Goal: Communication & Community: Answer question/provide support

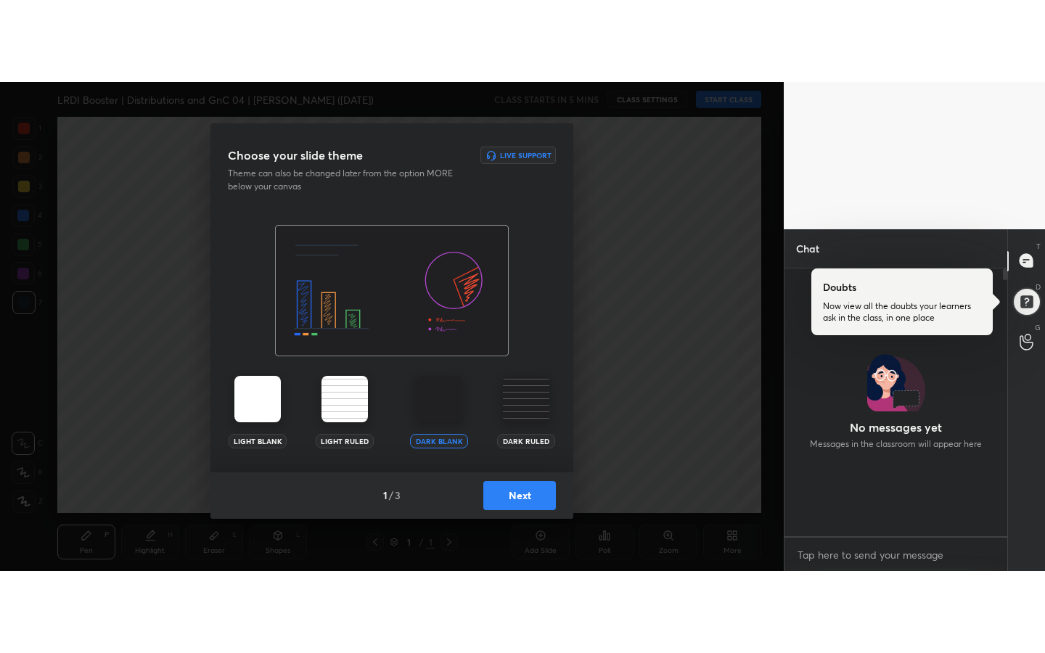
scroll to position [299, 219]
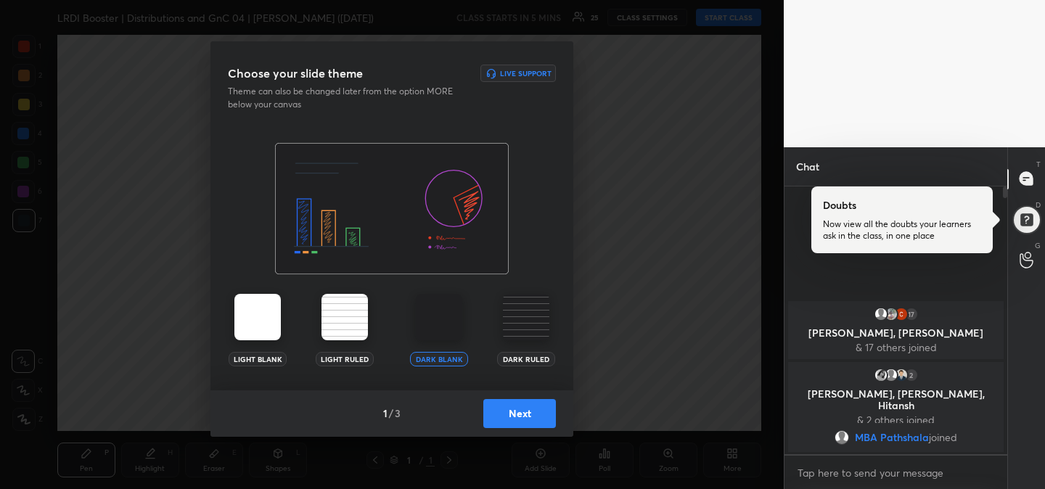
click at [525, 421] on button "Next" at bounding box center [519, 413] width 73 height 29
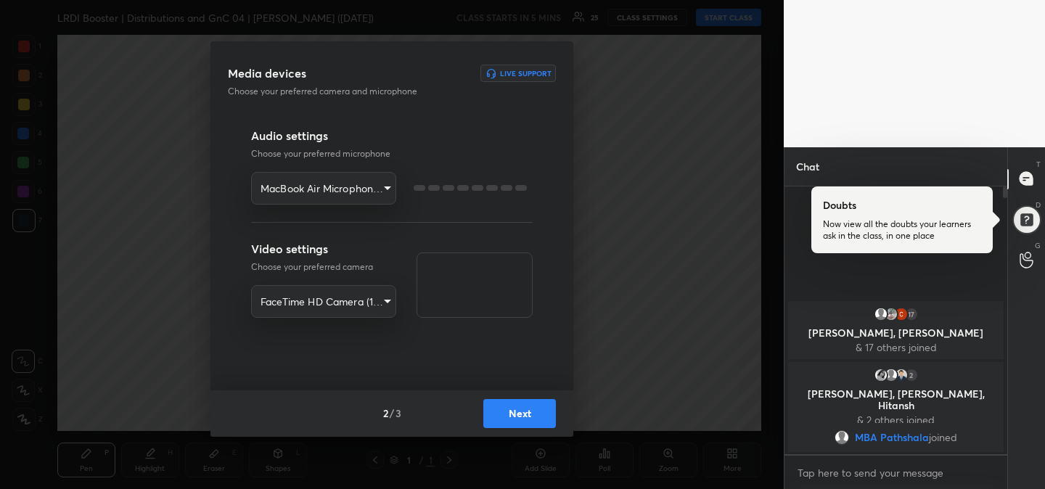
click at [525, 421] on button "Next" at bounding box center [519, 413] width 73 height 29
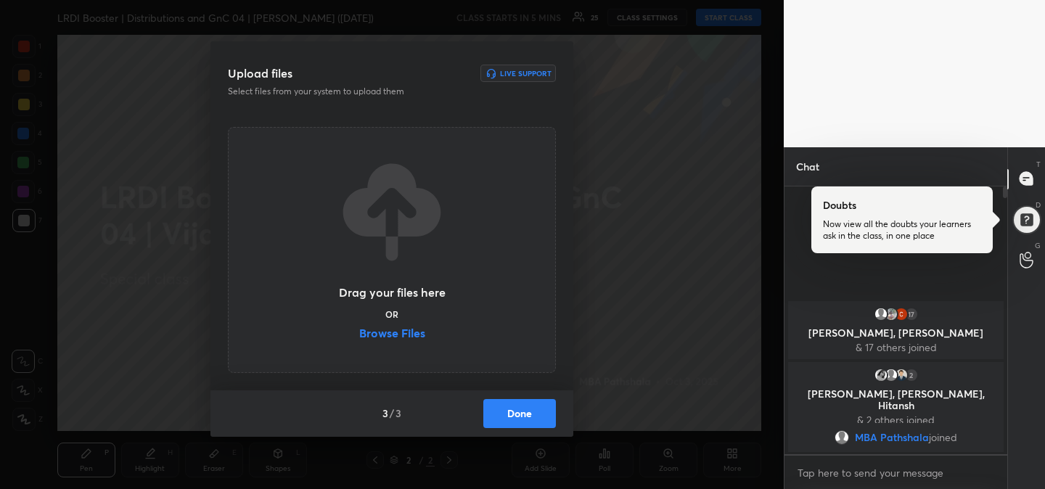
click at [398, 332] on label "Browse Files" at bounding box center [392, 334] width 66 height 15
click at [359, 332] on input "Browse Files" at bounding box center [359, 334] width 0 height 15
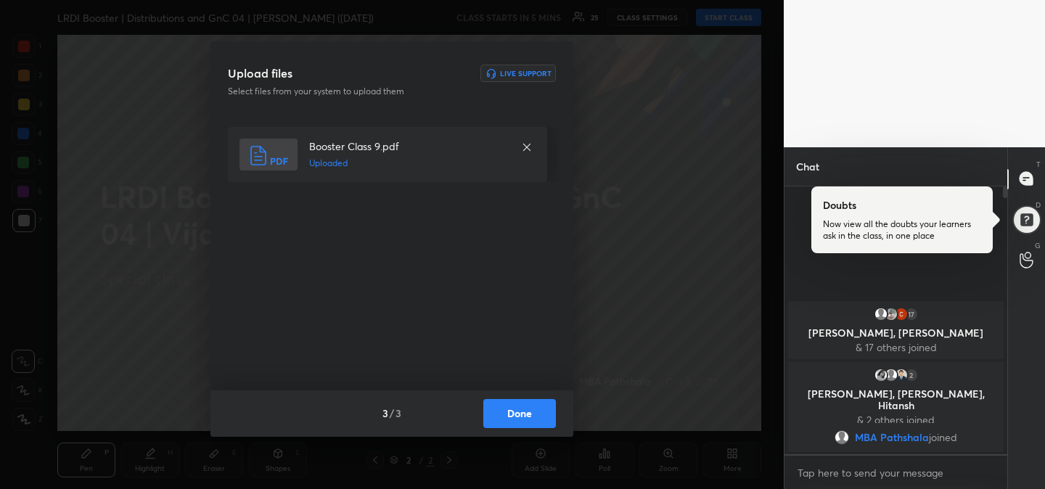
click at [529, 420] on button "Done" at bounding box center [519, 413] width 73 height 29
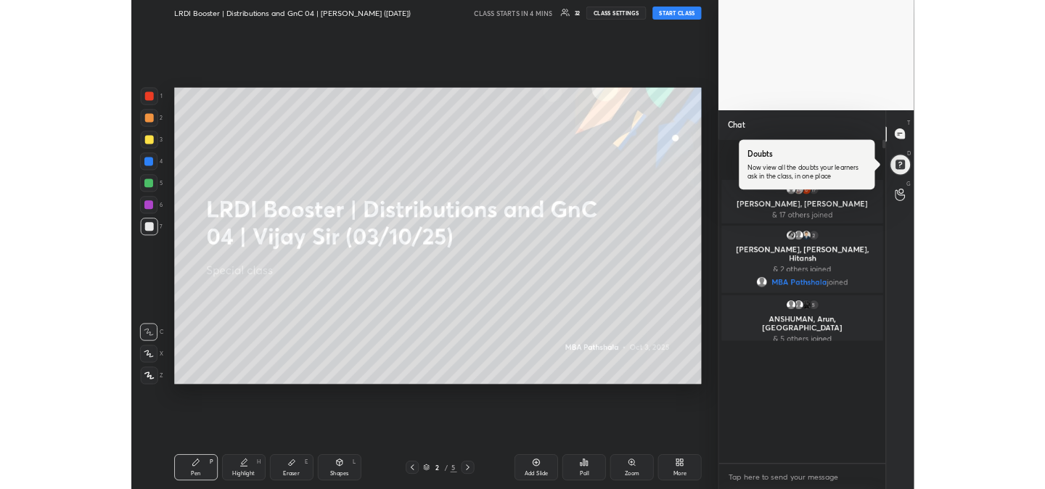
scroll to position [463, 219]
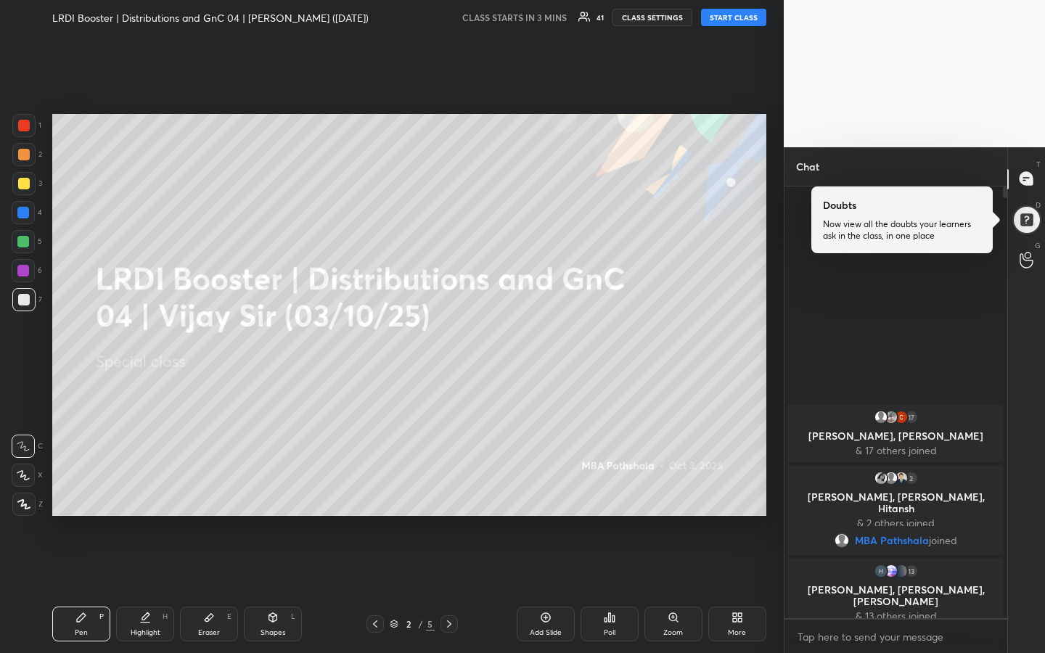
click at [775, 482] on div "1 2 3 4 5 6 7 R O A L C X Z Erase all C X Z LRDI Booster | Distributions and Gn…" at bounding box center [392, 326] width 784 height 653
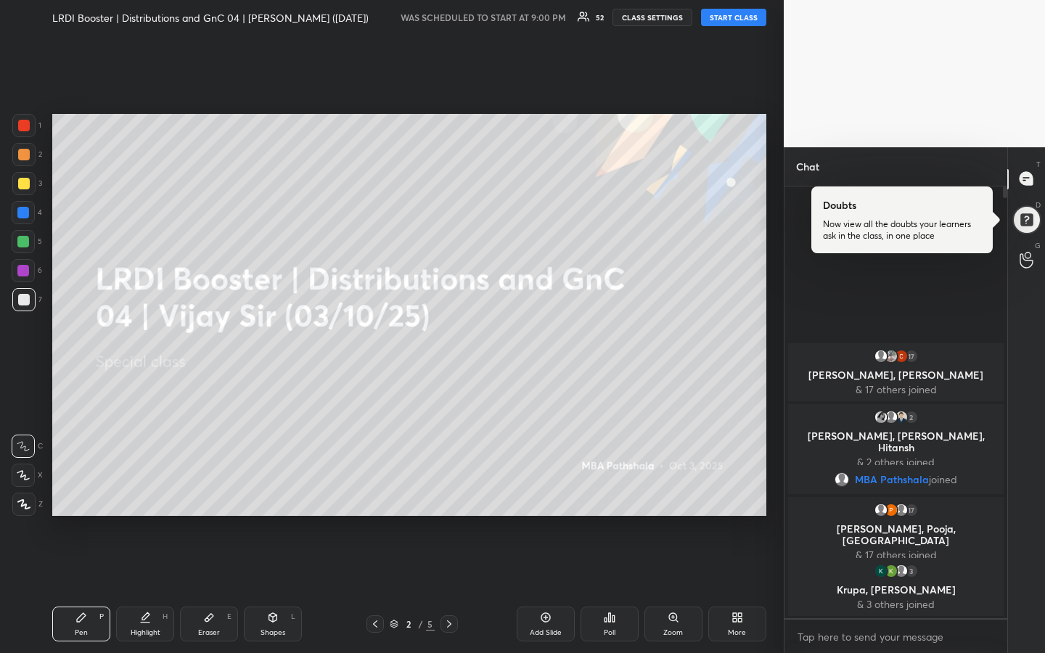
click at [729, 21] on button "START CLASS" at bounding box center [733, 17] width 65 height 17
click at [774, 244] on div "1 2 3 4 5 6 7 R O A L C X Z Erase all C X Z LIVE LRDI Booster | Distributions a…" at bounding box center [392, 326] width 784 height 653
click at [774, 264] on div "1 2 3 4 5 6 7 R O A L C X Z Erase all C X Z LIVE LRDI Booster | Distributions a…" at bounding box center [392, 326] width 784 height 653
drag, startPoint x: 28, startPoint y: 178, endPoint x: 45, endPoint y: 180, distance: 17.6
click at [27, 179] on div at bounding box center [23, 183] width 23 height 23
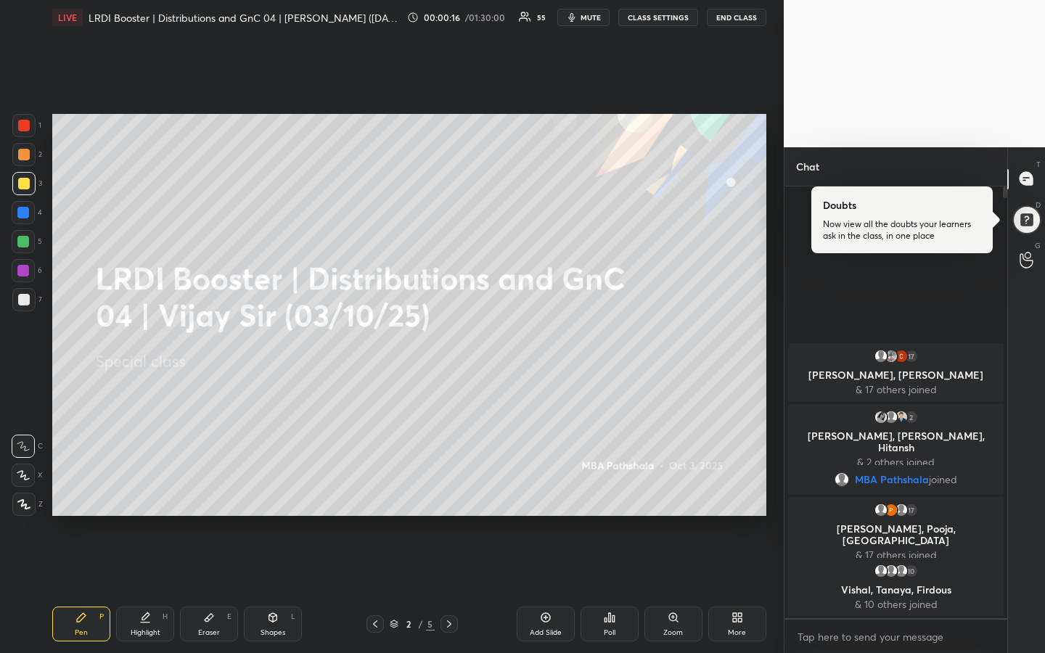
click at [215, 489] on div "Eraser" at bounding box center [209, 632] width 22 height 7
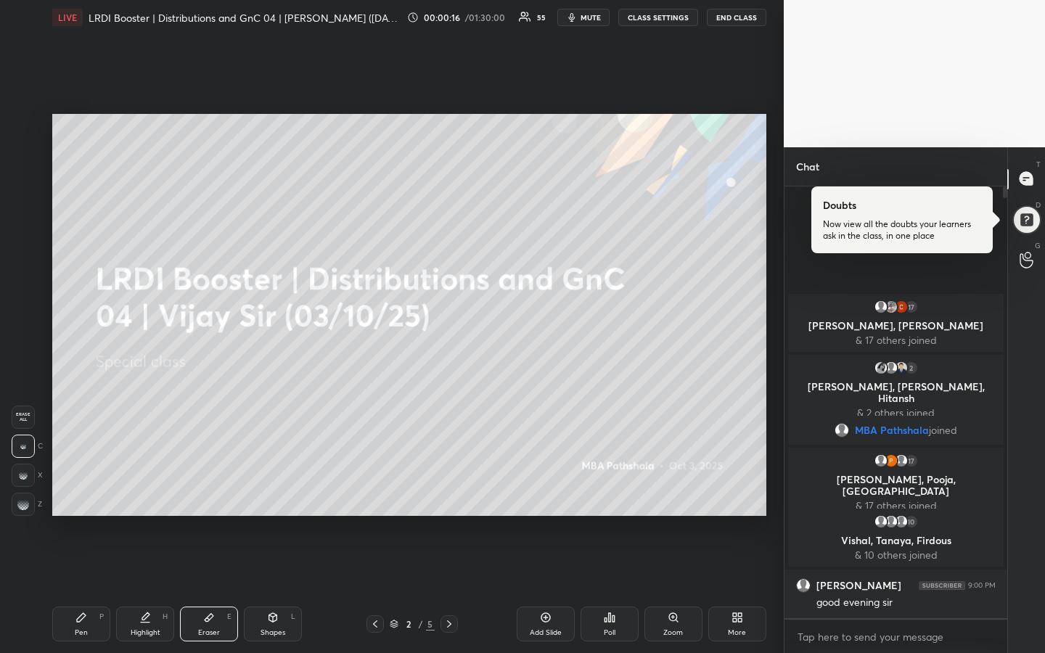
click at [22, 489] on g at bounding box center [23, 505] width 12 height 12
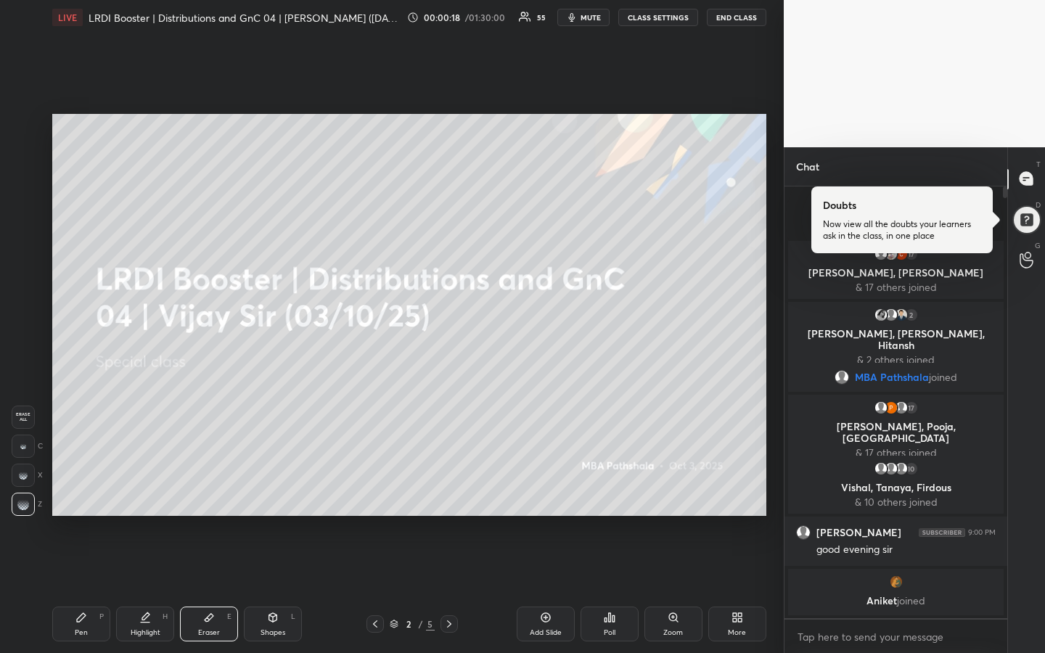
click at [83, 489] on div "Pen P" at bounding box center [81, 624] width 58 height 35
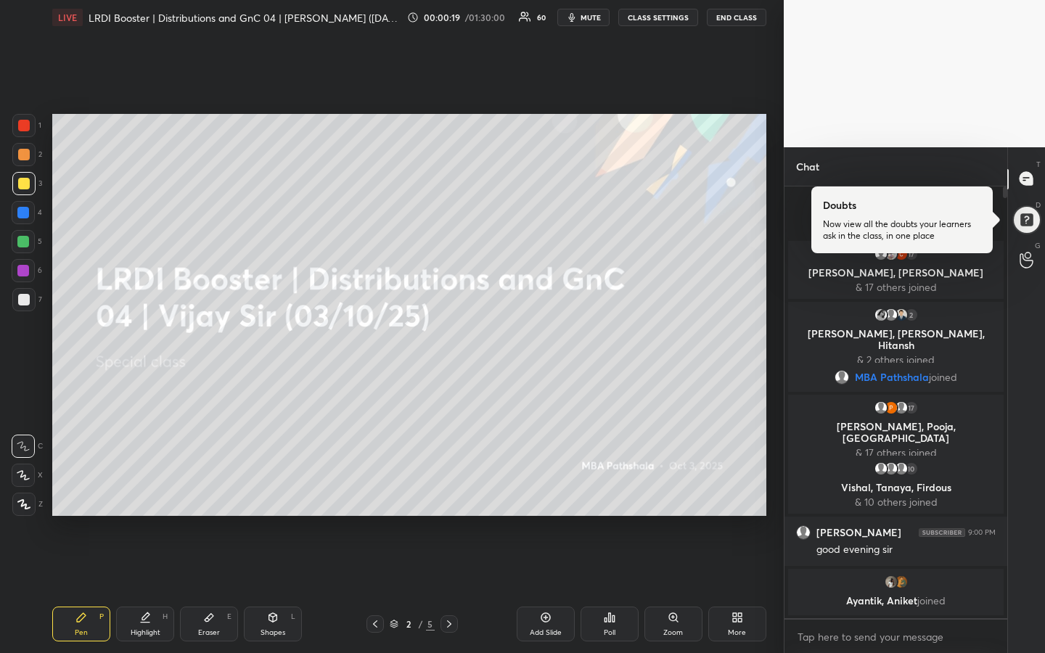
click at [22, 153] on div at bounding box center [24, 155] width 12 height 12
click at [25, 193] on div at bounding box center [23, 183] width 23 height 23
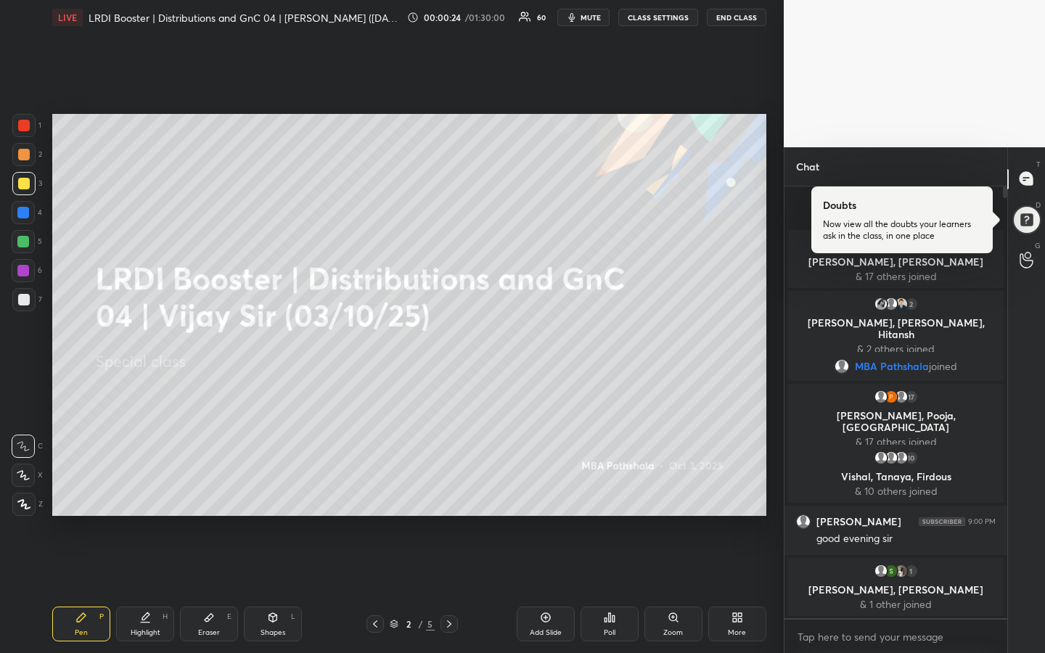
click at [775, 407] on div "1 2 3 4 5 6 7 R O A L C X Z Erase all C X Z LIVE LRDI Booster | Distributions a…" at bounding box center [392, 326] width 784 height 653
click at [774, 339] on div "1 2 3 4 5 6 7 R O A L C X Z Erase all C X Z LIVE LRDI Booster | Distributions a…" at bounding box center [392, 326] width 784 height 653
click at [777, 351] on div "1 2 3 4 5 6 7 R O A L C X Z Erase all C X Z LIVE LRDI Booster | Distributions a…" at bounding box center [392, 326] width 784 height 653
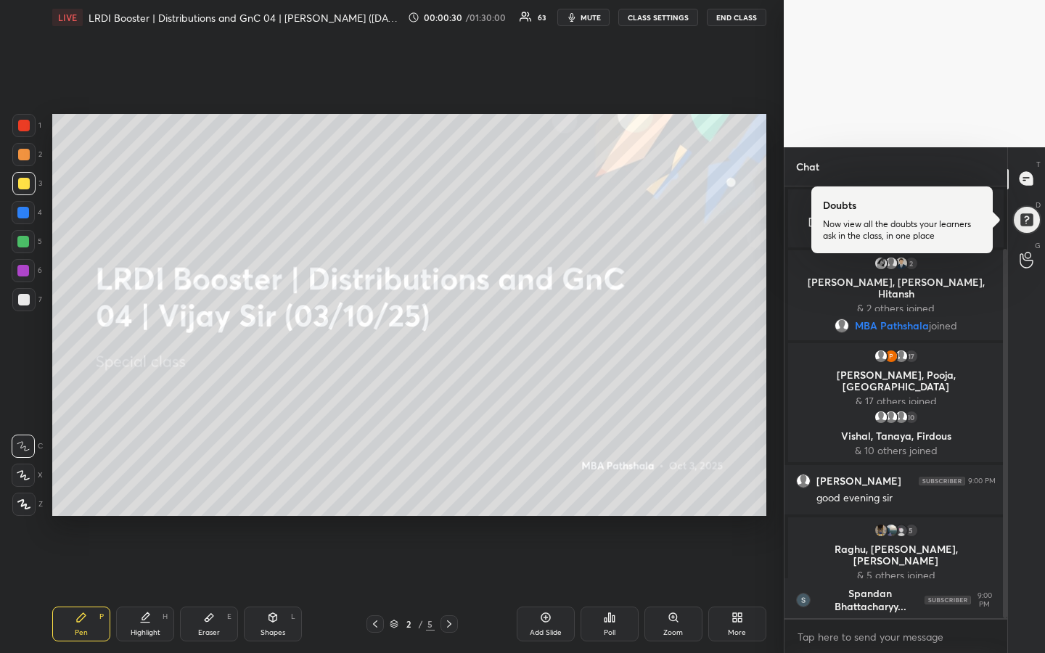
scroll to position [73, 0]
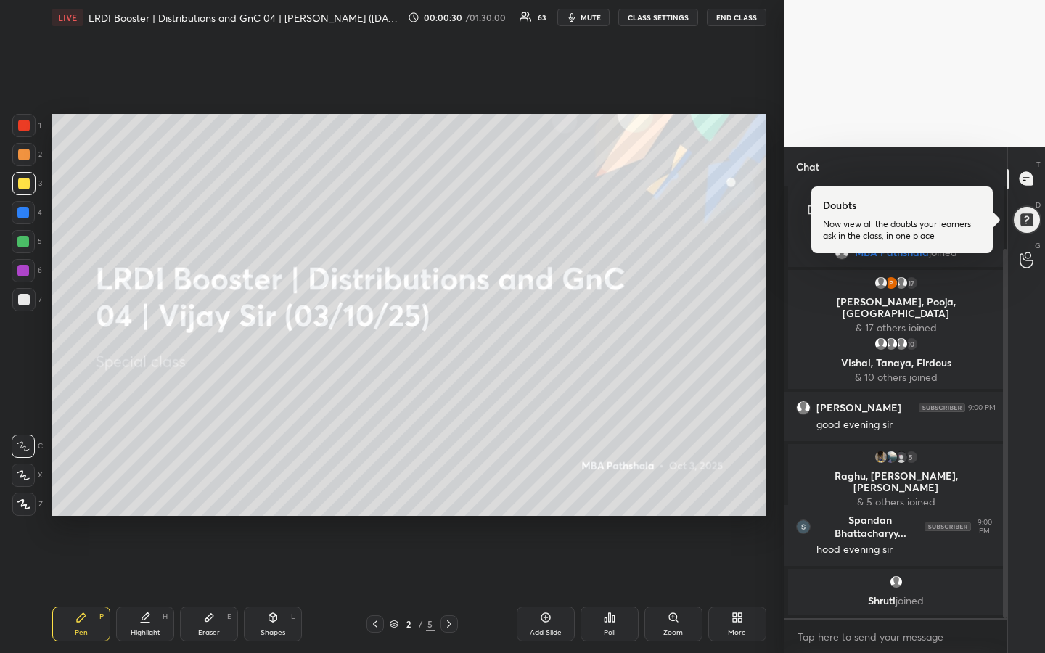
click at [777, 351] on div "1 2 3 4 5 6 7 R O A L C X Z Erase all C X Z LIVE LRDI Booster | Distributions a…" at bounding box center [392, 326] width 784 height 653
drag, startPoint x: 651, startPoint y: 14, endPoint x: 651, endPoint y: 581, distance: 567.0
click at [651, 14] on button "CLASS SETTINGS" at bounding box center [659, 17] width 80 height 17
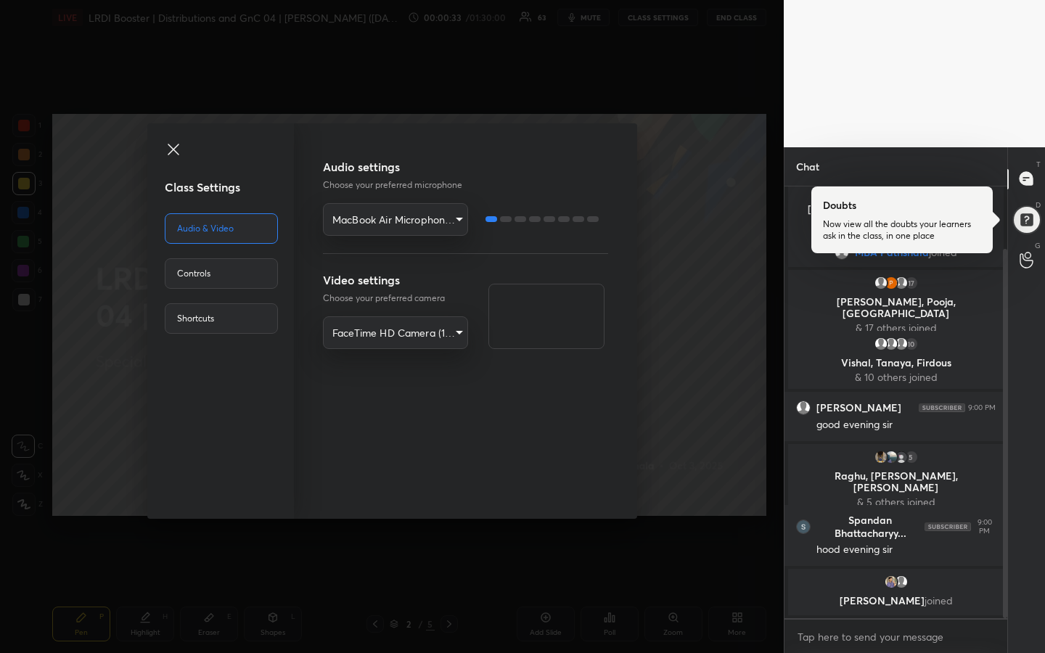
click at [207, 285] on div "Controls" at bounding box center [221, 273] width 113 height 30
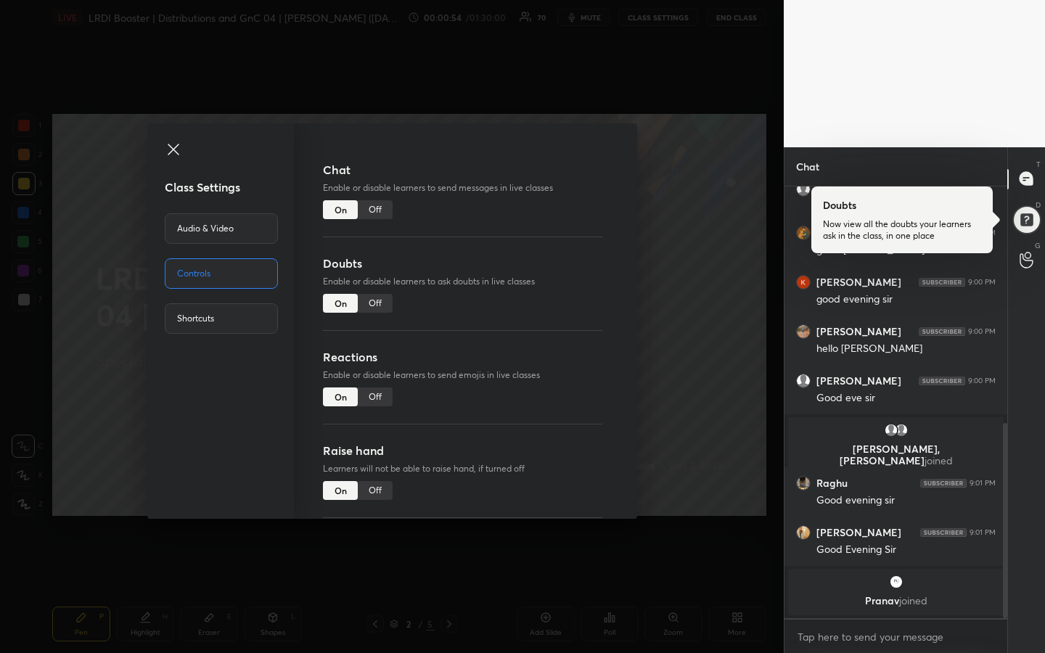
scroll to position [574, 0]
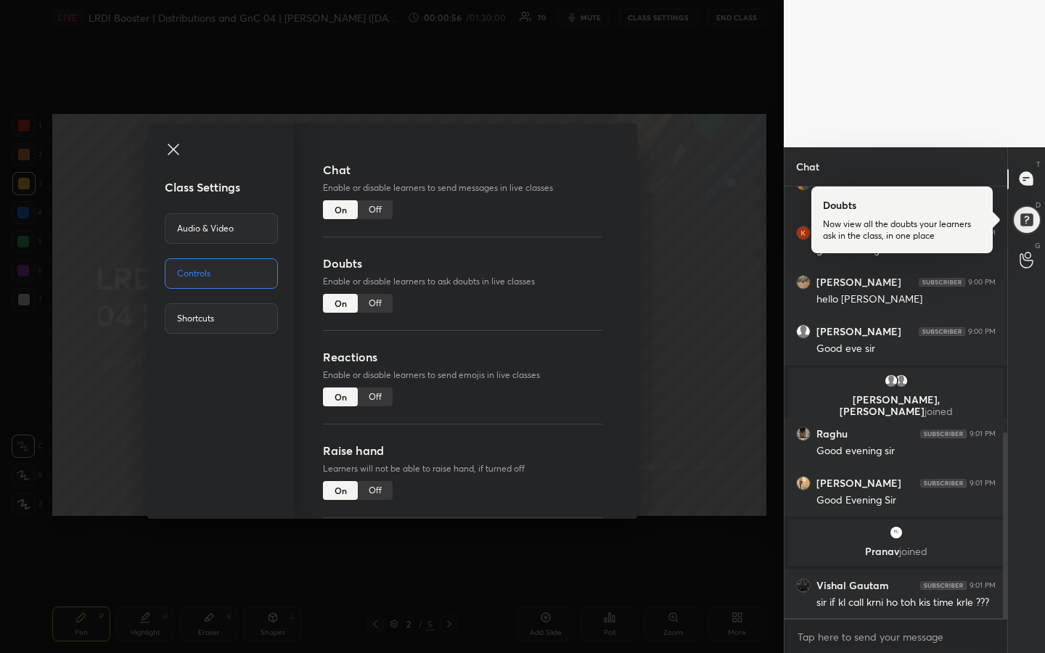
click at [172, 147] on icon at bounding box center [173, 149] width 11 height 11
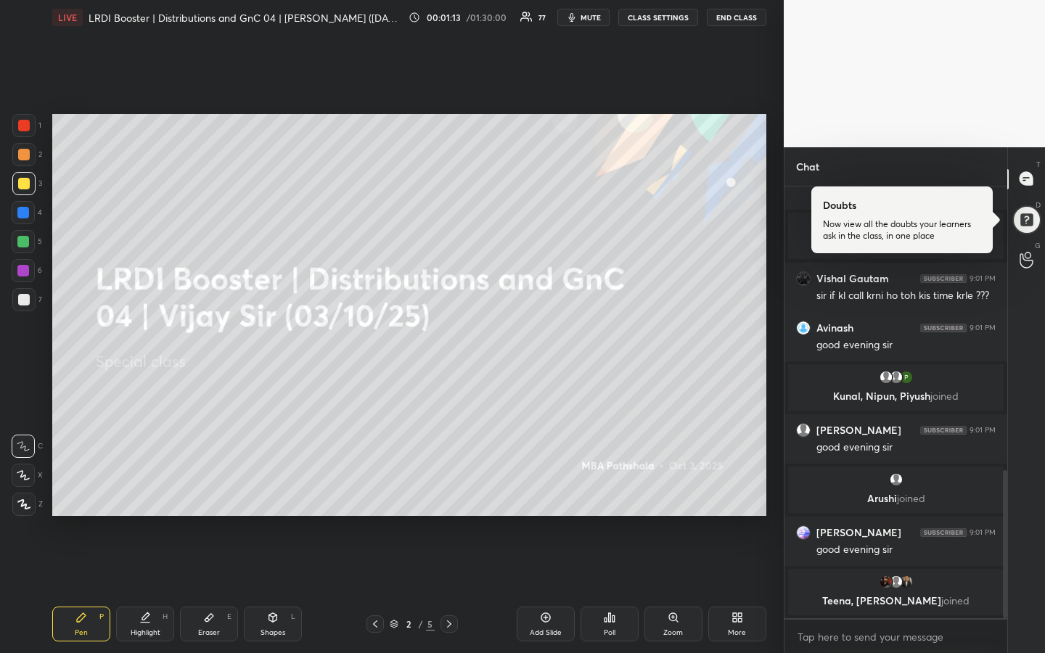
scroll to position [858, 0]
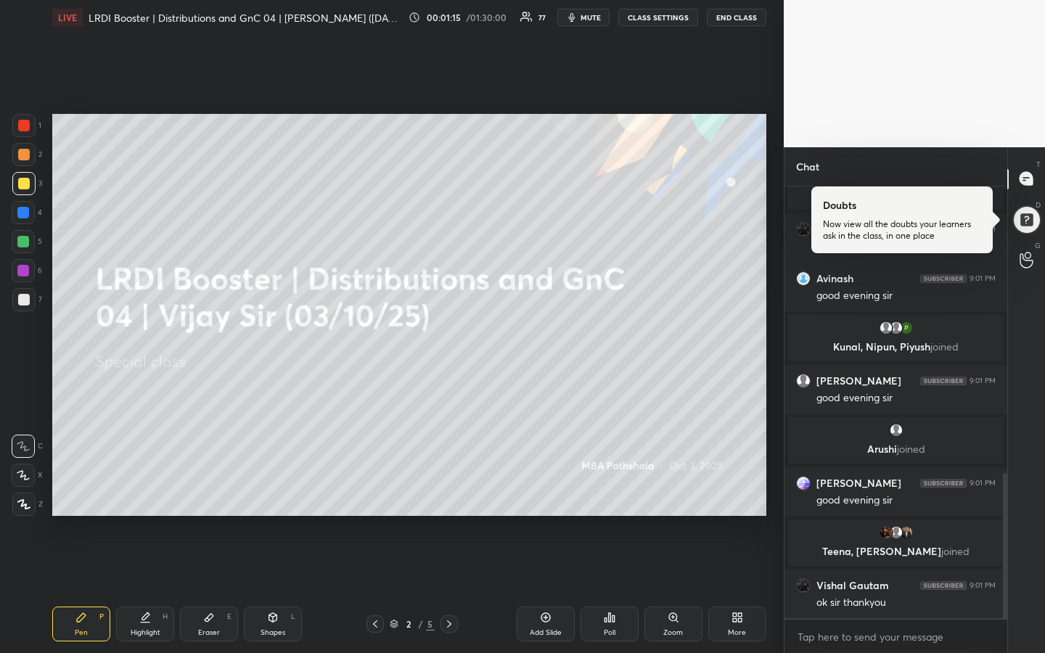
click at [775, 451] on div "1 2 3 4 5 6 7 R O A L C X Z Erase all C X Z LIVE LRDI Booster | Distributions a…" at bounding box center [392, 326] width 784 height 653
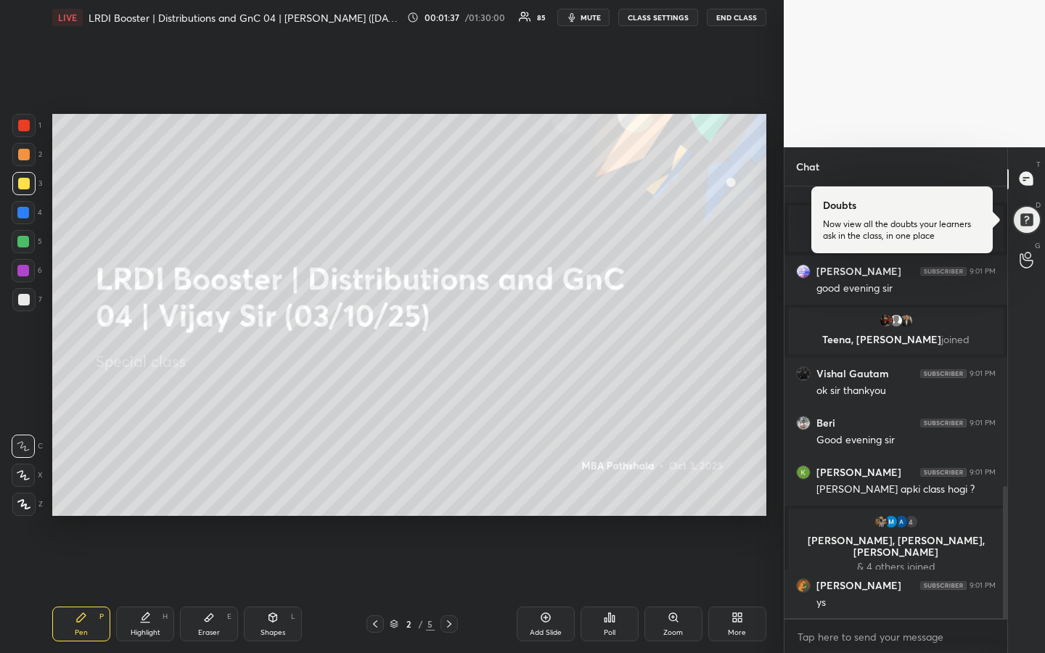
scroll to position [1033, 0]
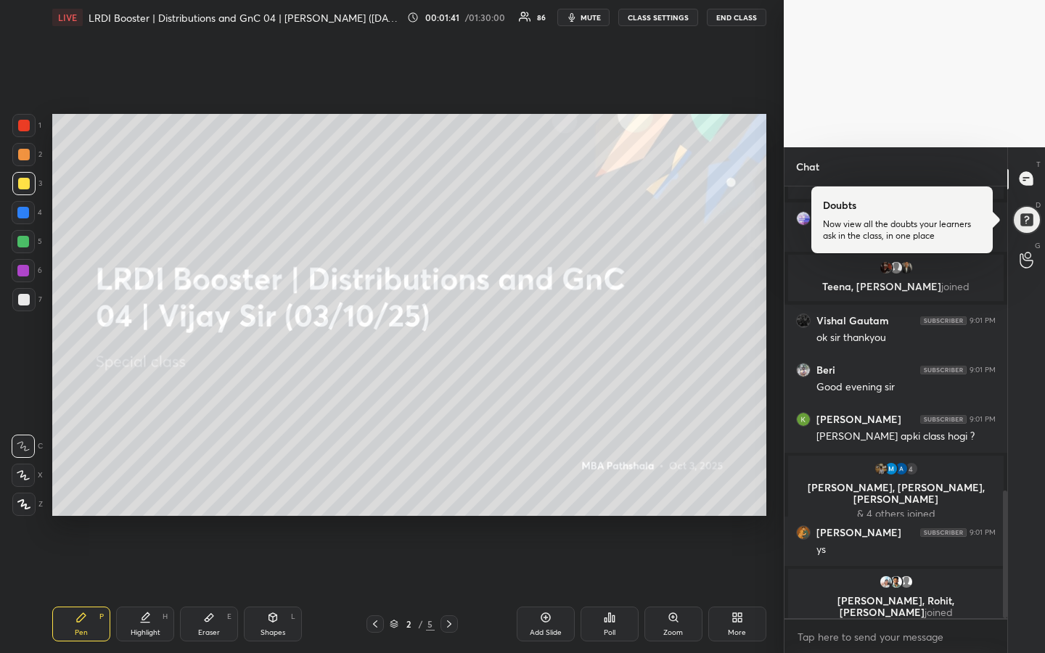
click at [775, 433] on div "1 2 3 4 5 6 7 R O A L C X Z Erase all C X Z LIVE LRDI Booster | Distributions a…" at bounding box center [392, 326] width 784 height 653
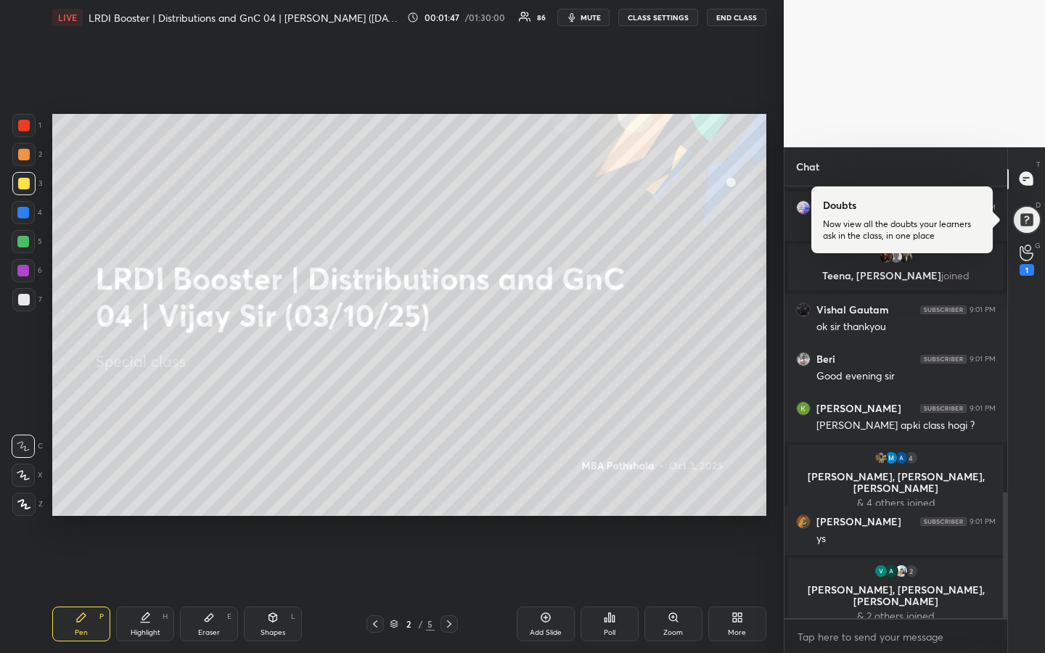
click at [775, 435] on div "1 2 3 4 5 6 7 R O A L C X Z Erase all C X Z LIVE LRDI Booster | Distributions a…" at bounding box center [392, 326] width 784 height 653
click at [1025, 251] on icon at bounding box center [1027, 253] width 14 height 17
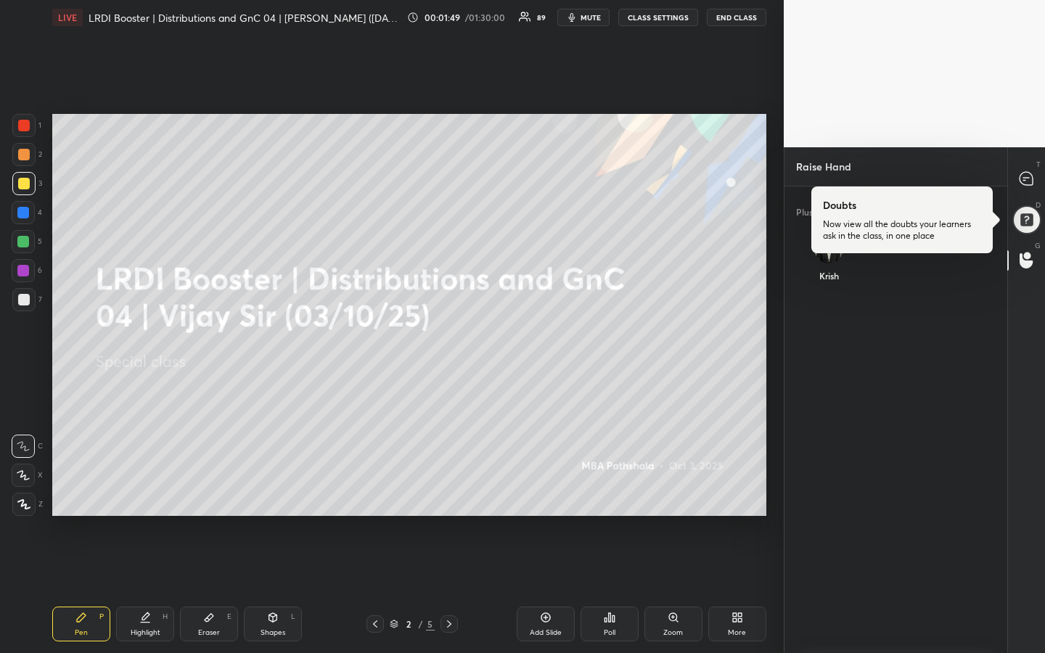
click at [831, 261] on div "Krish" at bounding box center [829, 261] width 66 height 77
click at [830, 291] on button "INVITE" at bounding box center [829, 286] width 54 height 19
click at [1027, 216] on div at bounding box center [1027, 220] width 32 height 32
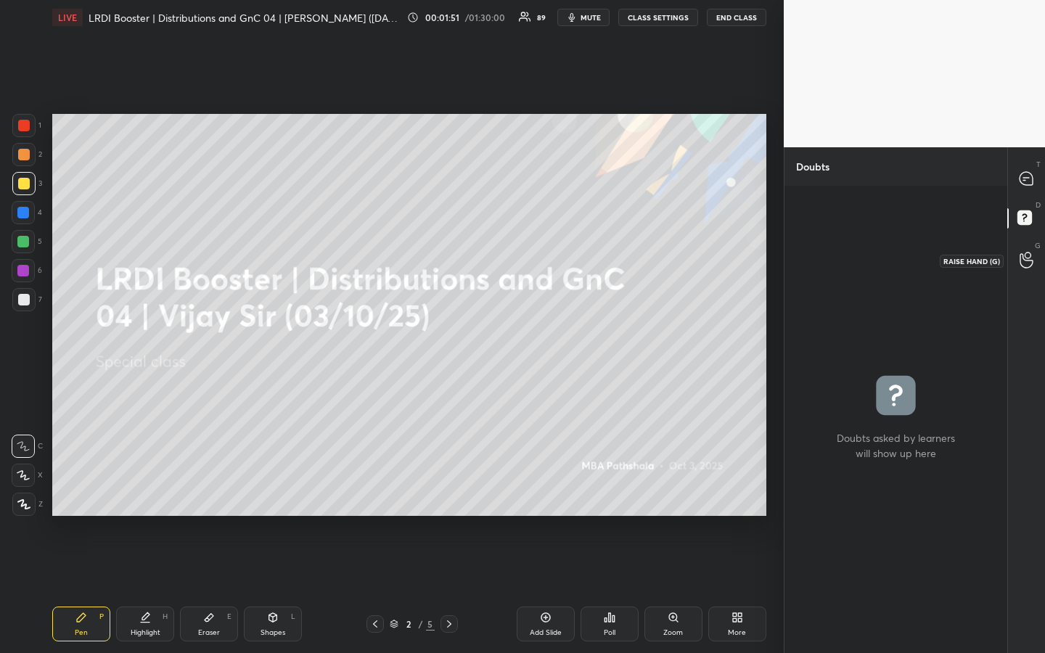
click at [1027, 266] on icon at bounding box center [1027, 260] width 14 height 17
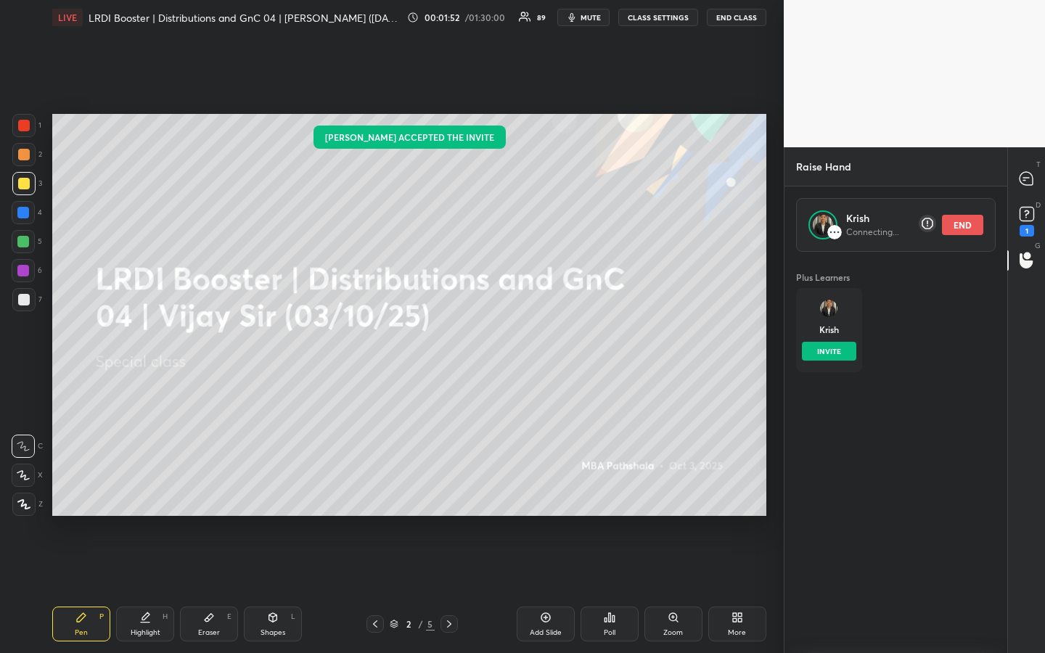
scroll to position [397, 219]
click at [1032, 211] on rect at bounding box center [1027, 214] width 14 height 14
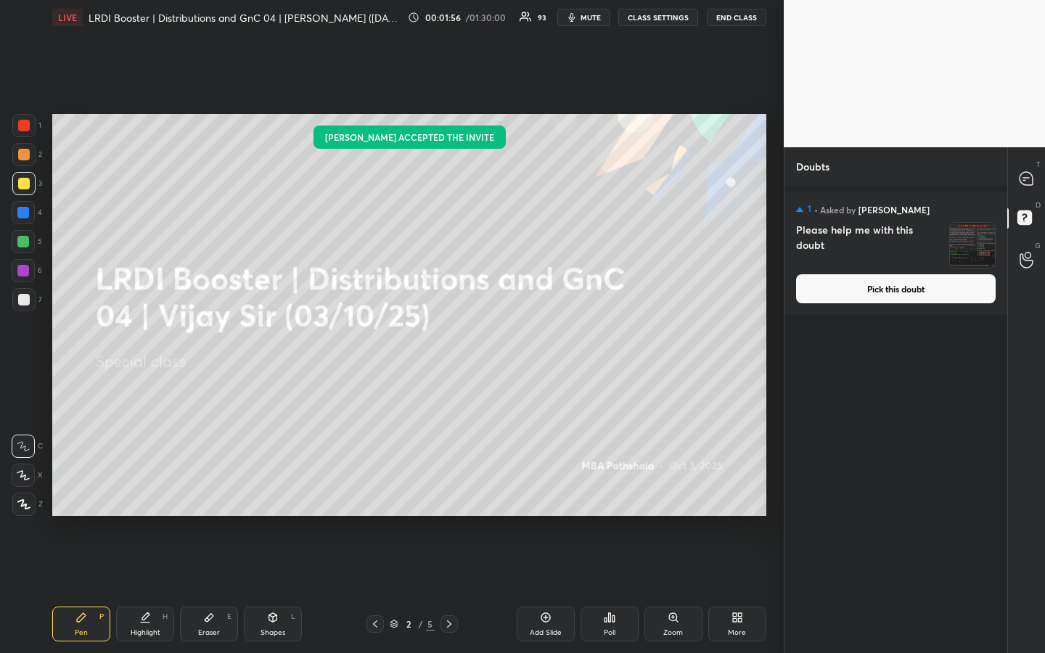
click at [941, 298] on button "Pick this doubt" at bounding box center [896, 288] width 200 height 29
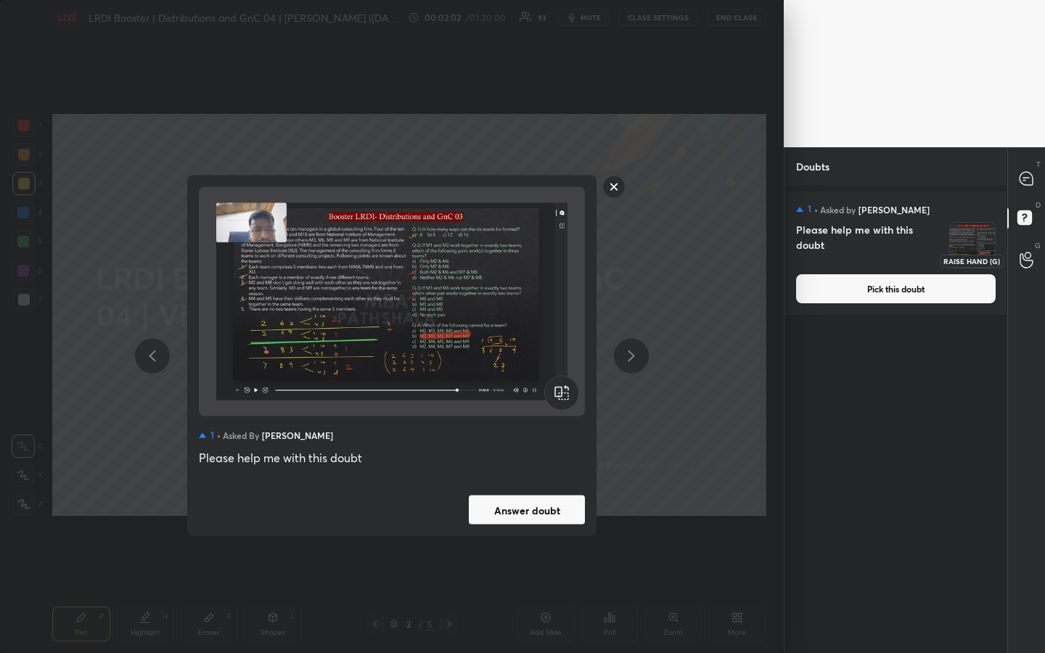
click at [1023, 264] on icon at bounding box center [1027, 260] width 14 height 17
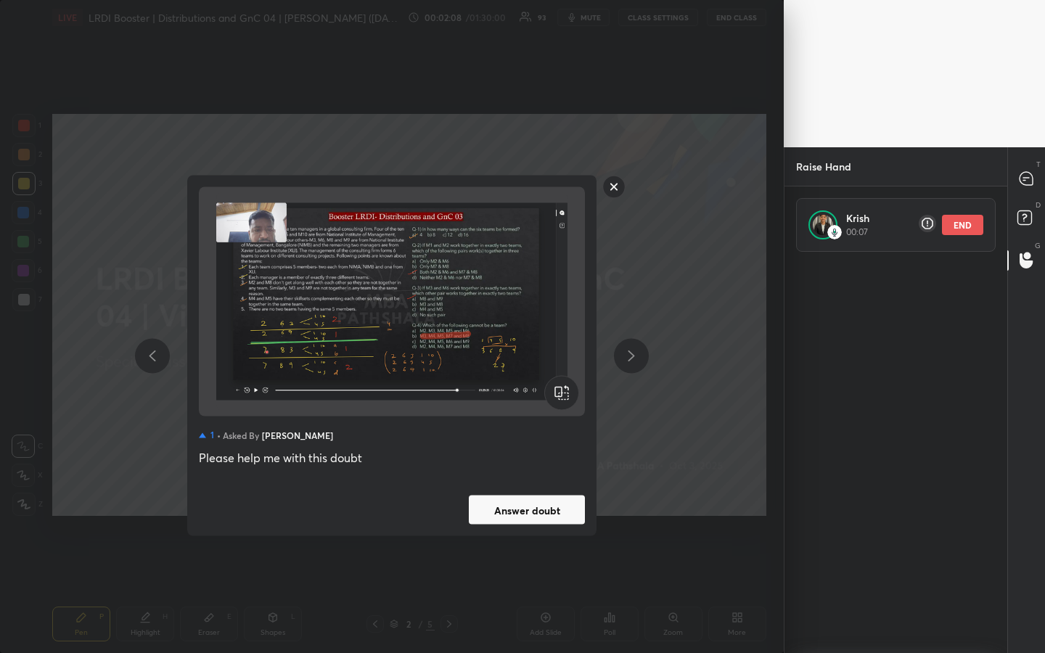
click at [548, 489] on button "Answer doubt" at bounding box center [527, 510] width 116 height 29
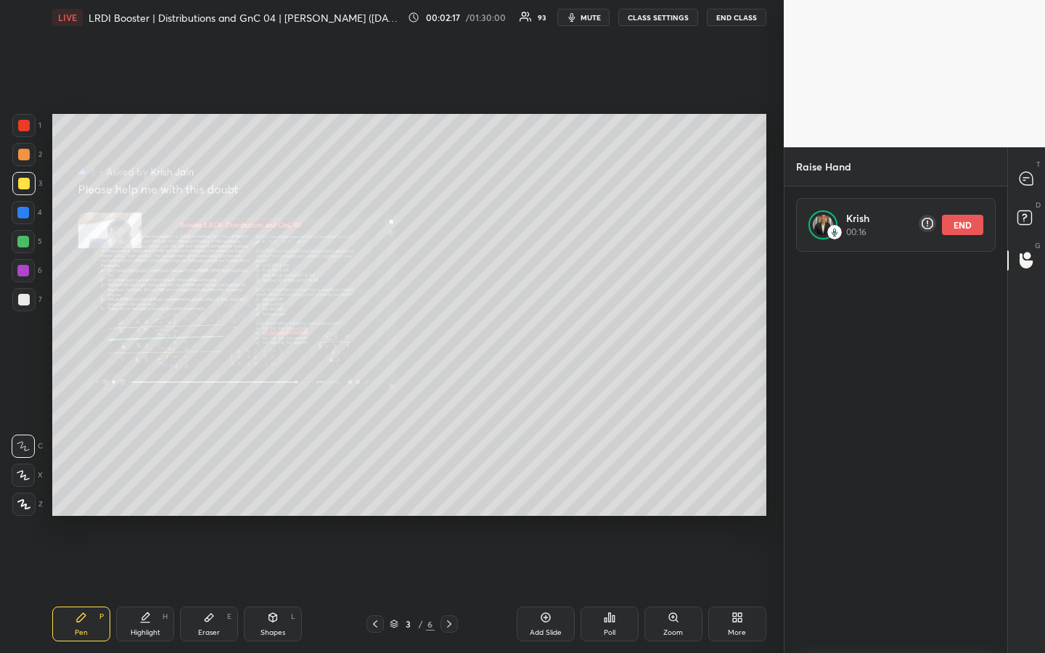
click at [675, 489] on icon at bounding box center [674, 618] width 12 height 12
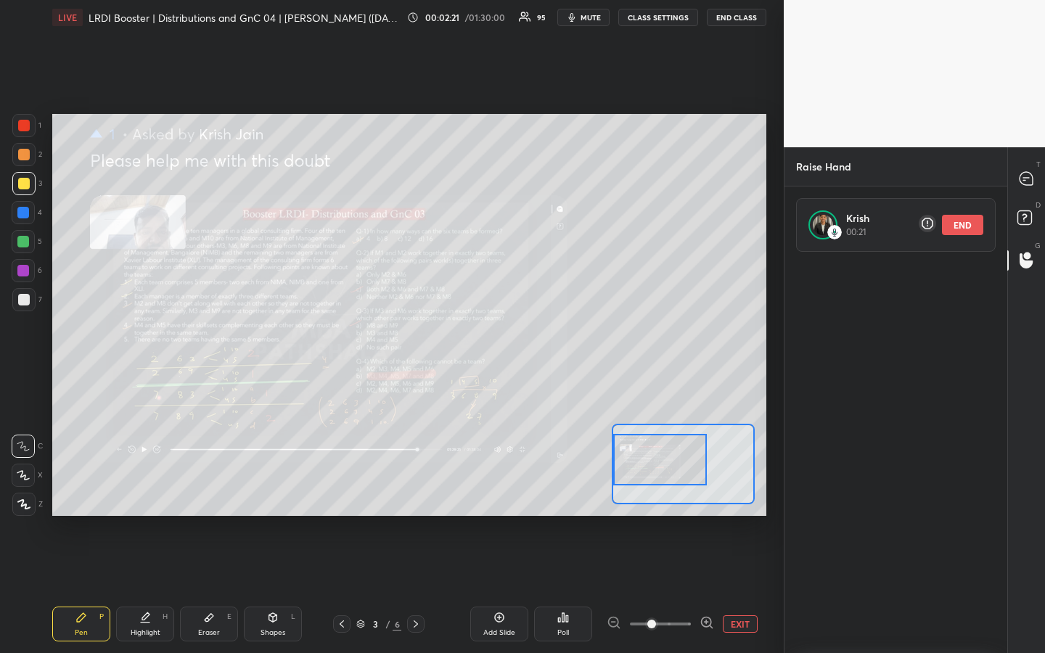
drag, startPoint x: 651, startPoint y: 469, endPoint x: 629, endPoint y: 465, distance: 22.9
click at [629, 465] on div at bounding box center [660, 460] width 94 height 52
click at [23, 128] on div at bounding box center [24, 126] width 12 height 12
drag, startPoint x: 153, startPoint y: 634, endPoint x: 170, endPoint y: 597, distance: 40.6
click at [150, 489] on div "Highlight" at bounding box center [146, 632] width 30 height 7
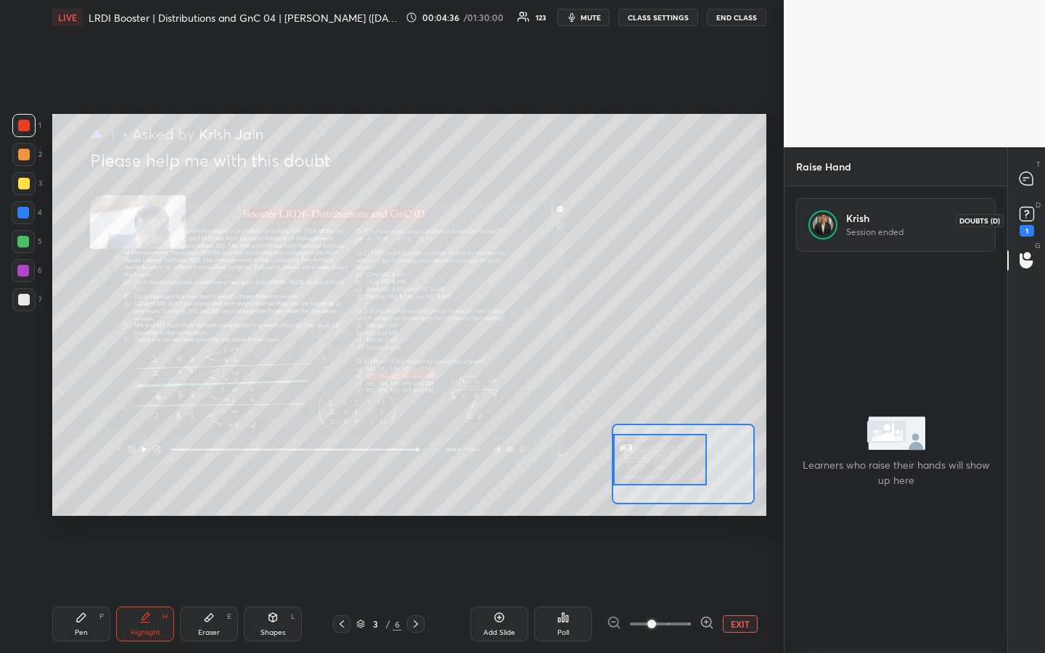
click at [1024, 214] on rect at bounding box center [1027, 214] width 14 height 14
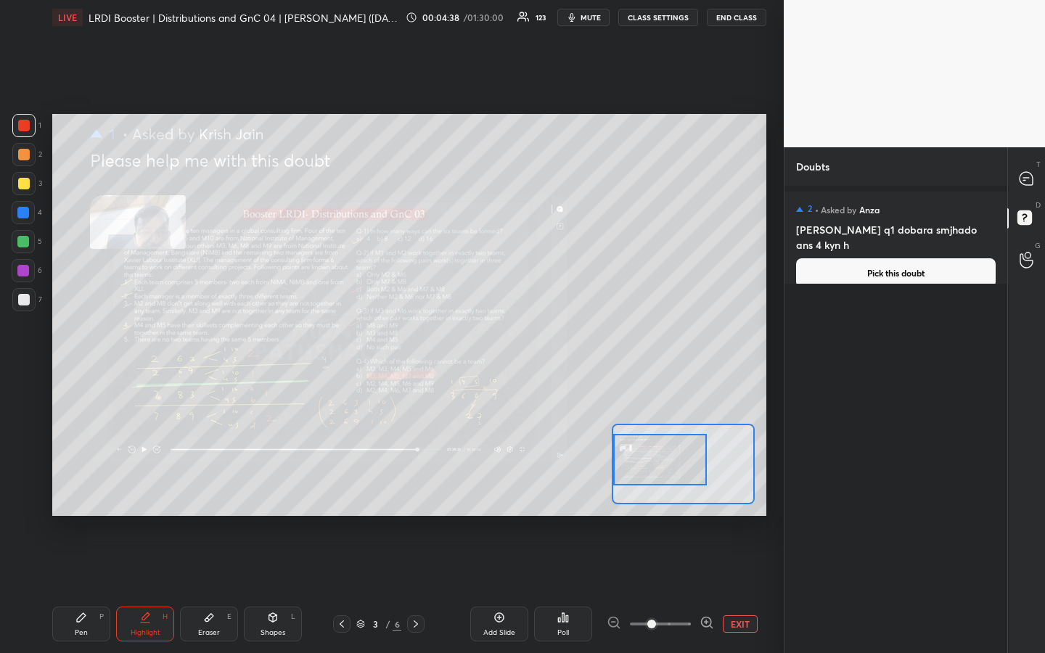
click at [913, 258] on button "Pick this doubt" at bounding box center [896, 272] width 200 height 29
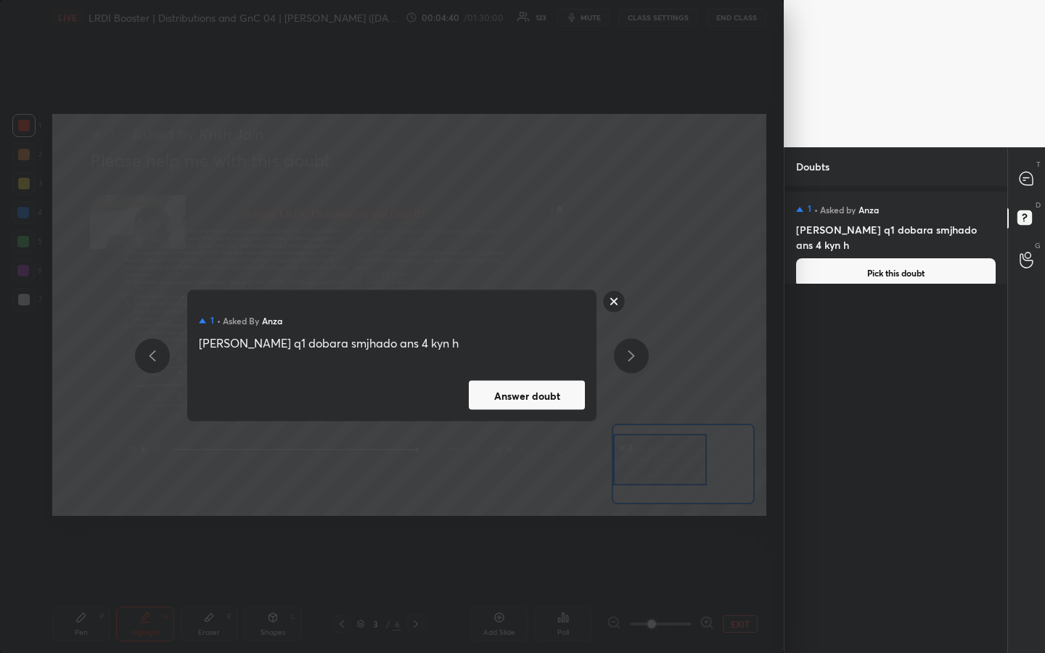
click at [613, 301] on rect at bounding box center [614, 301] width 23 height 23
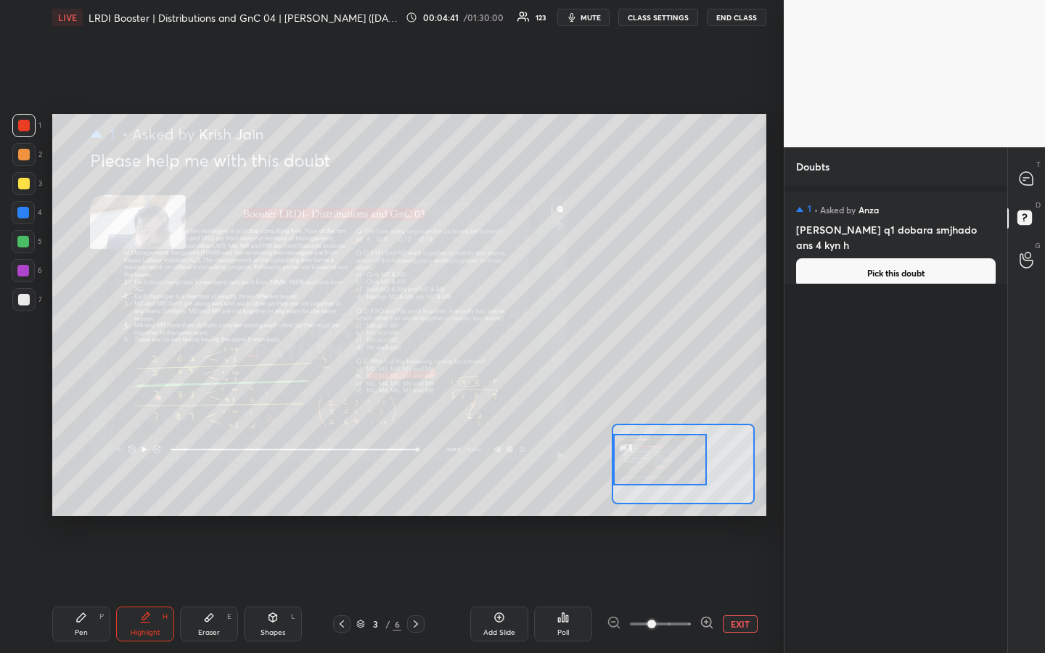
click at [881, 269] on button "Pick this doubt" at bounding box center [896, 272] width 200 height 29
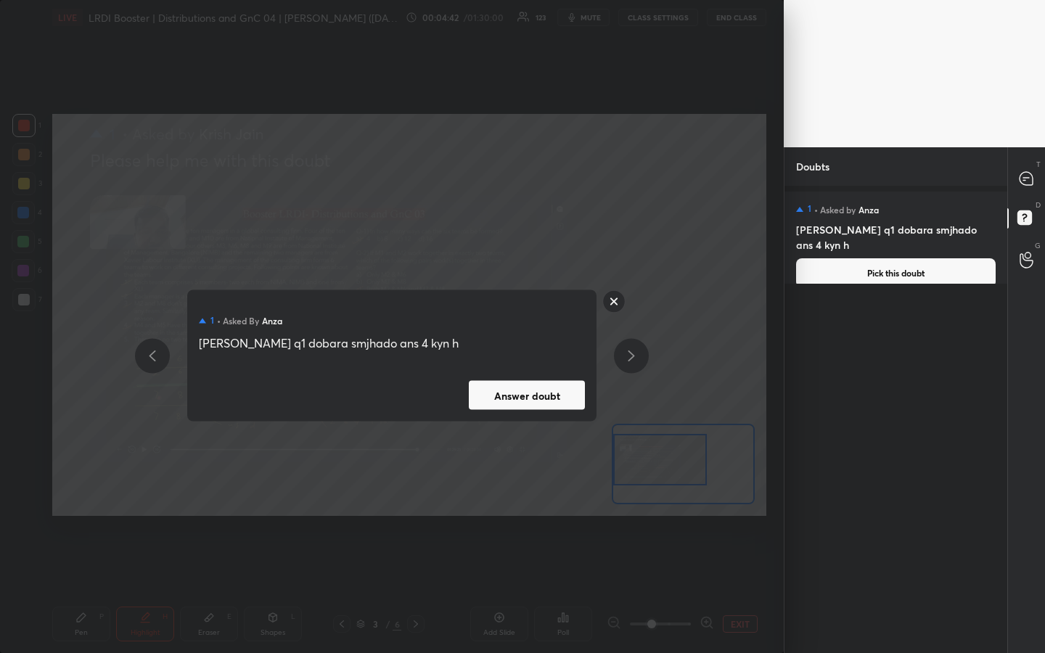
click at [555, 402] on button "Answer doubt" at bounding box center [527, 395] width 116 height 29
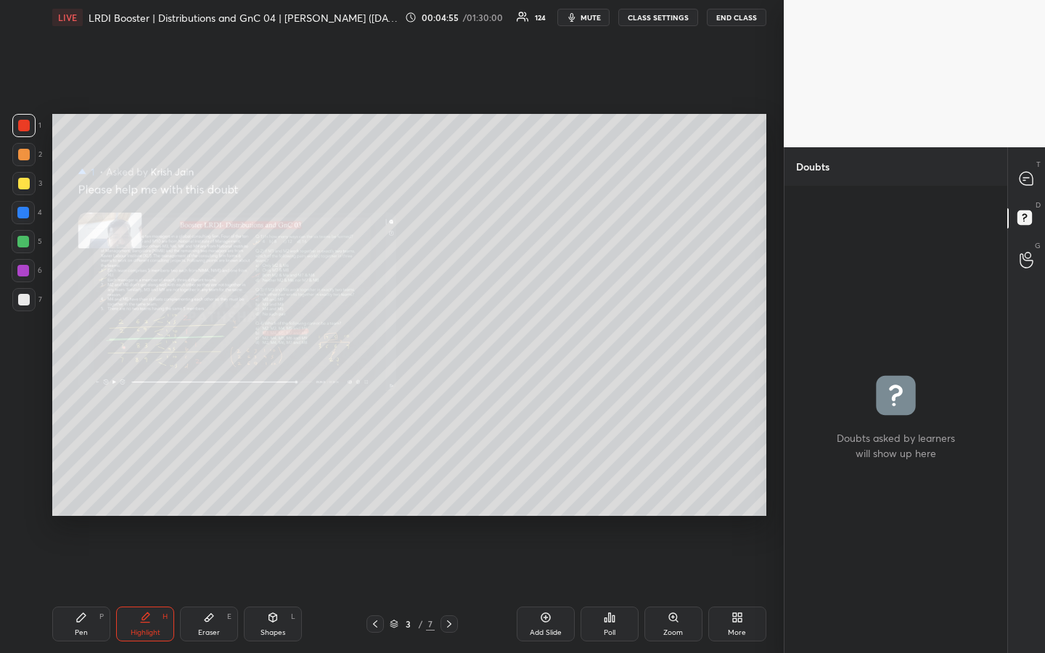
click at [666, 489] on div "Zoom" at bounding box center [674, 632] width 20 height 7
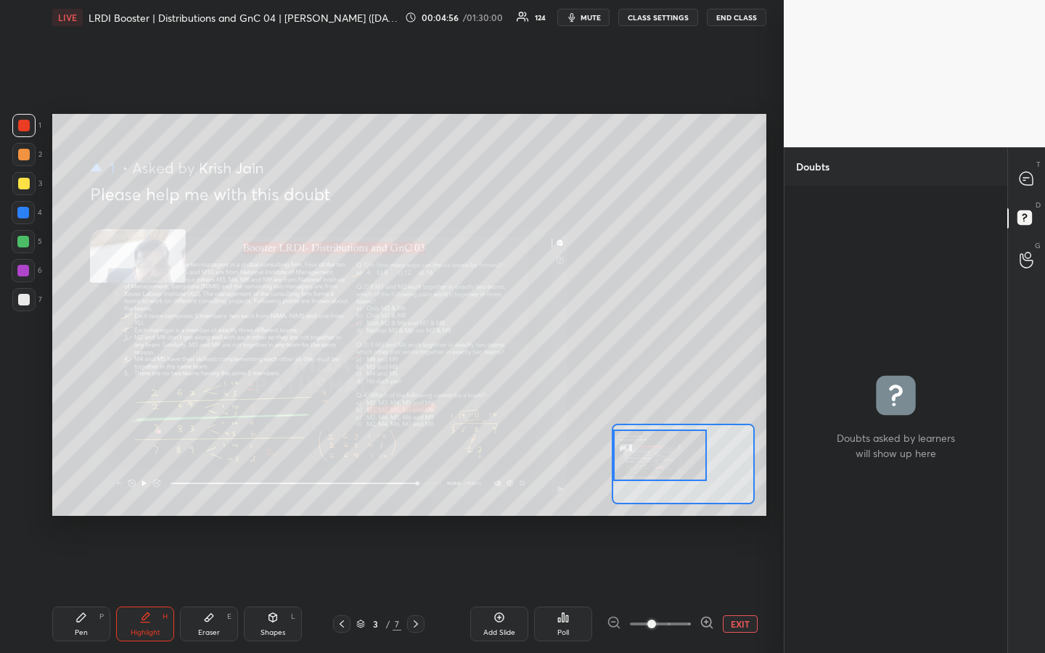
drag, startPoint x: 644, startPoint y: 462, endPoint x: 611, endPoint y: 460, distance: 32.7
click at [619, 457] on div at bounding box center [660, 456] width 94 height 52
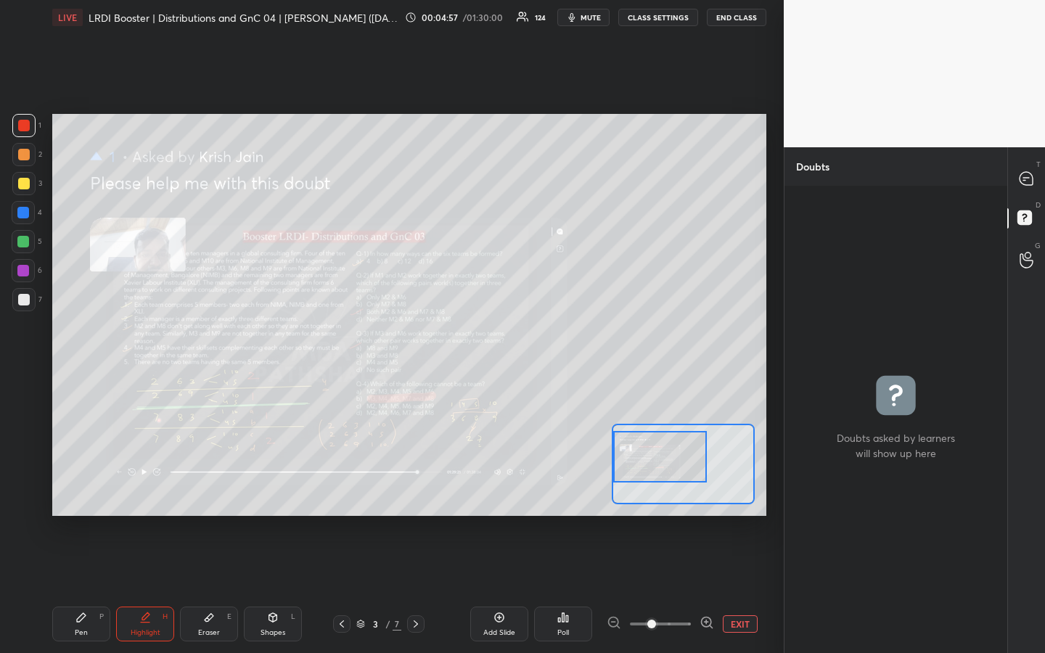
click at [157, 489] on div "Highlight" at bounding box center [146, 632] width 30 height 7
click at [24, 243] on div at bounding box center [23, 242] width 12 height 12
click at [1032, 179] on icon at bounding box center [1026, 178] width 13 height 13
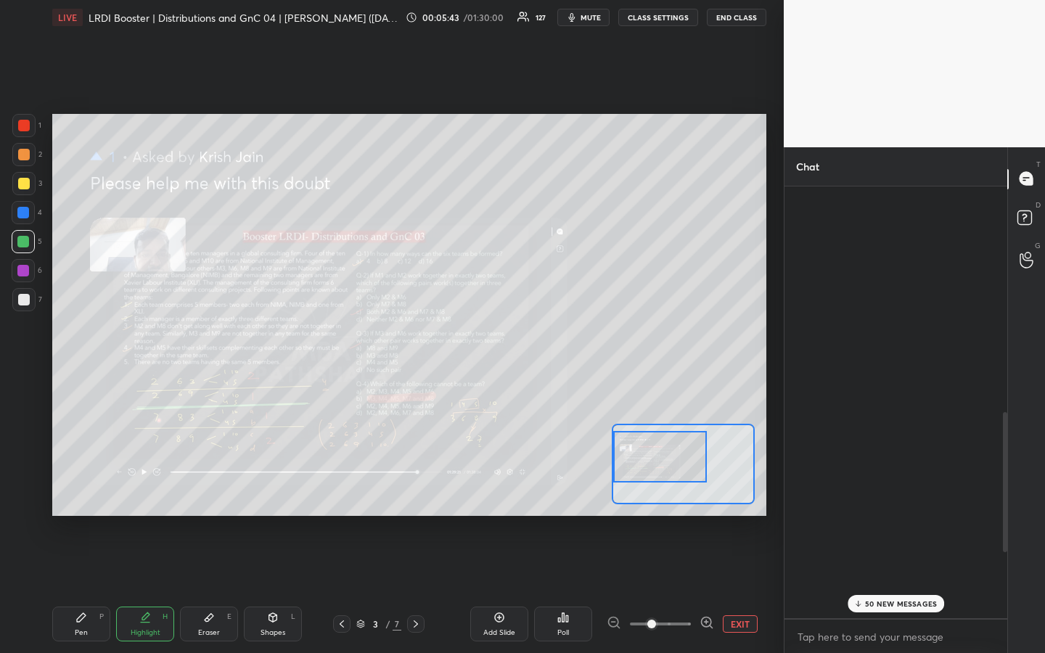
scroll to position [428, 219]
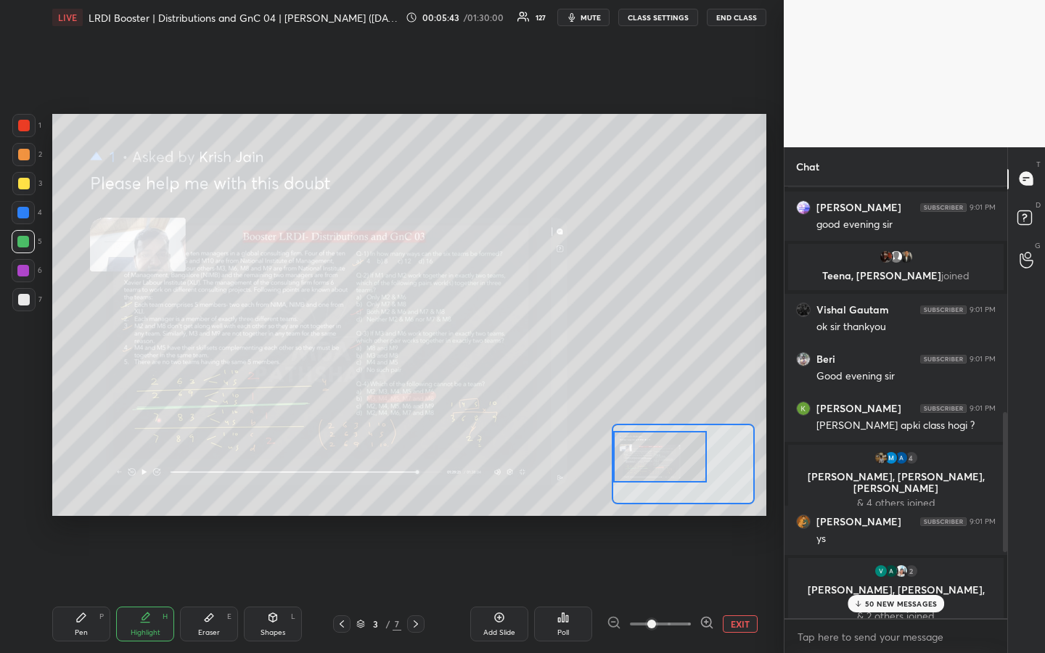
click at [904, 489] on p "50 NEW MESSAGES" at bounding box center [901, 604] width 72 height 9
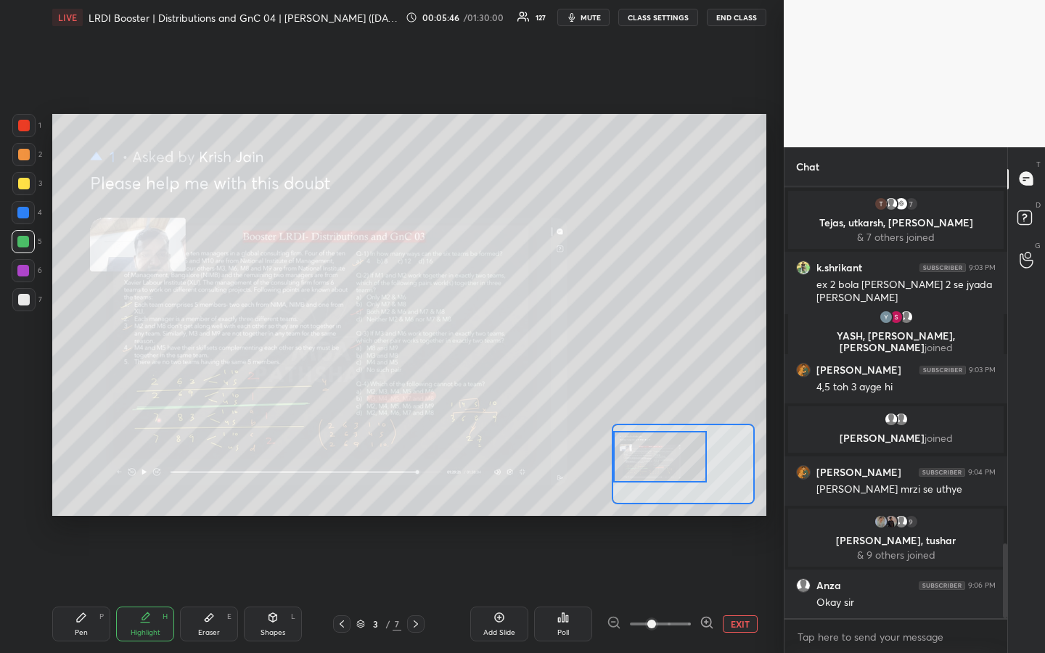
scroll to position [2134, 0]
click at [76, 489] on div "Pen" at bounding box center [81, 632] width 13 height 7
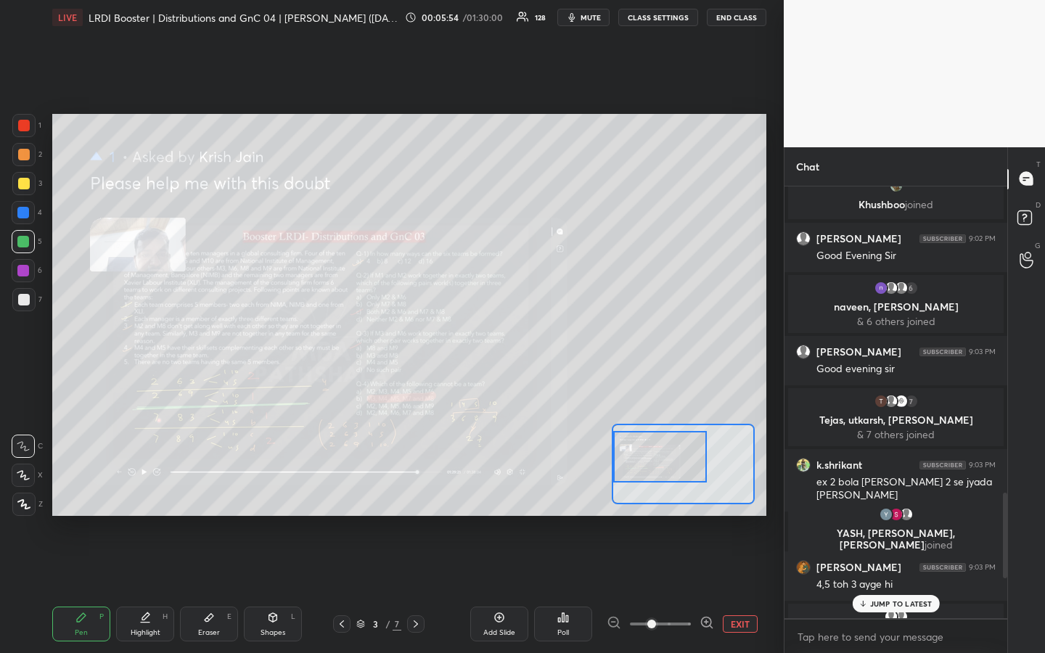
scroll to position [1776, 0]
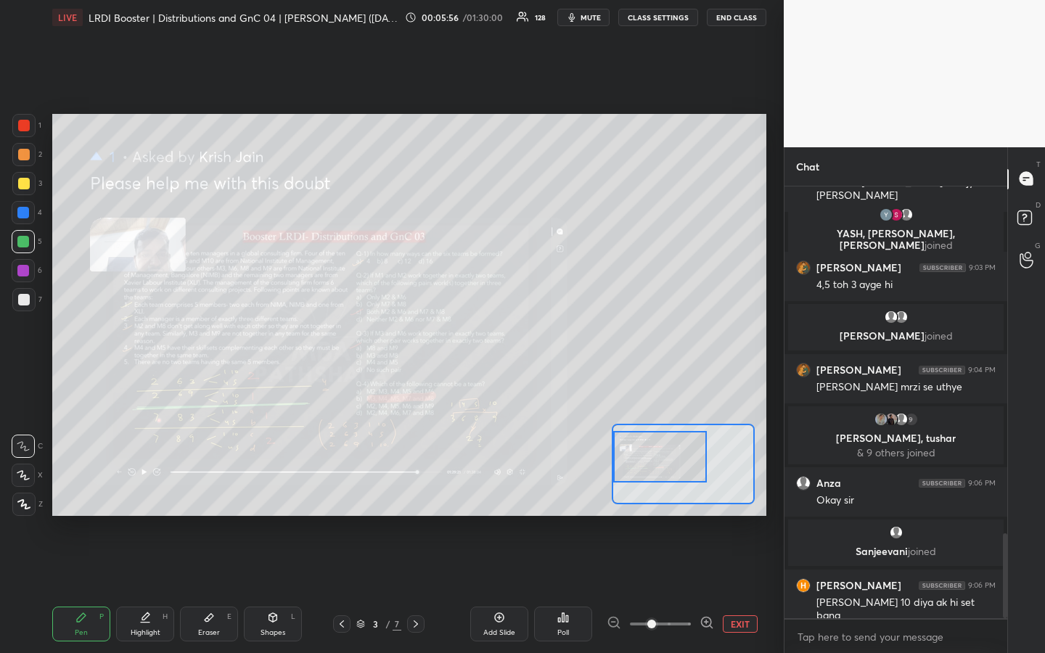
click at [770, 404] on div "Setting up your live class Poll for secs No correct answer Start poll" at bounding box center [409, 315] width 726 height 560
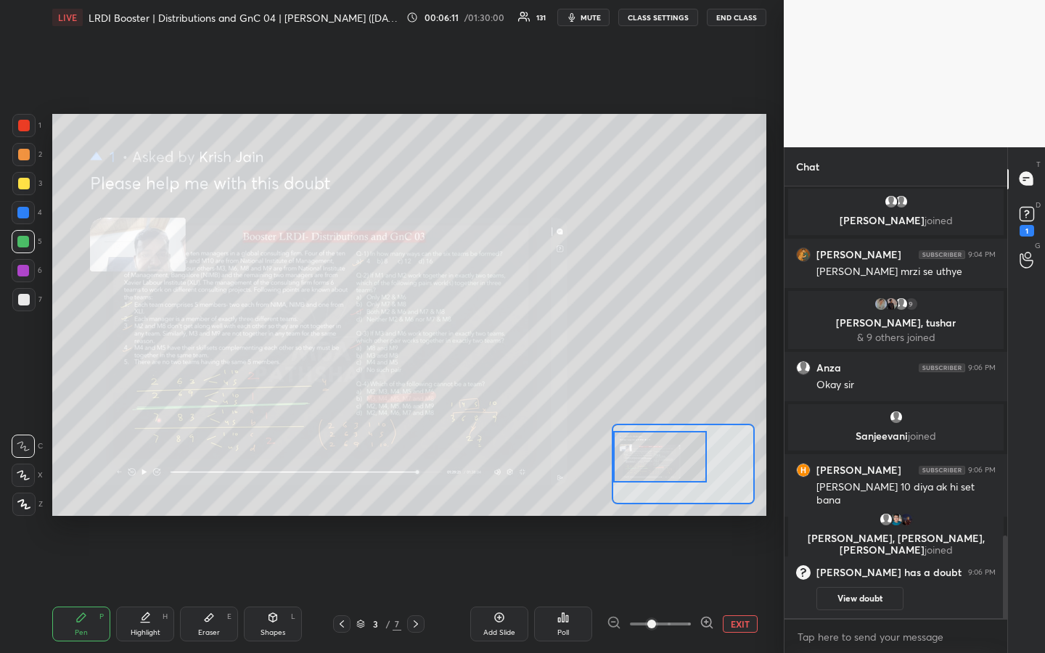
scroll to position [1825, 0]
click at [860, 489] on button "View doubt" at bounding box center [860, 598] width 87 height 23
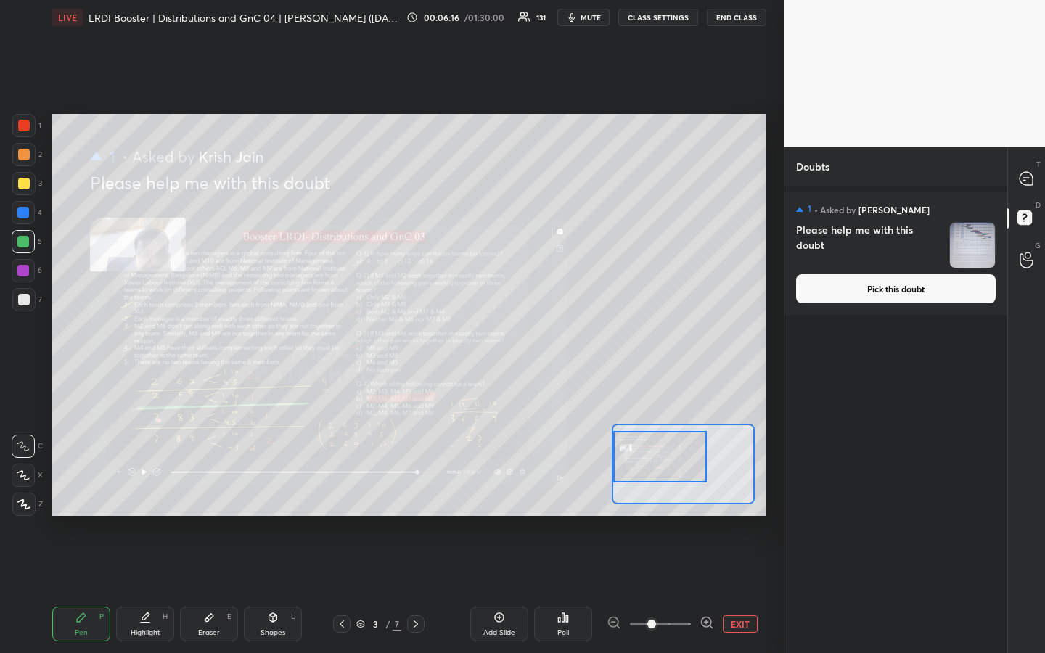
click at [950, 302] on button "Pick this doubt" at bounding box center [896, 288] width 200 height 29
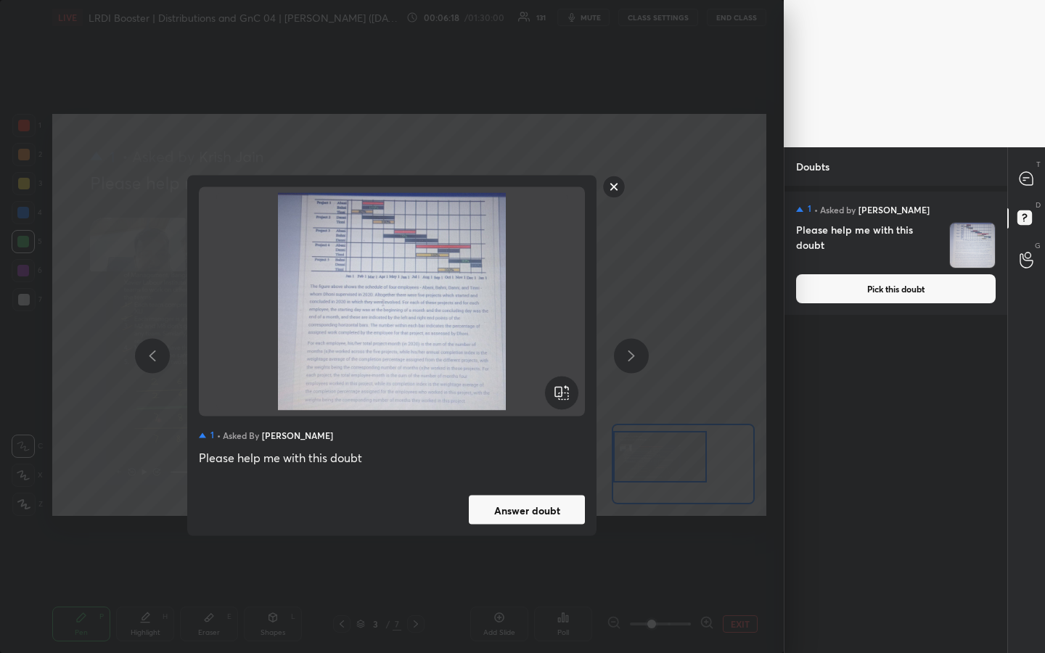
click at [616, 186] on rect at bounding box center [614, 187] width 23 height 23
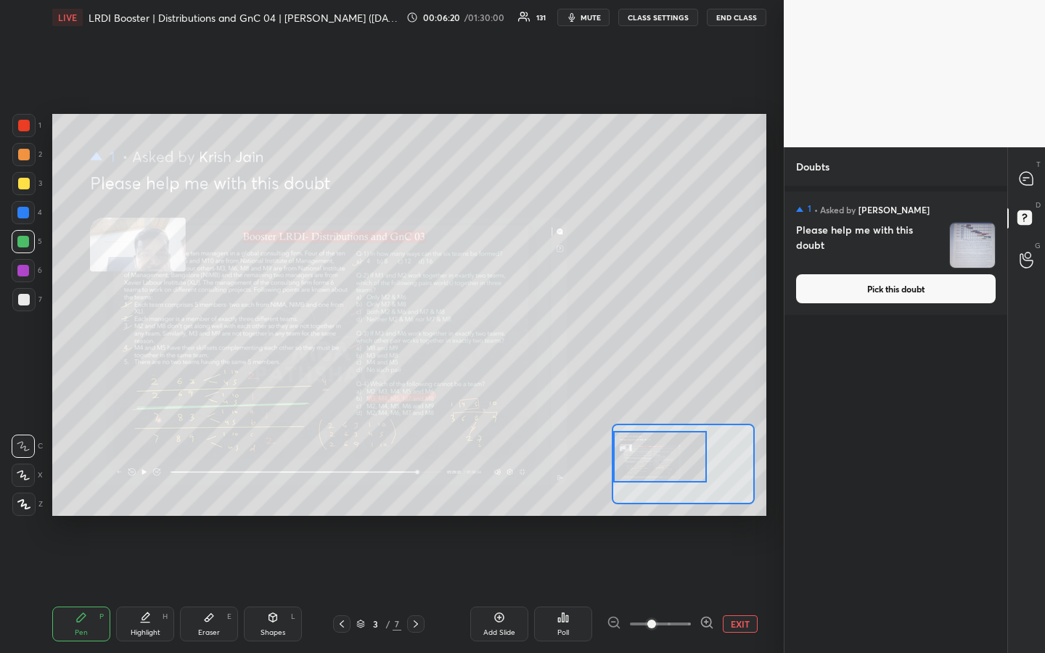
click at [771, 307] on div "Setting up your live class Poll for secs No correct answer Start poll" at bounding box center [409, 315] width 726 height 560
click at [1025, 181] on icon at bounding box center [1026, 178] width 13 height 13
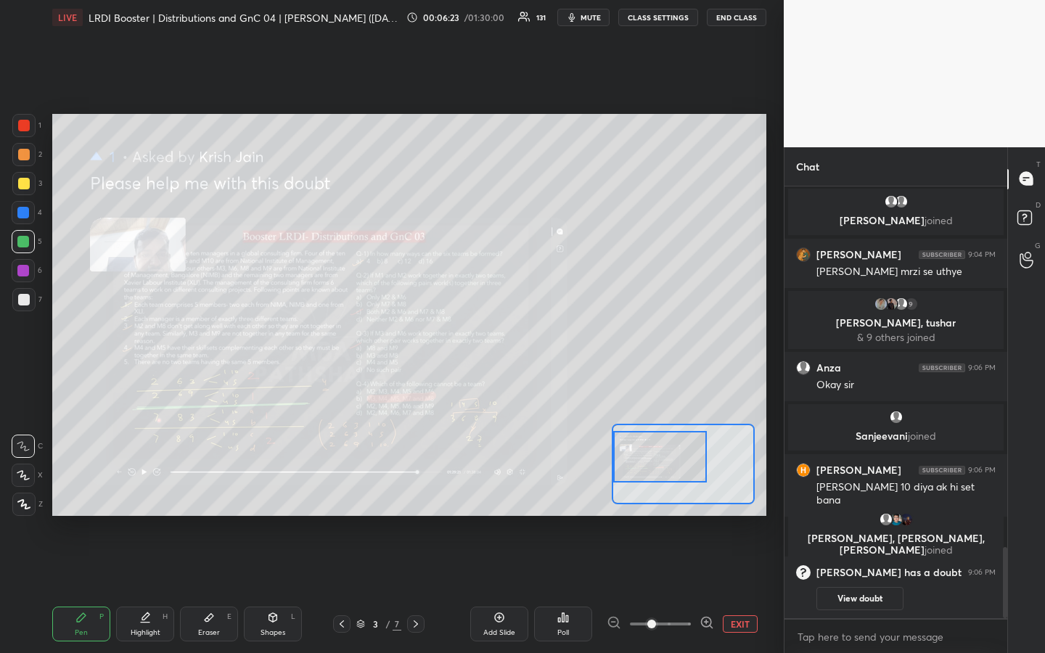
scroll to position [2238, 0]
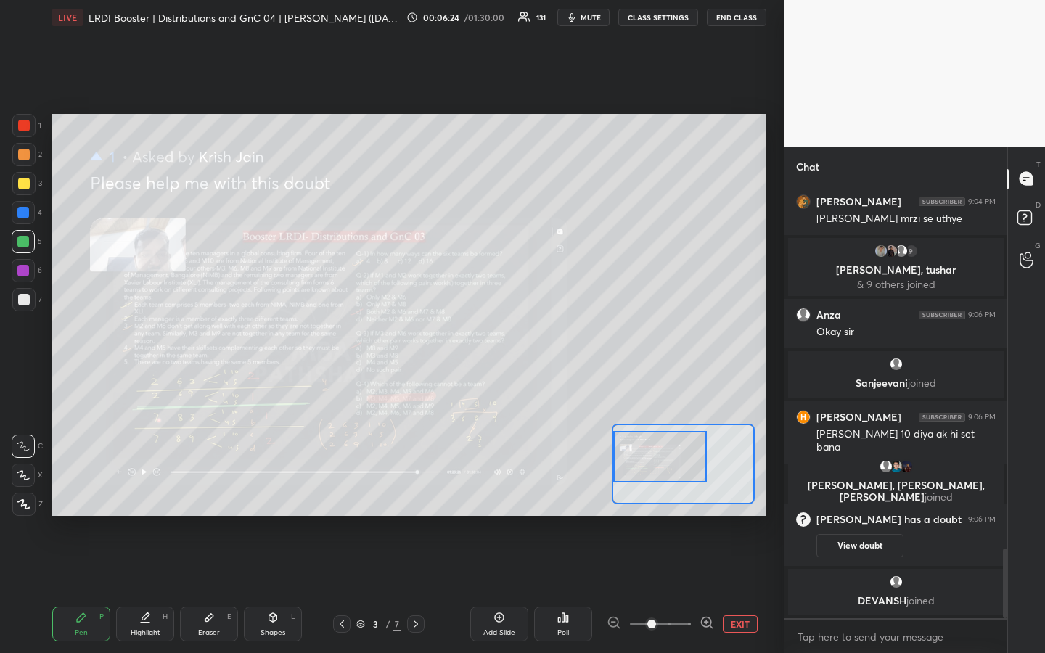
click at [775, 489] on div "1 2 3 4 5 6 7 R O A L C X Z Erase all C X Z LIVE LRDI Booster | Distributions a…" at bounding box center [392, 326] width 784 height 653
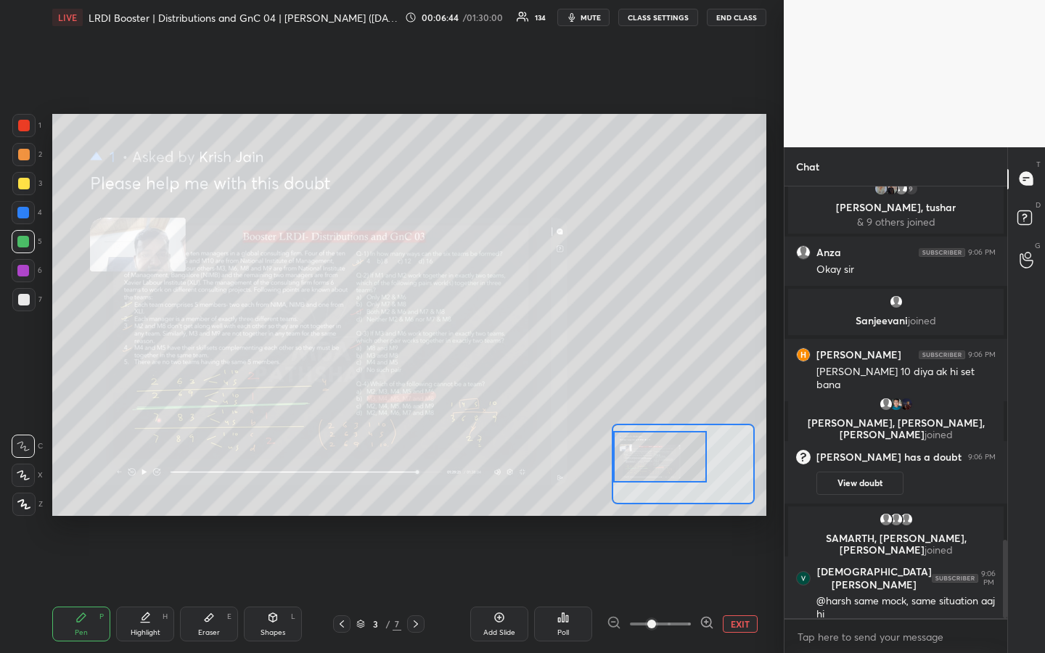
scroll to position [1949, 0]
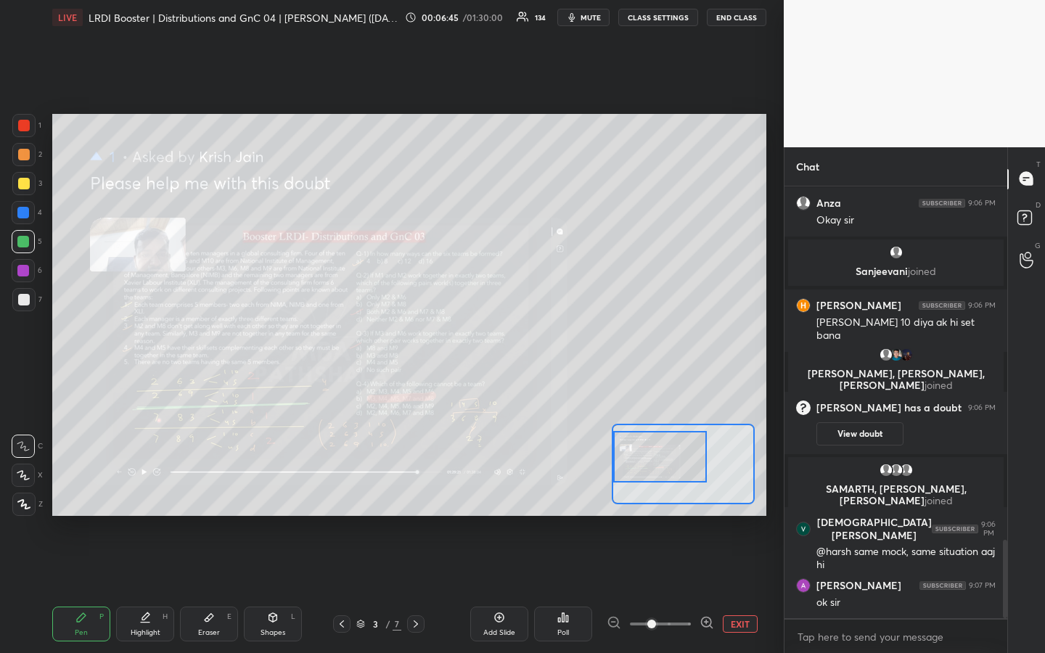
click at [20, 192] on div at bounding box center [23, 183] width 23 height 23
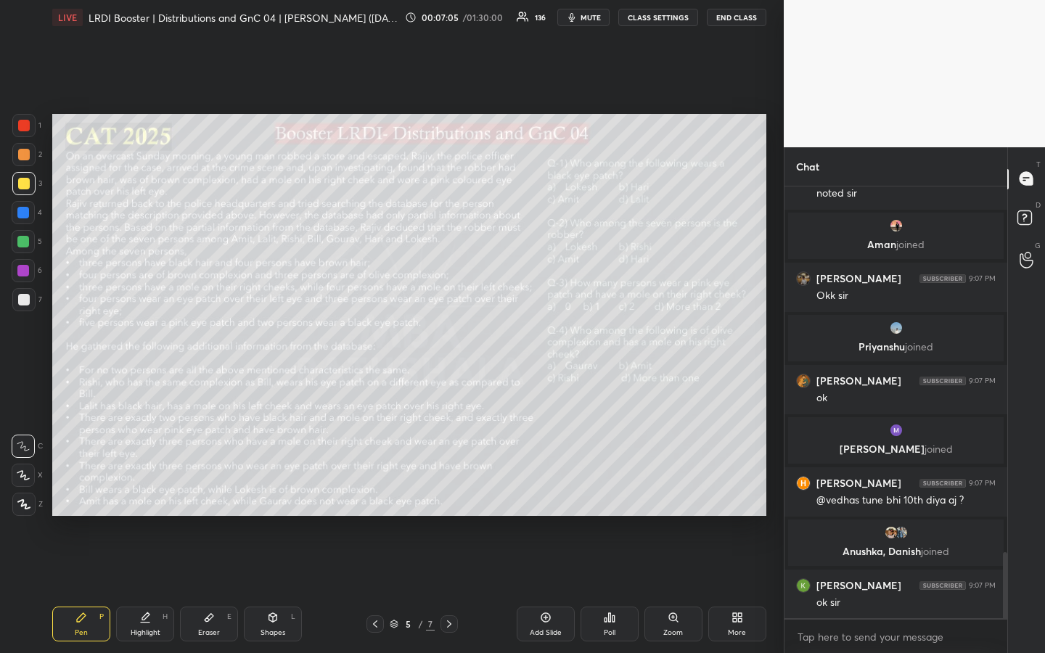
scroll to position [2411, 0]
drag, startPoint x: 654, startPoint y: 14, endPoint x: 654, endPoint y: 581, distance: 567.0
click at [654, 14] on button "CLASS SETTINGS" at bounding box center [659, 17] width 80 height 17
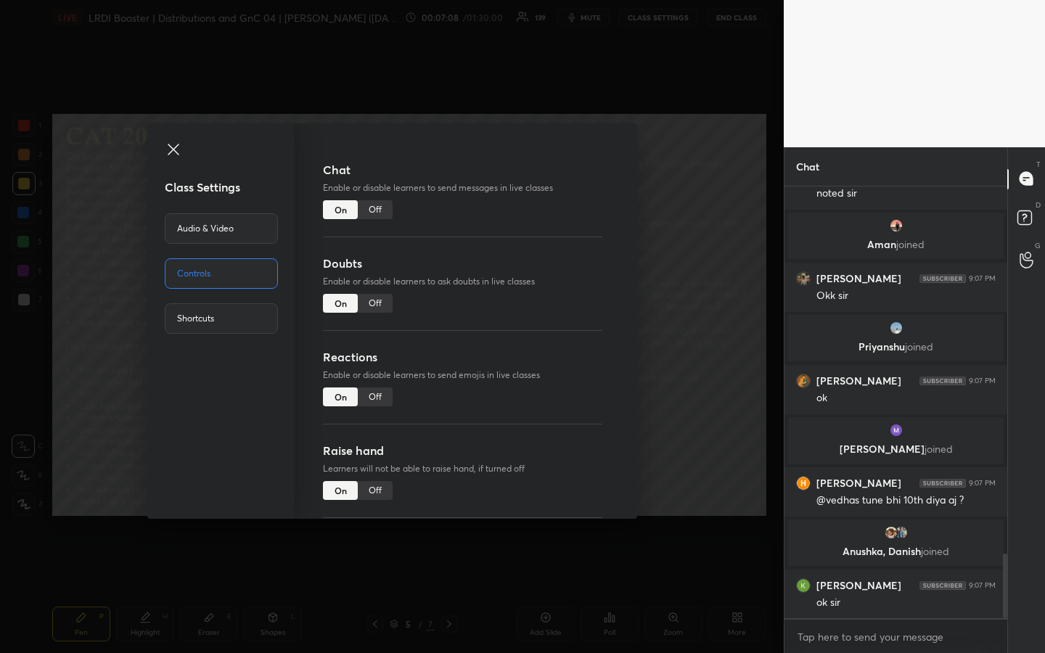
scroll to position [2460, 0]
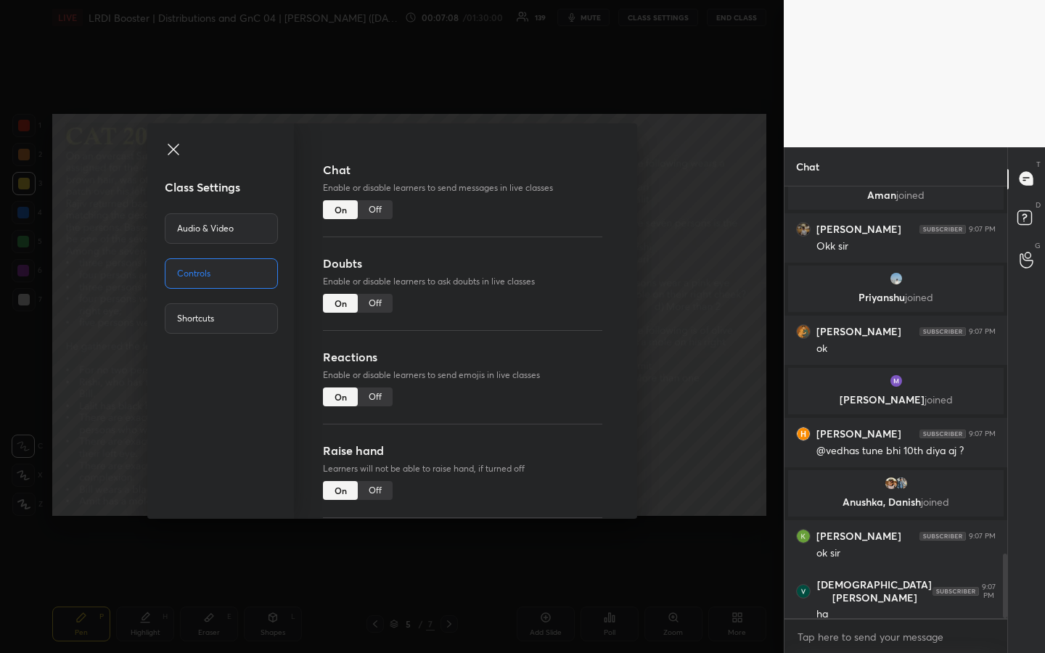
click at [376, 210] on div "Off" at bounding box center [375, 209] width 35 height 19
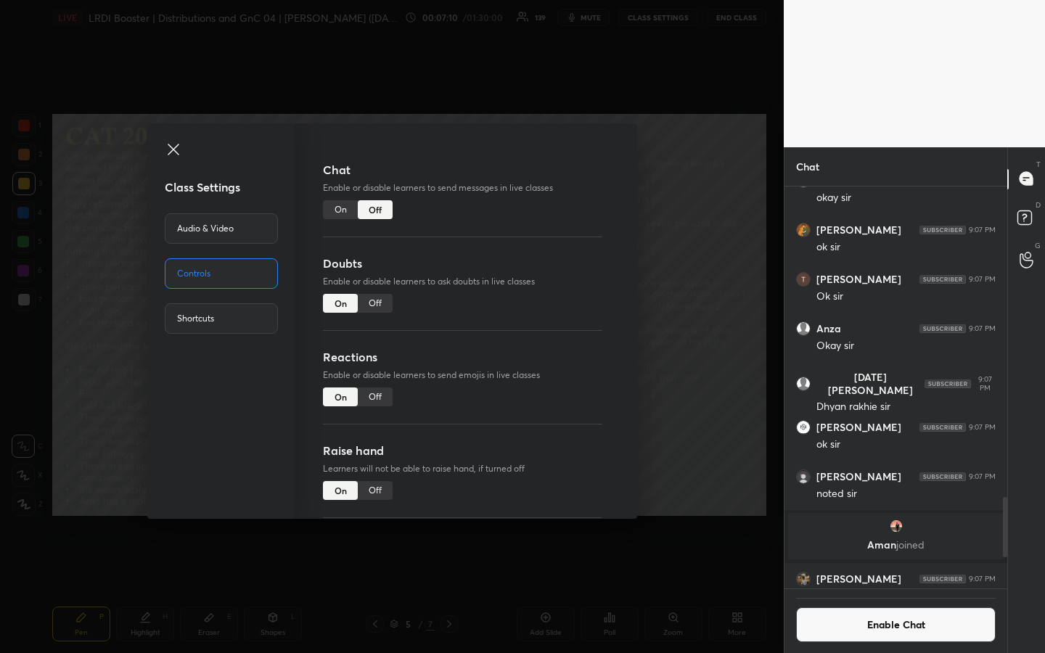
click at [171, 146] on icon at bounding box center [173, 149] width 17 height 17
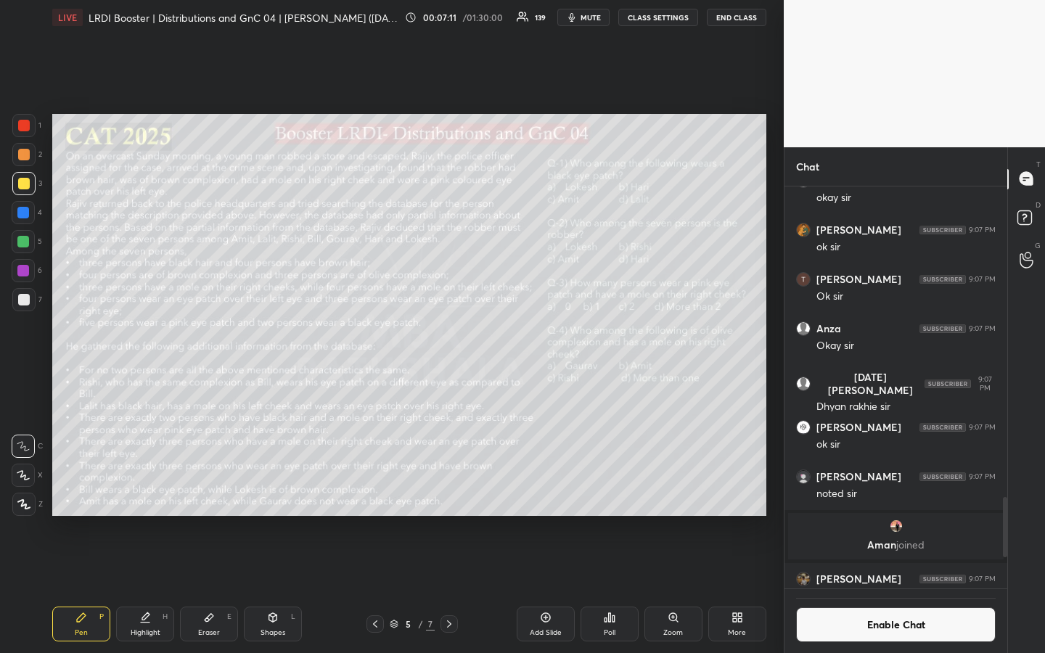
click at [602, 489] on div "Poll" at bounding box center [610, 624] width 58 height 35
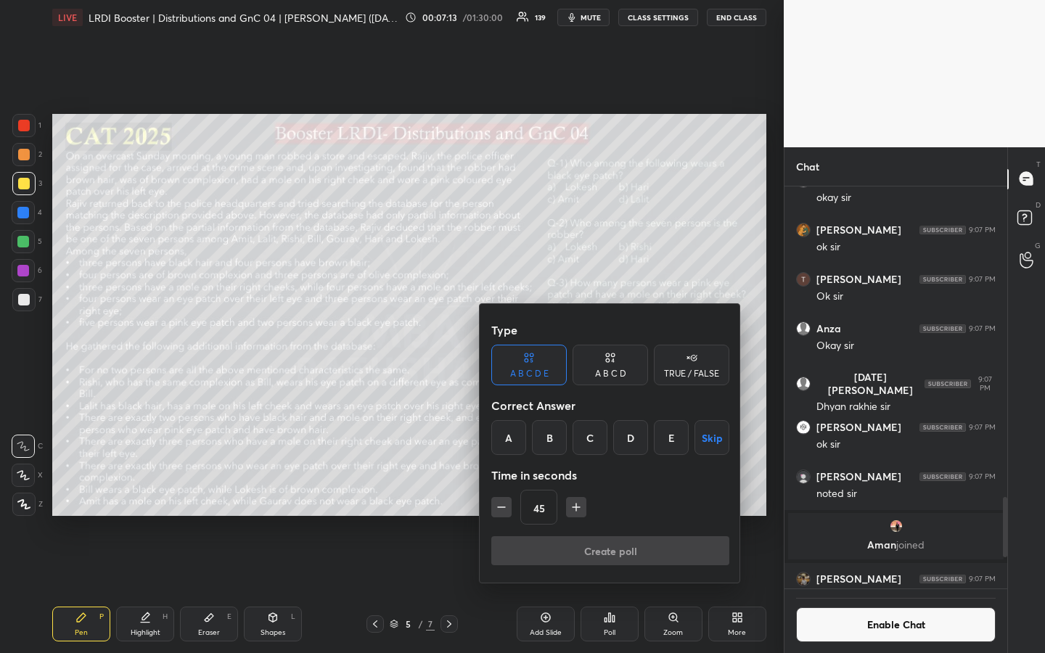
click at [597, 376] on div "A B C D" at bounding box center [610, 374] width 31 height 9
click at [560, 441] on div "B" at bounding box center [561, 437] width 43 height 35
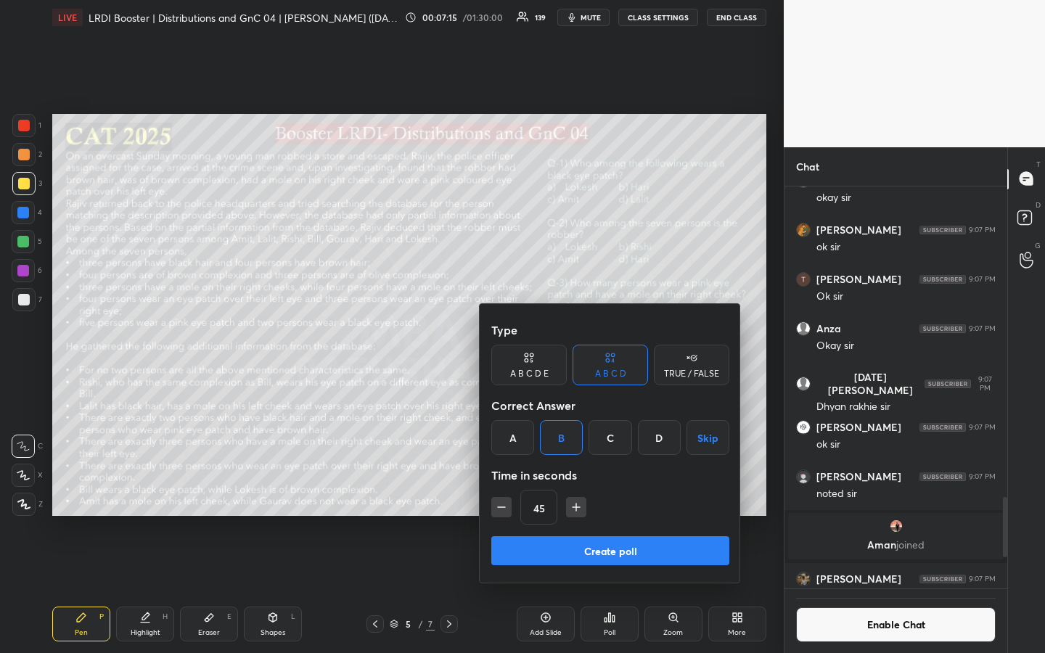
click at [574, 489] on icon "button" at bounding box center [576, 507] width 15 height 15
click at [576, 489] on icon "button" at bounding box center [583, 507] width 15 height 15
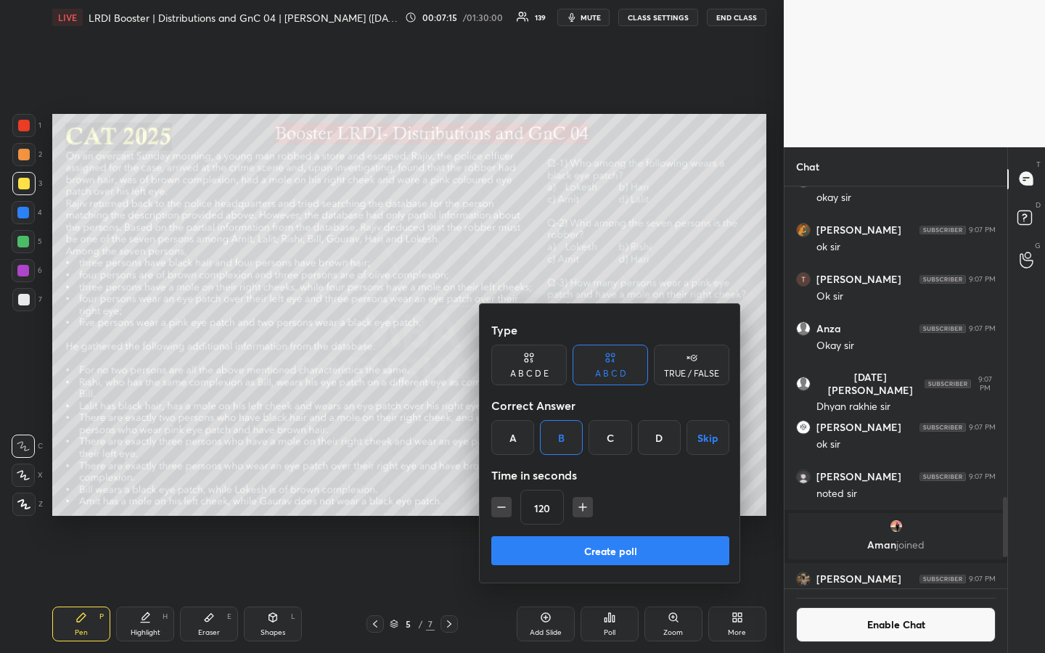
click at [576, 489] on icon "button" at bounding box center [583, 507] width 15 height 15
click at [582, 489] on icon "button" at bounding box center [583, 507] width 15 height 15
click at [584, 489] on icon "button" at bounding box center [583, 507] width 15 height 15
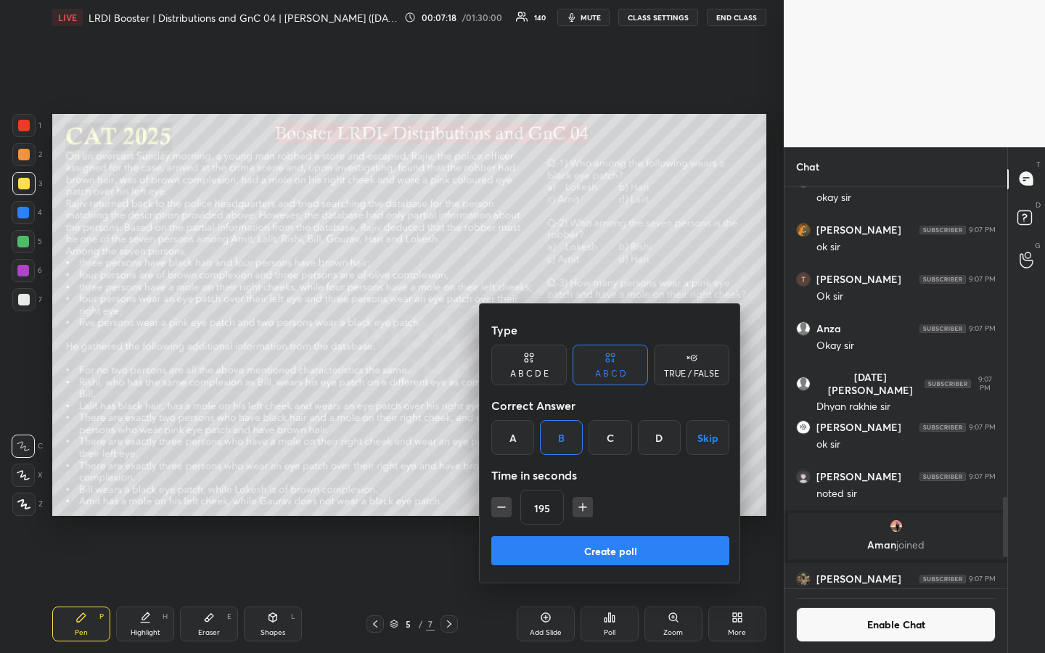
click at [585, 489] on icon "button" at bounding box center [583, 507] width 15 height 15
click at [584, 489] on icon "button" at bounding box center [583, 507] width 15 height 15
click at [585, 489] on icon "button" at bounding box center [583, 507] width 15 height 15
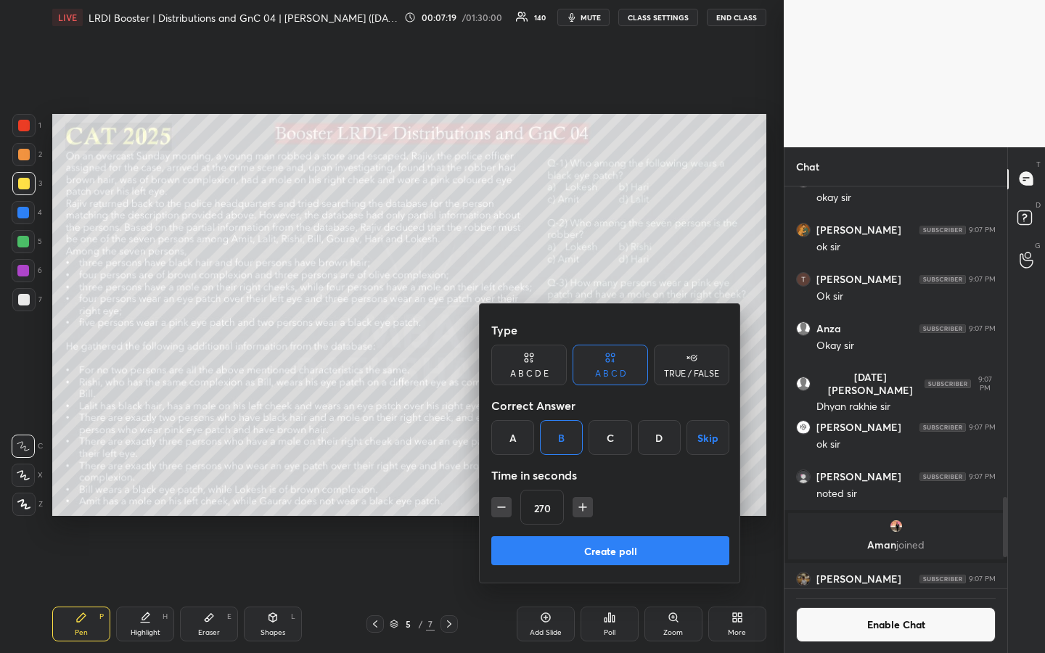
click at [585, 489] on icon "button" at bounding box center [583, 507] width 15 height 15
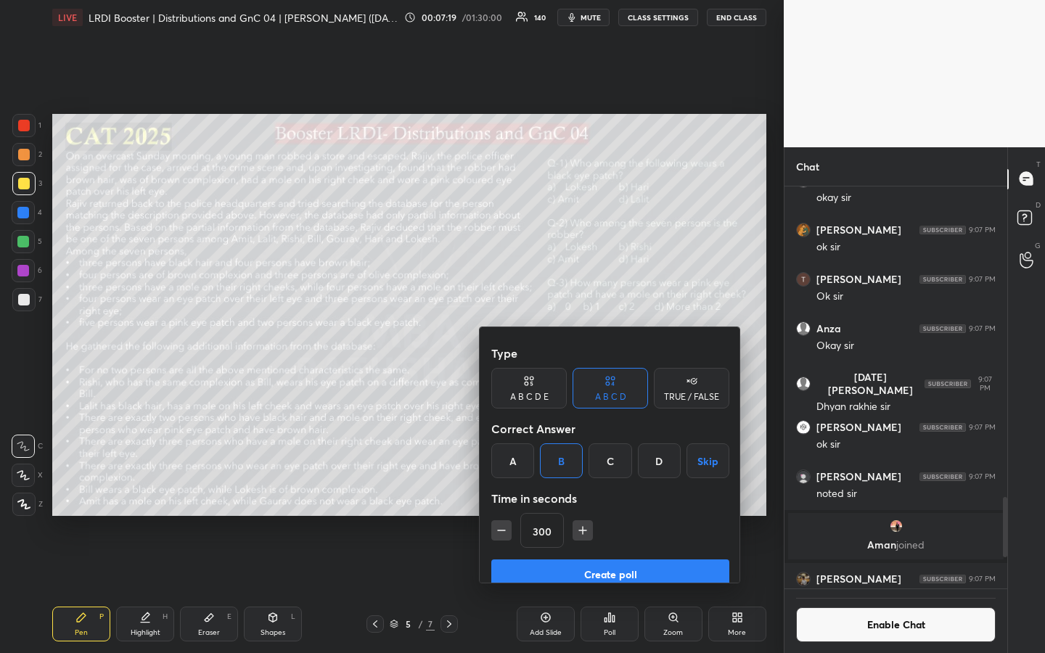
click at [585, 489] on icon "button" at bounding box center [583, 530] width 15 height 15
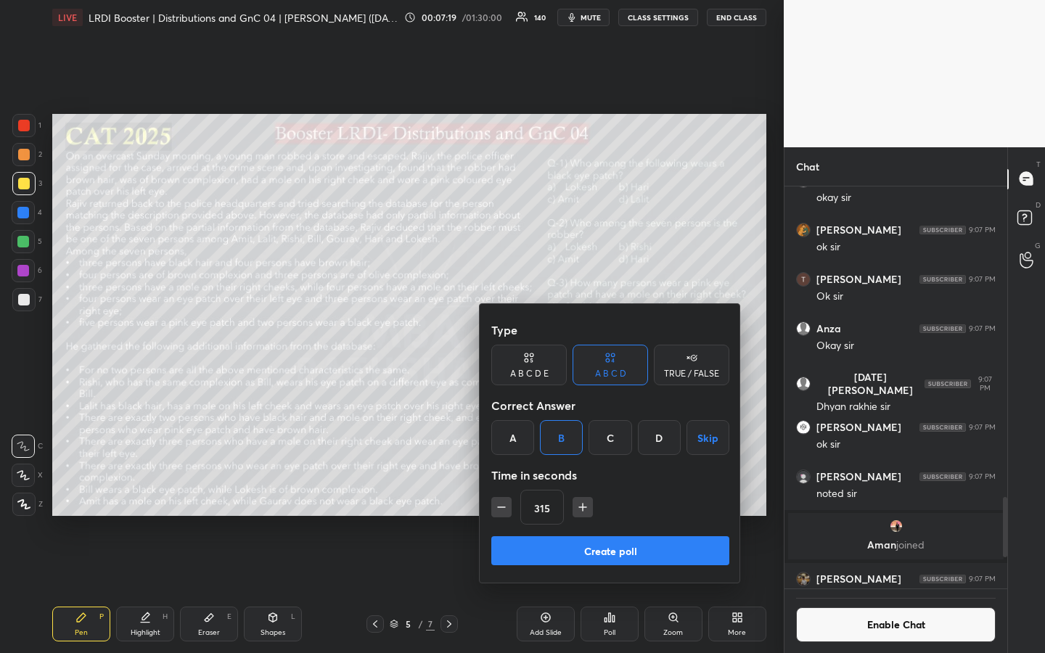
click at [584, 489] on icon "button" at bounding box center [583, 507] width 15 height 15
click at [585, 489] on icon "button" at bounding box center [583, 507] width 15 height 15
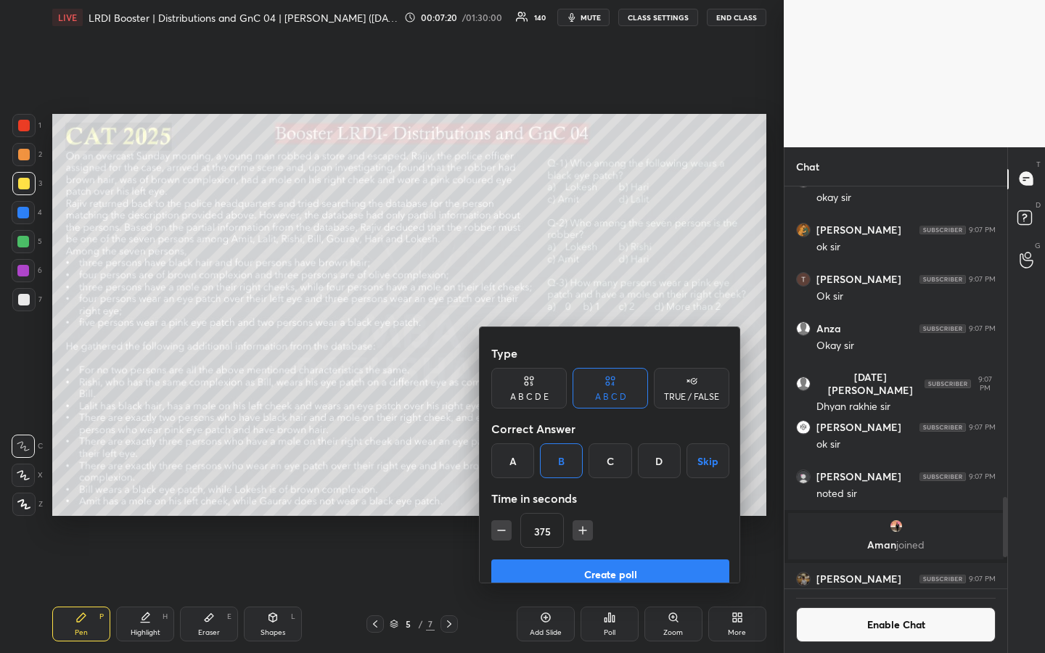
click at [586, 489] on icon "button" at bounding box center [583, 530] width 15 height 15
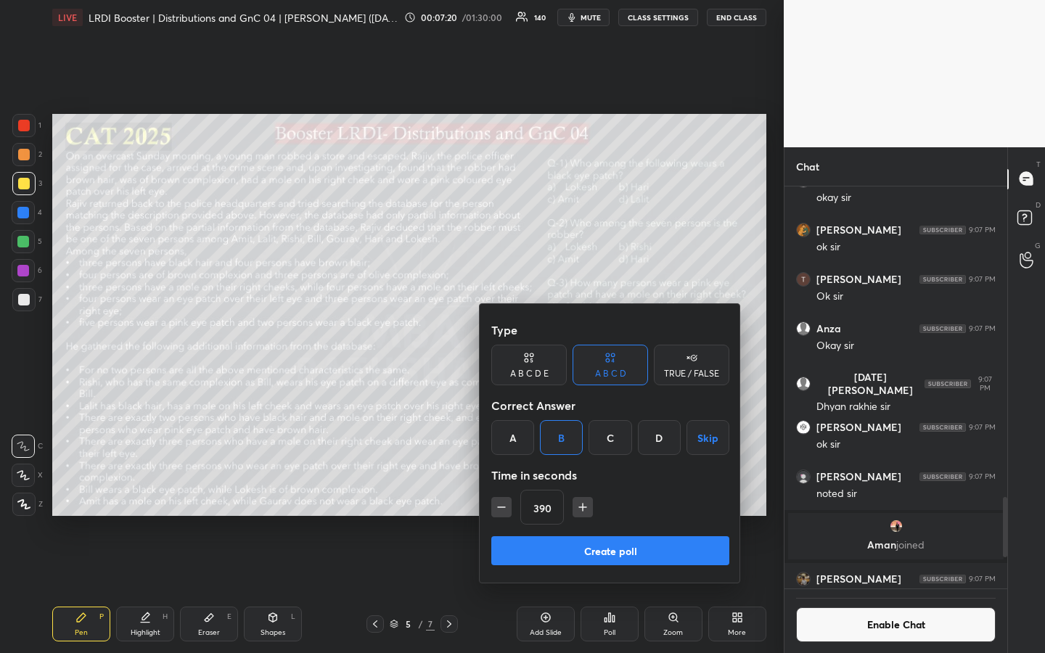
click at [586, 489] on icon "button" at bounding box center [583, 507] width 15 height 15
click at [587, 489] on icon "button" at bounding box center [583, 507] width 15 height 15
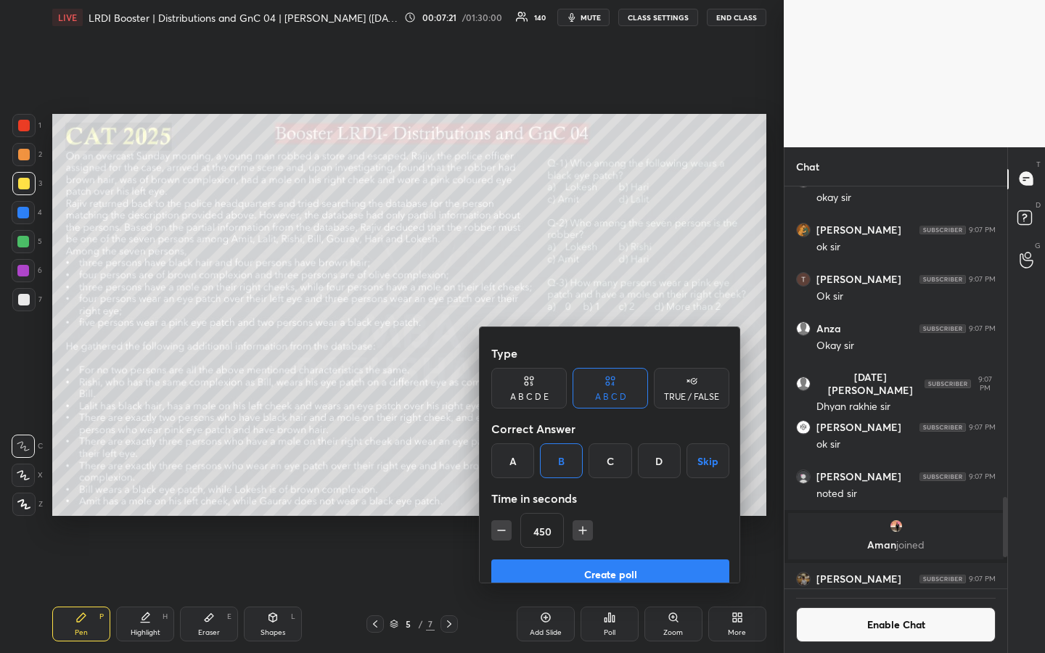
click at [587, 489] on icon "button" at bounding box center [583, 530] width 15 height 15
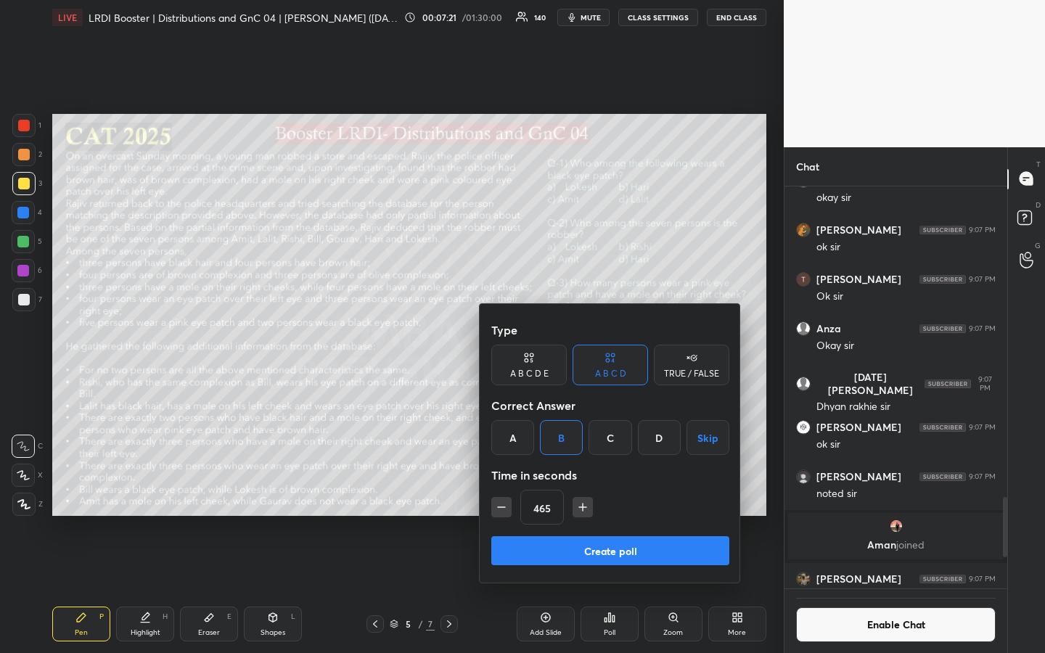
click at [585, 489] on icon "button" at bounding box center [583, 507] width 15 height 15
click at [584, 489] on icon "button" at bounding box center [583, 507] width 15 height 15
click at [583, 489] on icon "button" at bounding box center [583, 507] width 15 height 15
click at [582, 489] on icon "button" at bounding box center [583, 507] width 15 height 15
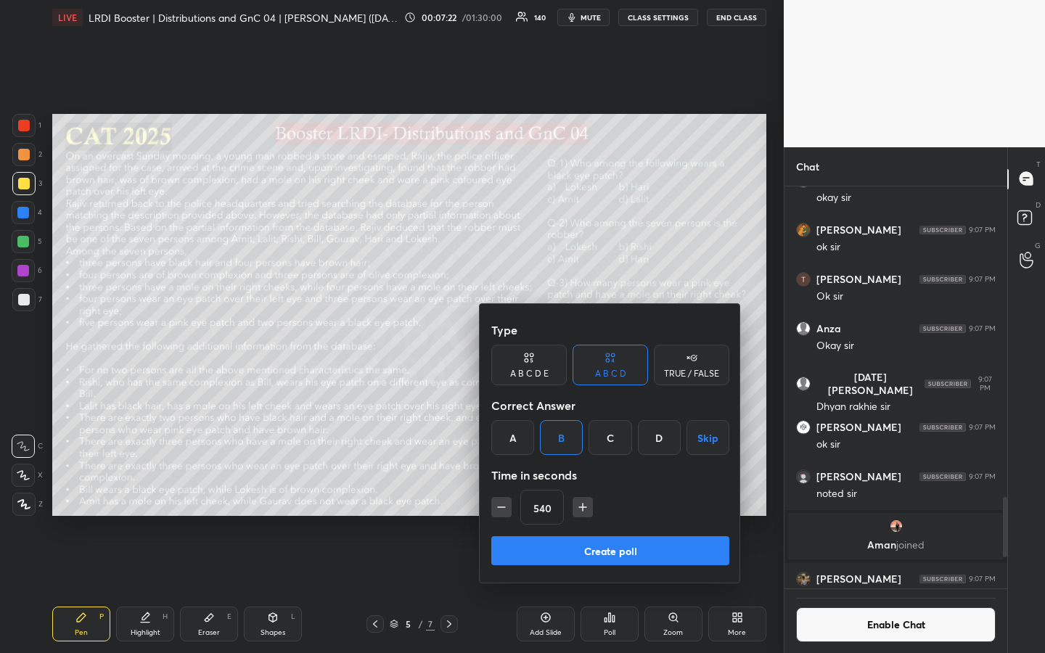
click at [582, 489] on icon "button" at bounding box center [583, 507] width 15 height 15
click at [583, 489] on icon "button" at bounding box center [583, 507] width 15 height 15
click at [584, 489] on icon "button" at bounding box center [583, 507] width 15 height 15
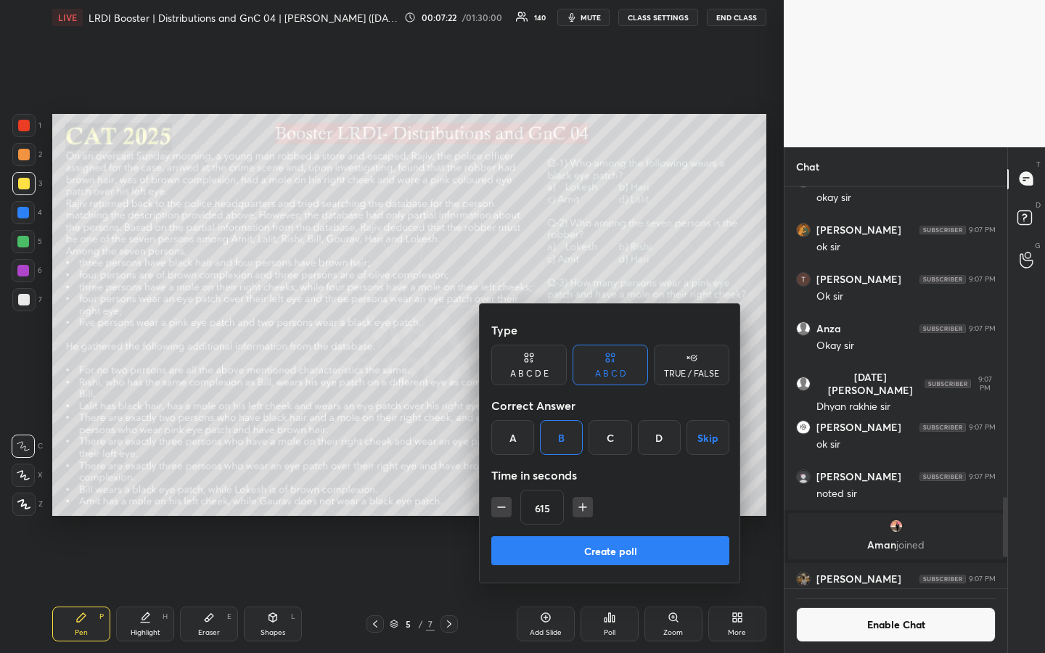
click at [584, 489] on icon "button" at bounding box center [583, 507] width 15 height 15
click at [583, 489] on icon "button" at bounding box center [583, 507] width 15 height 15
click at [586, 489] on icon "button" at bounding box center [583, 507] width 15 height 15
click at [585, 489] on icon "button" at bounding box center [583, 507] width 15 height 15
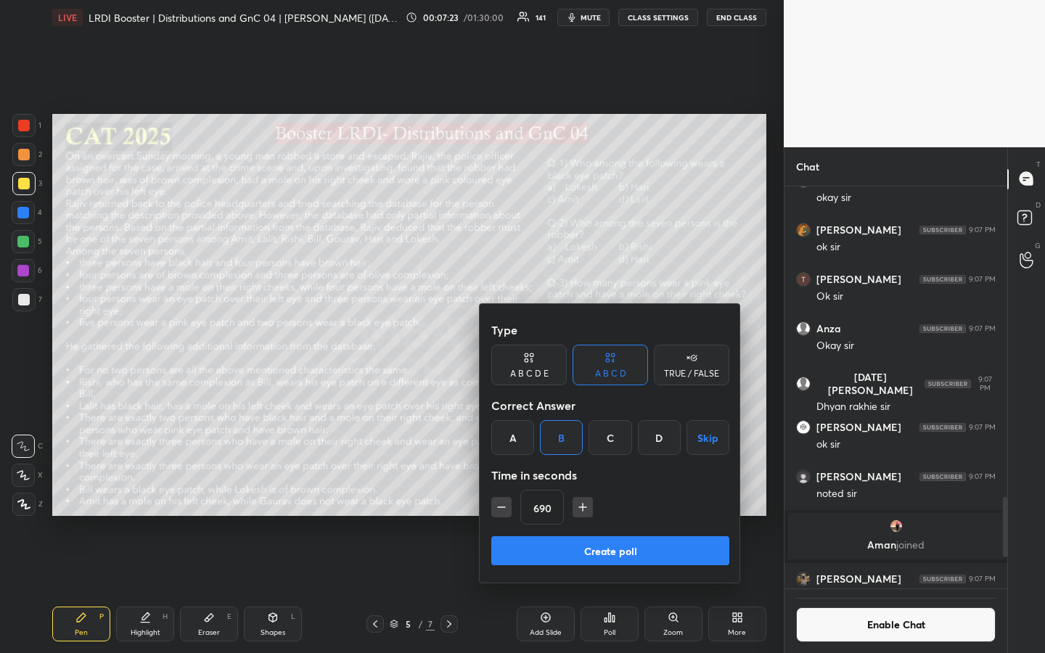
click at [584, 489] on icon "button" at bounding box center [583, 507] width 15 height 15
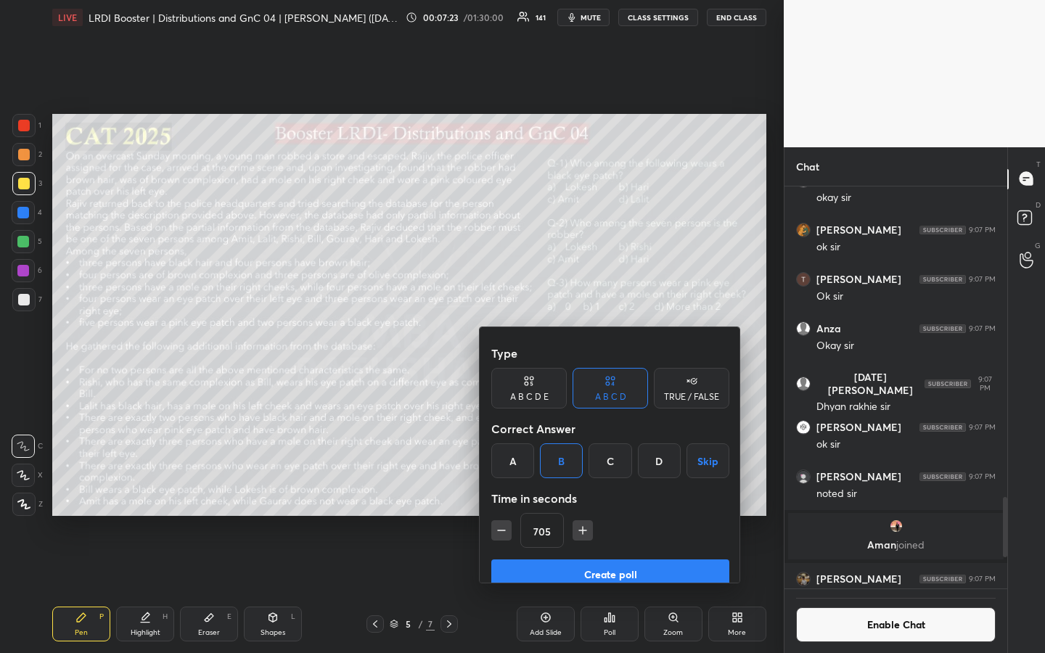
click at [585, 489] on icon "button" at bounding box center [583, 530] width 15 height 15
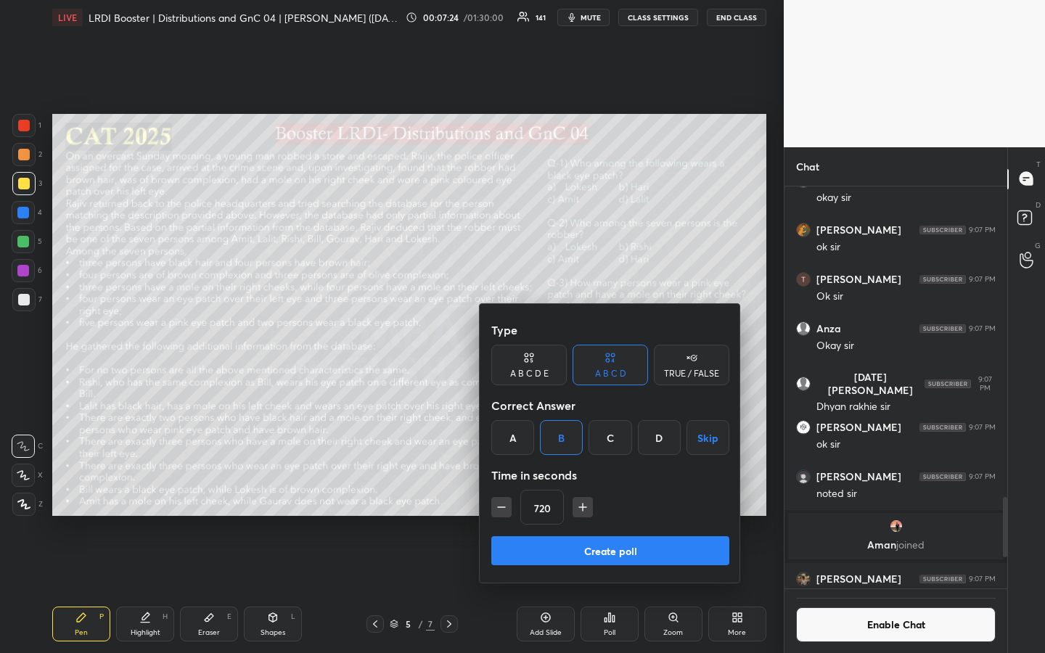
click at [585, 489] on icon "button" at bounding box center [583, 507] width 15 height 15
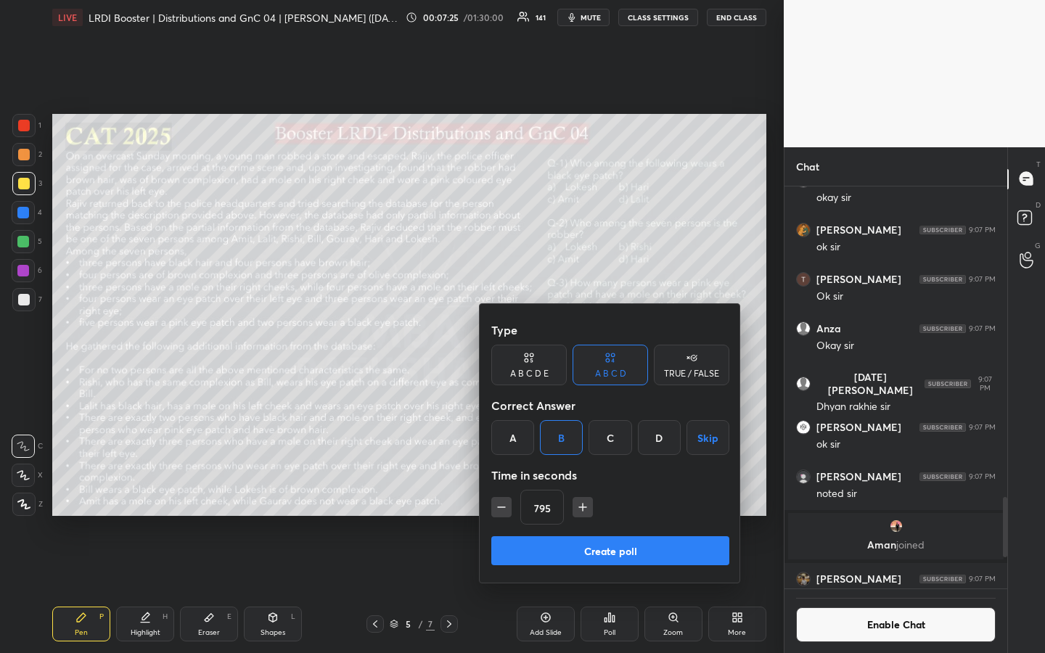
click at [585, 489] on icon "button" at bounding box center [583, 507] width 15 height 15
click at [584, 489] on icon "button" at bounding box center [583, 507] width 15 height 15
click at [585, 489] on icon "button" at bounding box center [583, 507] width 15 height 15
click at [584, 489] on icon "button" at bounding box center [583, 507] width 15 height 15
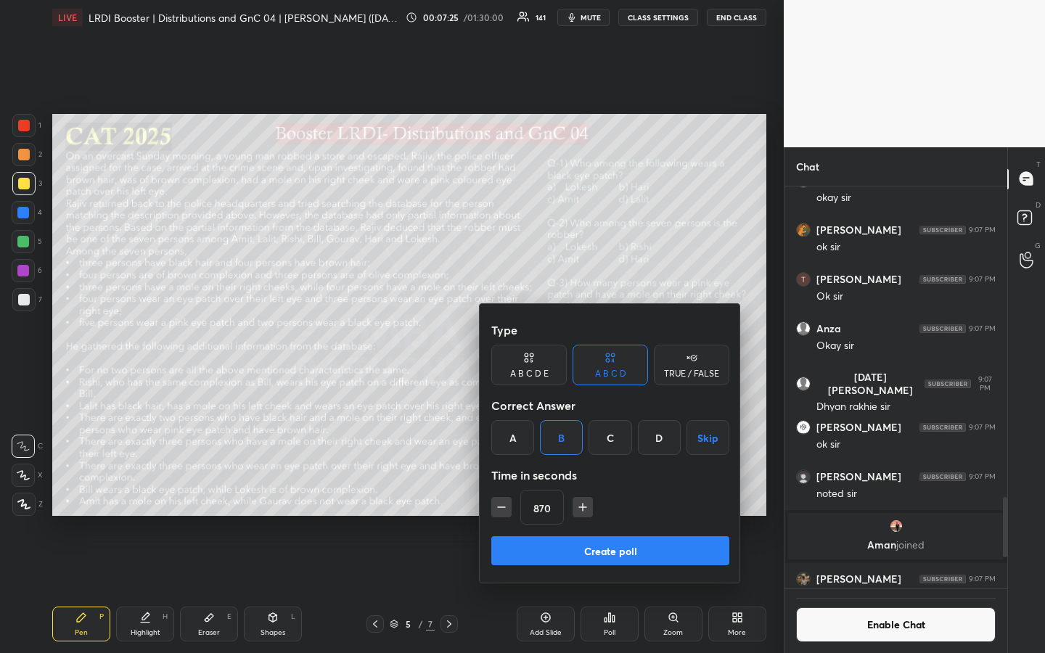
click at [585, 489] on icon "button" at bounding box center [583, 507] width 15 height 15
click at [586, 489] on icon "button" at bounding box center [583, 507] width 15 height 15
click at [585, 489] on icon "button" at bounding box center [583, 507] width 15 height 15
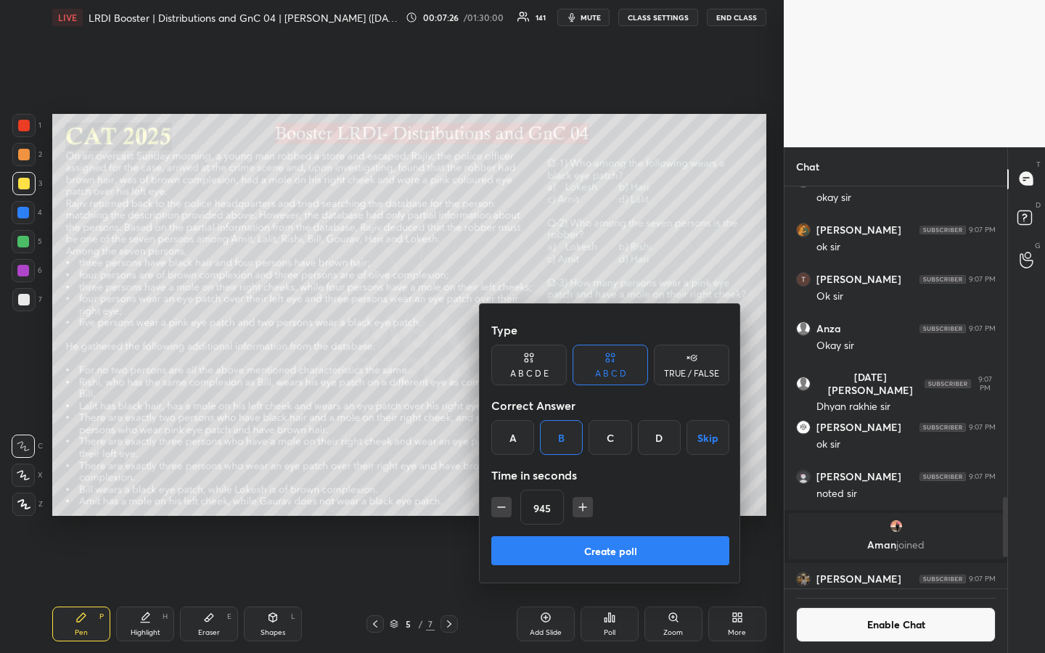
click at [584, 489] on icon "button" at bounding box center [583, 507] width 15 height 15
click at [586, 489] on icon "button" at bounding box center [583, 507] width 15 height 15
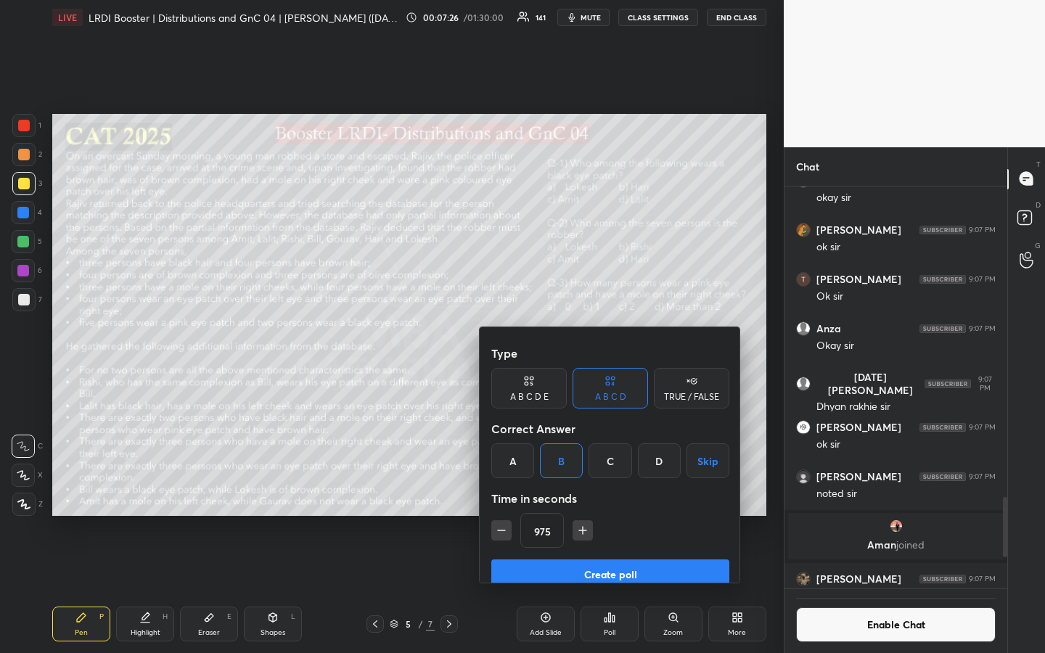
click at [586, 489] on icon "button" at bounding box center [583, 530] width 15 height 15
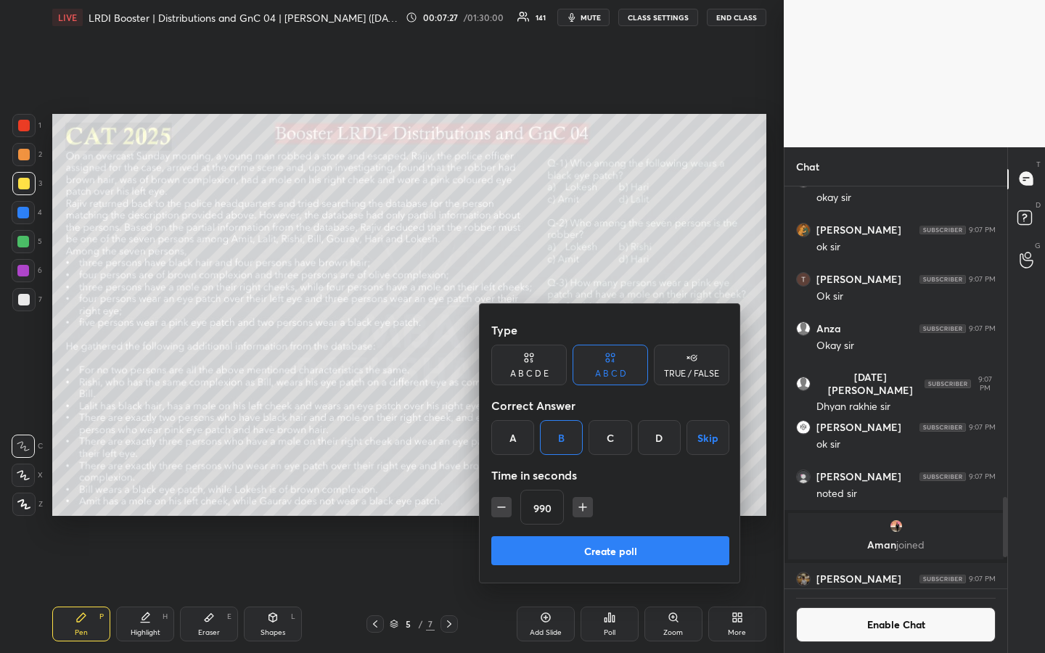
click at [585, 489] on icon "button" at bounding box center [583, 507] width 15 height 15
click at [584, 489] on icon "button" at bounding box center [589, 507] width 15 height 15
click at [589, 489] on icon "button" at bounding box center [589, 507] width 15 height 15
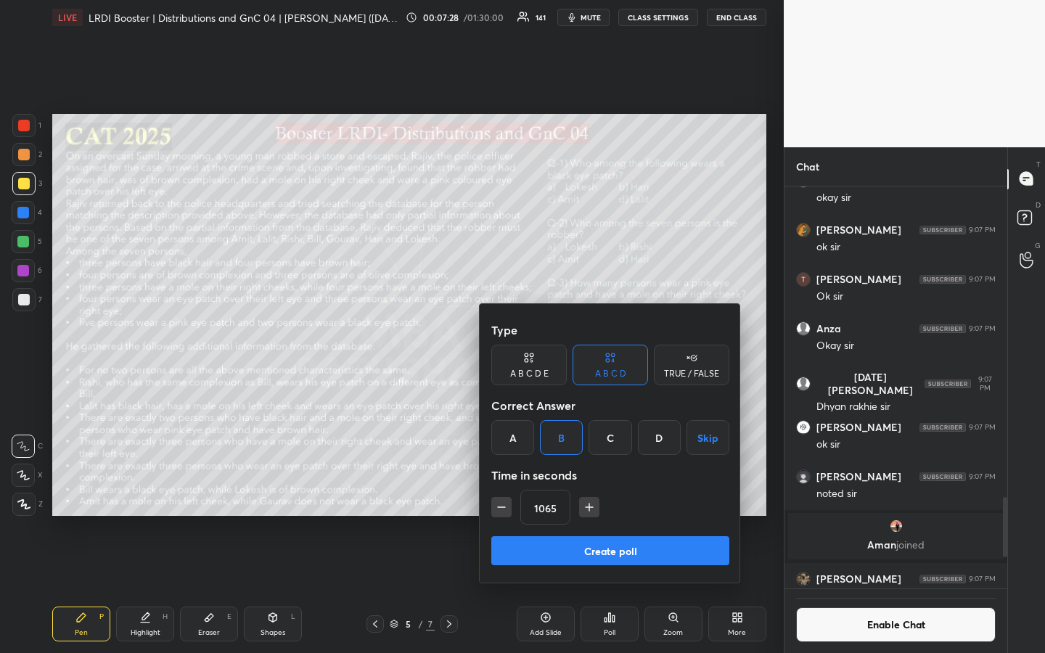
click at [589, 489] on icon "button" at bounding box center [589, 507] width 0 height 7
click at [588, 489] on icon "button" at bounding box center [589, 507] width 15 height 15
click at [587, 489] on icon "button" at bounding box center [589, 507] width 15 height 15
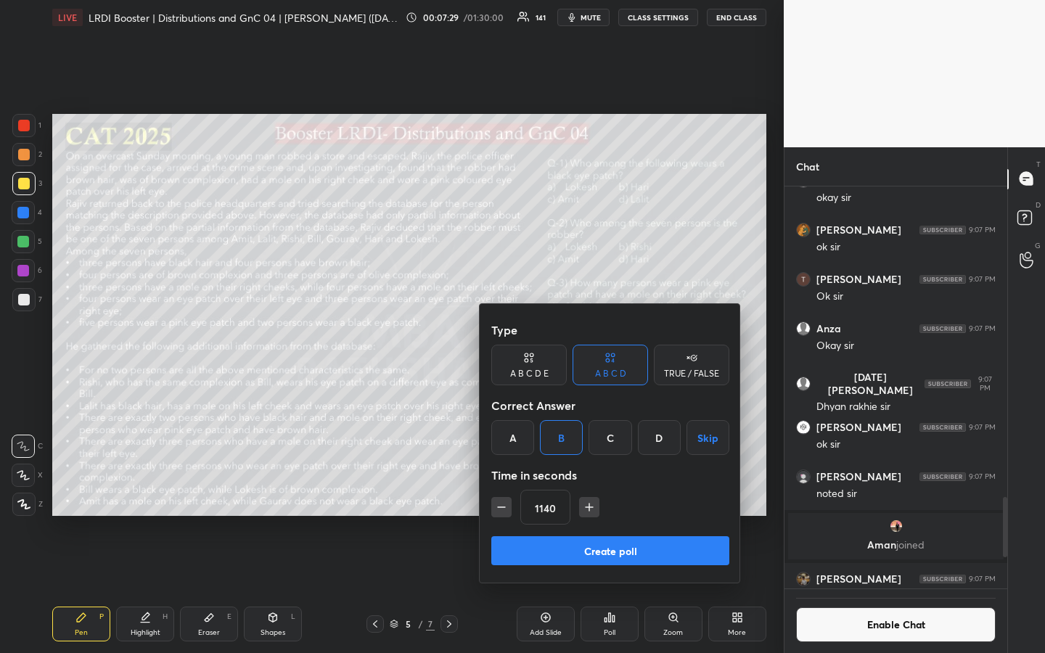
click at [587, 489] on icon "button" at bounding box center [589, 507] width 15 height 15
click at [589, 489] on icon "button" at bounding box center [589, 507] width 0 height 7
click at [587, 489] on icon "button" at bounding box center [589, 507] width 15 height 15
click at [589, 489] on icon "button" at bounding box center [589, 507] width 0 height 7
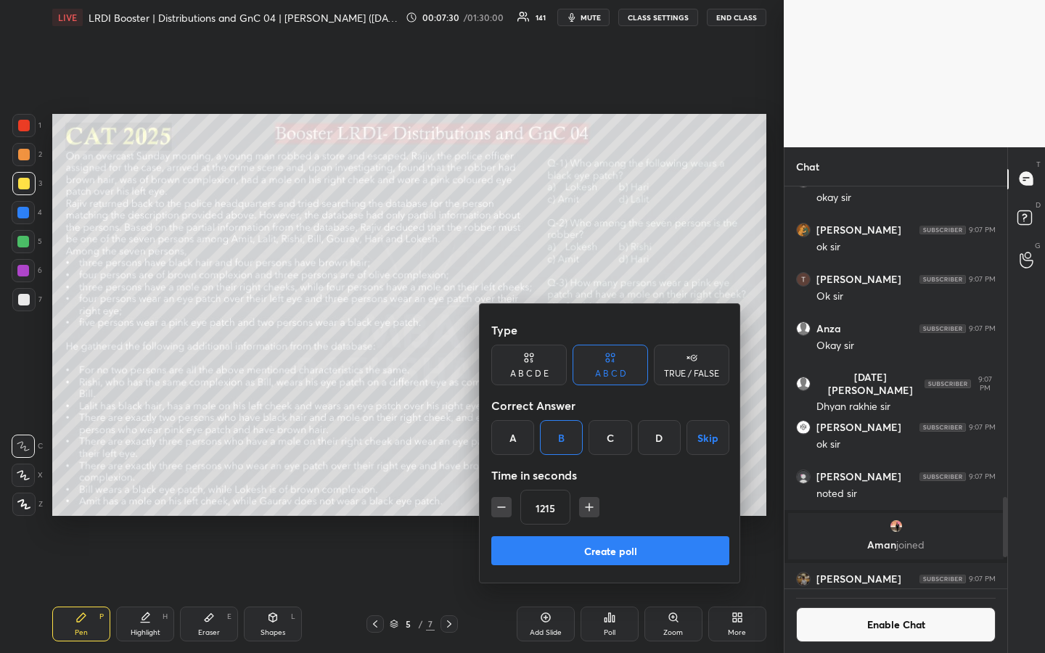
click at [504, 489] on icon "button" at bounding box center [501, 507] width 15 height 15
type input "1200"
click at [621, 489] on button "Create poll" at bounding box center [610, 550] width 238 height 29
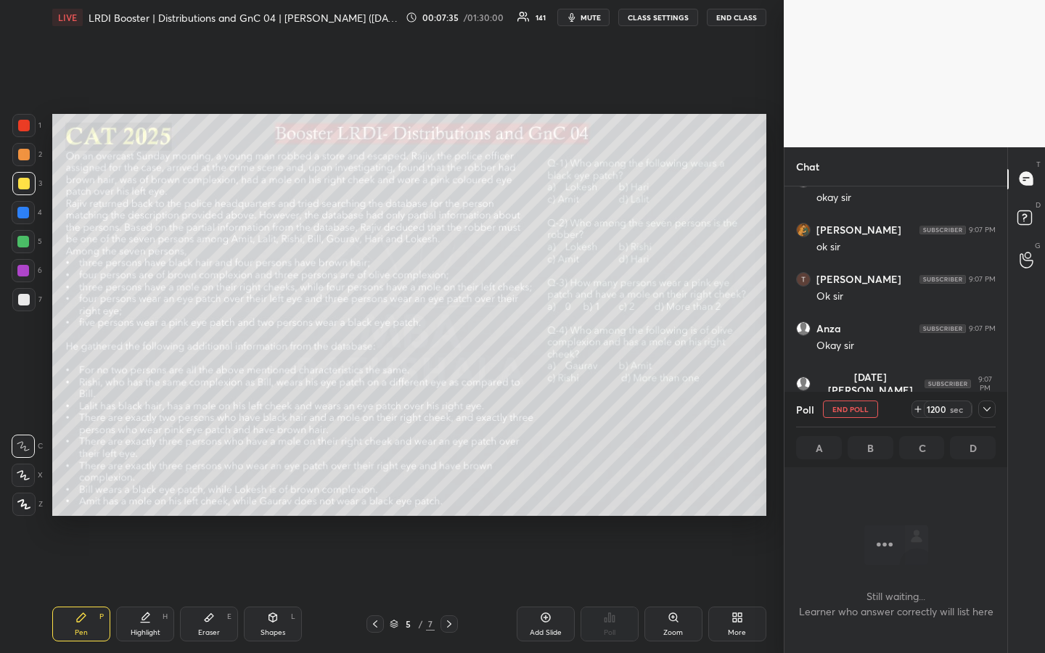
scroll to position [0, 0]
click at [149, 489] on div "Highlight H" at bounding box center [145, 624] width 58 height 35
click at [83, 489] on div "Pen" at bounding box center [81, 632] width 13 height 7
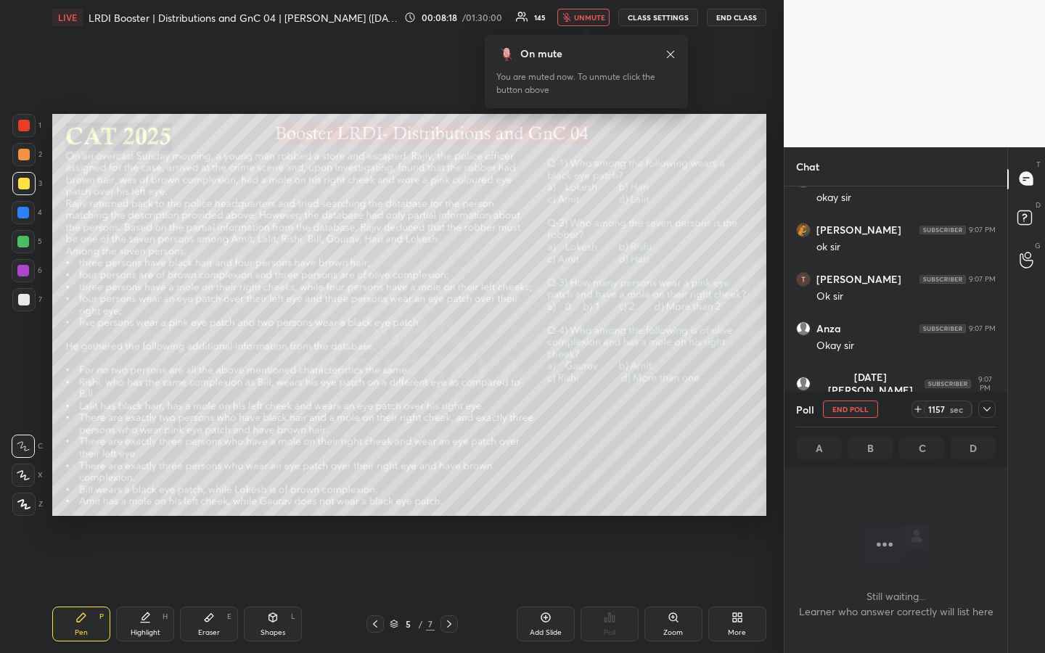
scroll to position [2619, 0]
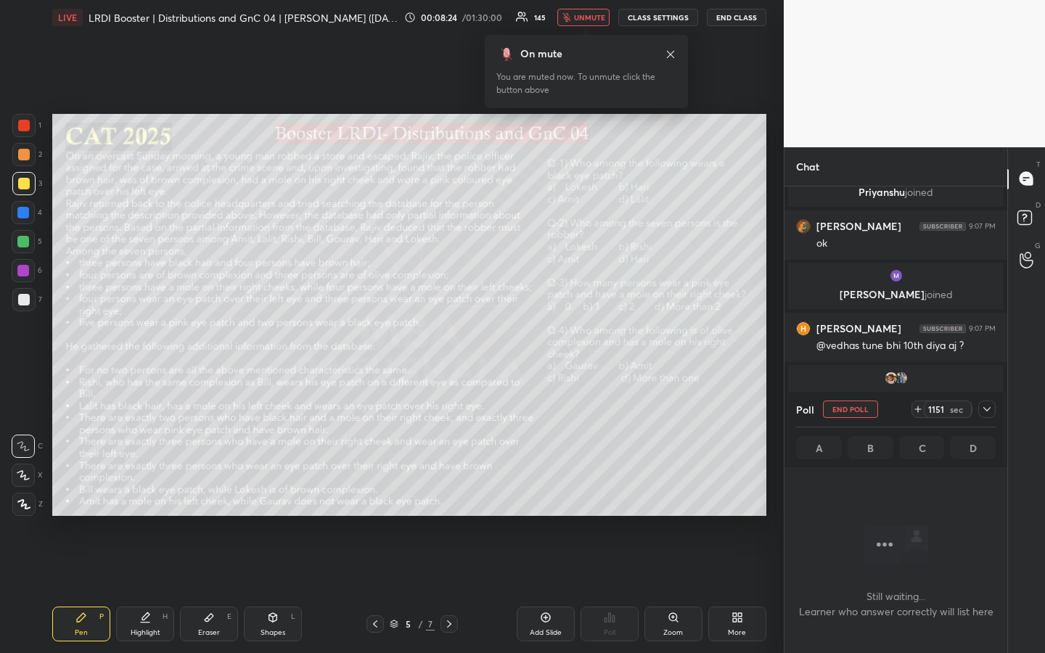
click at [988, 408] on icon at bounding box center [988, 410] width 12 height 12
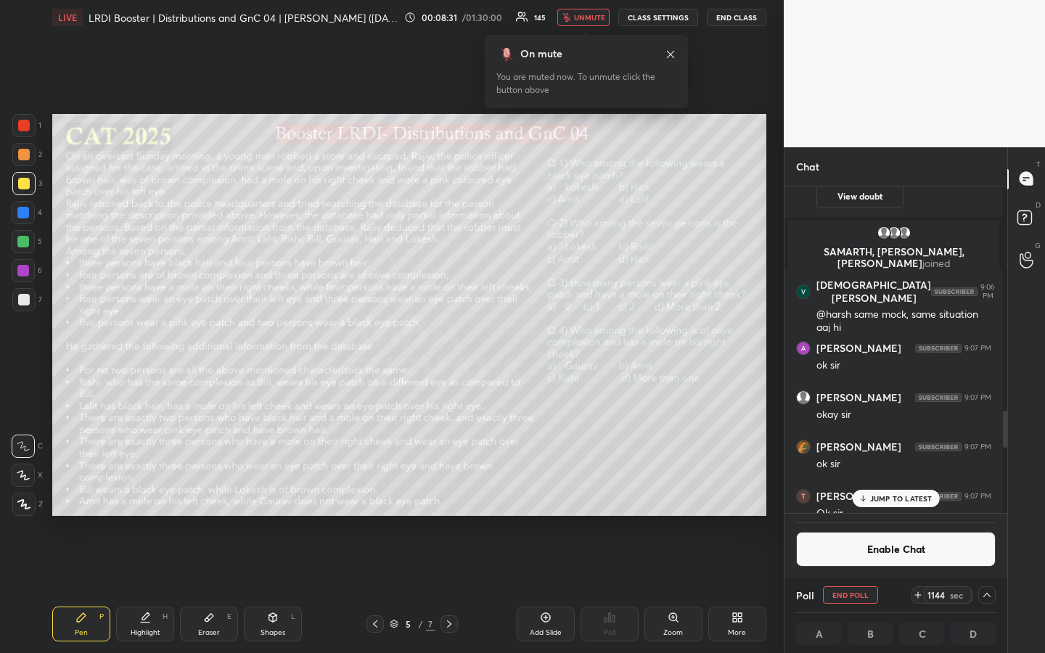
scroll to position [2679, 0]
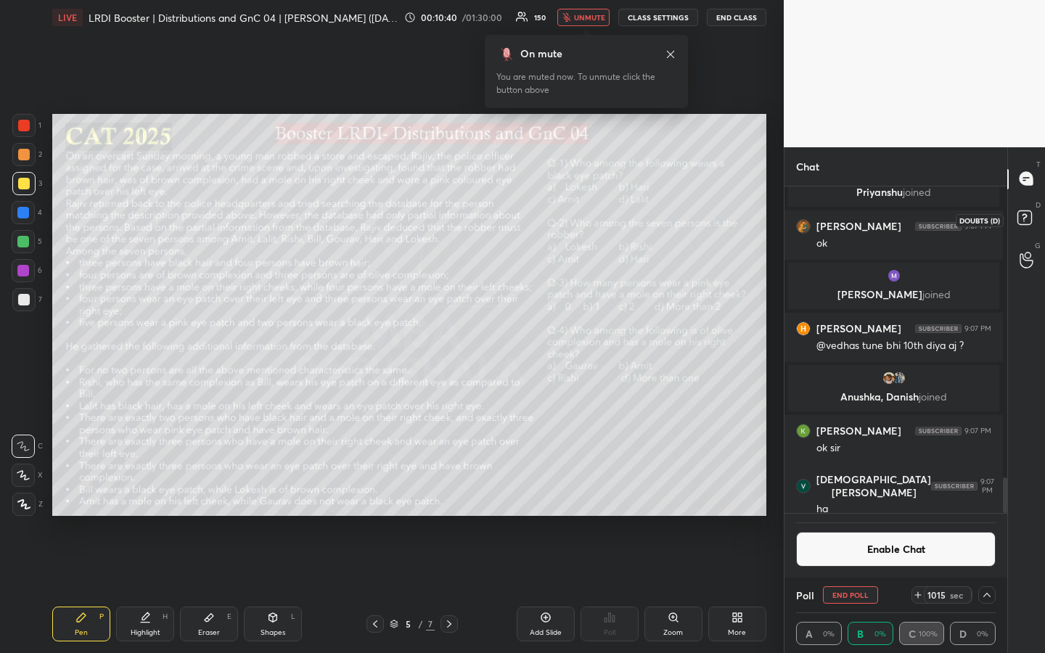
click at [1019, 224] on rect at bounding box center [1025, 218] width 14 height 14
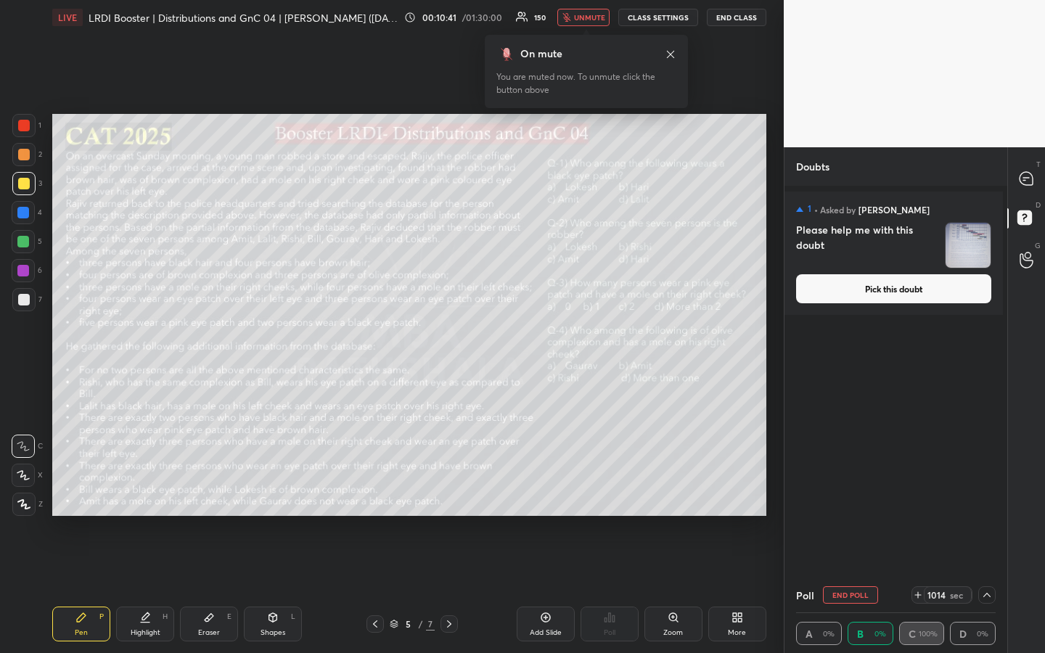
click at [899, 298] on button "Pick this doubt" at bounding box center [893, 288] width 195 height 29
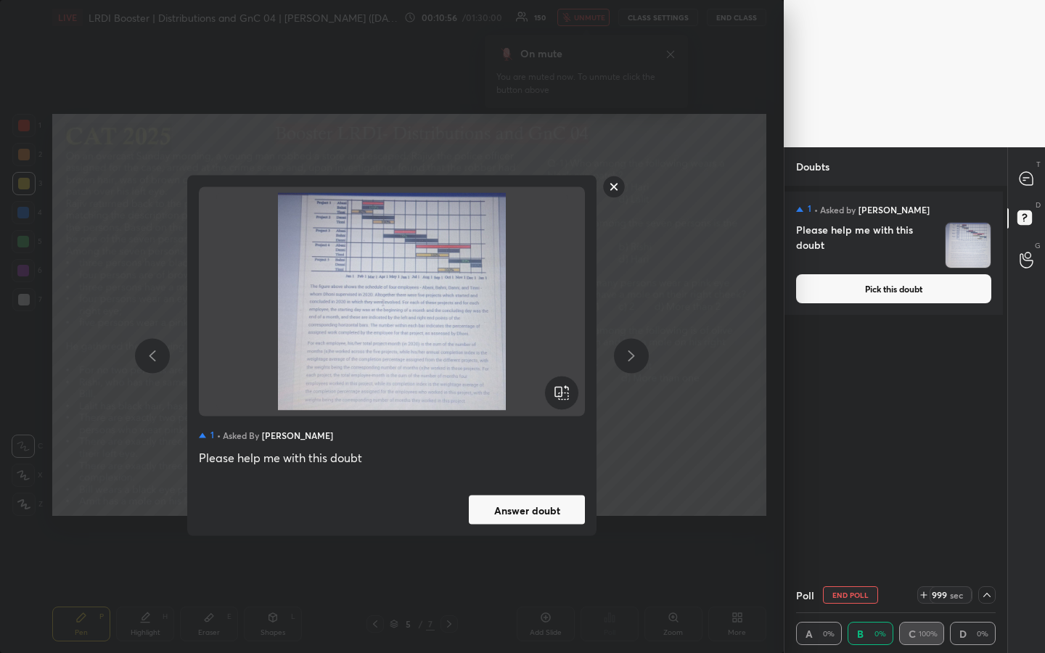
click at [613, 189] on rect at bounding box center [614, 187] width 23 height 23
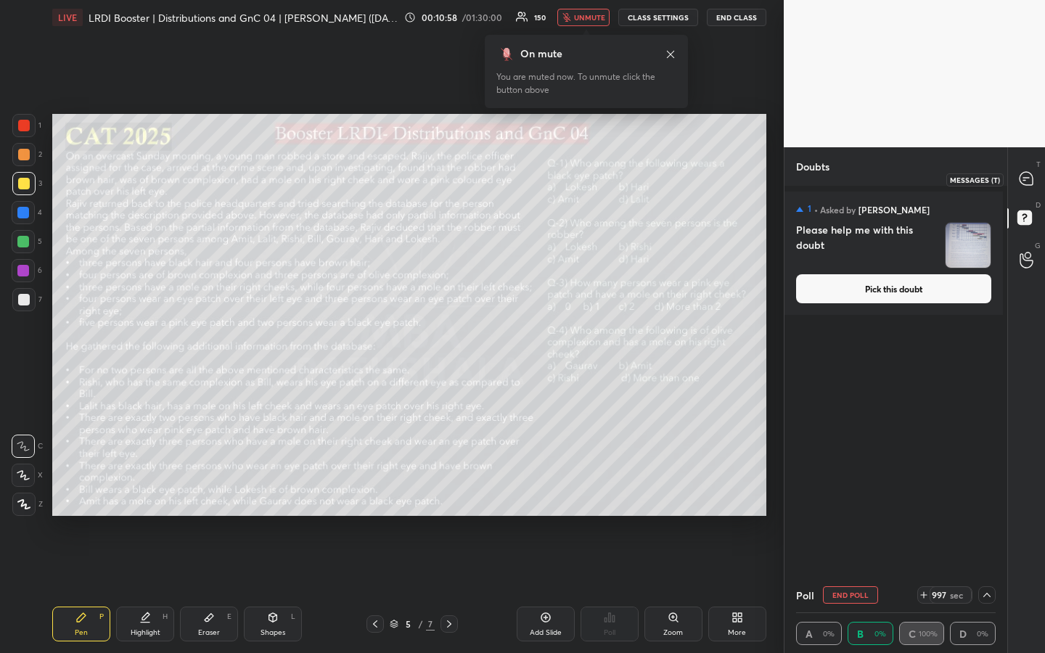
click at [1027, 184] on icon at bounding box center [1026, 178] width 13 height 13
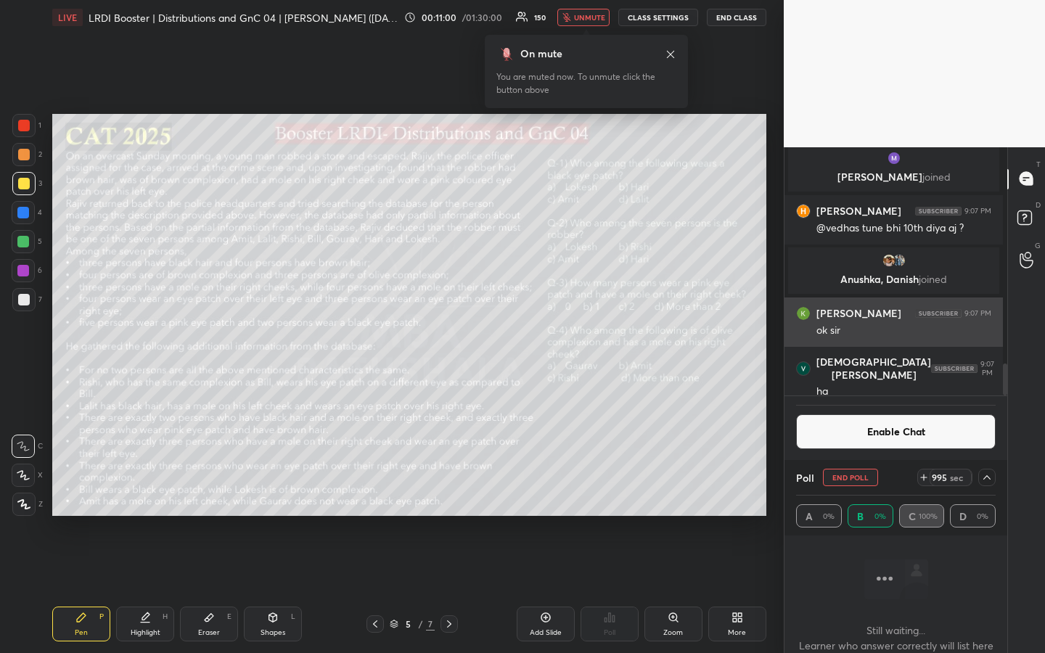
scroll to position [0, 0]
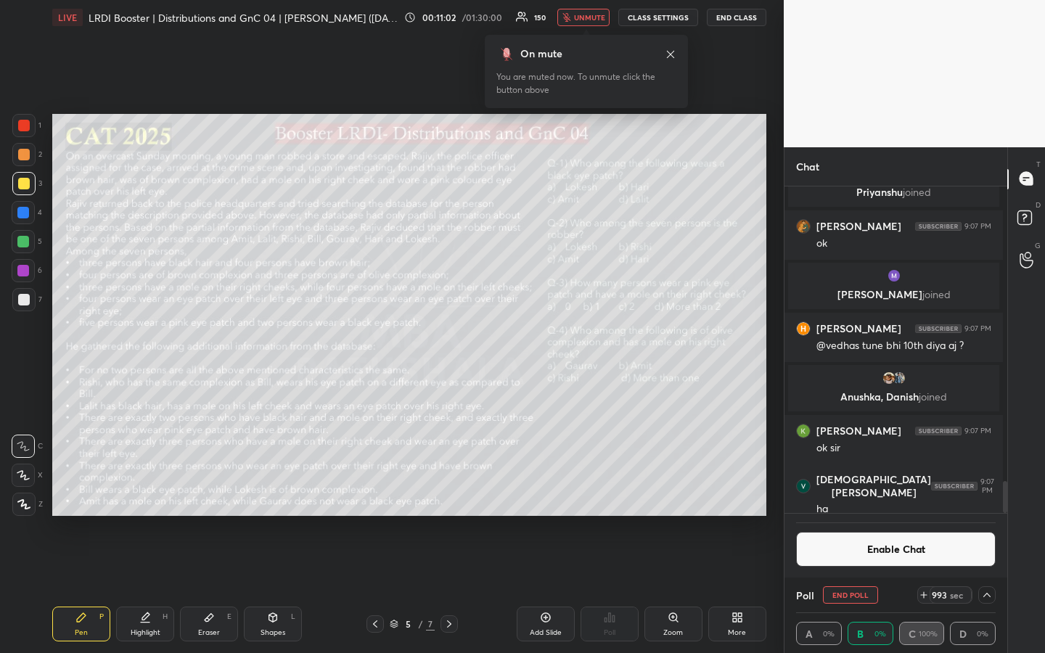
click at [774, 450] on div "1 2 3 4 5 6 7 R O A L C X Z Erase all C X Z LIVE LRDI Booster | Distributions a…" at bounding box center [392, 326] width 784 height 653
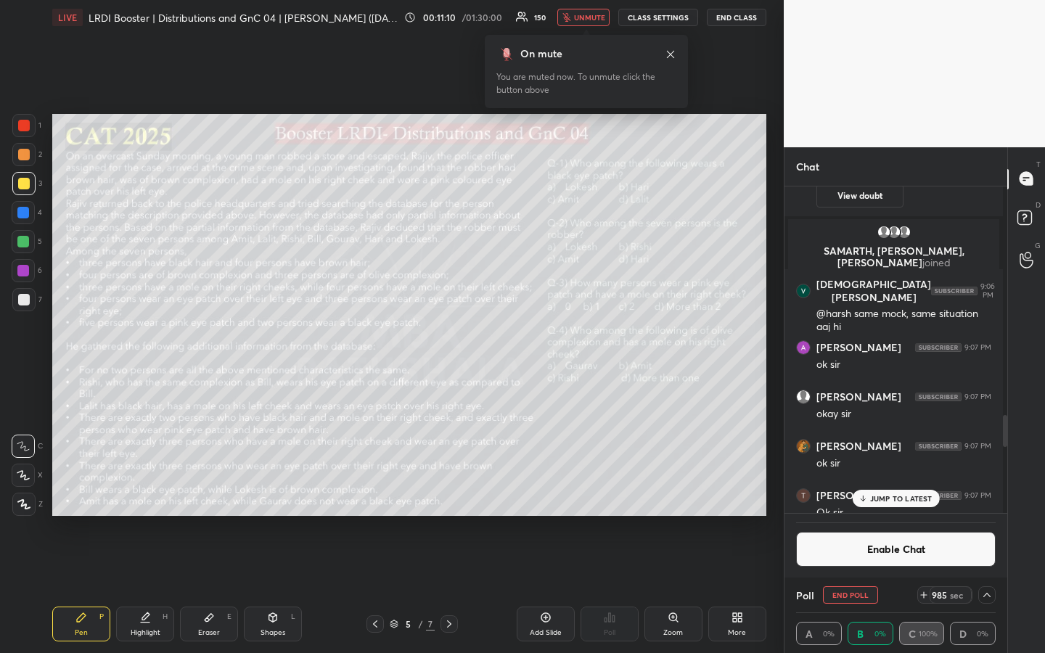
scroll to position [2338, 0]
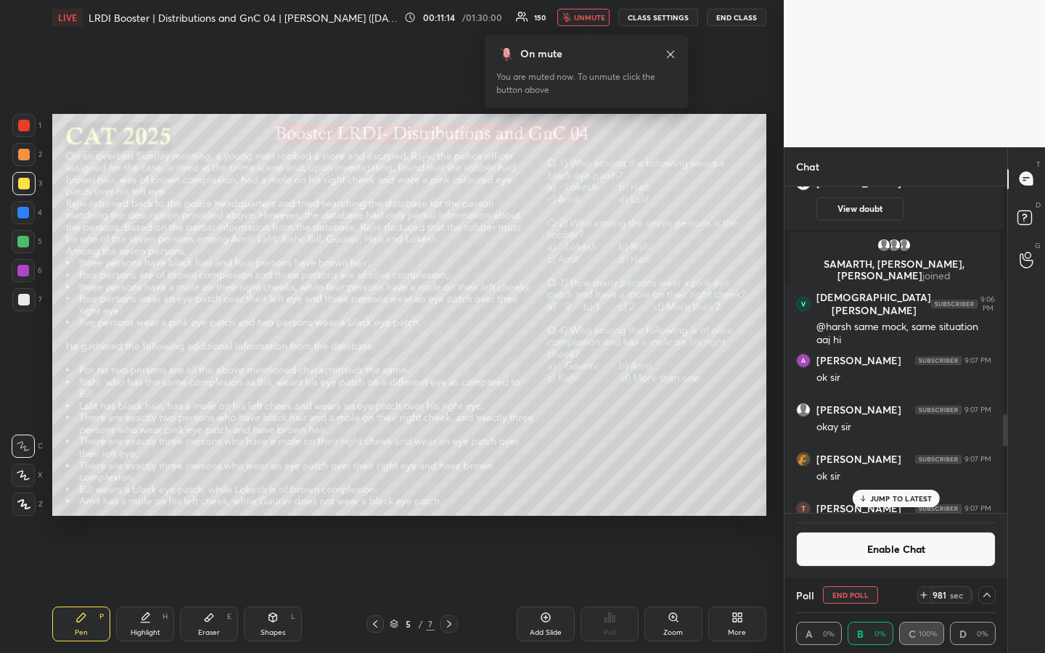
click at [907, 489] on p "JUMP TO LATEST" at bounding box center [901, 498] width 62 height 9
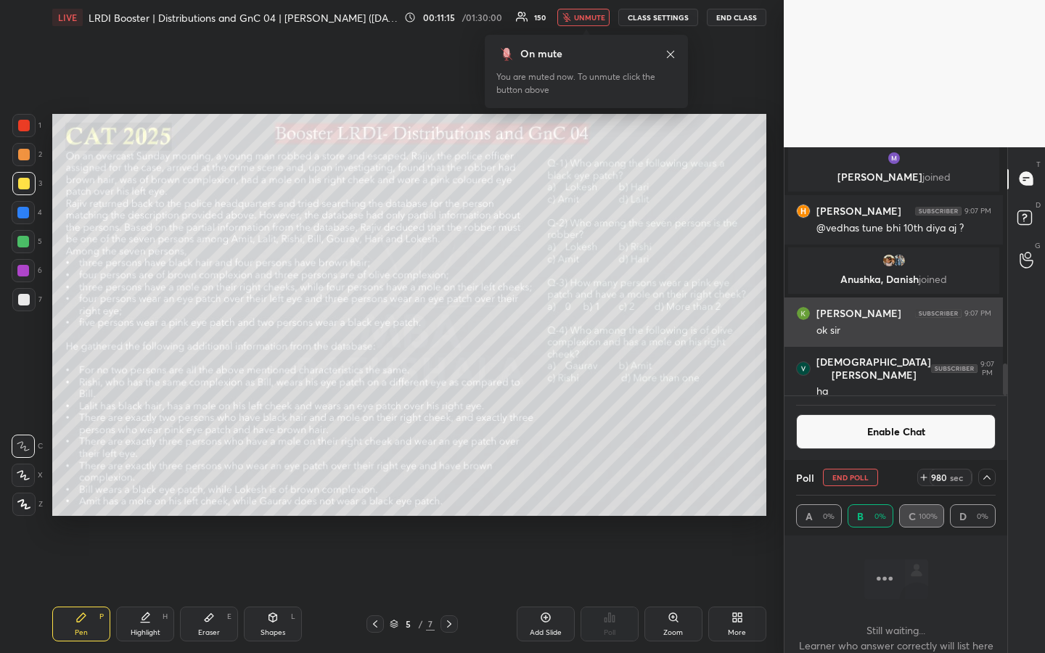
scroll to position [0, 0]
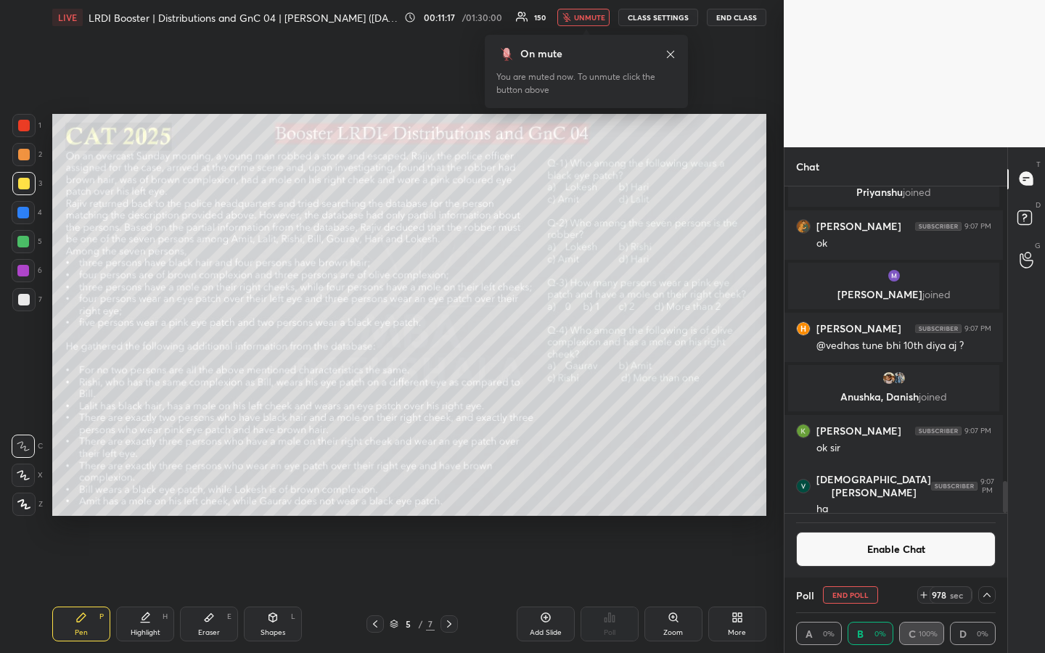
click at [1024, 398] on div "T Messages (T) D Doubts (D) G Raise Hand (G)" at bounding box center [1027, 400] width 38 height 507
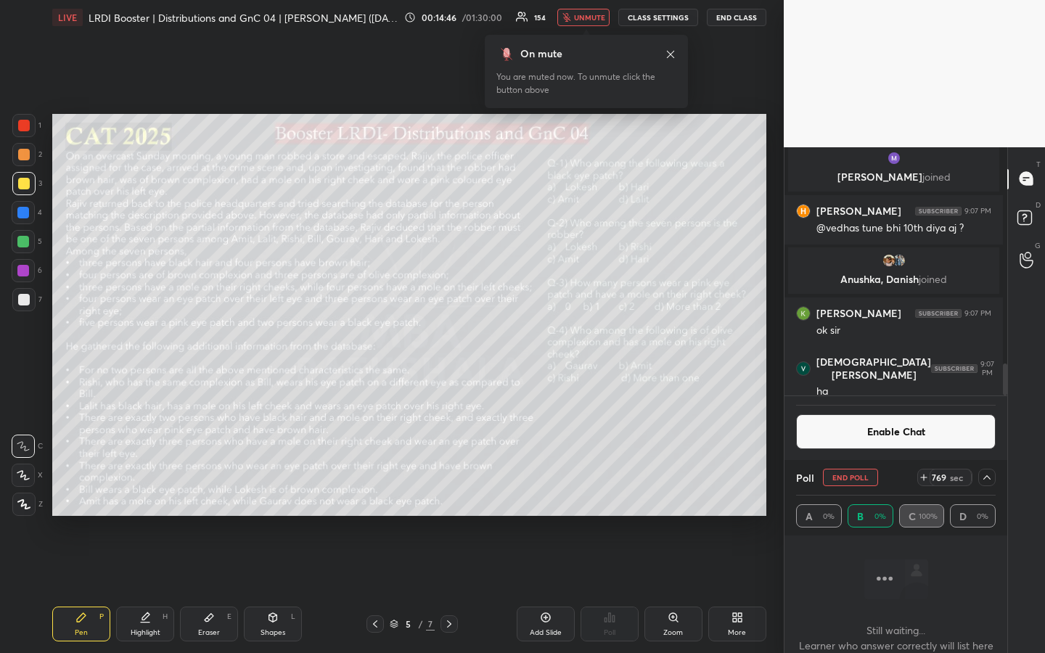
scroll to position [3085, 0]
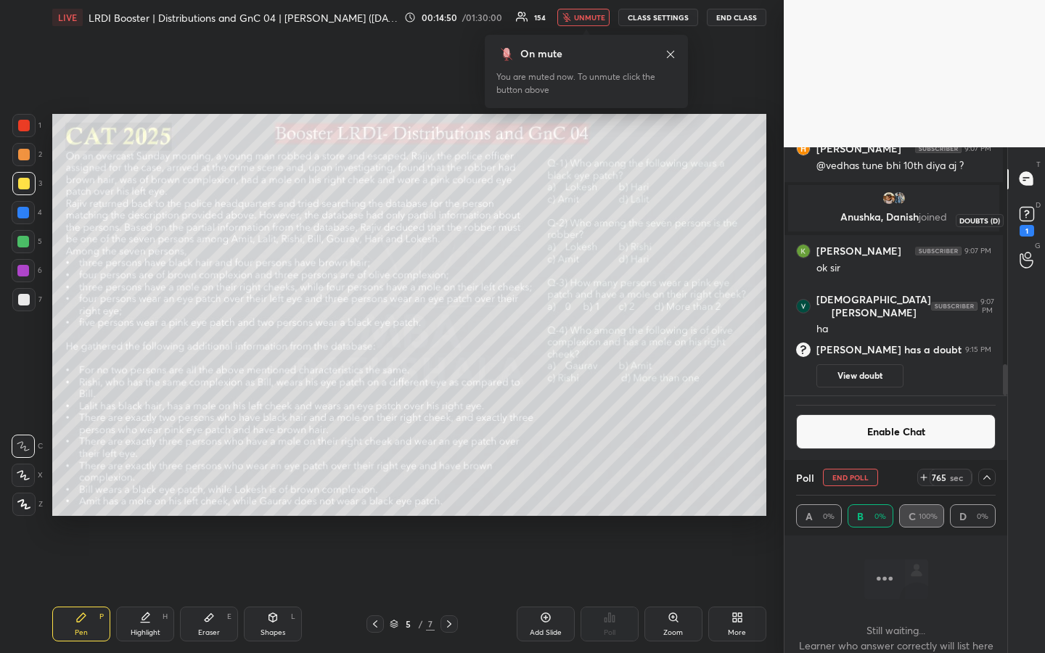
click at [1031, 220] on rect at bounding box center [1027, 214] width 14 height 14
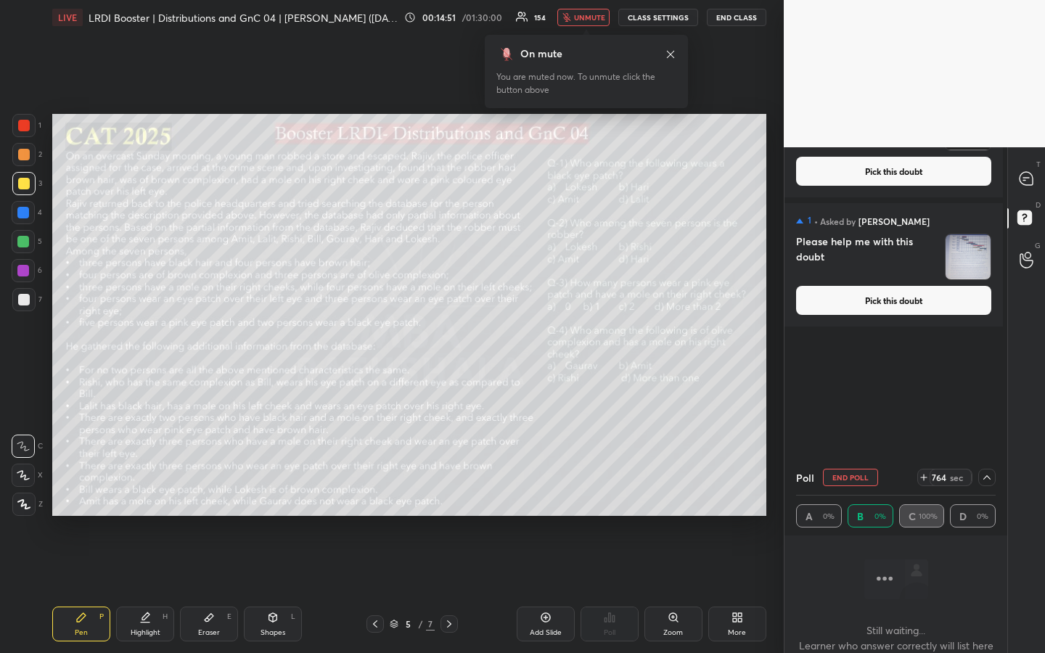
scroll to position [0, 0]
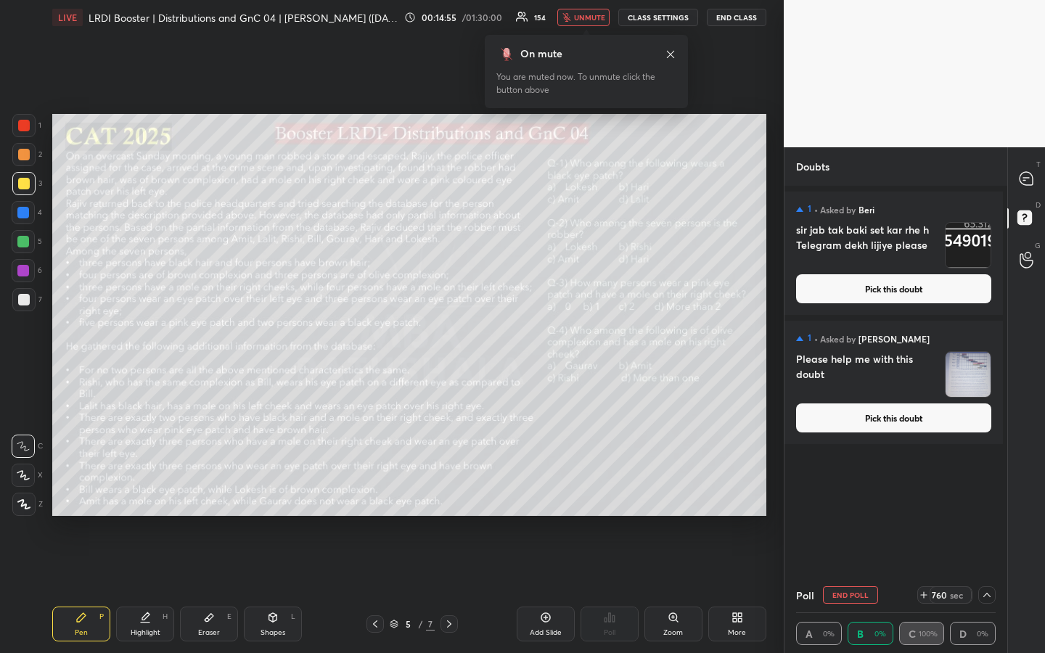
click at [911, 305] on div "1 • Asked by [PERSON_NAME] jab [PERSON_NAME] set kar rhe h Telegram dekh lijiye…" at bounding box center [894, 253] width 219 height 123
click at [911, 289] on button "Pick this doubt" at bounding box center [893, 288] width 195 height 29
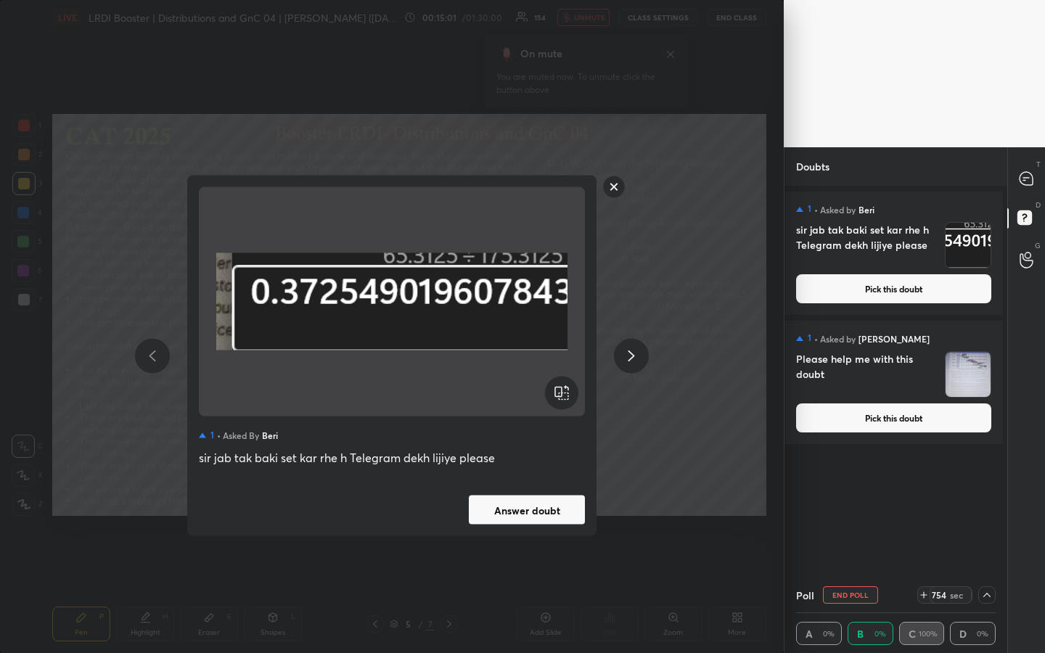
click at [616, 186] on rect at bounding box center [614, 187] width 23 height 23
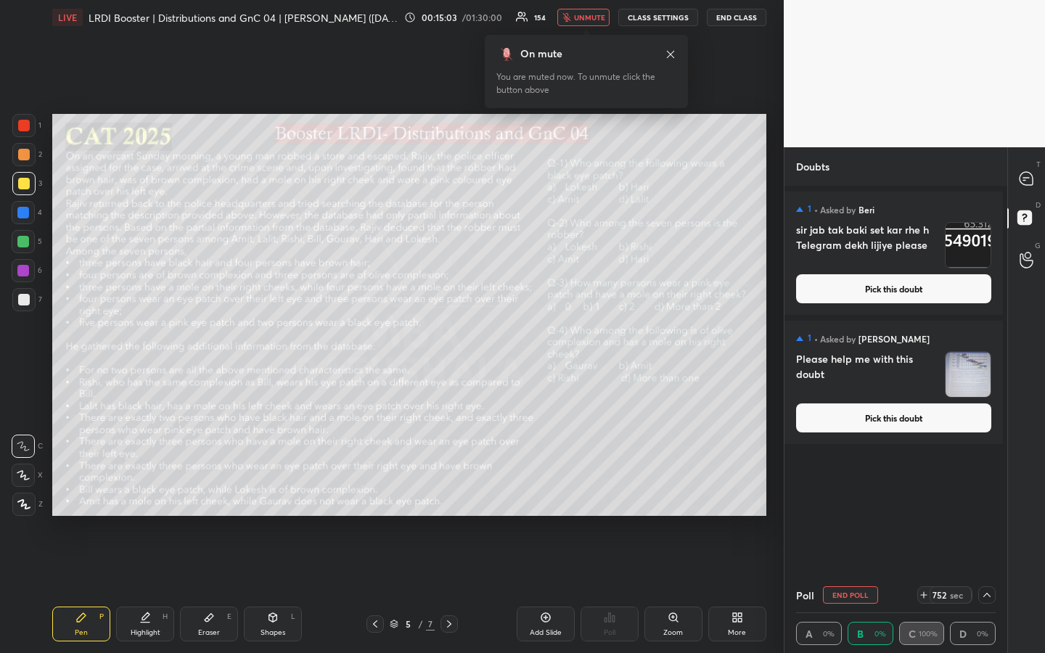
click at [883, 298] on button "Pick this doubt" at bounding box center [893, 288] width 195 height 29
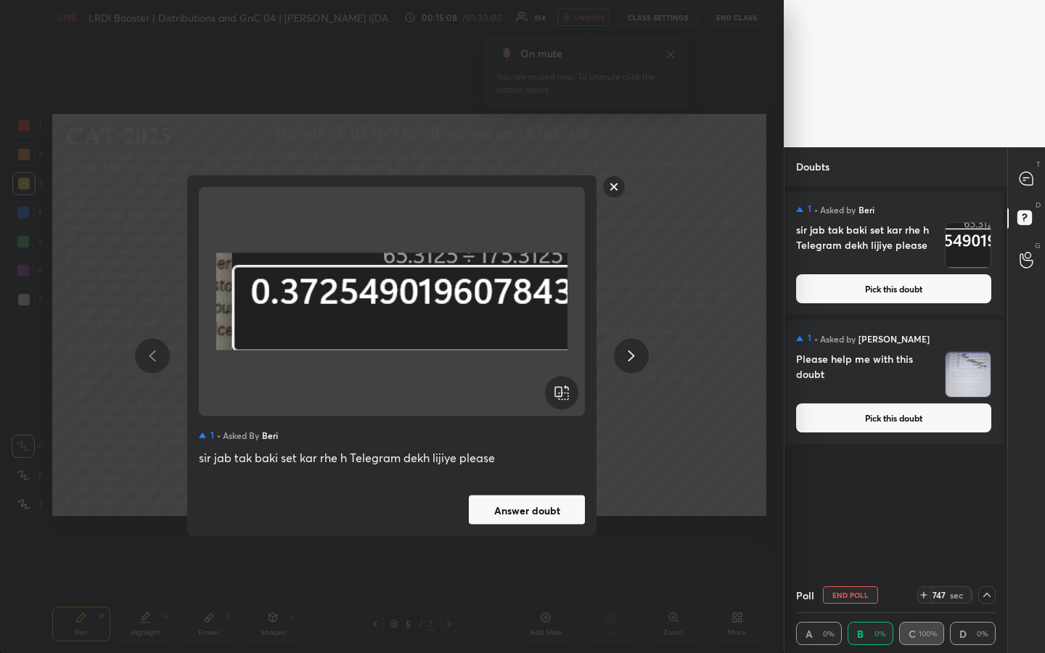
click at [613, 187] on rect at bounding box center [614, 187] width 23 height 23
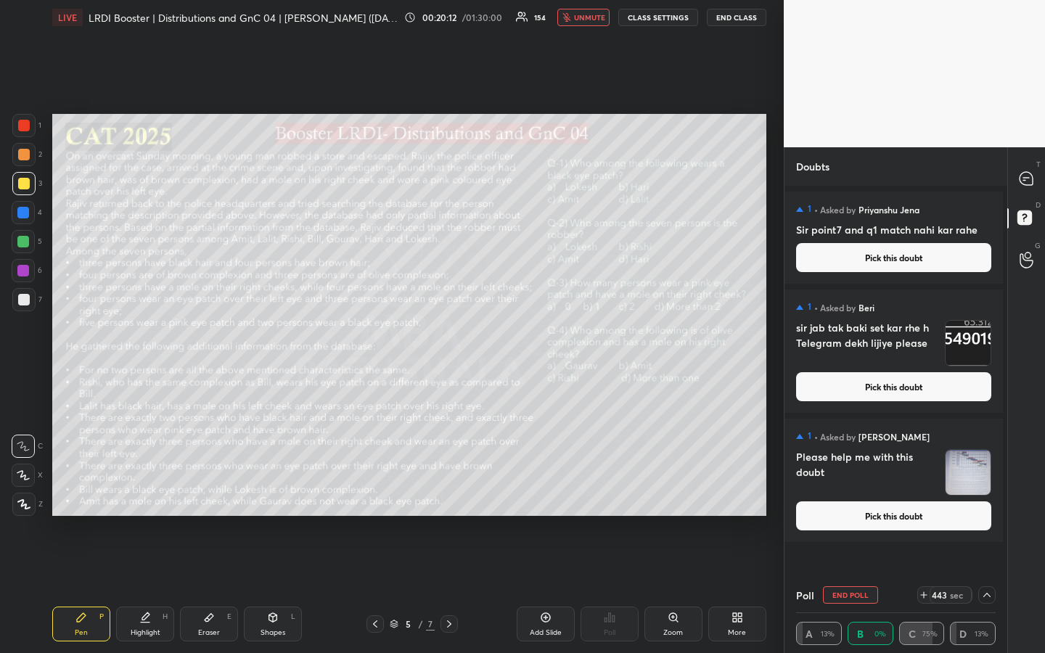
scroll to position [118, 0]
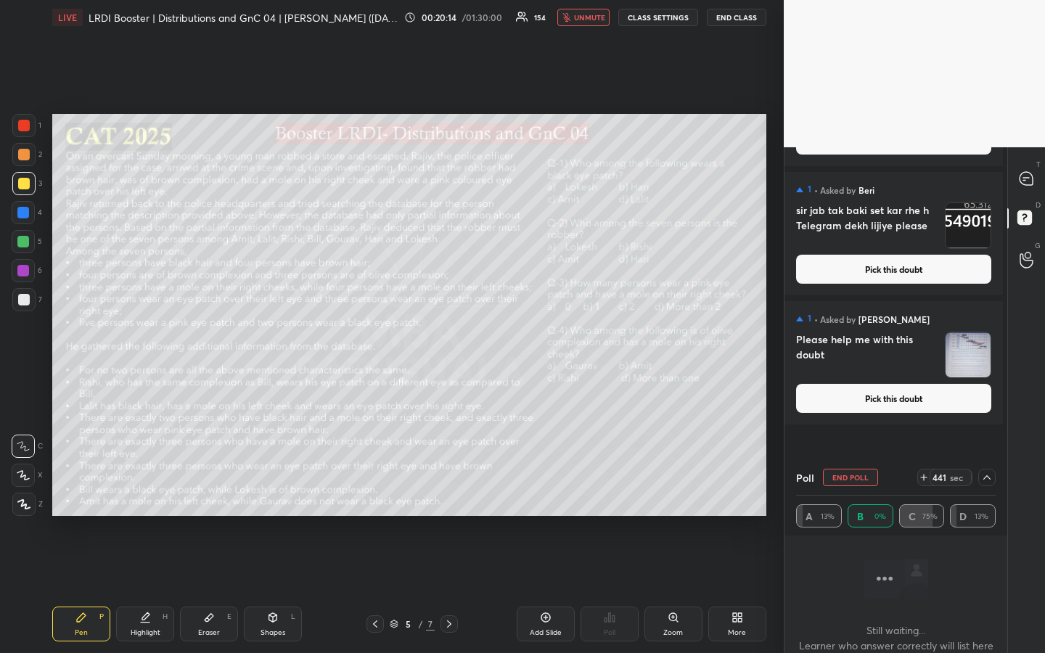
click at [774, 454] on div "1 2 3 4 5 6 7 R O A L C X Z Erase all C X Z LIVE LRDI Booster | Distributions a…" at bounding box center [392, 326] width 784 height 653
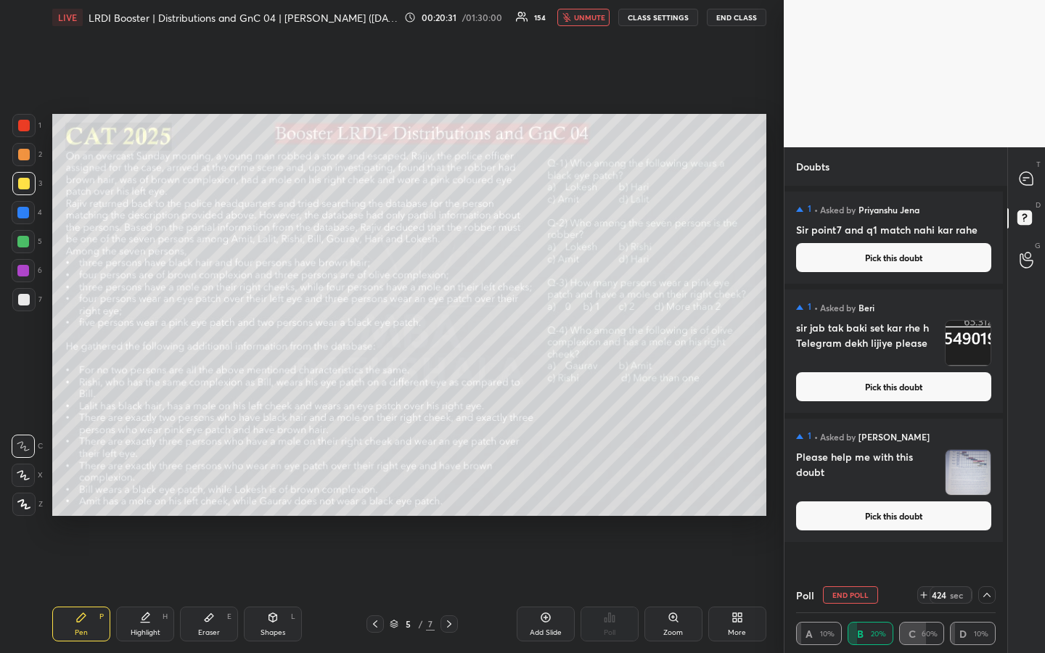
scroll to position [12, 0]
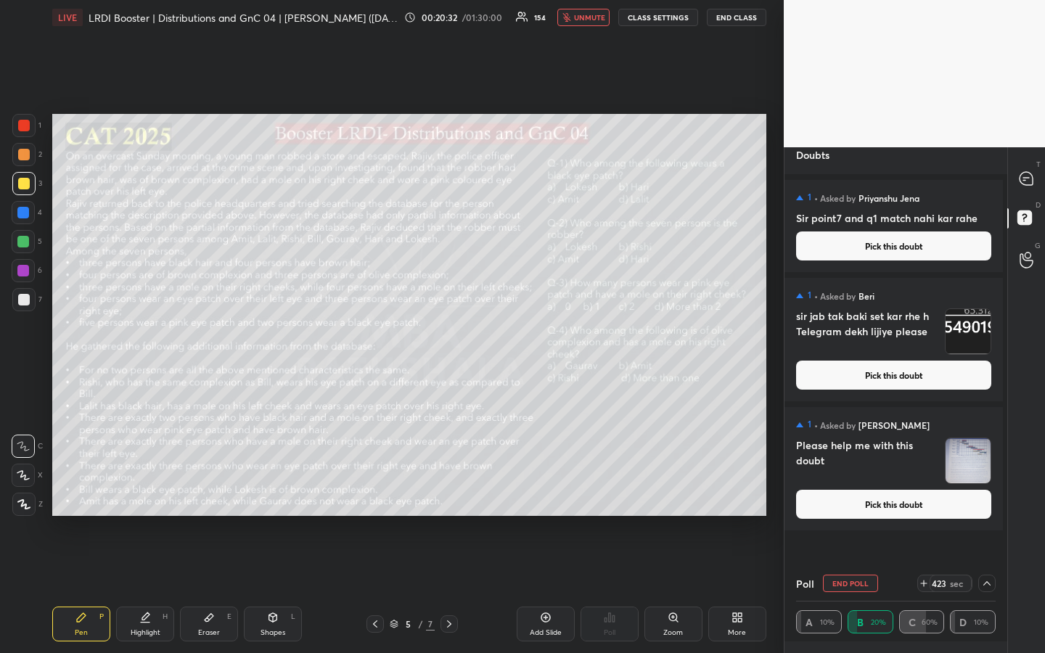
click at [987, 489] on icon at bounding box center [988, 584] width 12 height 12
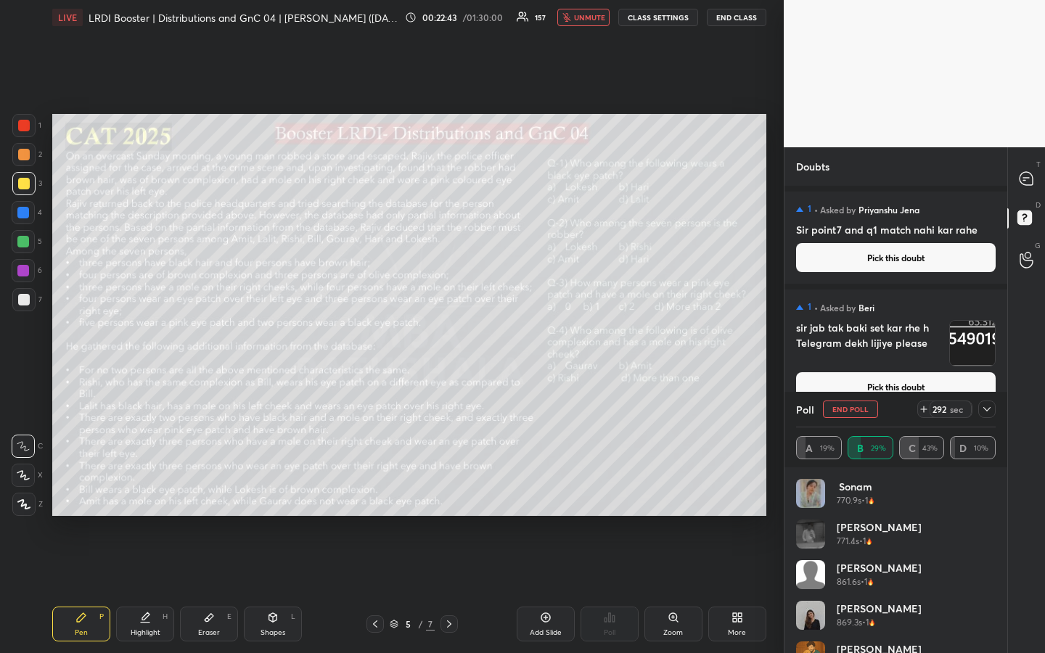
scroll to position [70, 0]
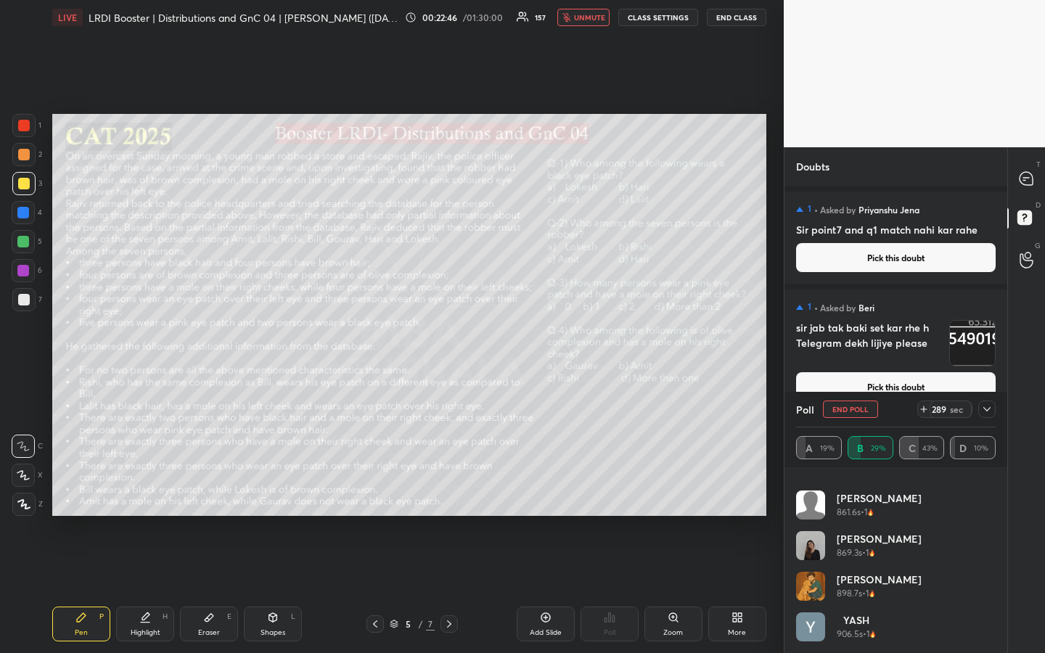
click at [775, 456] on div "1 2 3 4 5 6 7 R O A L C X Z Erase all C X Z LIVE LRDI Booster | Distributions a…" at bounding box center [392, 326] width 784 height 653
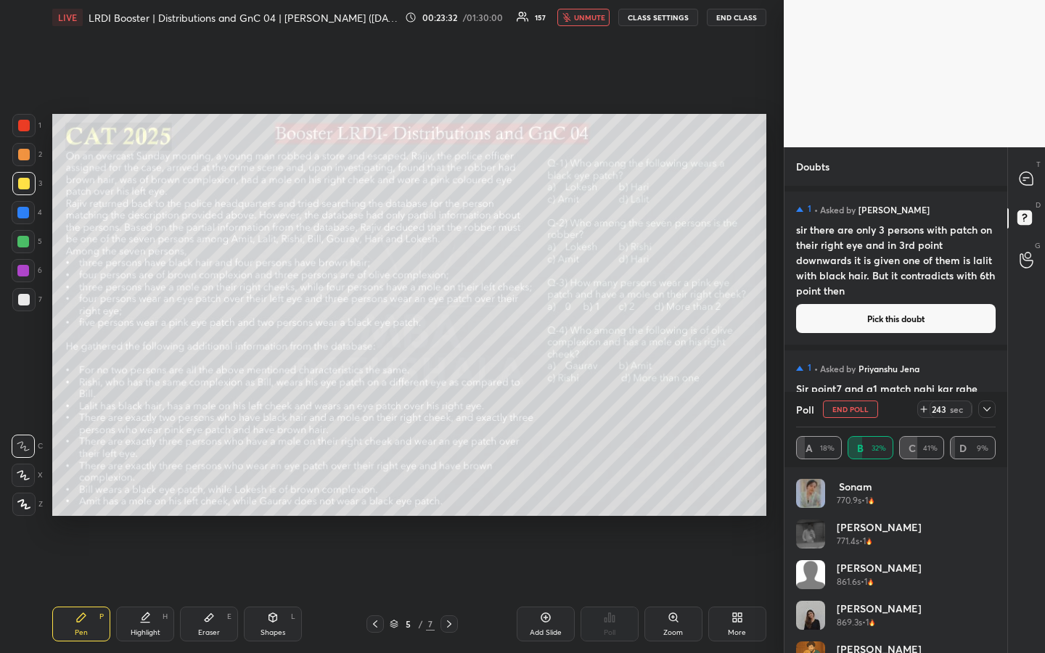
scroll to position [110, 0]
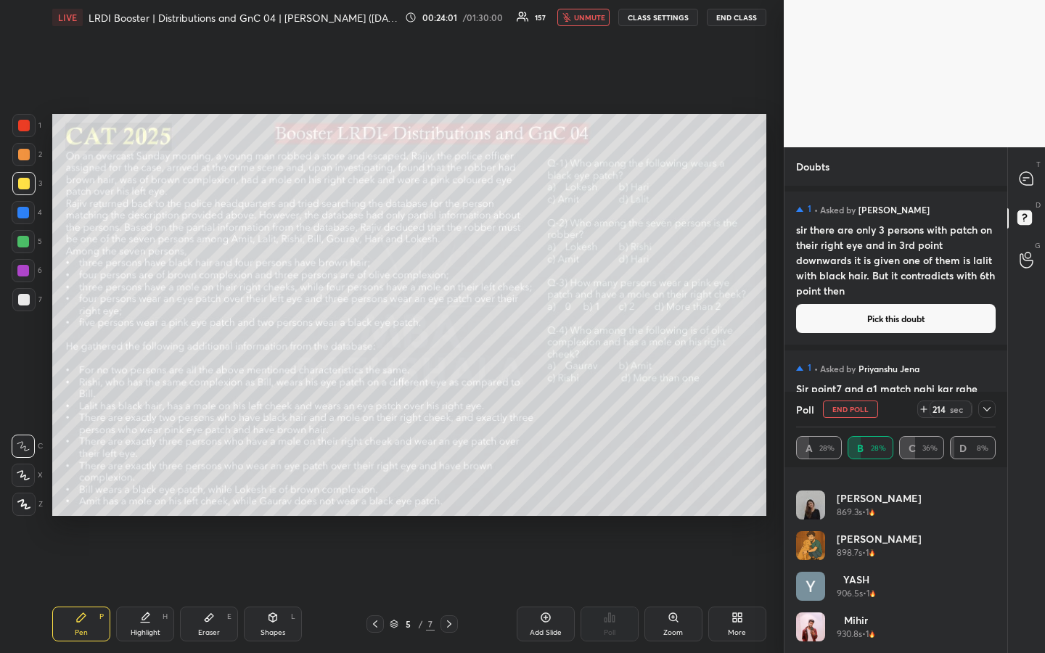
click at [984, 407] on icon at bounding box center [988, 410] width 12 height 12
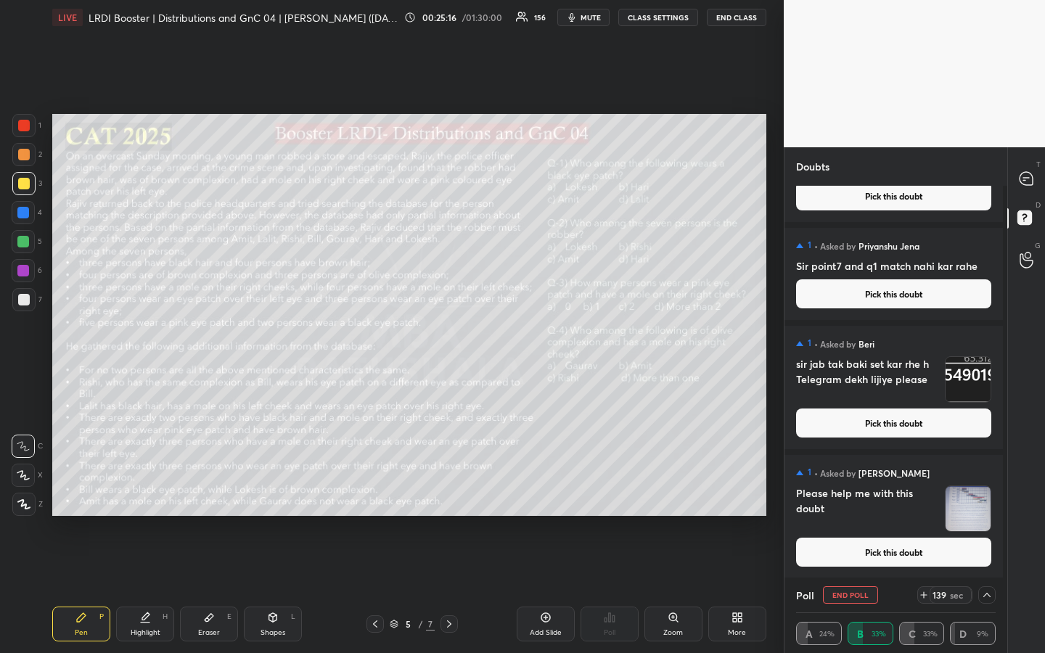
scroll to position [0, 0]
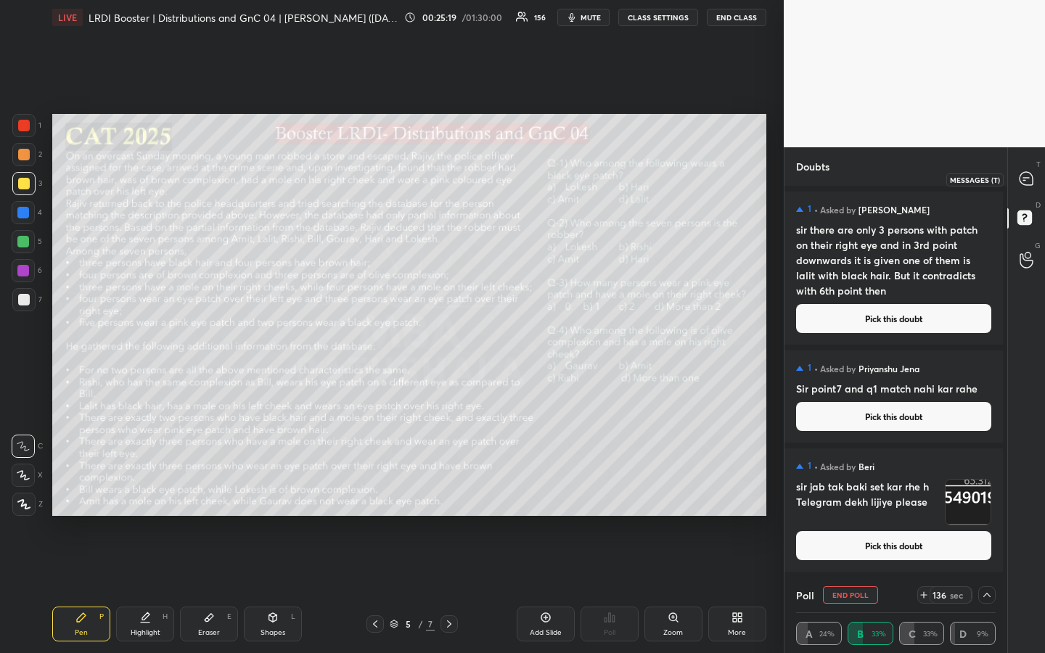
click at [1027, 176] on icon at bounding box center [1026, 178] width 13 height 13
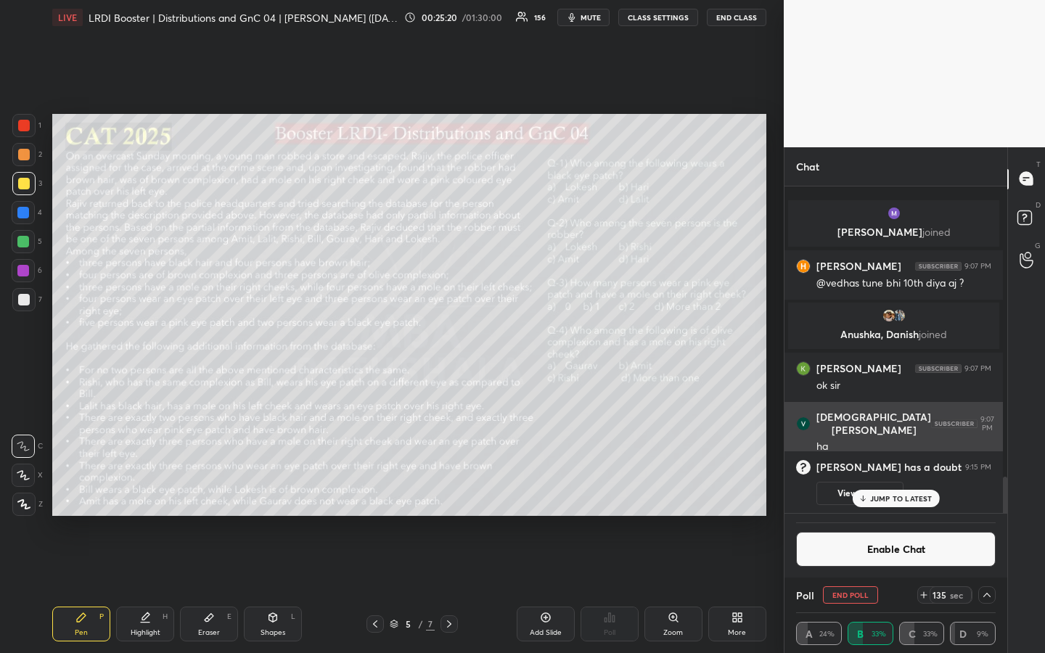
scroll to position [2860, 0]
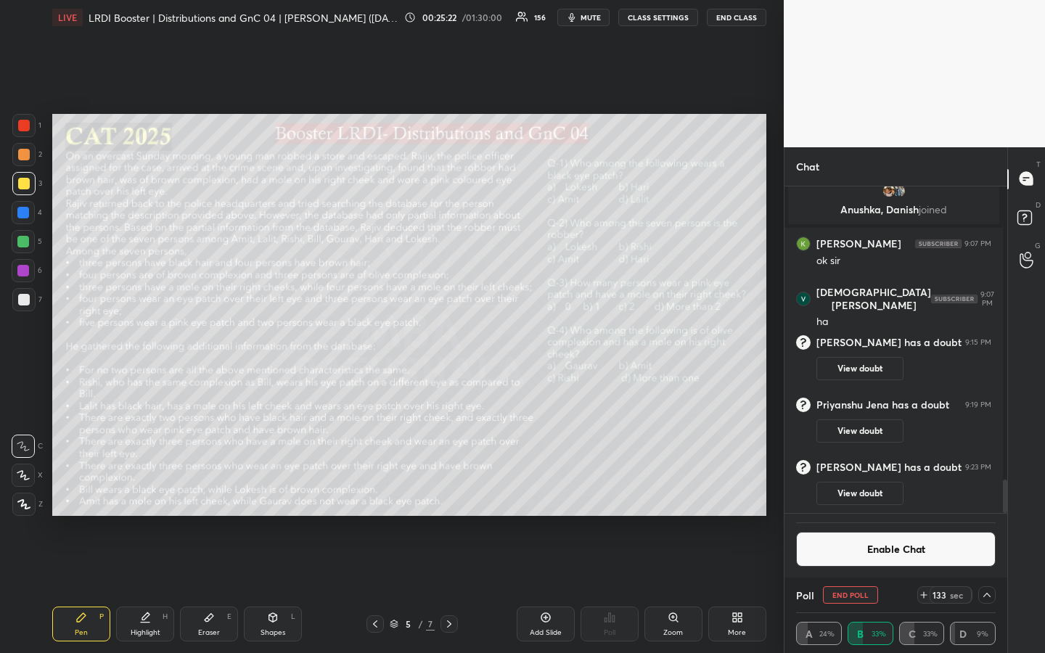
click at [1028, 421] on div "T Messages (T) D Doubts (D) G Raise Hand (G)" at bounding box center [1027, 400] width 38 height 507
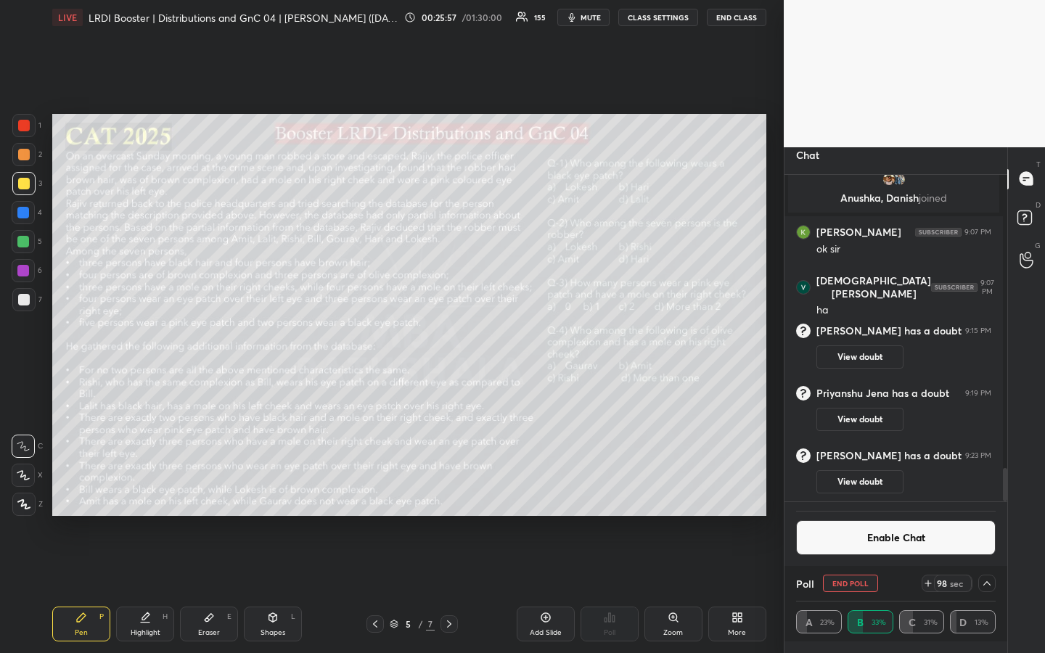
click at [982, 489] on icon at bounding box center [988, 584] width 12 height 12
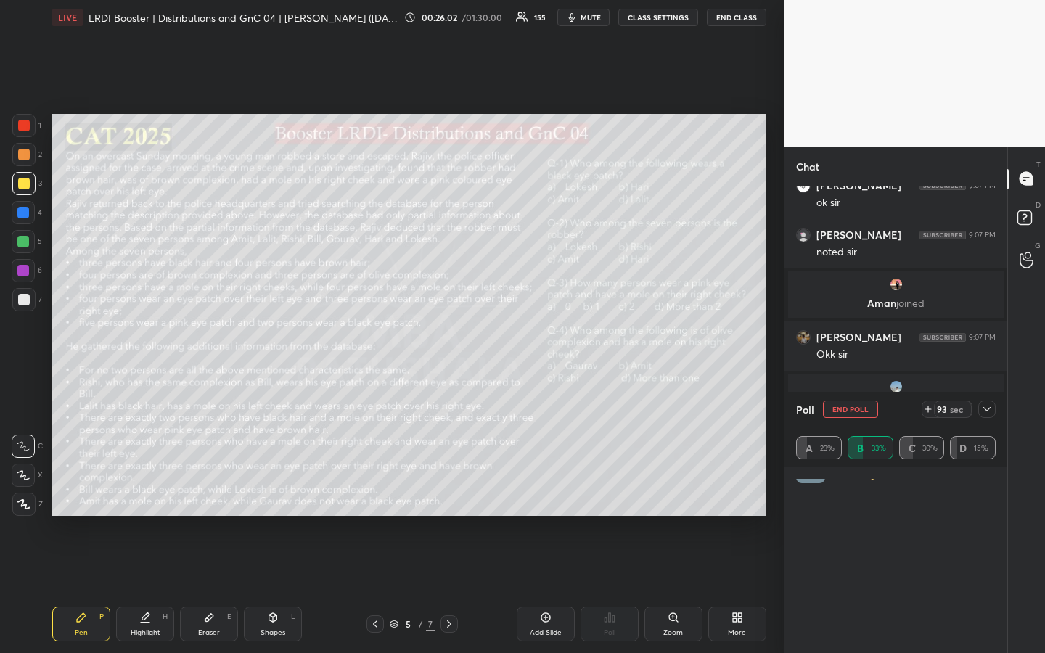
scroll to position [0, 0]
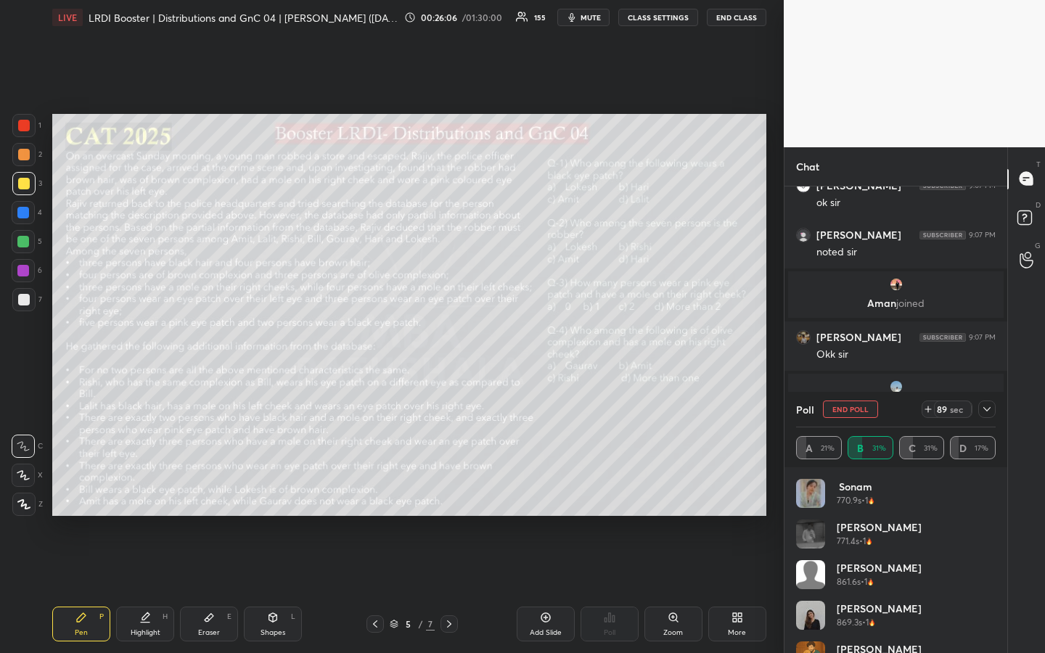
click at [1026, 489] on div "T Messages (T) D Doubts (D) G Raise Hand (G)" at bounding box center [1027, 400] width 38 height 507
click at [989, 407] on icon at bounding box center [988, 410] width 12 height 12
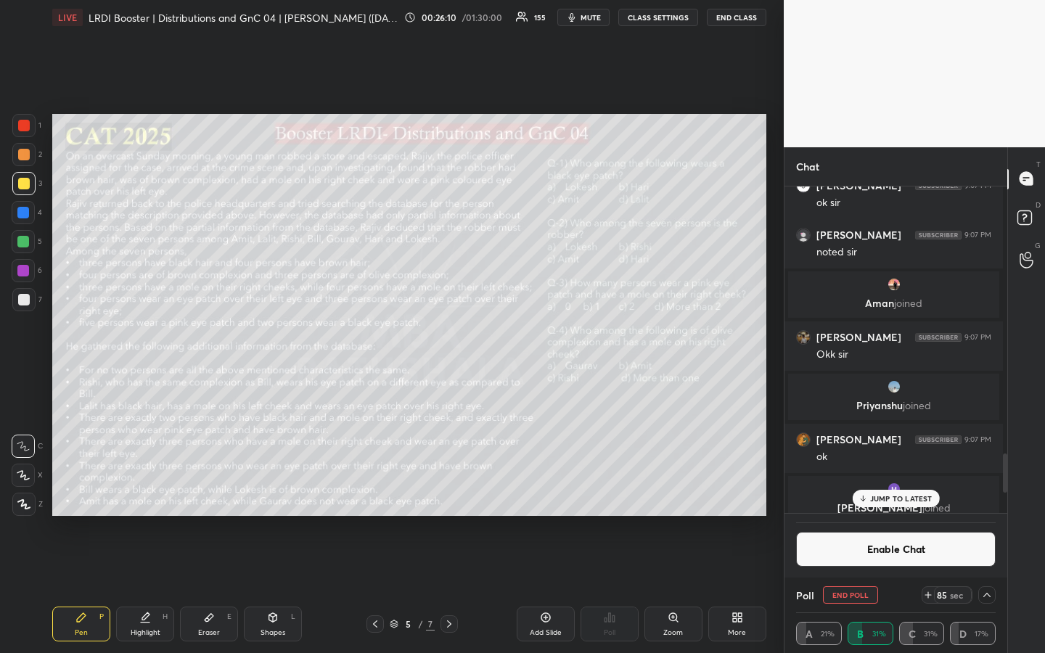
scroll to position [3, 191]
click at [895, 489] on div "JUMP TO LATEST" at bounding box center [895, 498] width 87 height 17
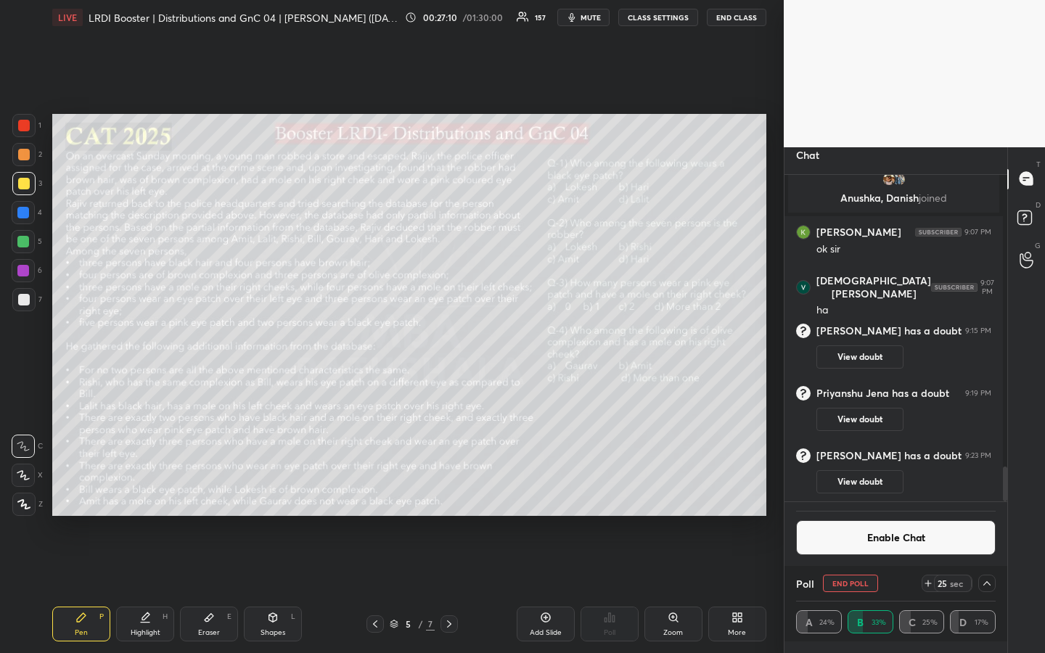
click at [988, 489] on icon at bounding box center [988, 584] width 12 height 12
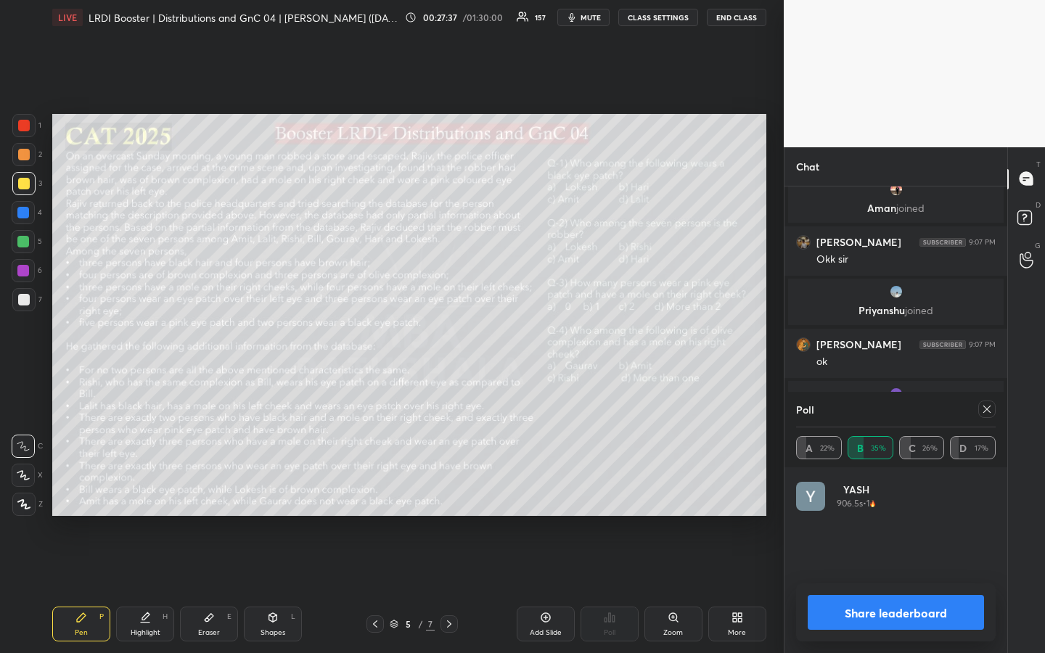
scroll to position [0, 0]
click at [988, 410] on icon at bounding box center [987, 409] width 7 height 7
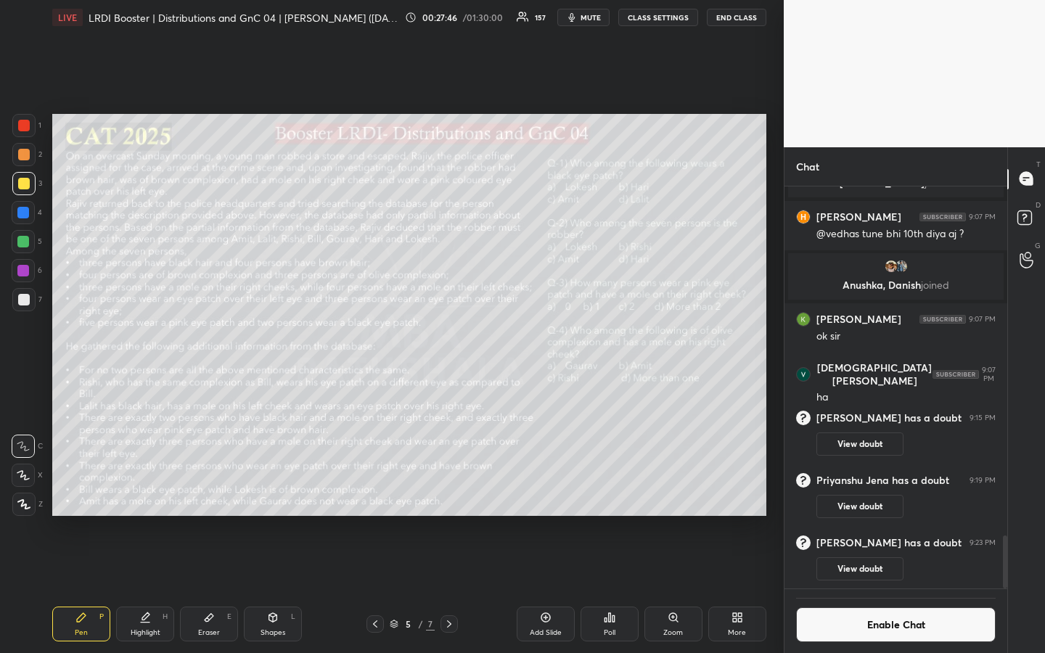
click at [614, 489] on icon at bounding box center [614, 619] width 2 height 7
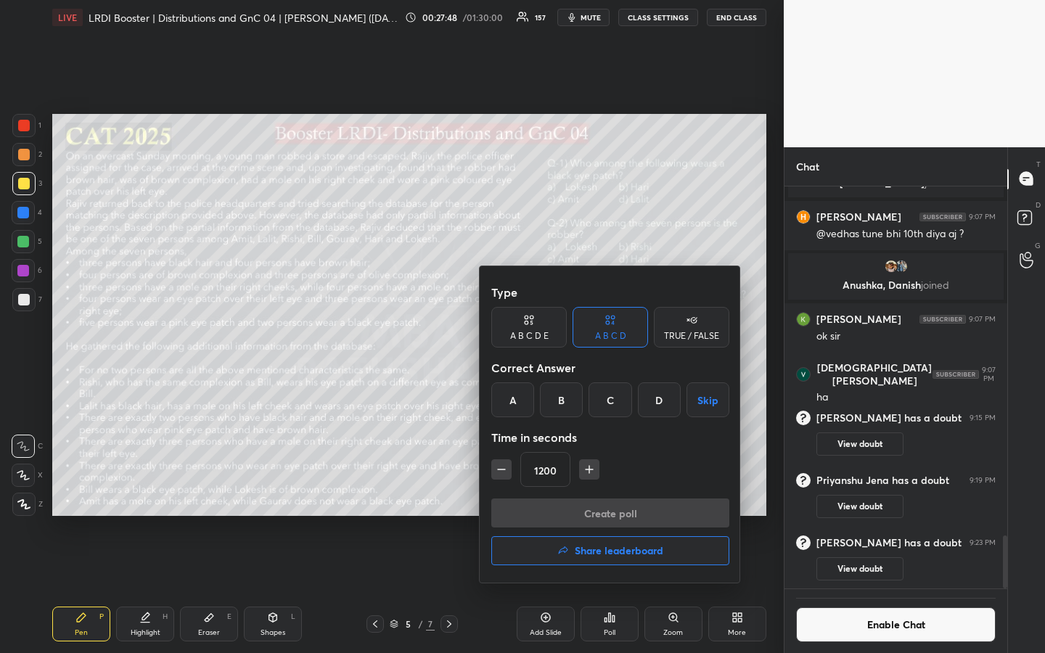
click at [566, 470] on div "Type A B C D E A B C D TRUE / FALSE Correct Answer A B C D Skip Time in seconds…" at bounding box center [610, 424] width 261 height 317
type input "15"
click at [573, 404] on div "B" at bounding box center [561, 400] width 43 height 35
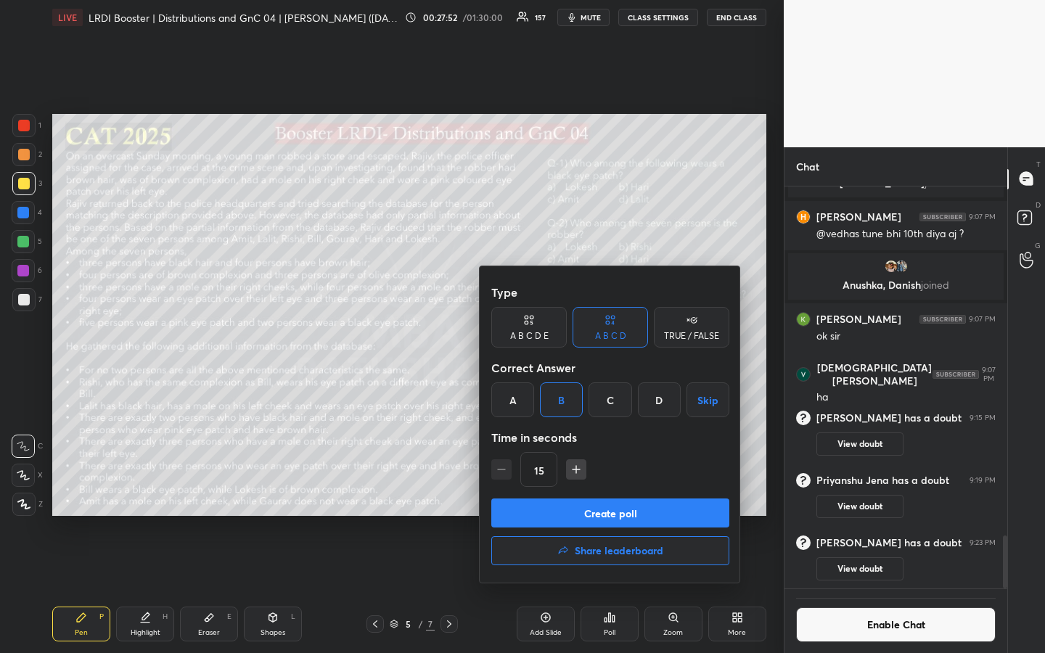
click at [638, 489] on button "Create poll" at bounding box center [610, 513] width 238 height 29
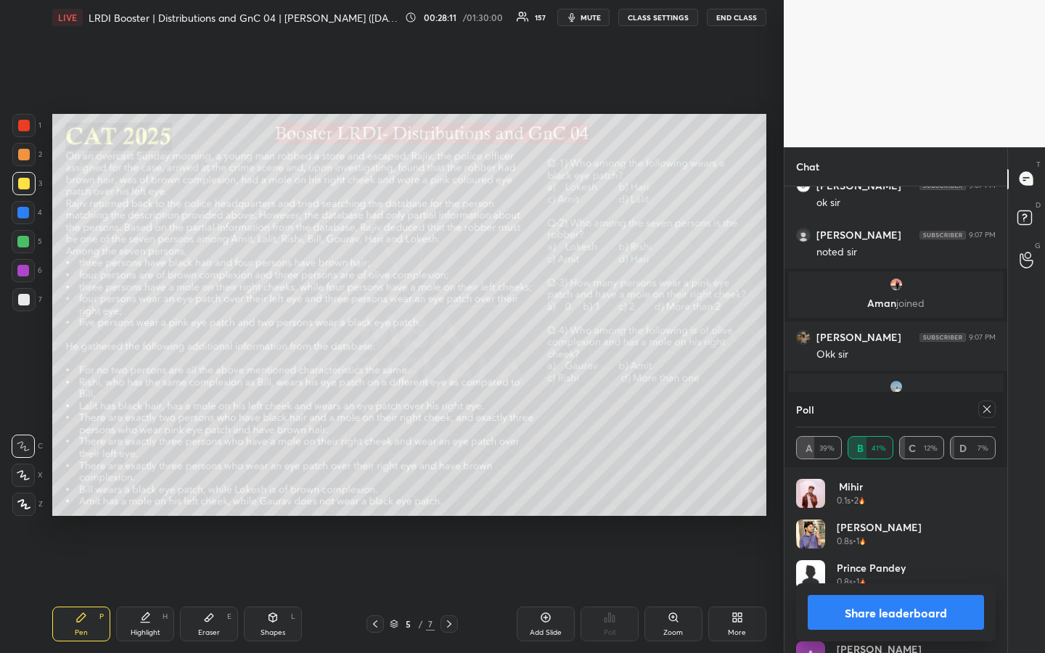
click at [985, 410] on icon at bounding box center [988, 410] width 12 height 12
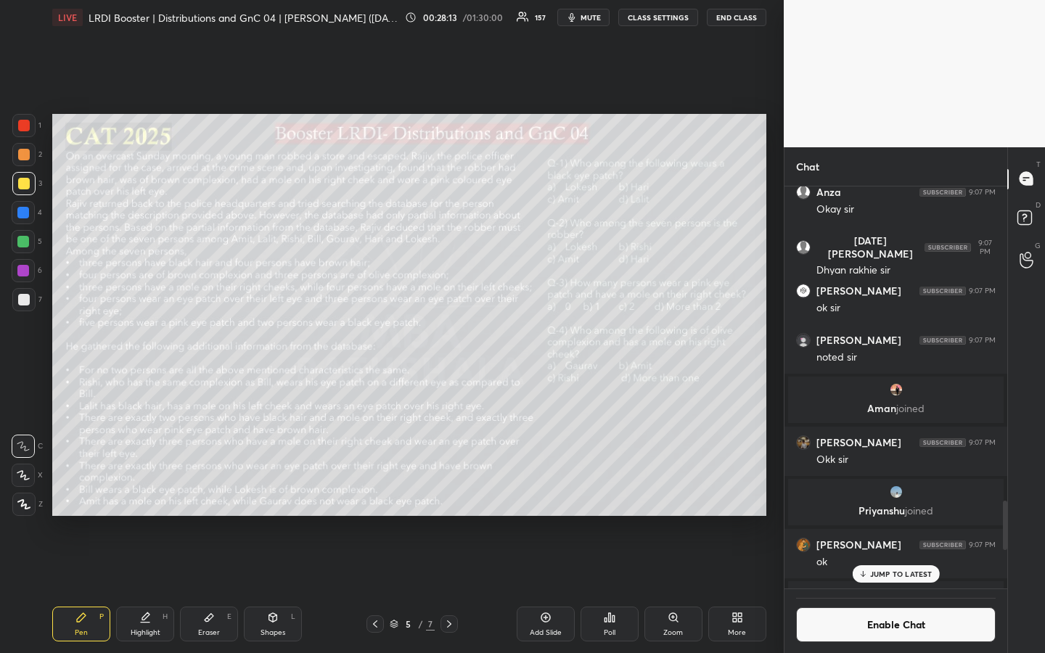
click at [613, 489] on icon at bounding box center [614, 619] width 2 height 7
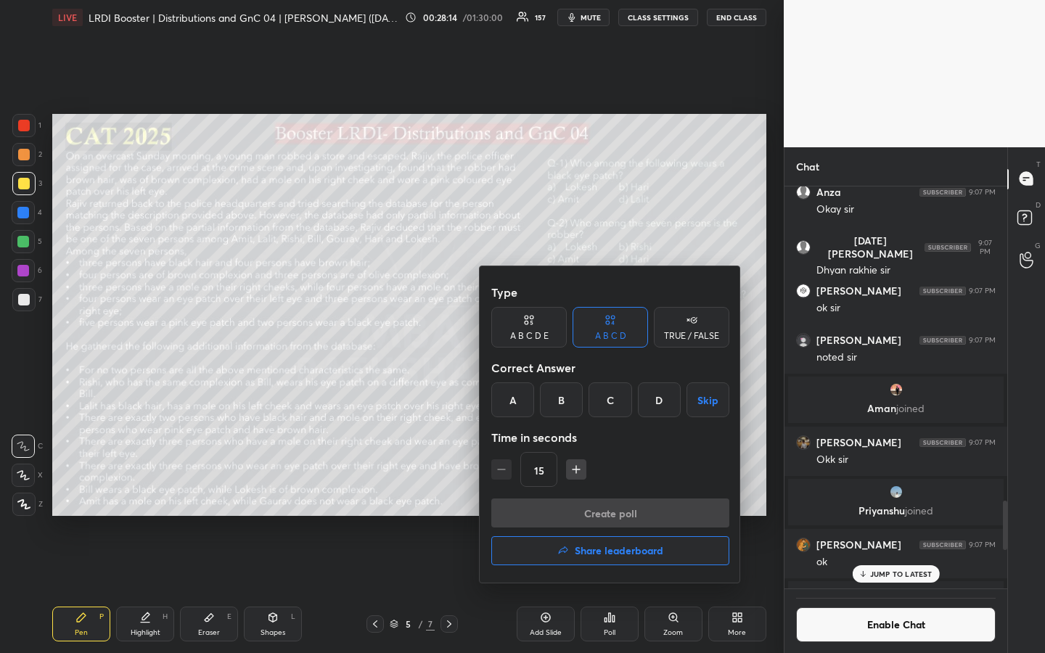
click at [616, 401] on div "C" at bounding box center [610, 400] width 43 height 35
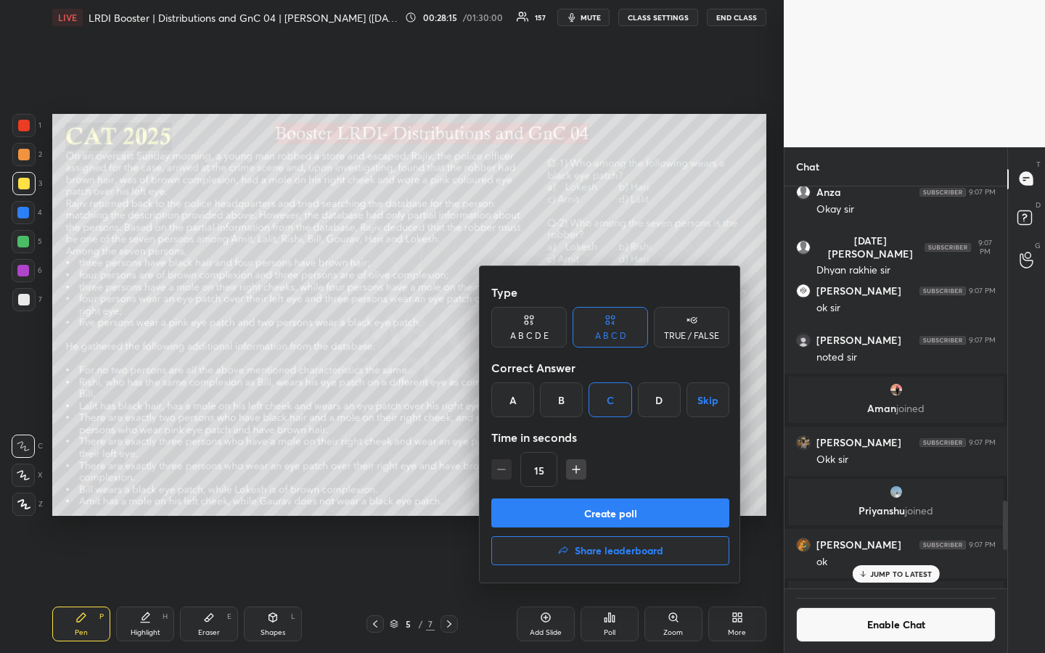
click at [623, 489] on button "Create poll" at bounding box center [610, 513] width 238 height 29
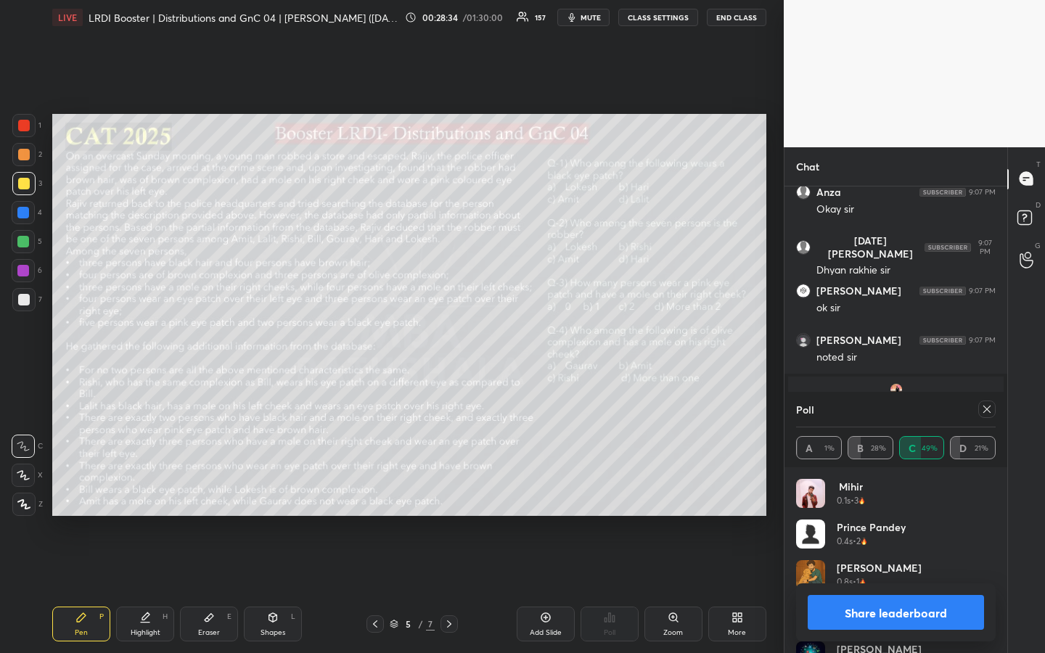
click at [986, 410] on icon at bounding box center [987, 409] width 7 height 7
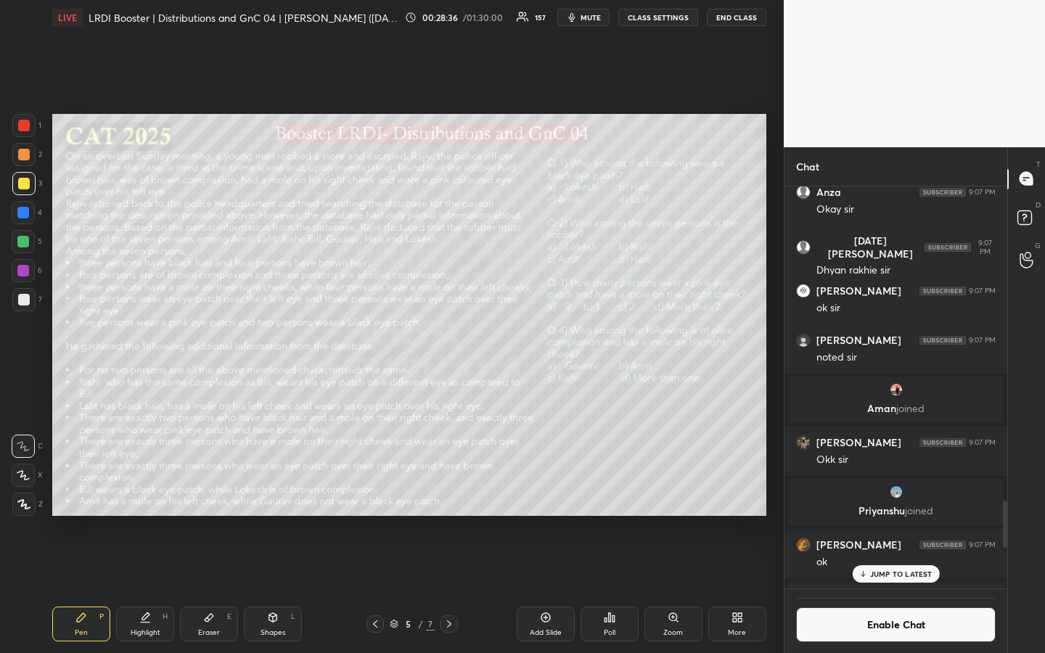
click at [608, 489] on icon at bounding box center [610, 618] width 12 height 12
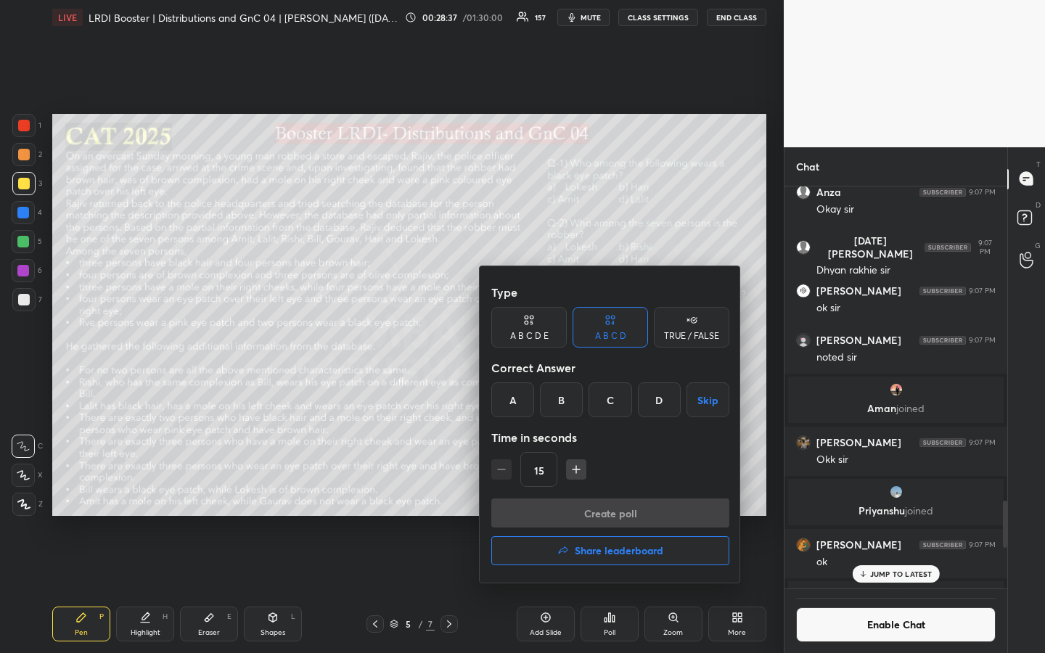
click at [518, 401] on div "A" at bounding box center [512, 400] width 43 height 35
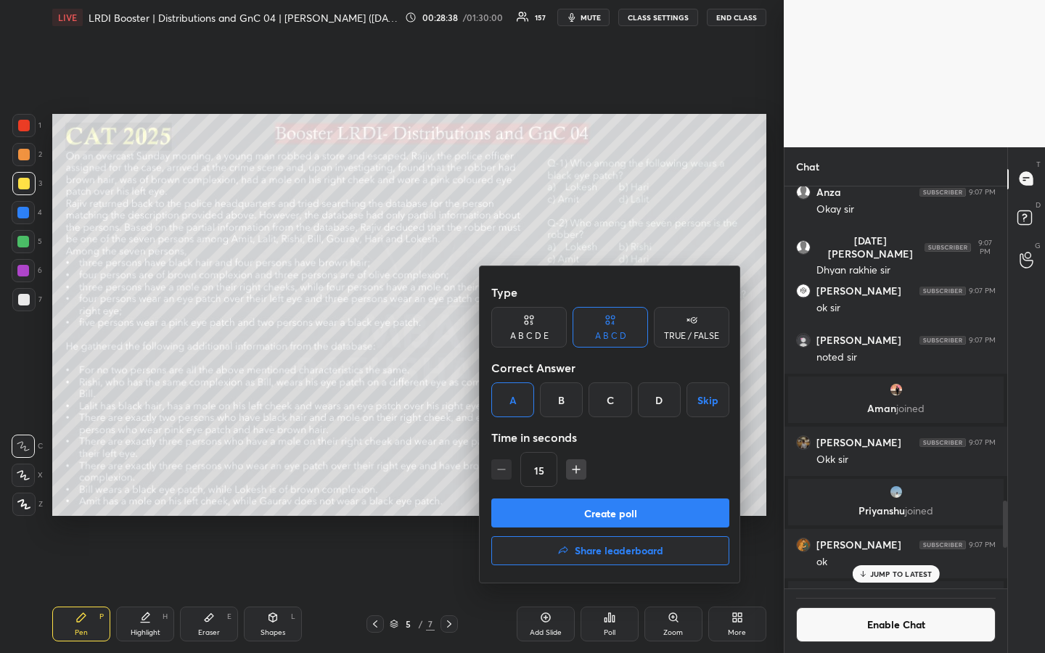
click at [624, 489] on button "Create poll" at bounding box center [610, 513] width 238 height 29
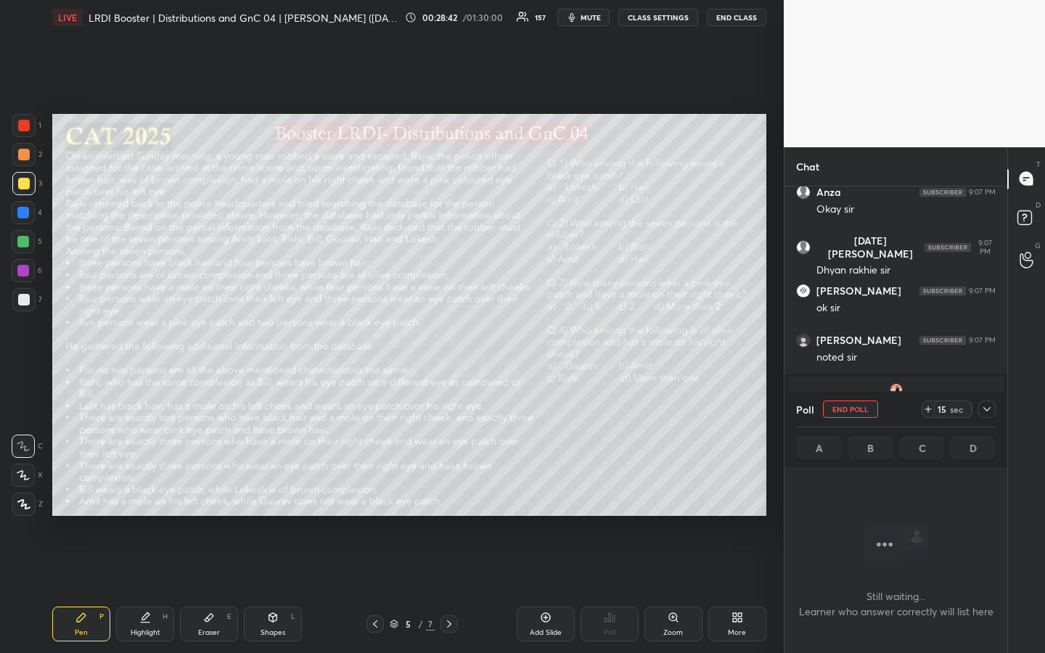
click at [656, 22] on button "CLASS SETTINGS" at bounding box center [659, 17] width 80 height 17
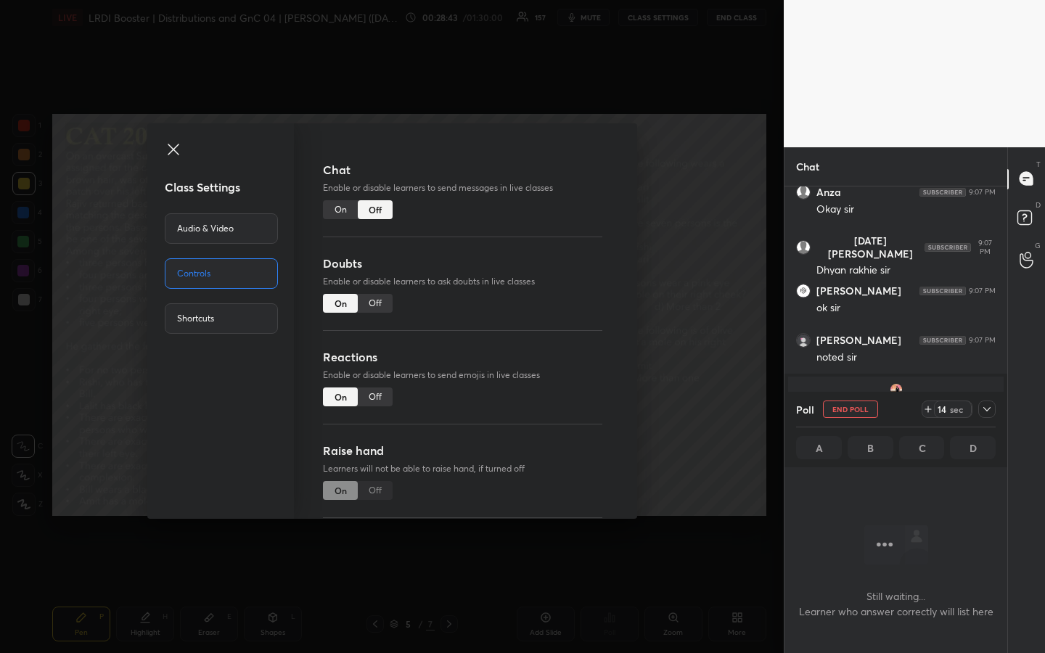
click at [338, 209] on div "On" at bounding box center [340, 209] width 35 height 19
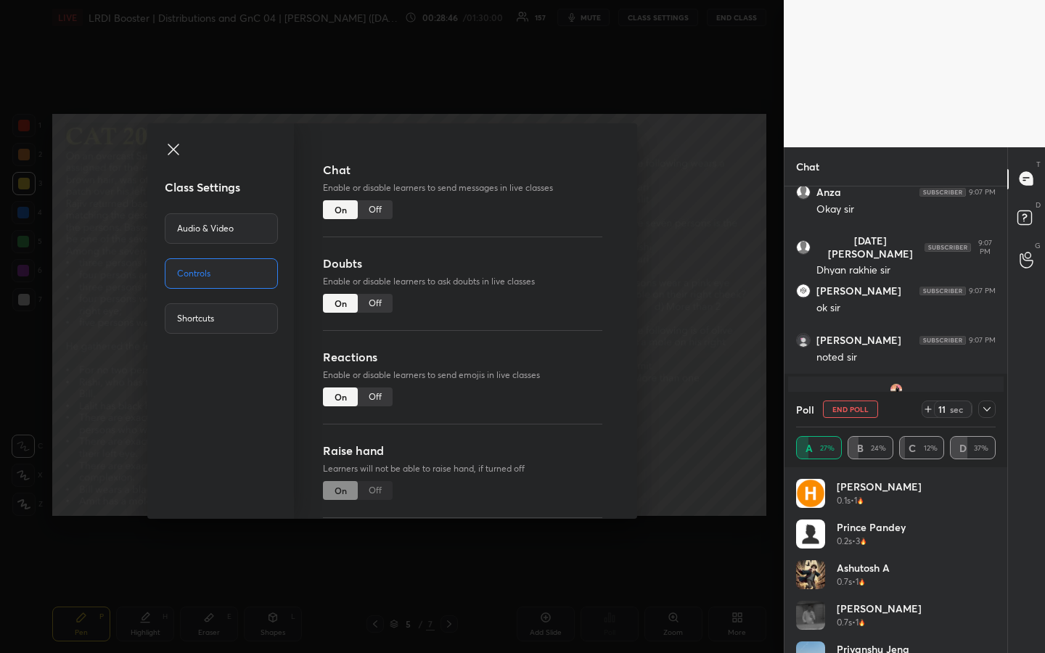
click at [170, 148] on icon at bounding box center [173, 149] width 17 height 17
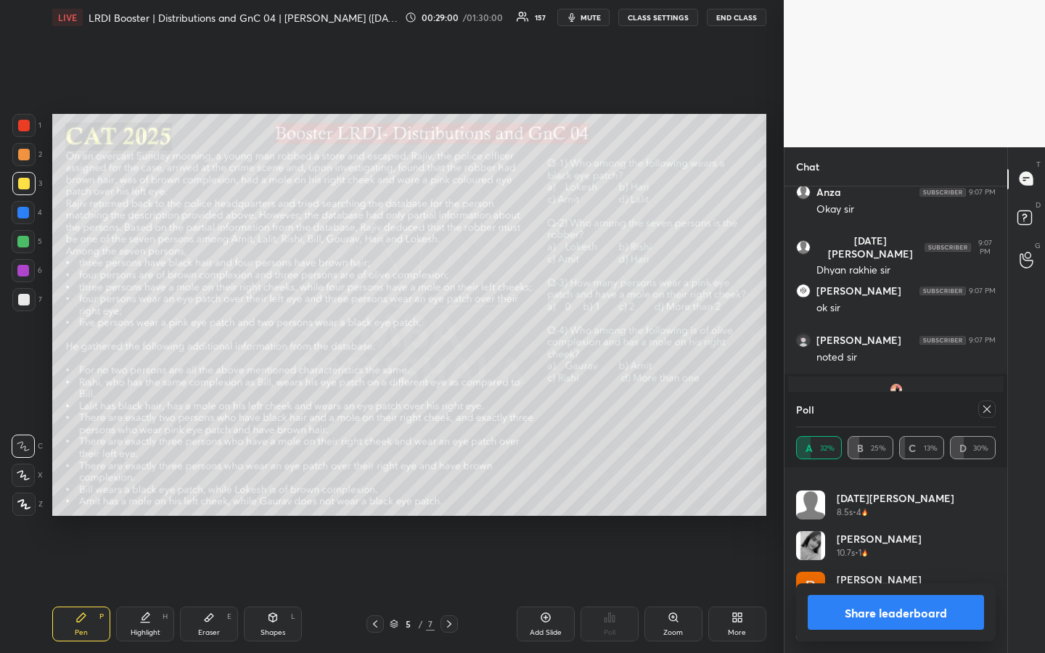
click at [910, 489] on button "Share leaderboard" at bounding box center [896, 612] width 176 height 35
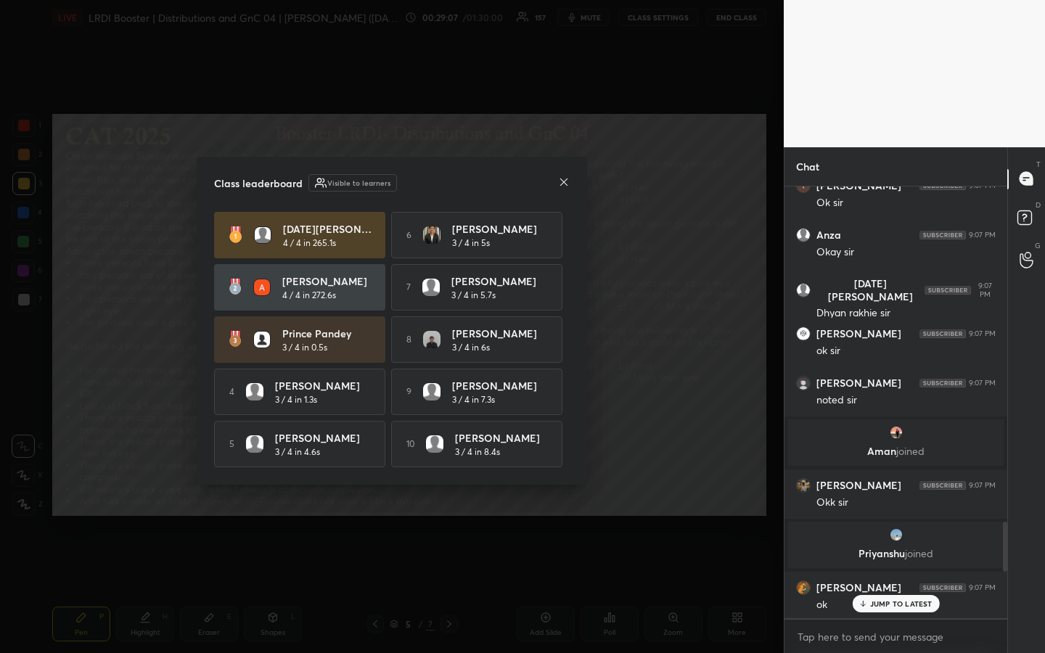
click at [566, 179] on icon at bounding box center [564, 182] width 12 height 12
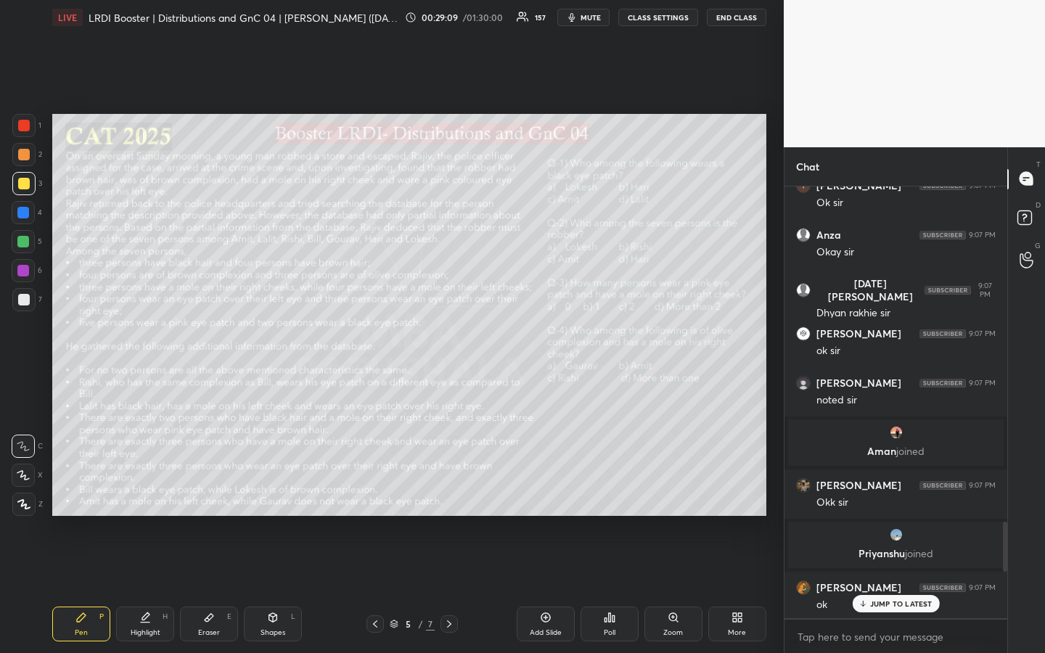
click at [898, 489] on p "JUMP TO LATEST" at bounding box center [901, 604] width 62 height 9
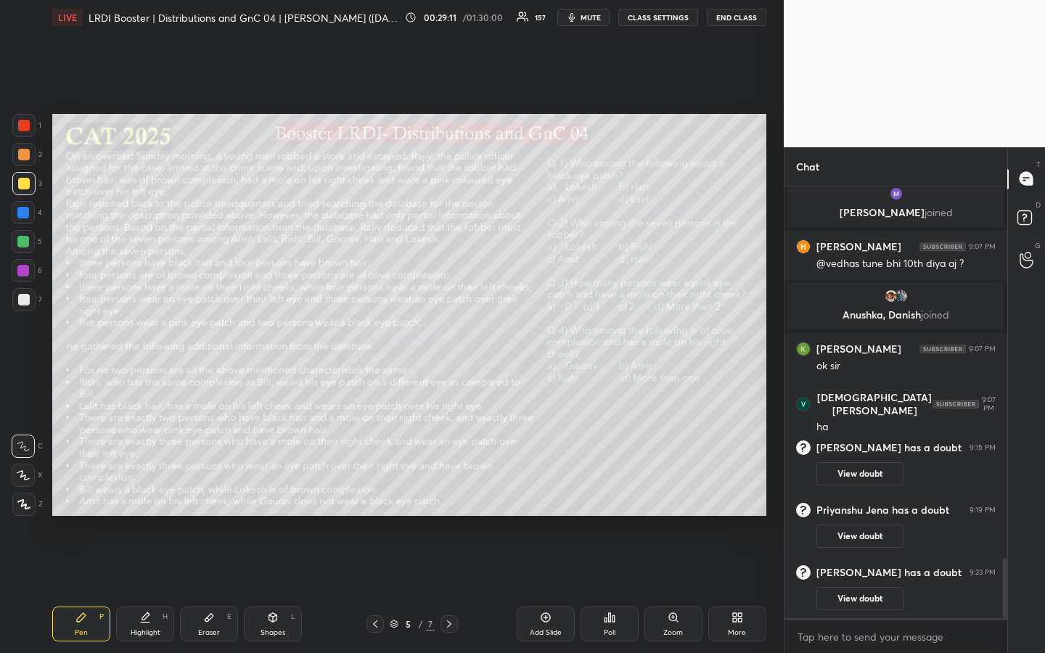
click at [777, 325] on div "1 2 3 4 5 6 7 R O A L C X Z Erase all C X Z LIVE LRDI Booster | Distributions a…" at bounding box center [392, 326] width 784 height 653
drag, startPoint x: 25, startPoint y: 155, endPoint x: 27, endPoint y: 179, distance: 24.1
click at [25, 161] on div at bounding box center [23, 154] width 23 height 23
click at [28, 183] on div at bounding box center [24, 184] width 12 height 12
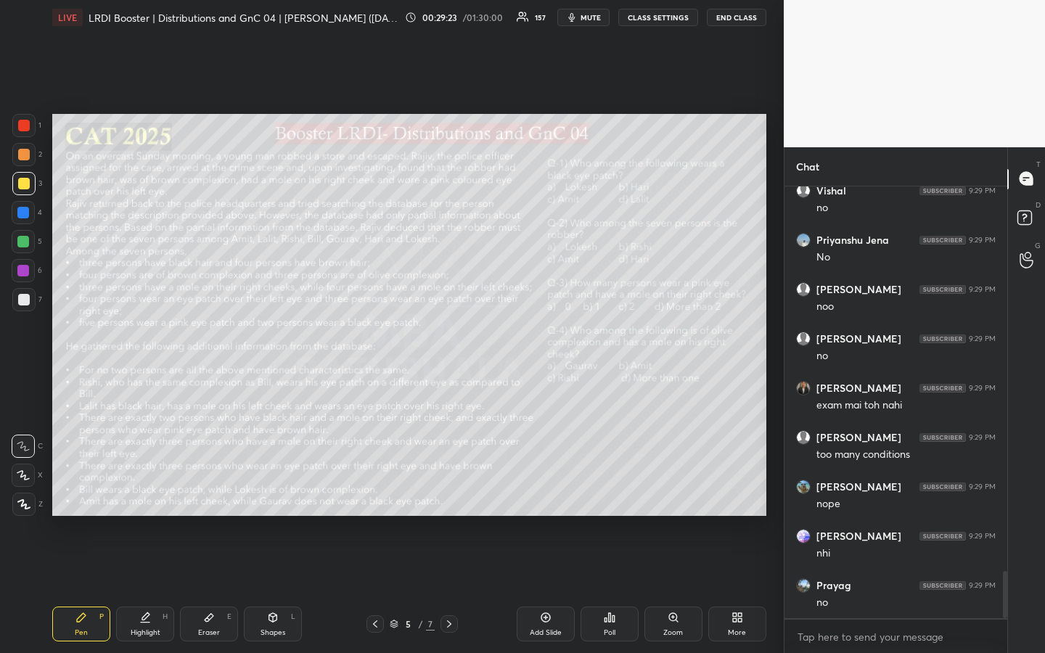
click at [25, 153] on div at bounding box center [24, 155] width 12 height 12
click at [26, 184] on div at bounding box center [24, 184] width 12 height 12
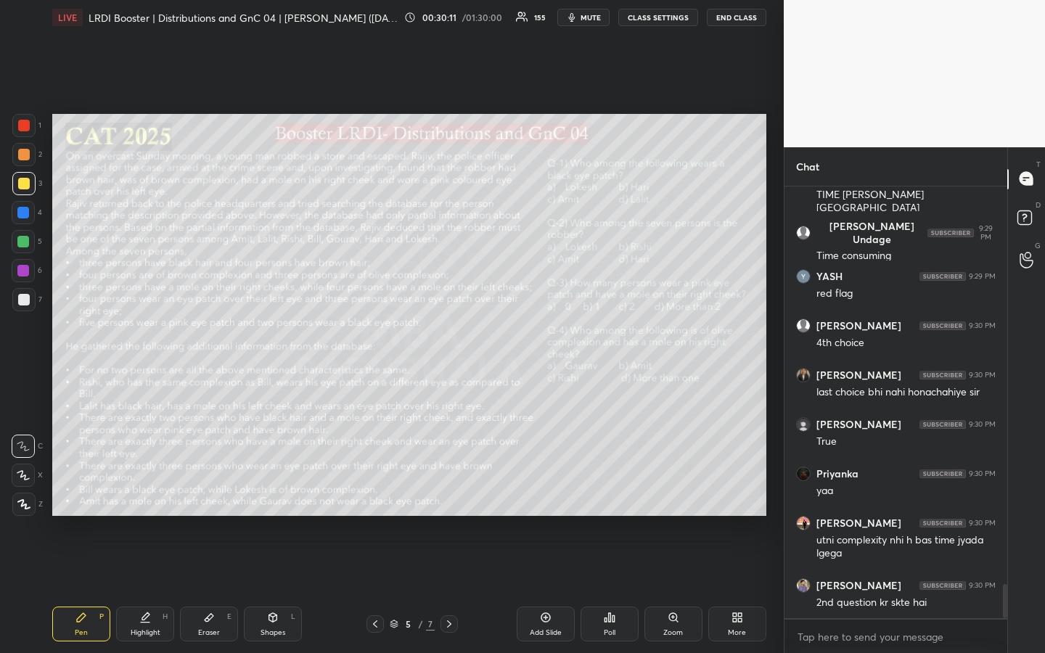
click at [29, 150] on div at bounding box center [23, 154] width 23 height 23
drag, startPoint x: 20, startPoint y: 178, endPoint x: 28, endPoint y: 197, distance: 20.2
click at [20, 180] on div at bounding box center [24, 184] width 12 height 12
click at [155, 489] on div "Highlight H" at bounding box center [145, 624] width 58 height 35
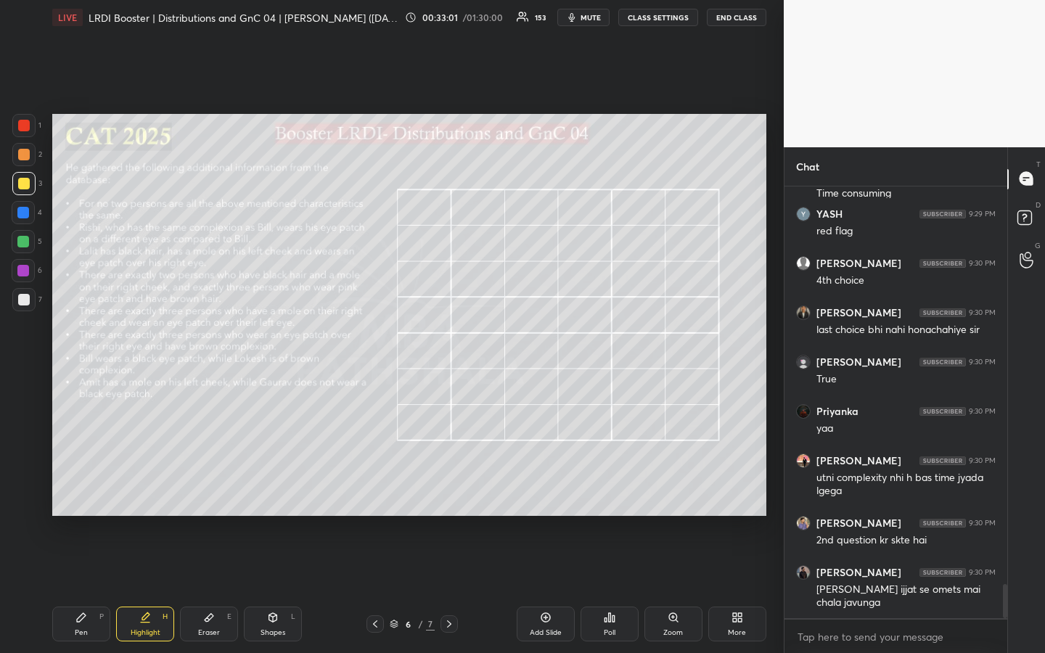
drag, startPoint x: 79, startPoint y: 609, endPoint x: 89, endPoint y: 603, distance: 11.7
click at [82, 489] on div "Pen P" at bounding box center [81, 624] width 58 height 35
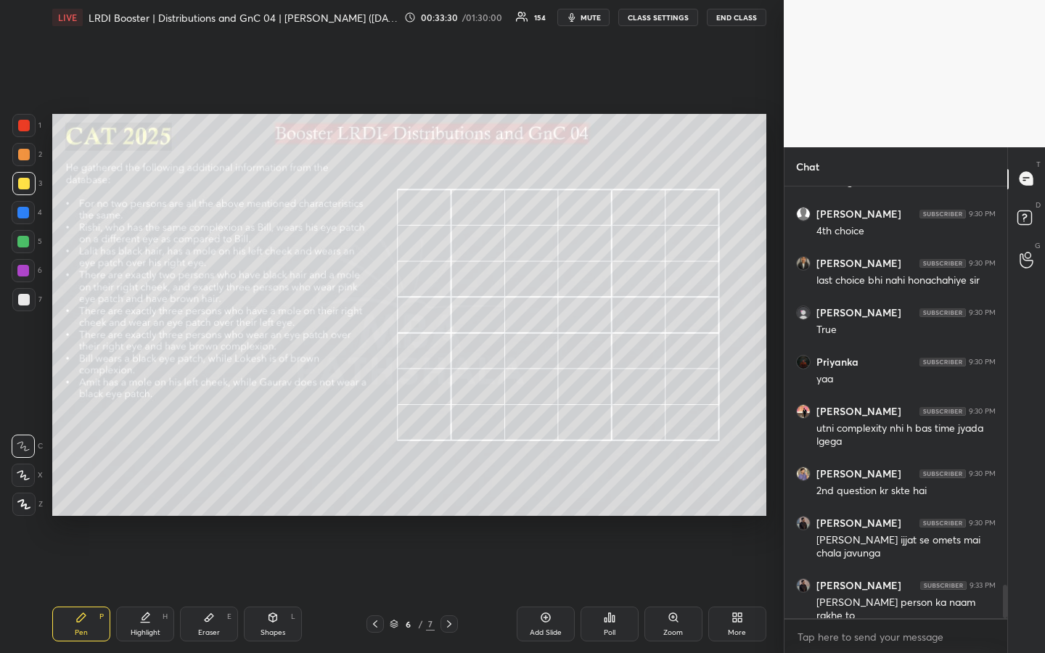
click at [158, 489] on div "Highlight" at bounding box center [146, 632] width 30 height 7
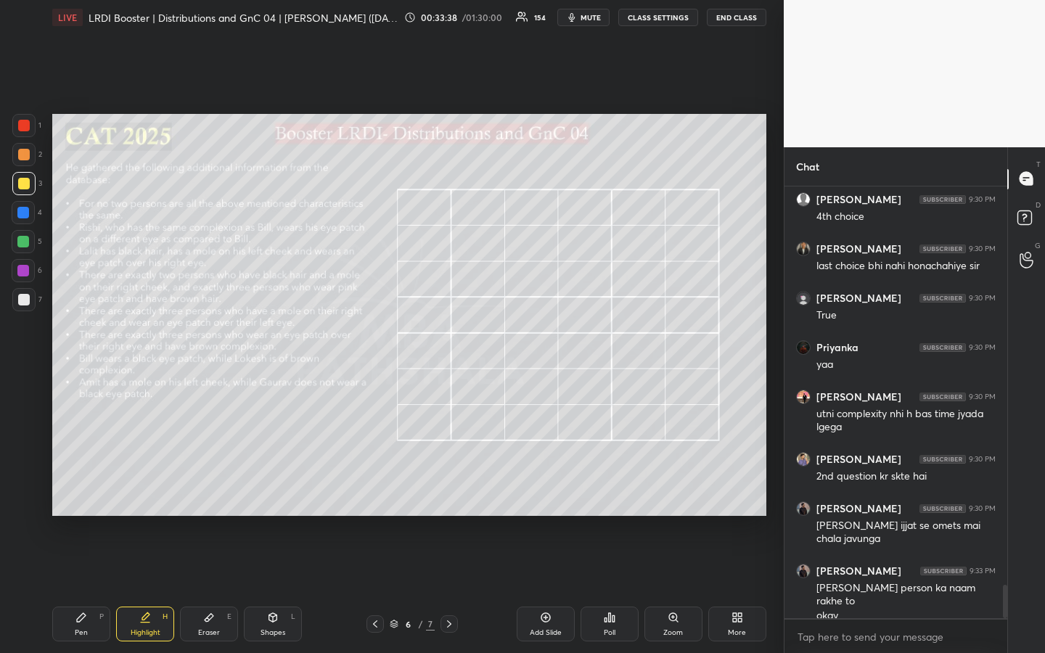
click at [80, 489] on div "Pen" at bounding box center [81, 632] width 13 height 7
click at [26, 152] on div at bounding box center [24, 155] width 12 height 12
click at [274, 489] on div "Shapes" at bounding box center [273, 632] width 25 height 7
drag, startPoint x: 28, startPoint y: 414, endPoint x: 38, endPoint y: 420, distance: 11.5
click at [28, 416] on icon at bounding box center [24, 418] width 12 height 12
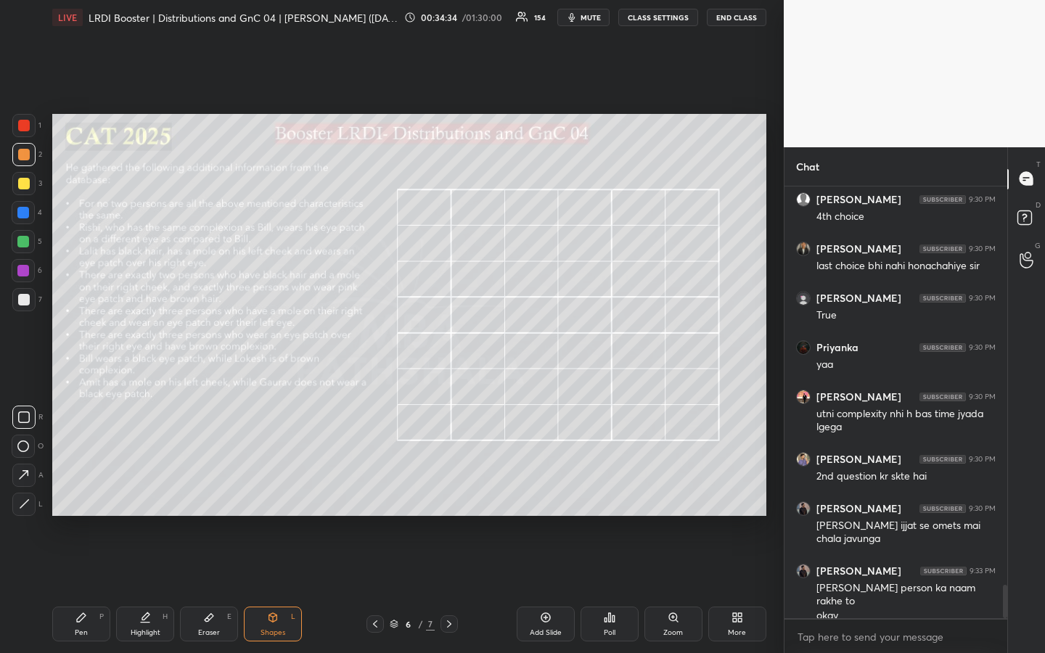
drag, startPoint x: 86, startPoint y: 623, endPoint x: 150, endPoint y: 587, distance: 72.5
click at [89, 489] on div "Pen P" at bounding box center [81, 624] width 58 height 35
drag, startPoint x: 21, startPoint y: 183, endPoint x: 48, endPoint y: 188, distance: 27.3
click at [22, 186] on div at bounding box center [24, 184] width 12 height 12
click at [28, 253] on div at bounding box center [23, 241] width 23 height 23
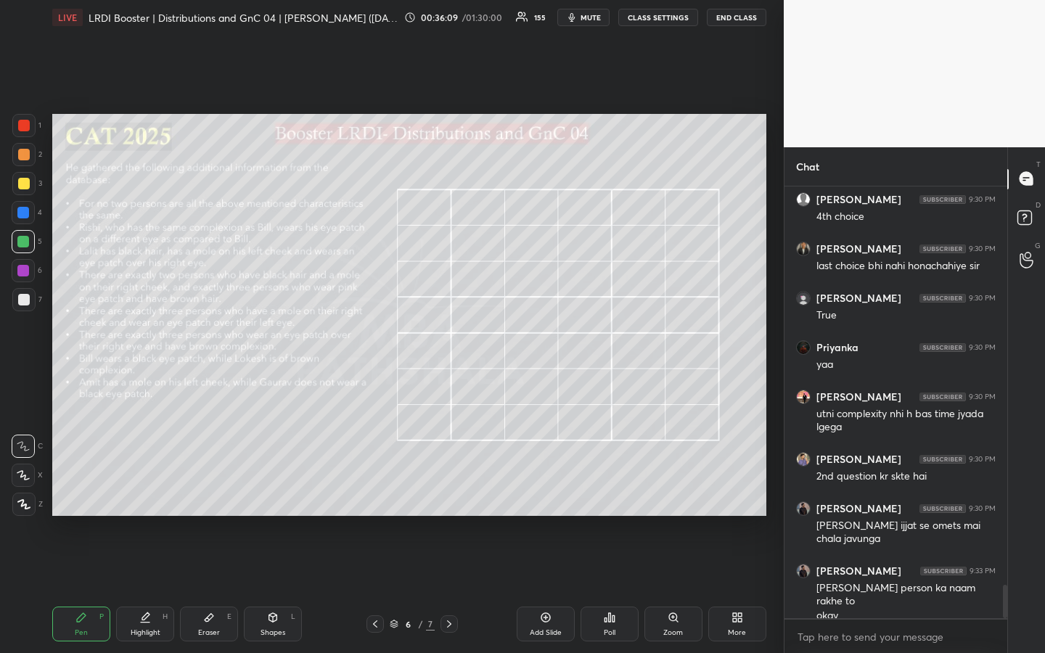
click at [86, 489] on div "Pen P" at bounding box center [81, 624] width 58 height 35
click at [76, 489] on div "Pen" at bounding box center [81, 632] width 13 height 7
click at [144, 489] on div "Highlight" at bounding box center [146, 632] width 30 height 7
drag, startPoint x: 75, startPoint y: 633, endPoint x: 87, endPoint y: 603, distance: 32.9
click at [76, 489] on div "Pen" at bounding box center [81, 632] width 13 height 7
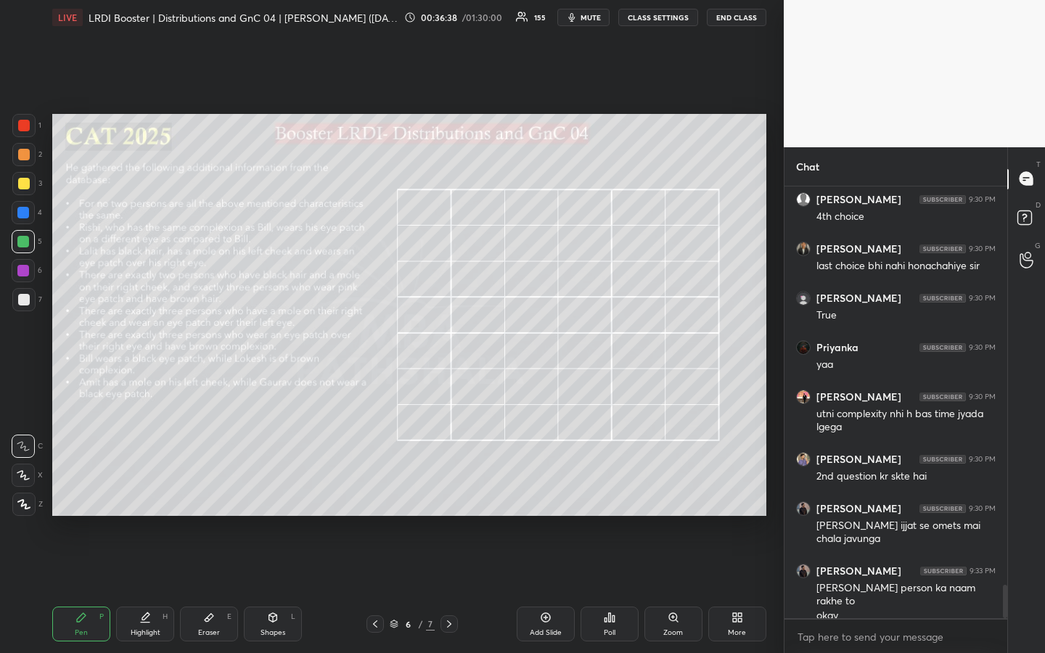
click at [150, 489] on div "Highlight H" at bounding box center [145, 624] width 58 height 35
click at [76, 489] on div "Pen" at bounding box center [81, 632] width 13 height 7
click at [155, 489] on div "Highlight H" at bounding box center [145, 624] width 58 height 35
click at [82, 489] on icon at bounding box center [82, 618] width 12 height 12
click at [156, 489] on div "Highlight H" at bounding box center [145, 624] width 58 height 35
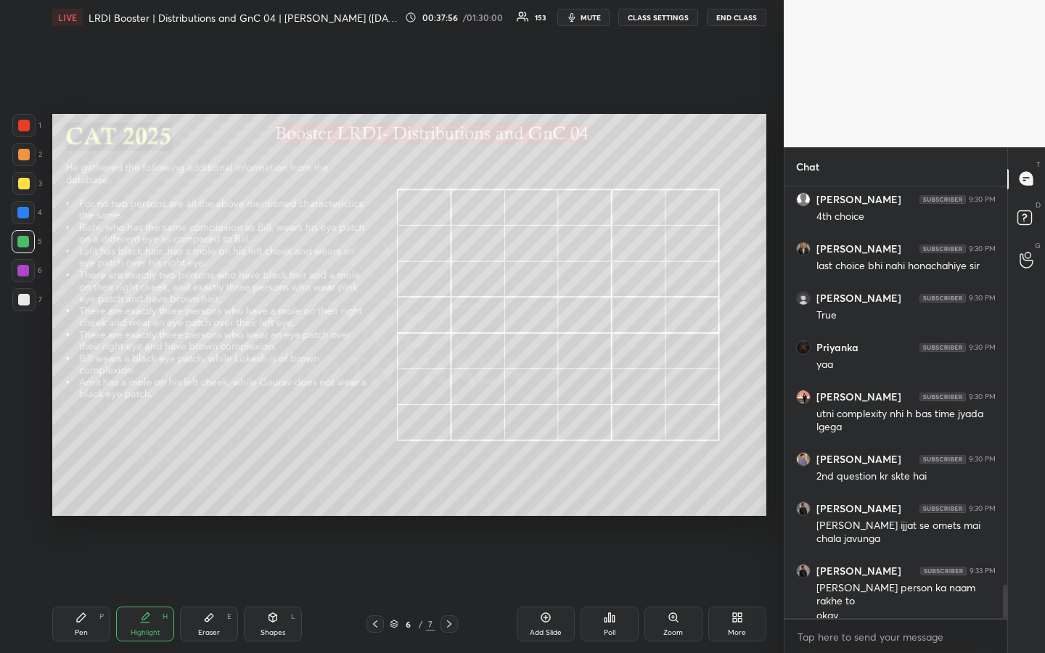
click at [137, 489] on div "Highlight H" at bounding box center [145, 624] width 58 height 35
click at [85, 489] on div "Pen P" at bounding box center [81, 624] width 58 height 35
drag, startPoint x: 28, startPoint y: 301, endPoint x: 46, endPoint y: 297, distance: 18.5
click at [30, 302] on div at bounding box center [23, 299] width 23 height 23
click at [153, 489] on div "Highlight H" at bounding box center [145, 624] width 58 height 35
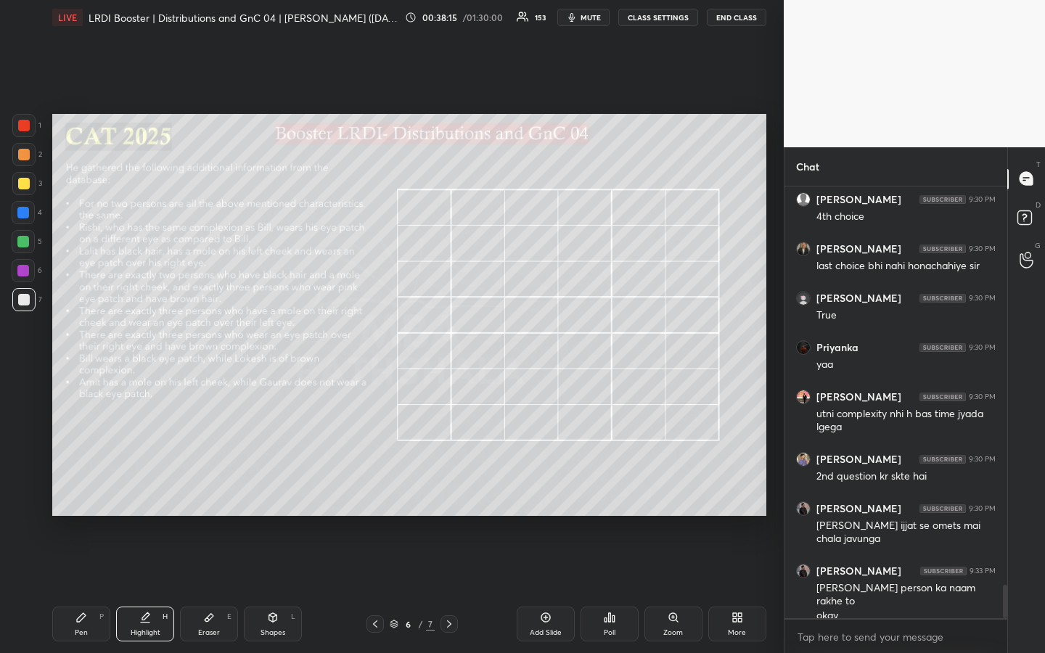
click at [76, 489] on div "Pen" at bounding box center [81, 632] width 13 height 7
click at [150, 489] on div "Highlight H" at bounding box center [145, 624] width 58 height 35
drag, startPoint x: 160, startPoint y: 616, endPoint x: 205, endPoint y: 546, distance: 83.2
click at [161, 489] on div "Highlight H" at bounding box center [145, 624] width 58 height 35
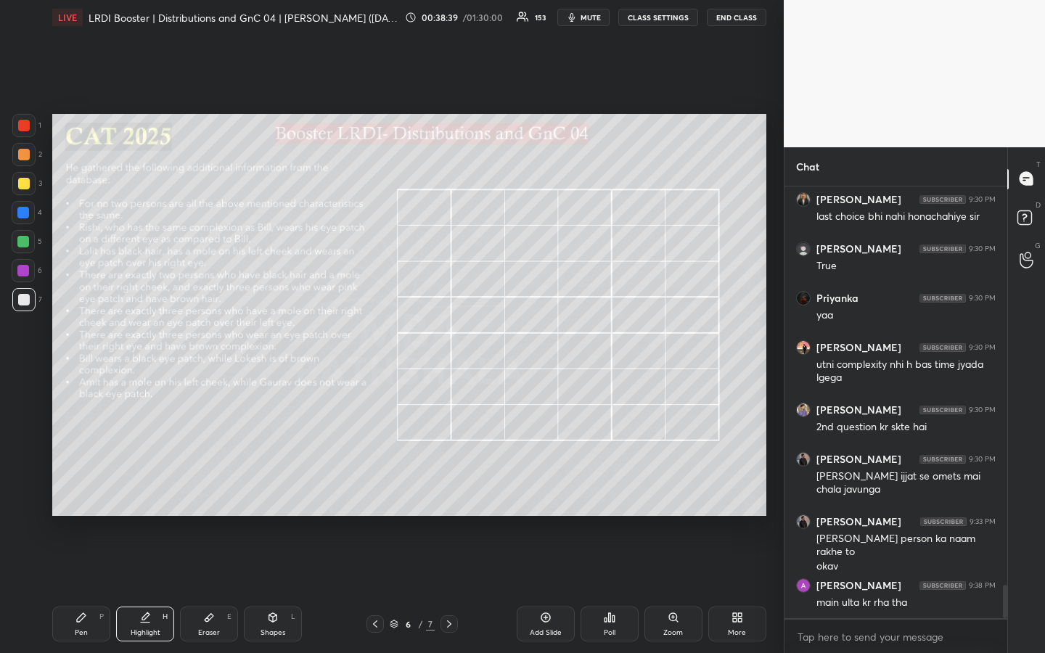
scroll to position [5232, 0]
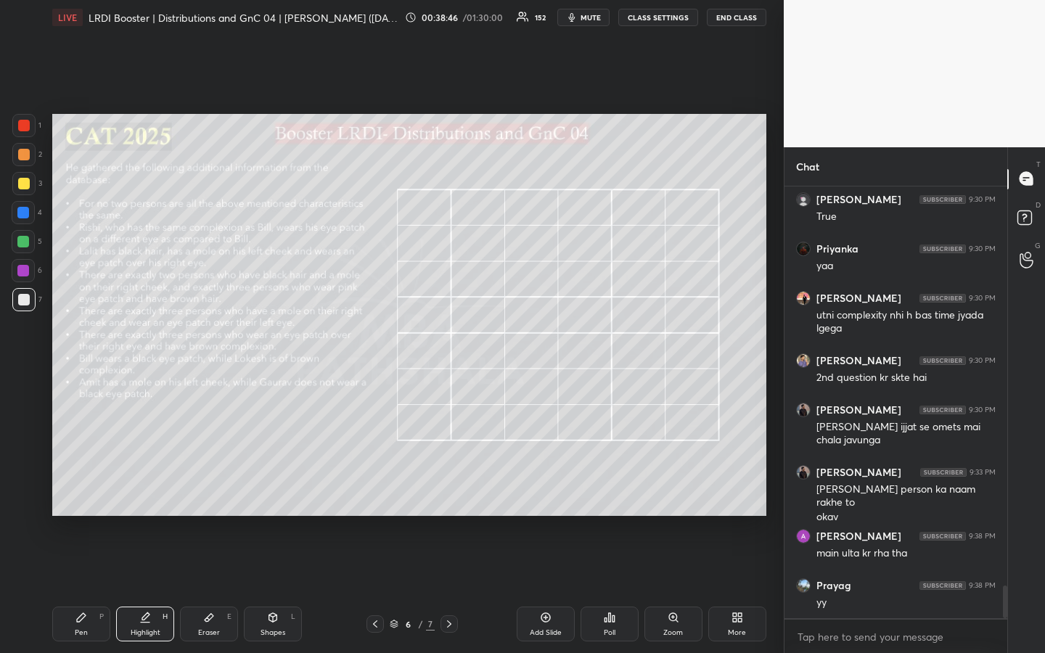
click at [89, 489] on div "Pen P" at bounding box center [81, 624] width 58 height 35
click at [24, 241] on div at bounding box center [23, 242] width 12 height 12
click at [144, 489] on icon at bounding box center [145, 618] width 12 height 12
click at [78, 489] on div "Pen P Highlight H Eraser E Shapes L 6 / 7 Add Slide Poll Zoom More" at bounding box center [409, 624] width 714 height 58
click at [97, 489] on div "Pen P" at bounding box center [81, 624] width 58 height 35
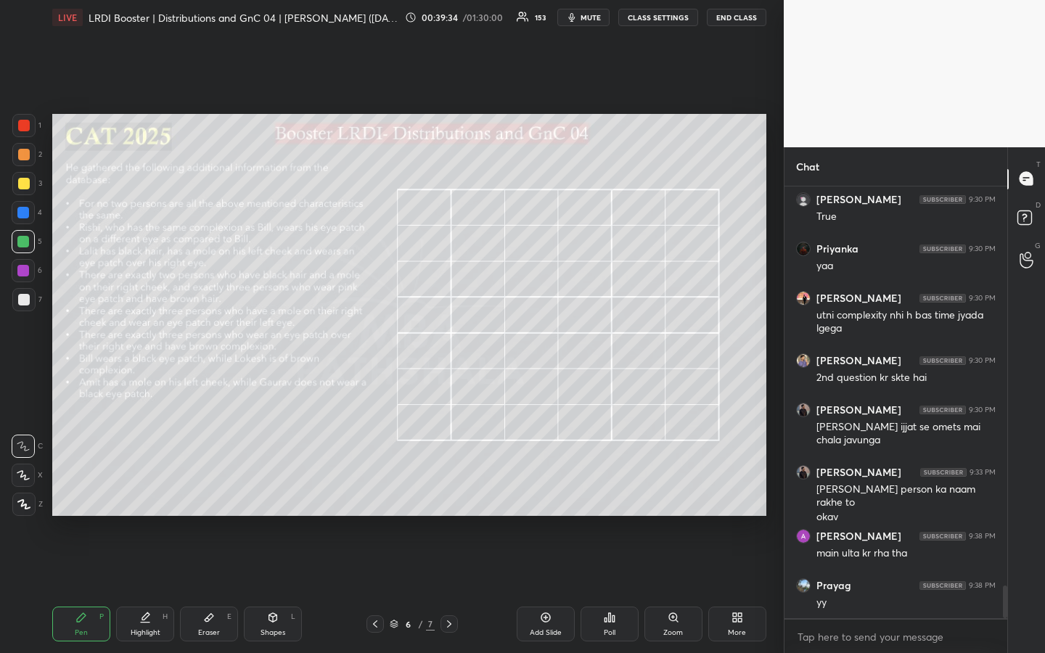
click at [143, 489] on div "Highlight" at bounding box center [146, 632] width 30 height 7
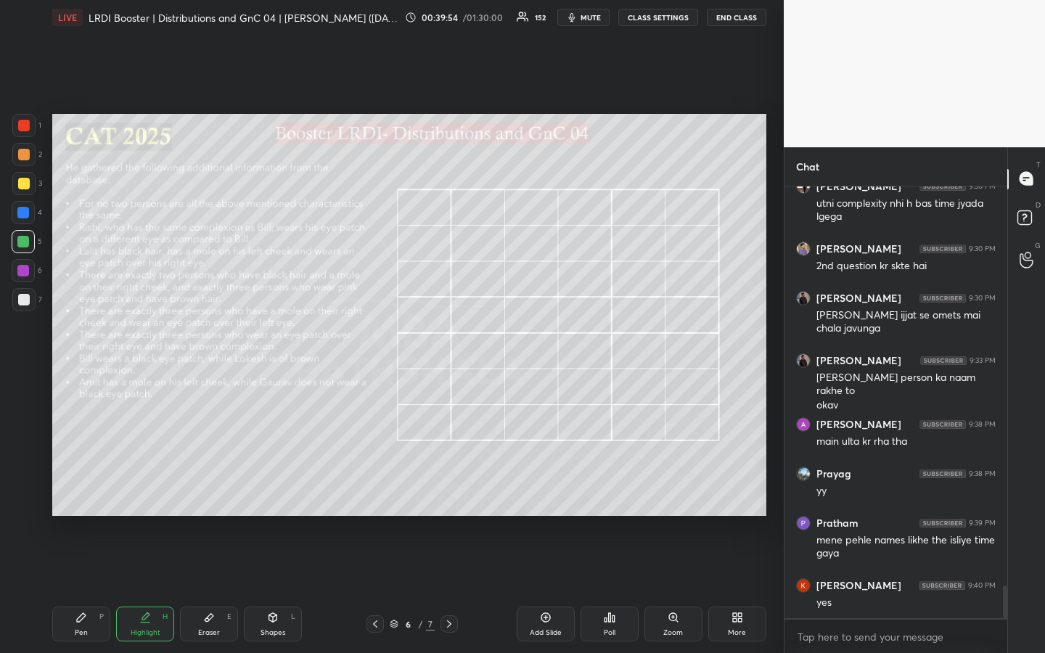
scroll to position [5393, 0]
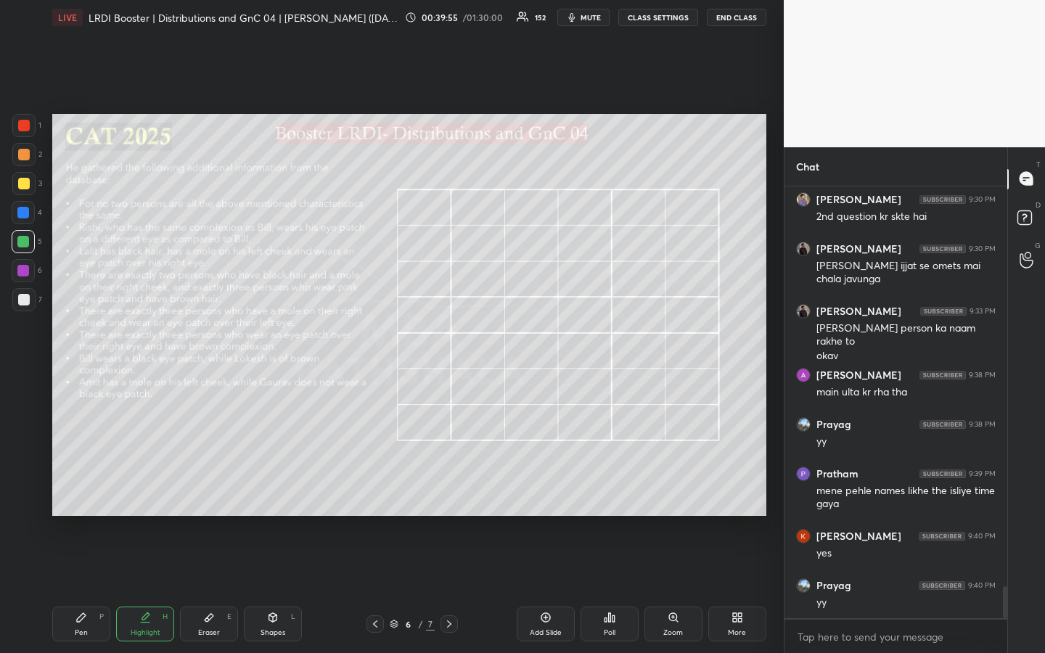
click at [76, 489] on div "Pen P" at bounding box center [81, 624] width 58 height 35
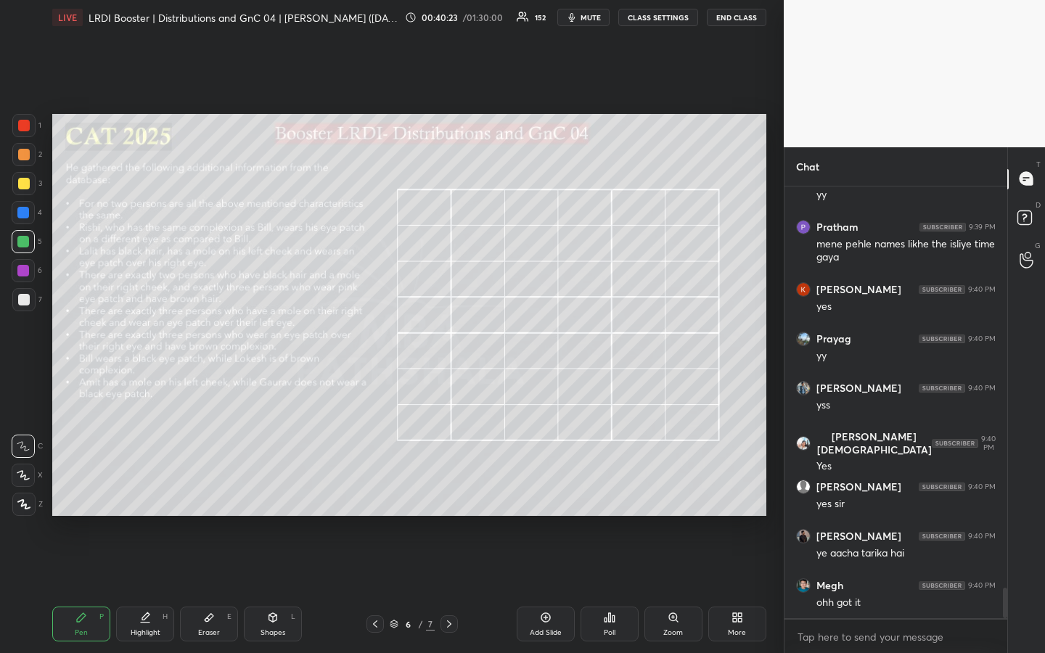
scroll to position [5689, 0]
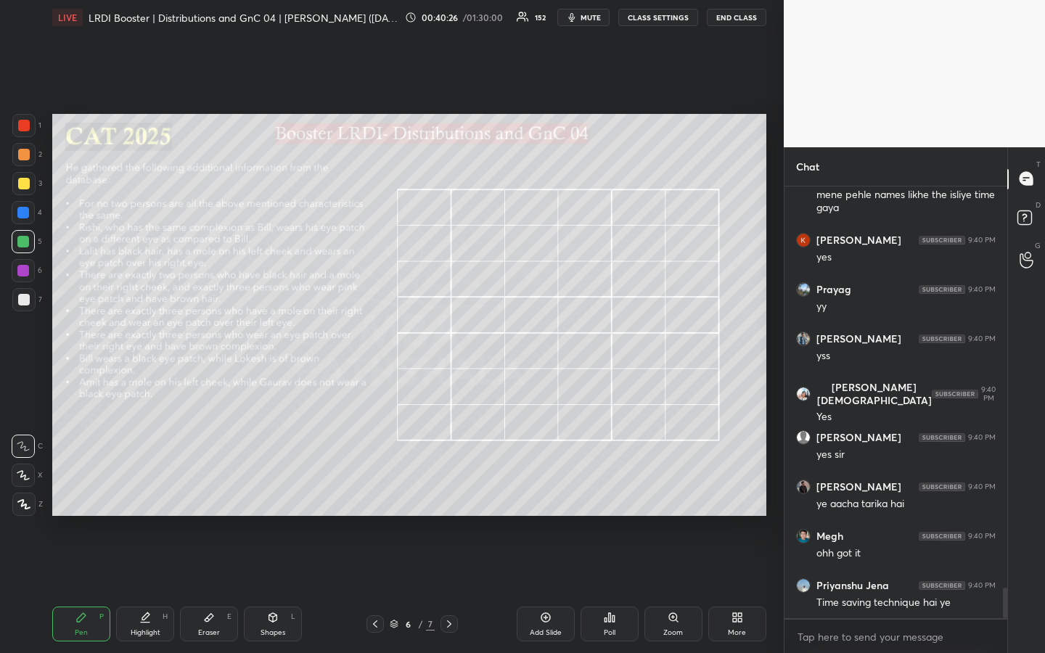
click at [151, 489] on div "Highlight" at bounding box center [146, 632] width 30 height 7
click at [84, 489] on div "Pen P" at bounding box center [81, 624] width 58 height 35
click at [157, 489] on div "Highlight" at bounding box center [146, 632] width 30 height 7
click at [81, 489] on div "Pen" at bounding box center [81, 632] width 13 height 7
click at [26, 182] on div at bounding box center [24, 184] width 12 height 12
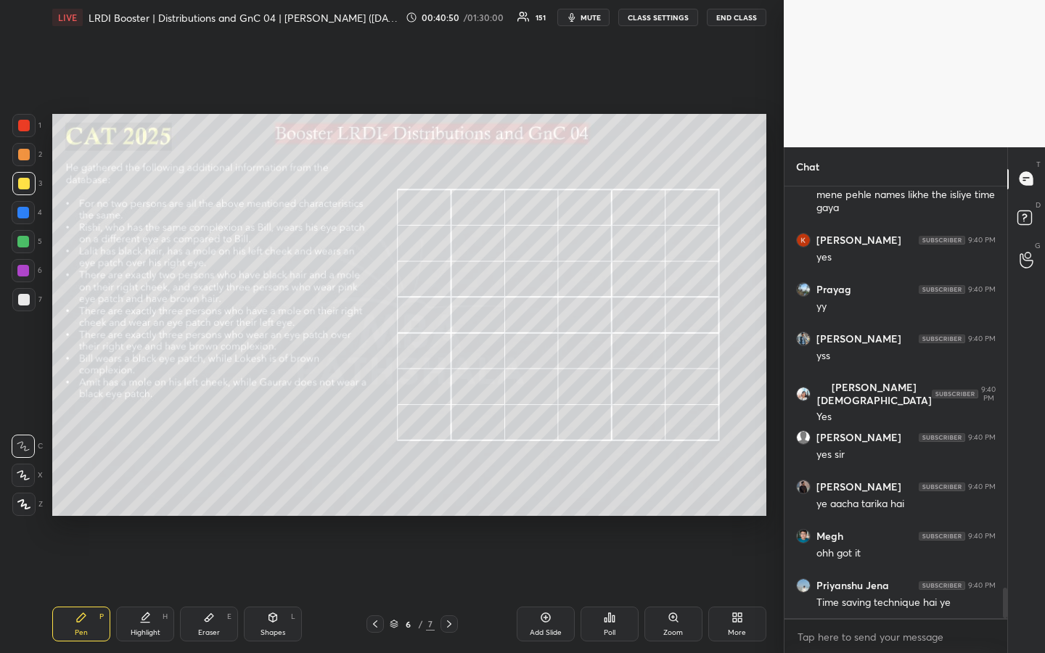
scroll to position [5752, 0]
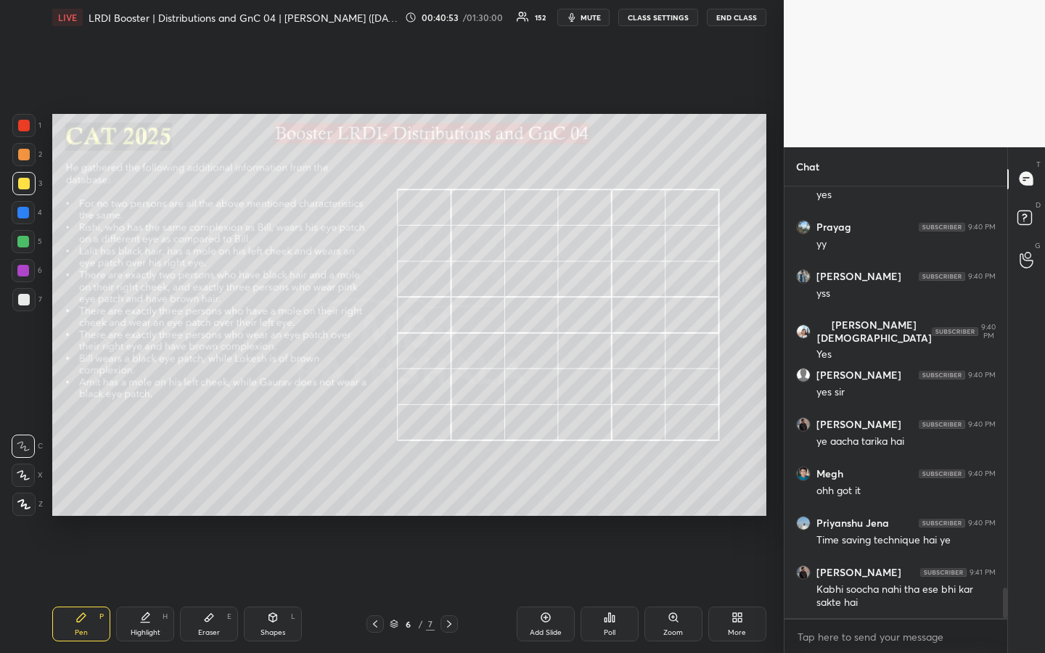
drag, startPoint x: 146, startPoint y: 619, endPoint x: 153, endPoint y: 563, distance: 56.4
click at [146, 489] on icon at bounding box center [145, 618] width 12 height 12
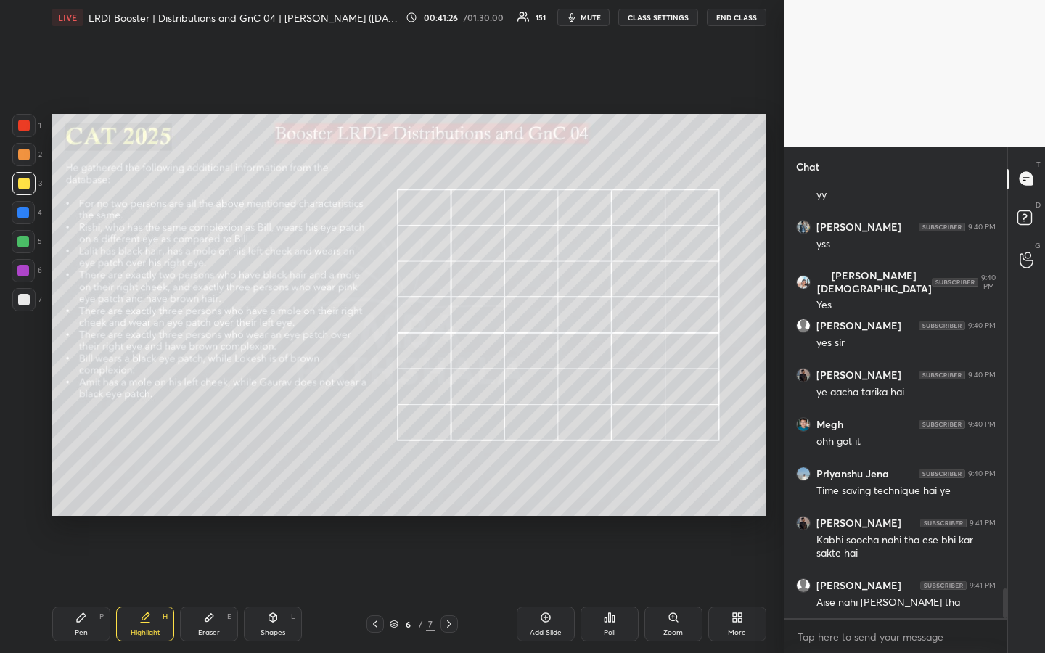
click at [92, 489] on div "Pen P" at bounding box center [81, 624] width 58 height 35
click at [147, 489] on div "Highlight H" at bounding box center [145, 624] width 58 height 35
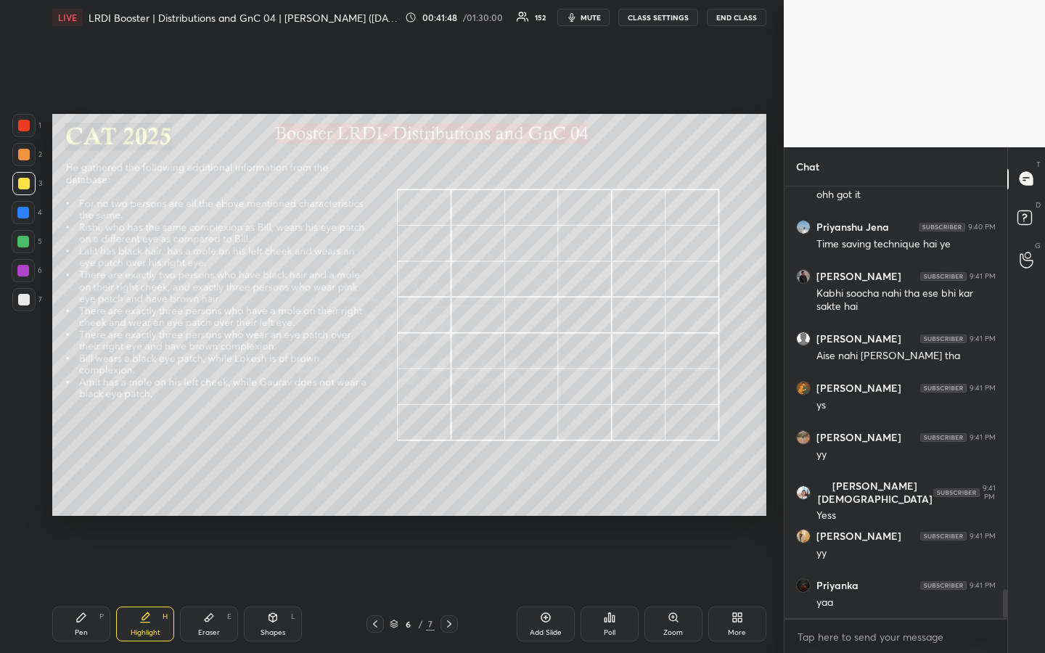
scroll to position [6097, 0]
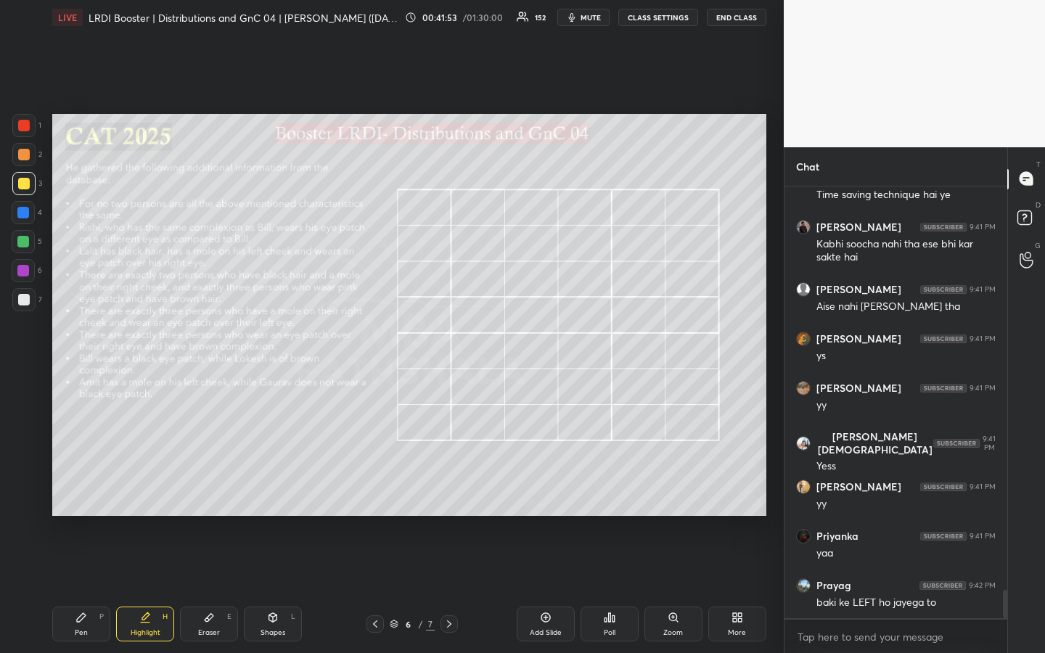
drag, startPoint x: 94, startPoint y: 623, endPoint x: 145, endPoint y: 624, distance: 50.8
click at [99, 489] on div "Pen P" at bounding box center [81, 624] width 58 height 35
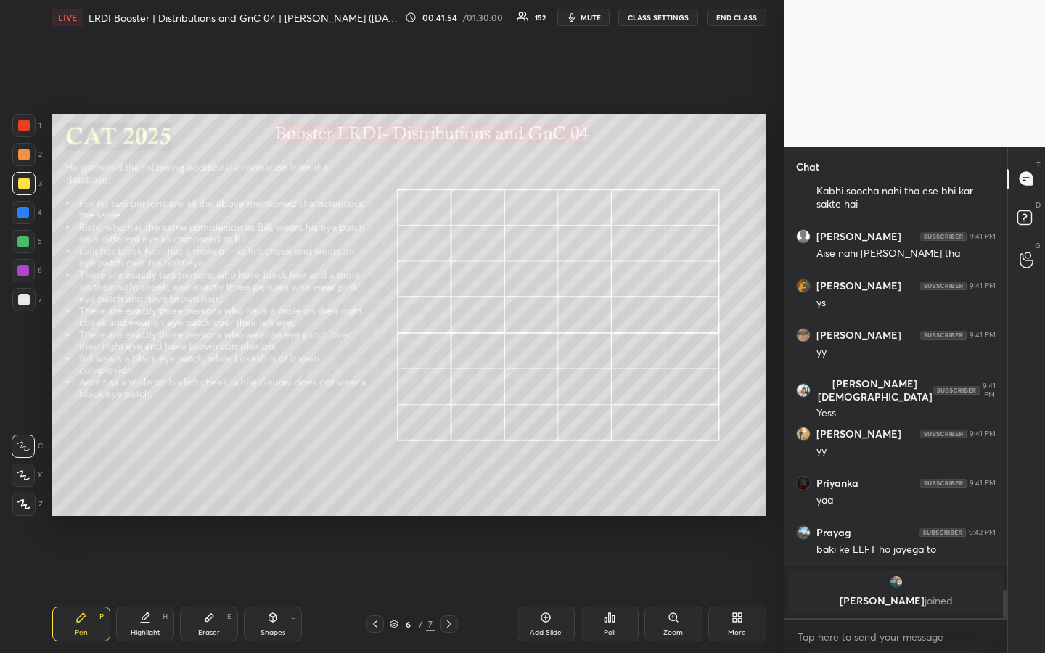
click at [155, 489] on div "Highlight H" at bounding box center [145, 624] width 58 height 35
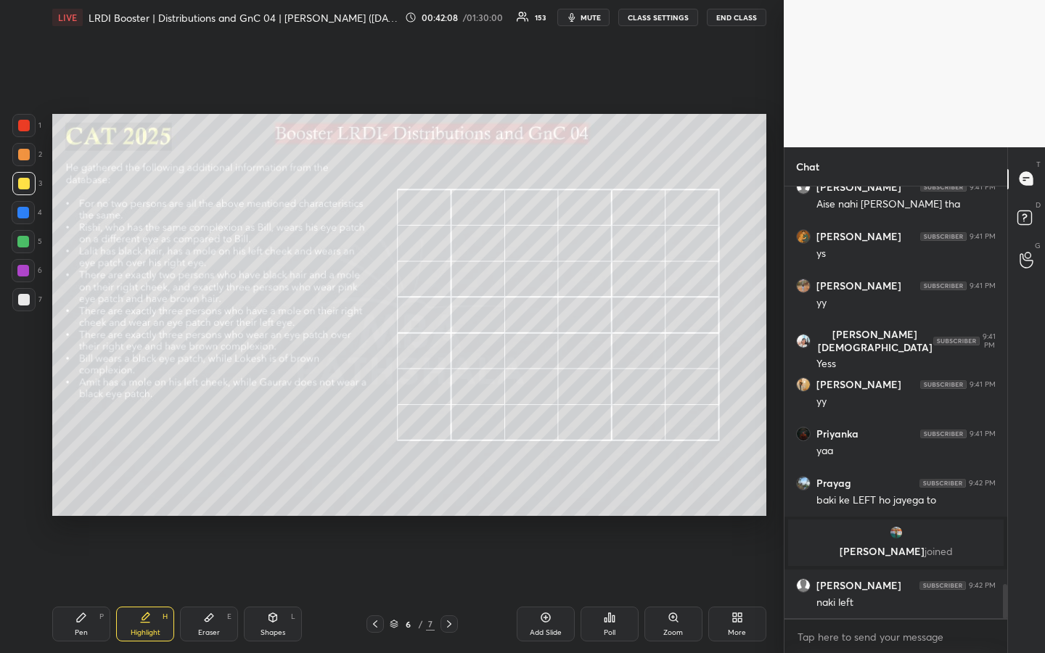
scroll to position [5104, 0]
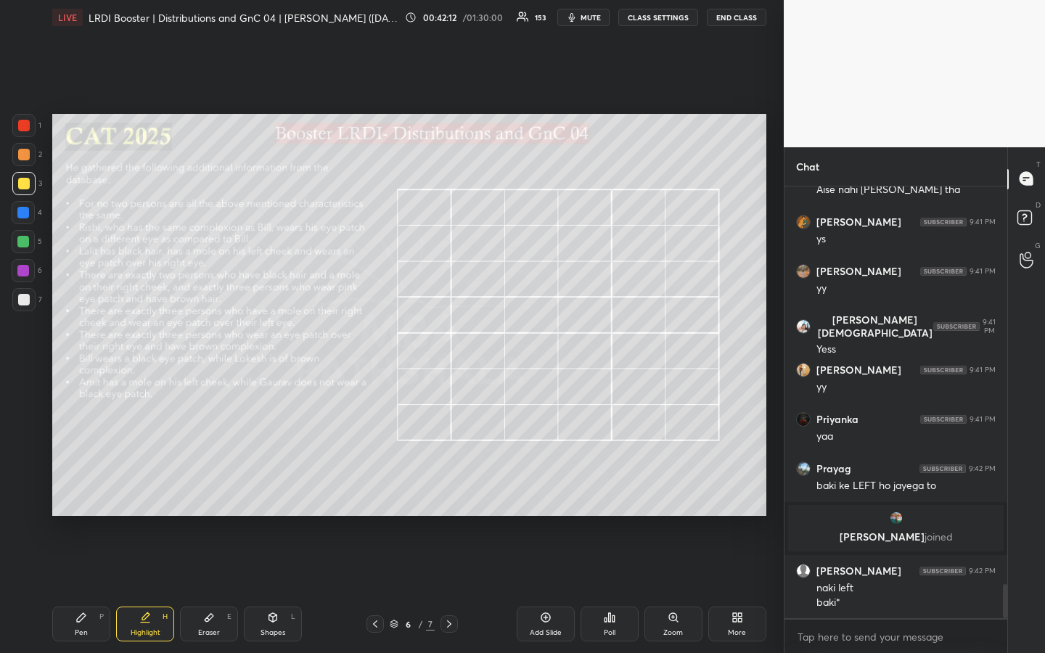
click at [85, 489] on div "Pen P" at bounding box center [81, 624] width 58 height 35
click at [146, 489] on div "Highlight H" at bounding box center [145, 624] width 58 height 35
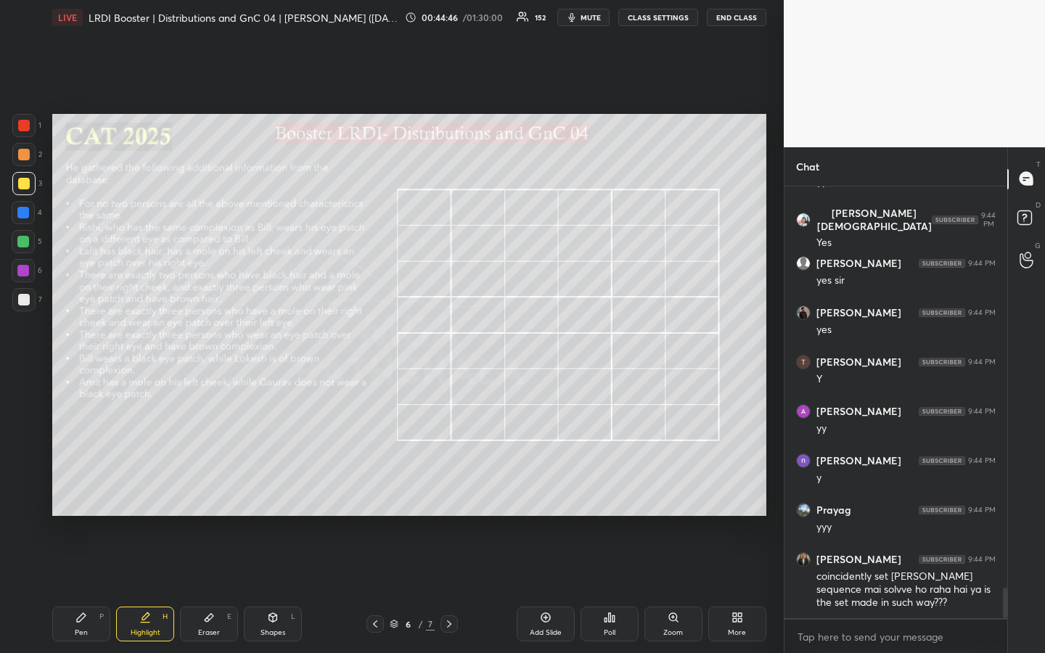
scroll to position [5688, 0]
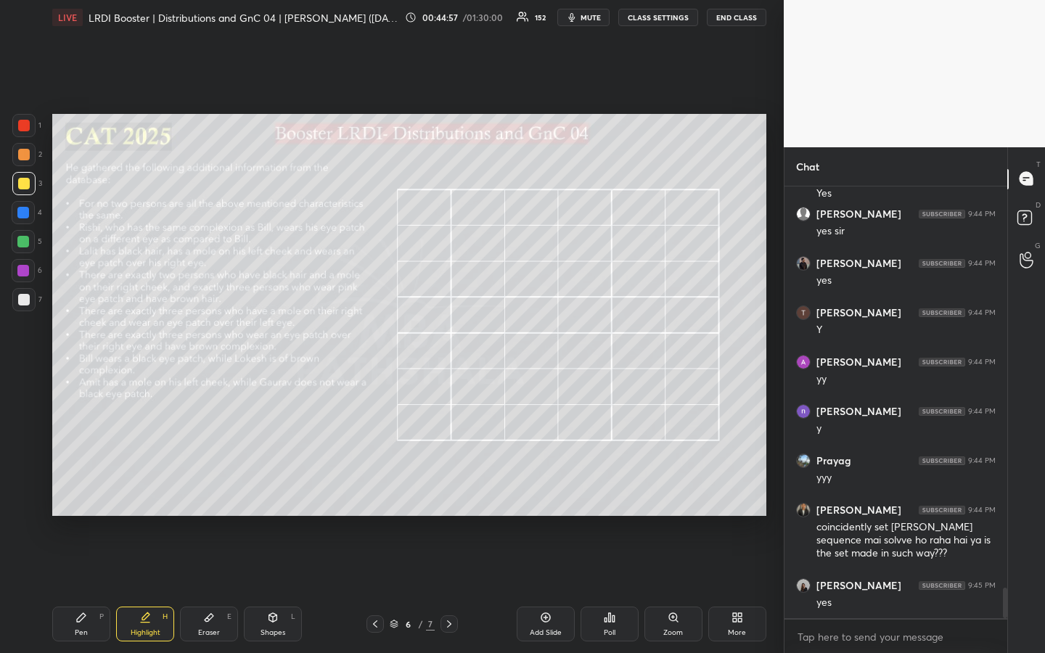
click at [75, 489] on div "Pen P" at bounding box center [81, 624] width 58 height 35
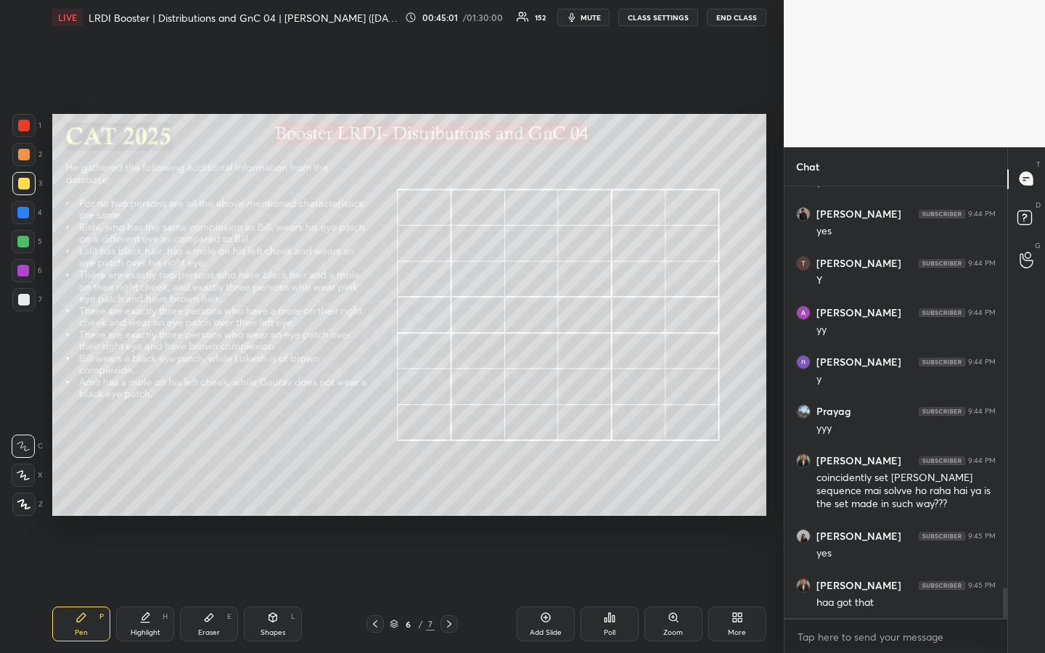
scroll to position [5787, 0]
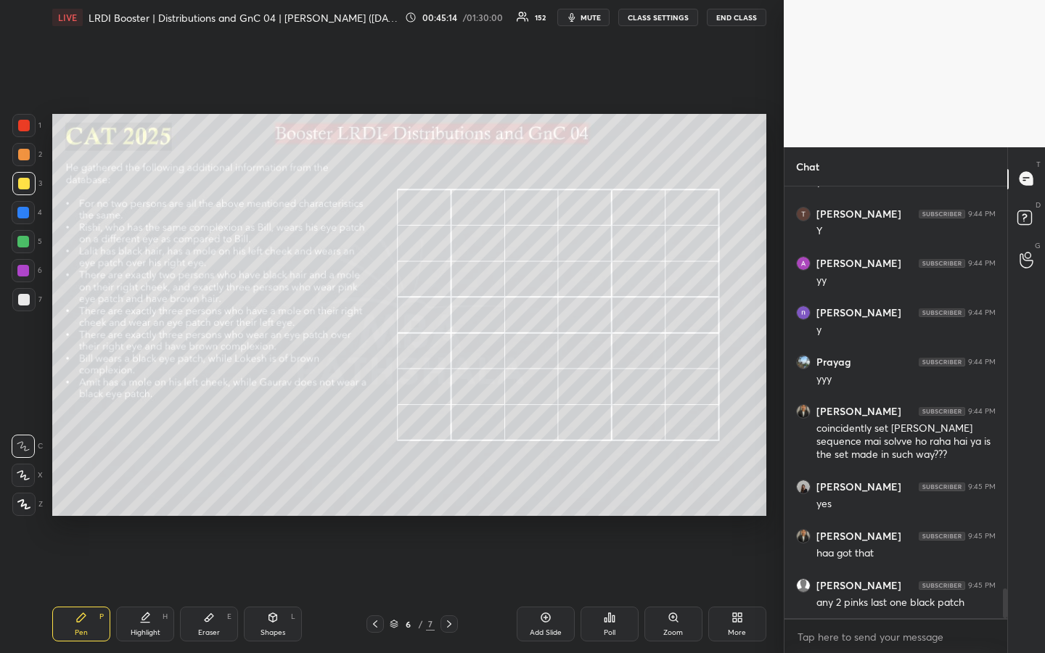
click at [149, 489] on div "Highlight H" at bounding box center [145, 624] width 58 height 35
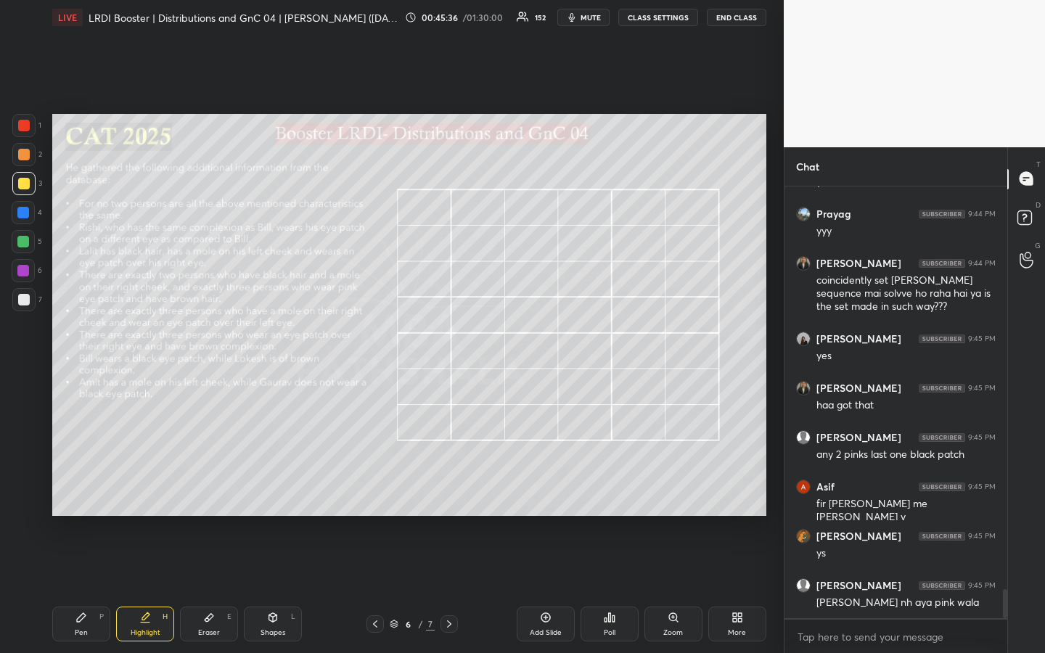
scroll to position [5984, 0]
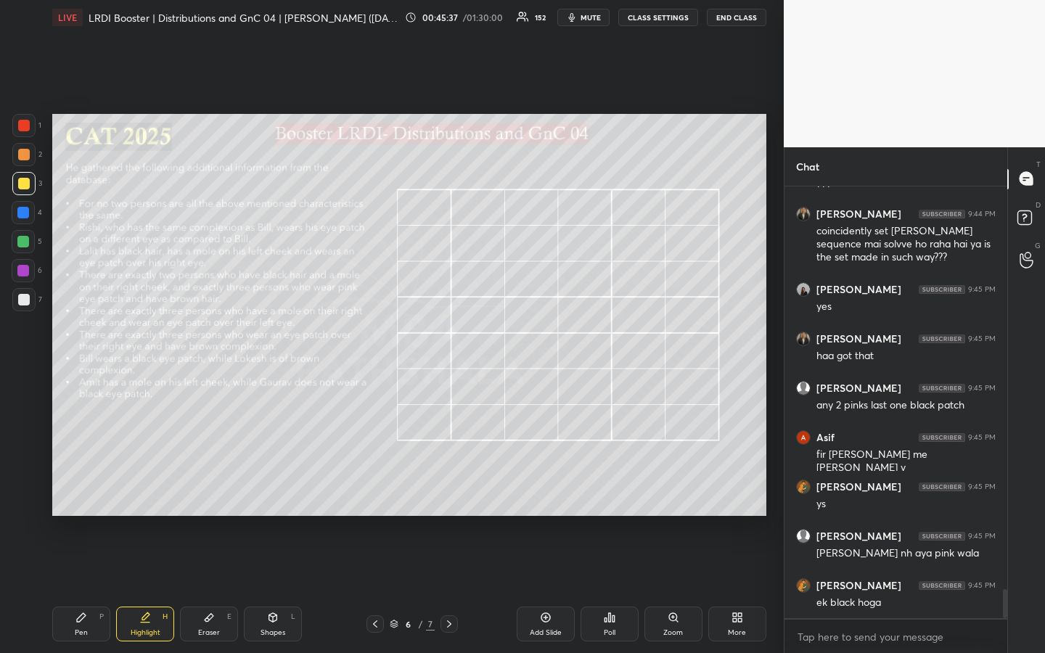
click at [157, 489] on div "Highlight H" at bounding box center [145, 624] width 58 height 35
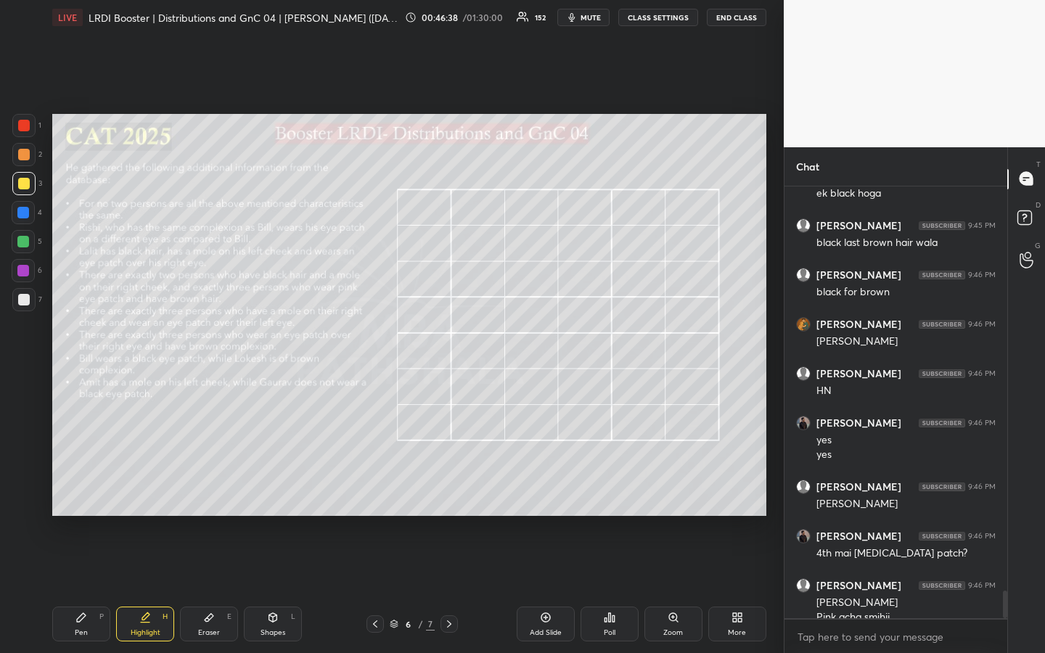
scroll to position [6408, 0]
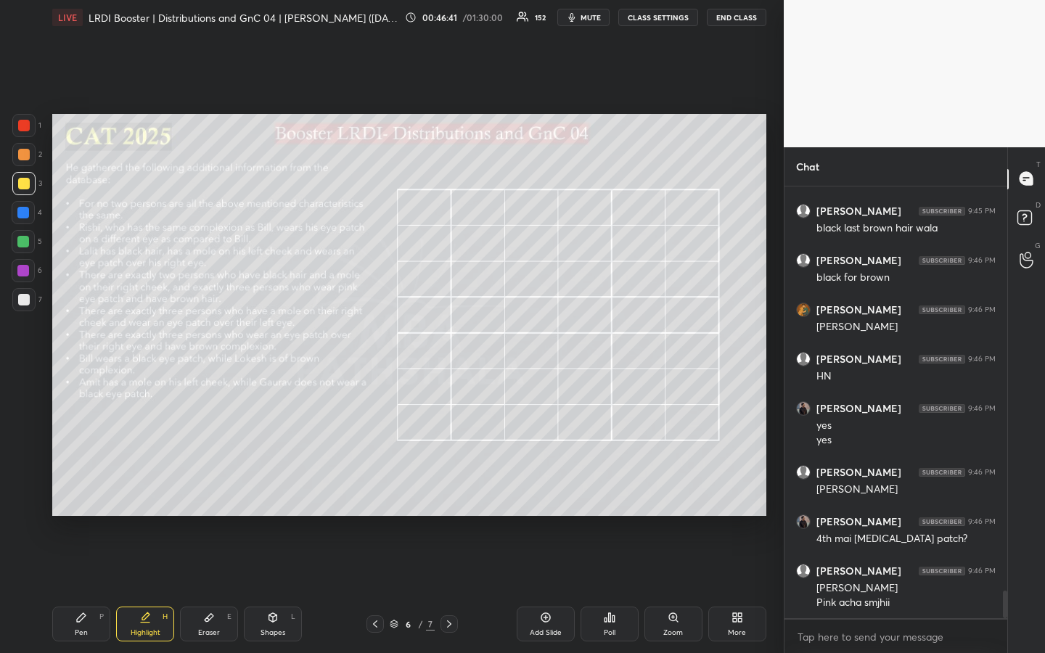
click at [73, 489] on div "Pen P" at bounding box center [81, 624] width 58 height 35
click at [142, 489] on div "Highlight" at bounding box center [146, 632] width 30 height 7
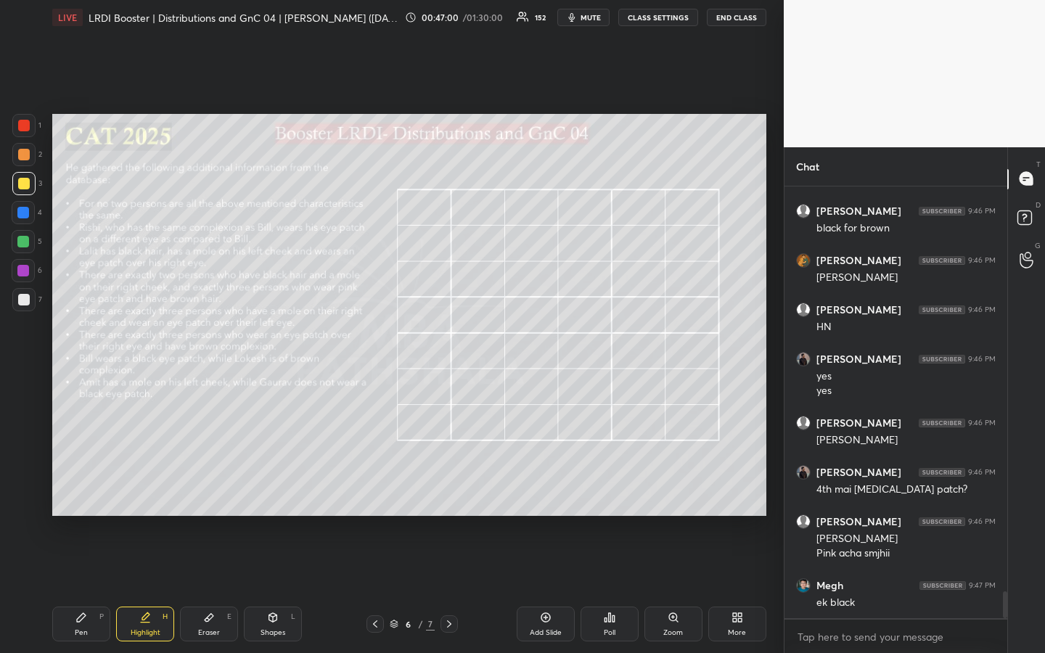
click at [90, 489] on div "Pen P" at bounding box center [81, 624] width 58 height 35
click at [141, 489] on icon at bounding box center [145, 618] width 12 height 12
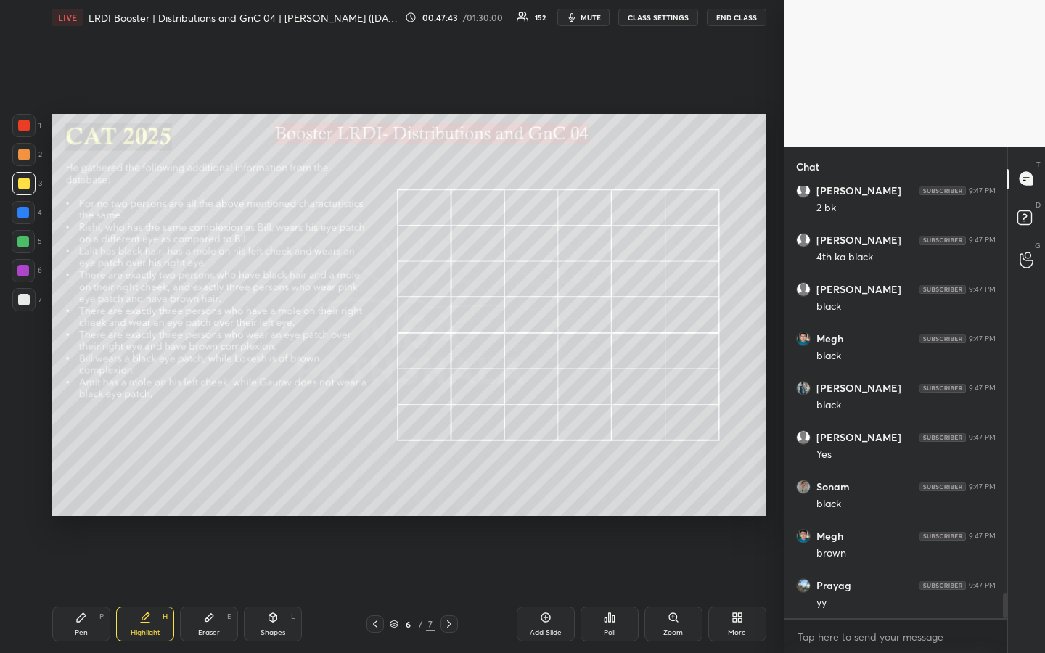
scroll to position [7050, 0]
click at [81, 489] on div "Pen" at bounding box center [81, 632] width 13 height 7
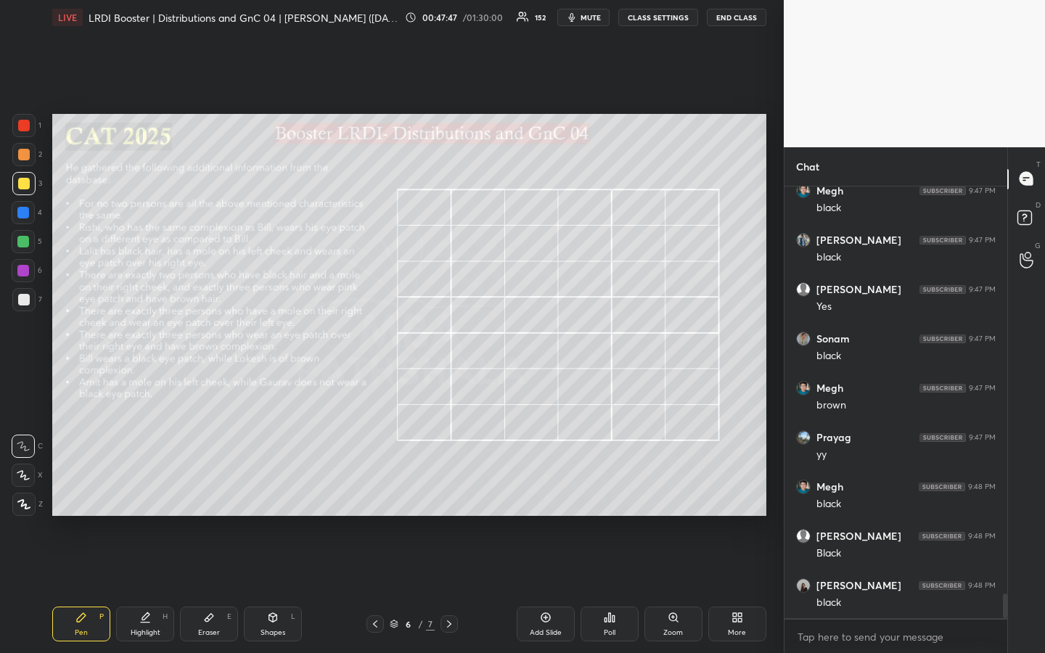
scroll to position [7198, 0]
drag, startPoint x: 156, startPoint y: 619, endPoint x: 181, endPoint y: 595, distance: 34.4
click at [158, 489] on div "Highlight H" at bounding box center [145, 624] width 58 height 35
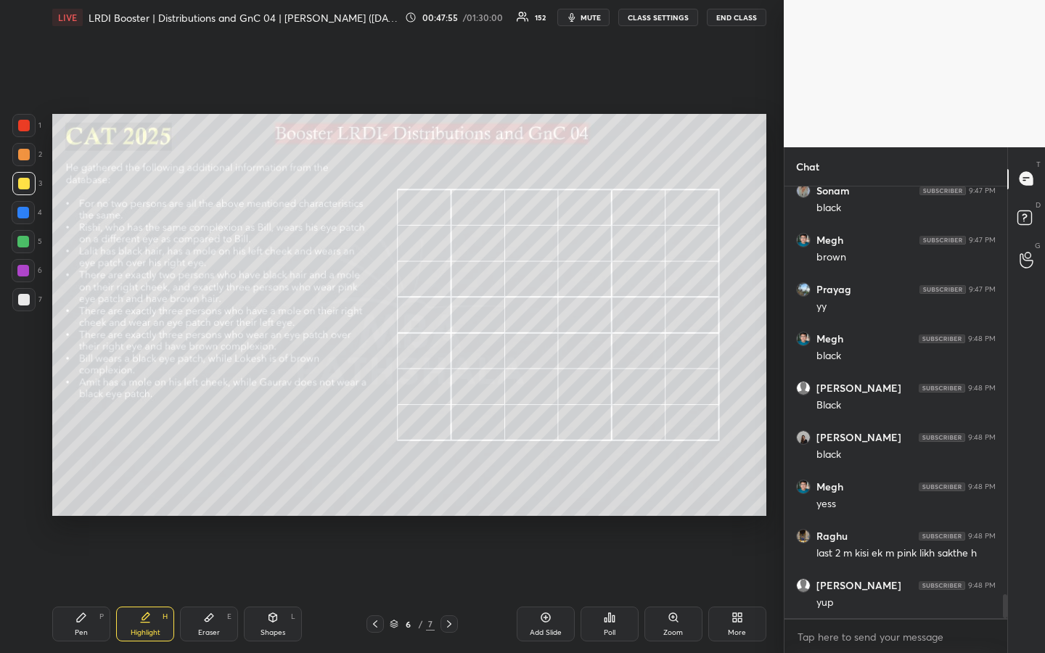
scroll to position [7346, 0]
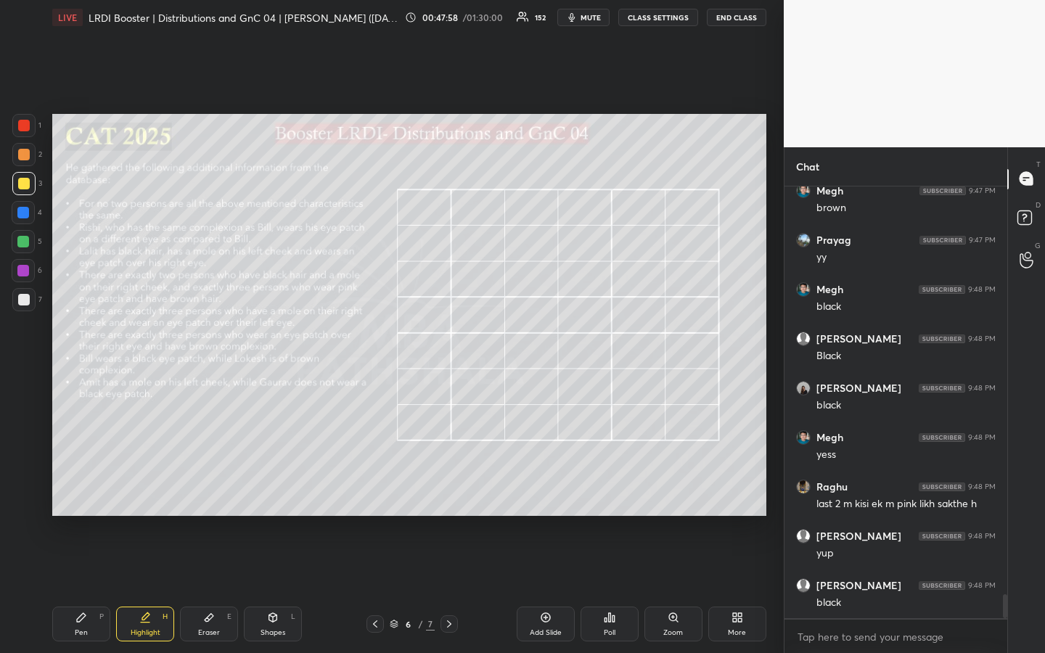
click at [75, 489] on div "Pen" at bounding box center [81, 632] width 13 height 7
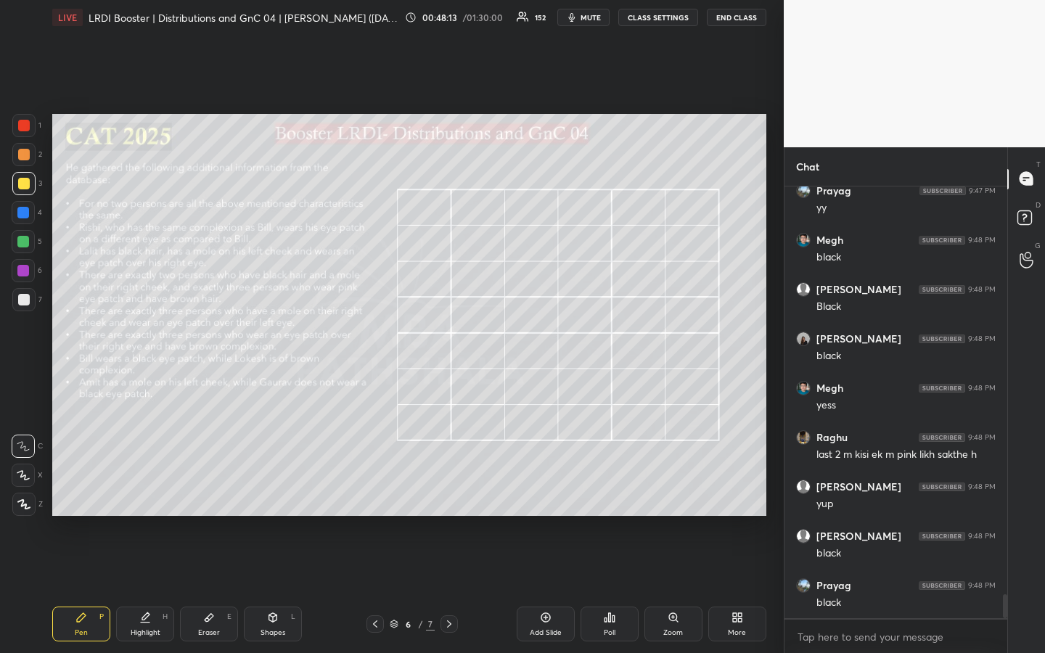
click at [146, 489] on icon at bounding box center [145, 618] width 12 height 12
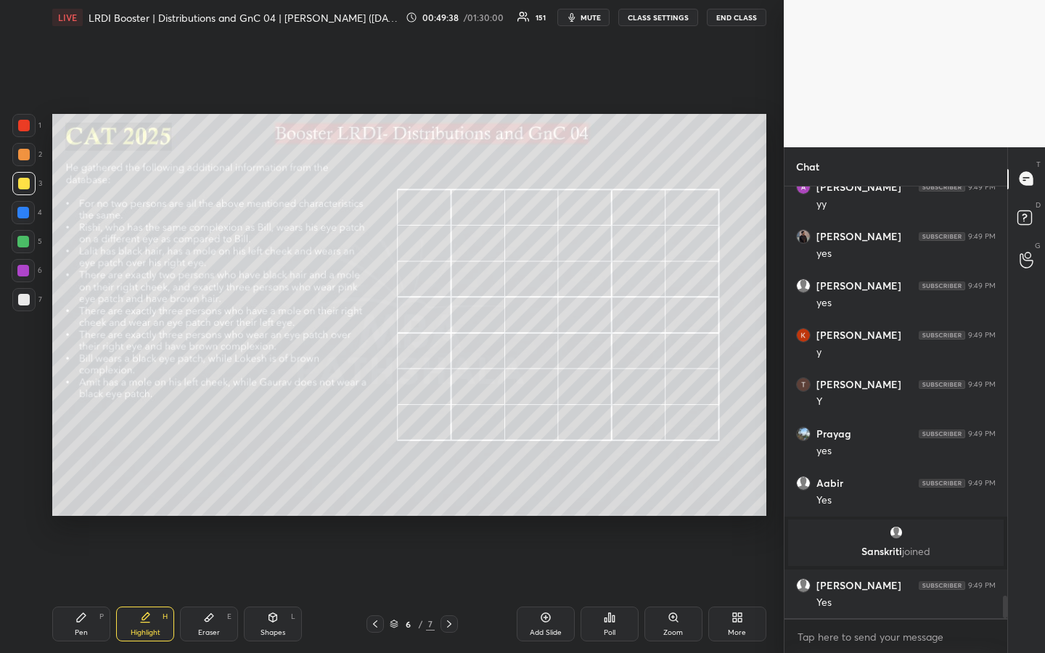
scroll to position [7917, 0]
click at [85, 489] on icon at bounding box center [82, 618] width 12 height 12
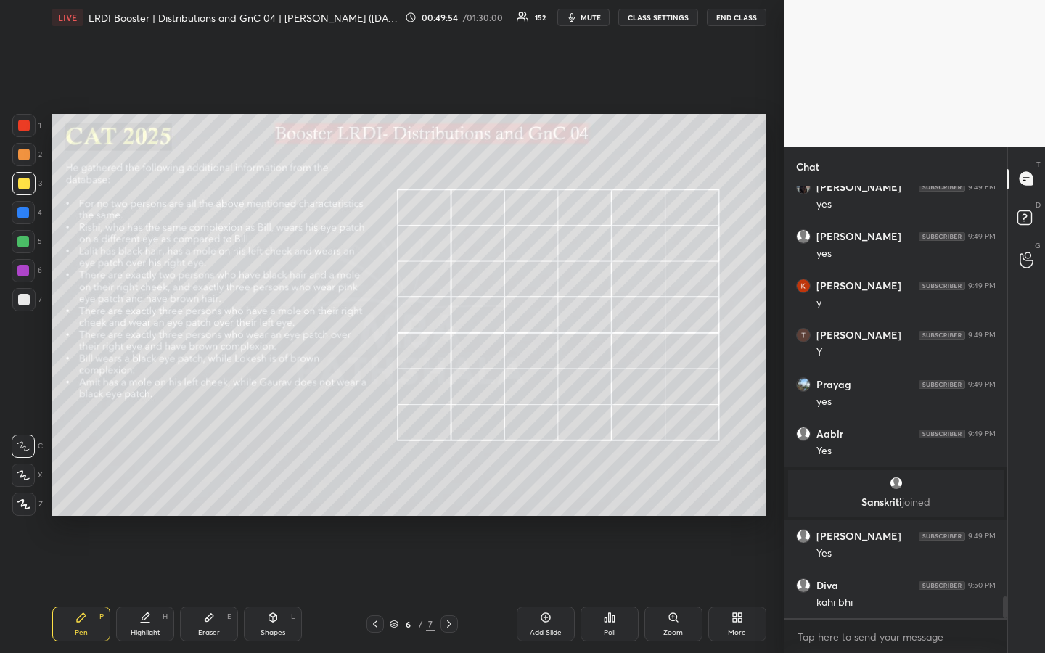
scroll to position [8015, 0]
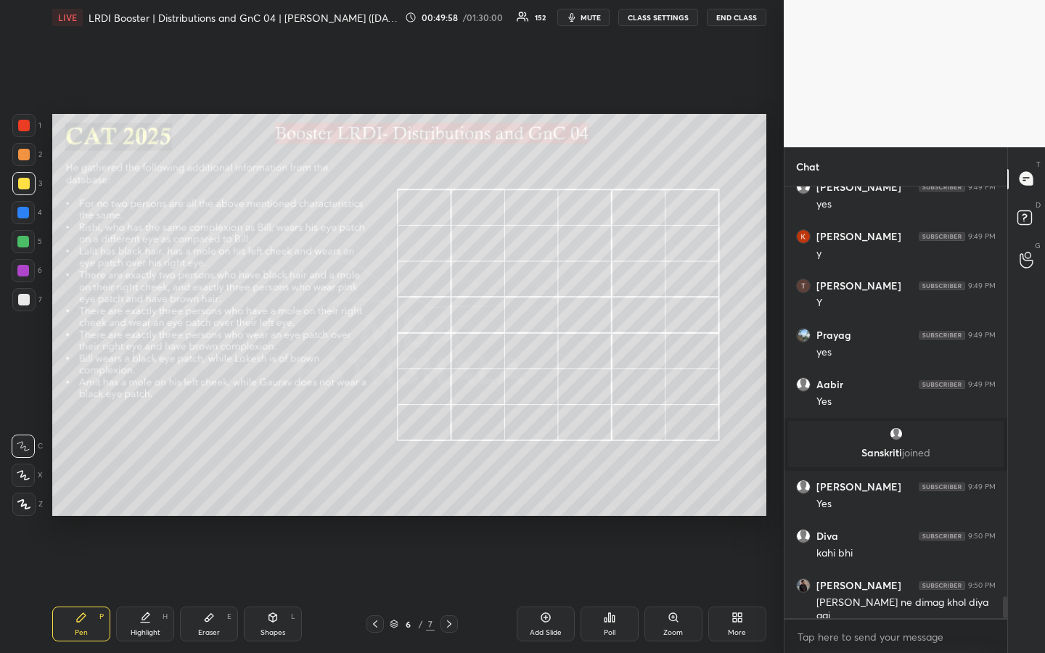
click at [157, 489] on div "Highlight H" at bounding box center [145, 624] width 58 height 35
click at [81, 489] on icon at bounding box center [82, 618] width 12 height 12
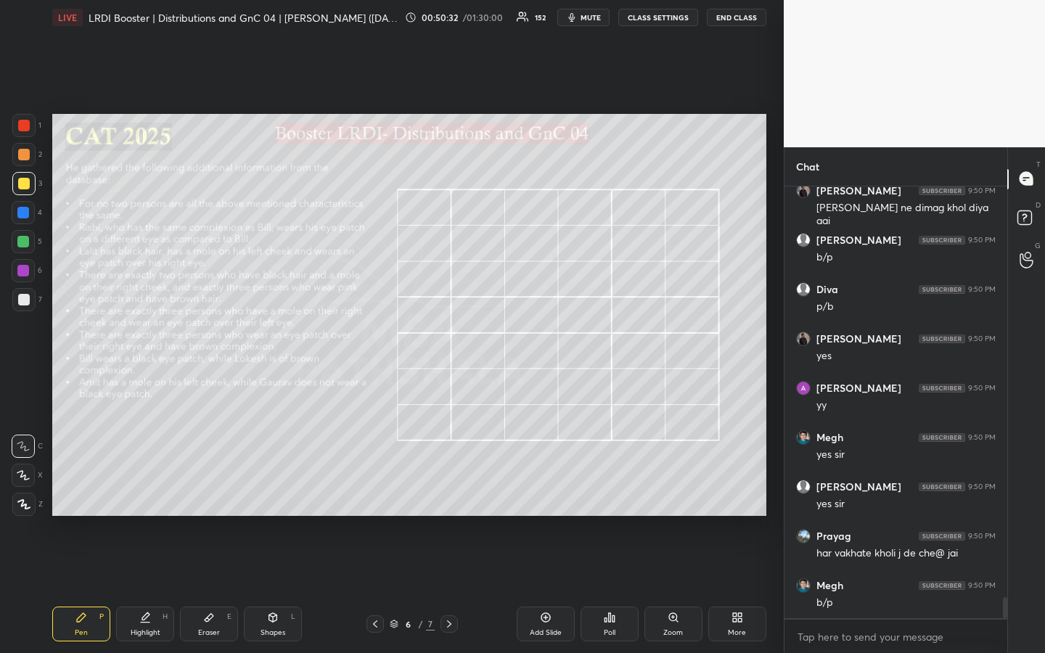
scroll to position [8460, 0]
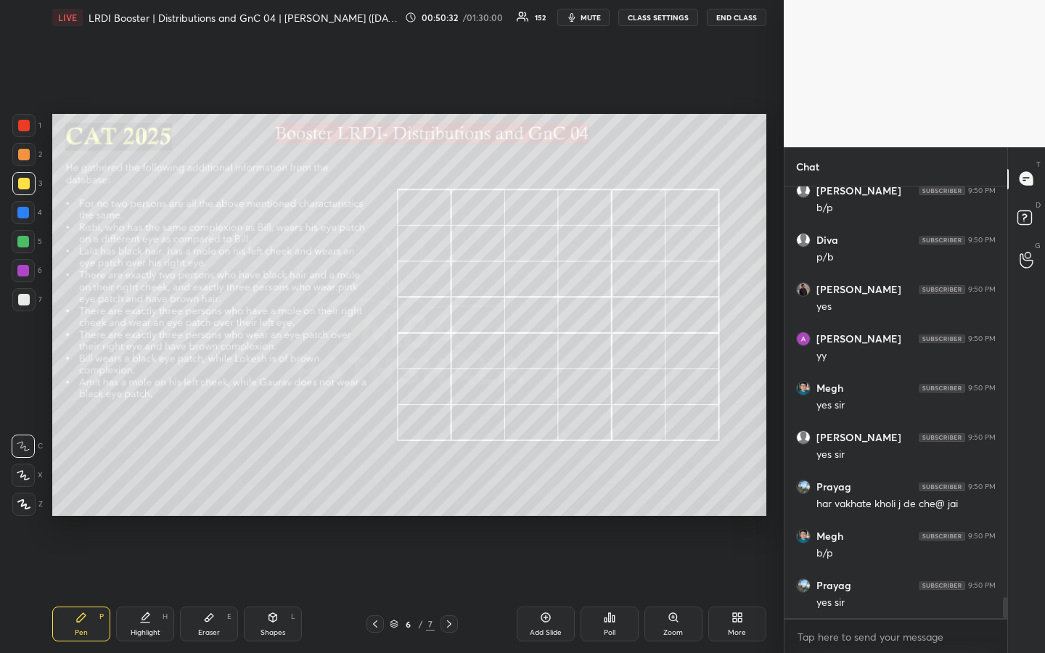
click at [144, 489] on div "Highlight H" at bounding box center [145, 624] width 58 height 35
click at [98, 489] on div "Pen P" at bounding box center [81, 624] width 58 height 35
click at [140, 489] on div "Highlight H" at bounding box center [145, 624] width 58 height 35
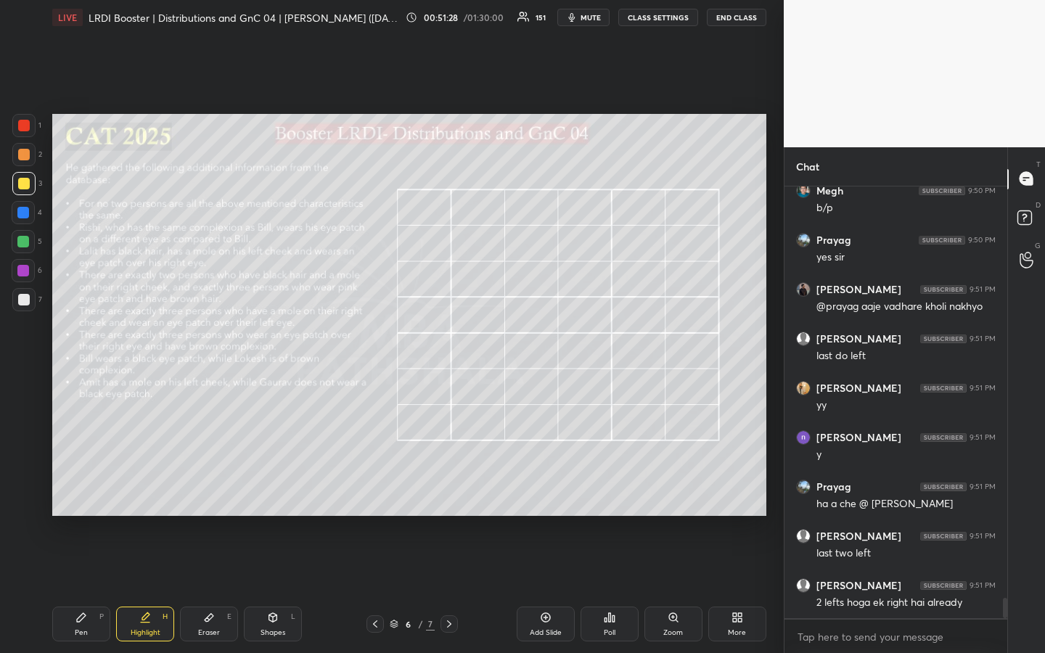
scroll to position [8855, 0]
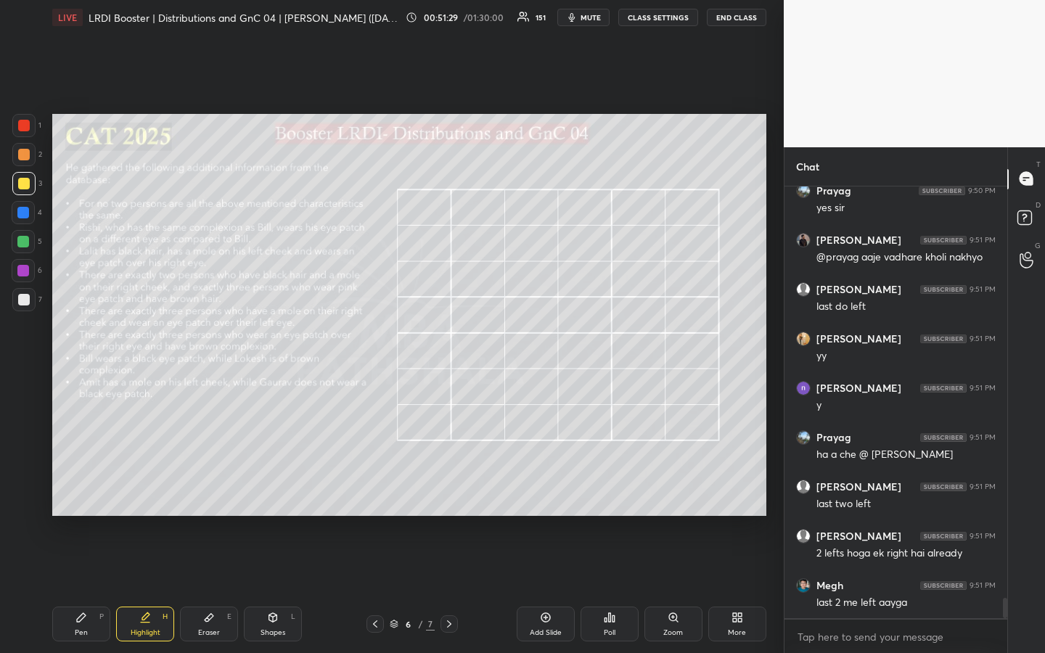
click at [76, 489] on div "Pen" at bounding box center [81, 632] width 13 height 7
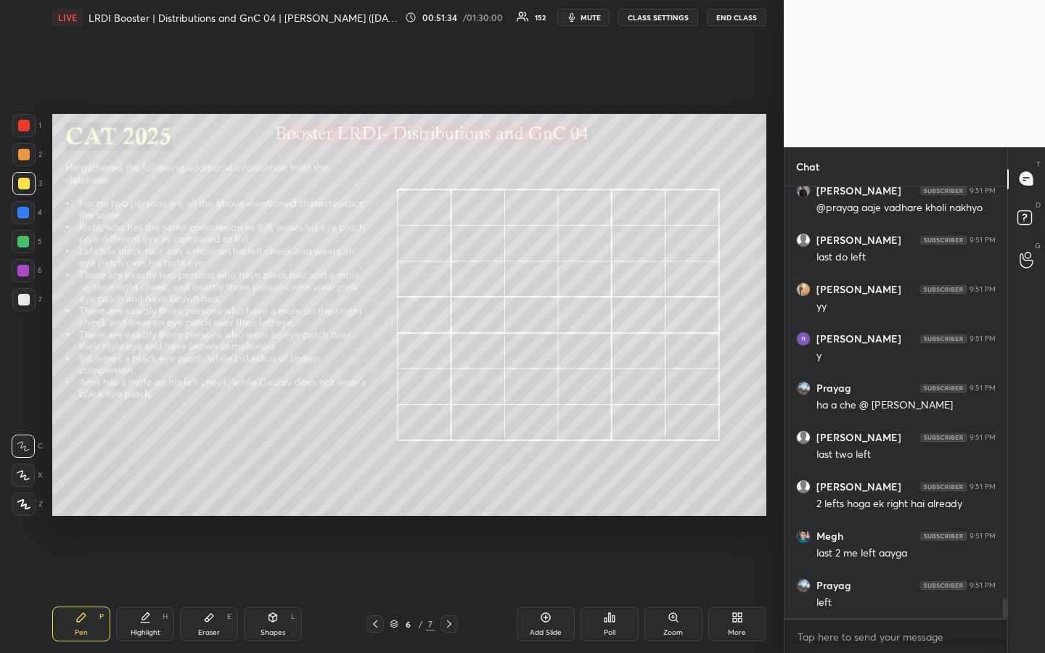
scroll to position [8953, 0]
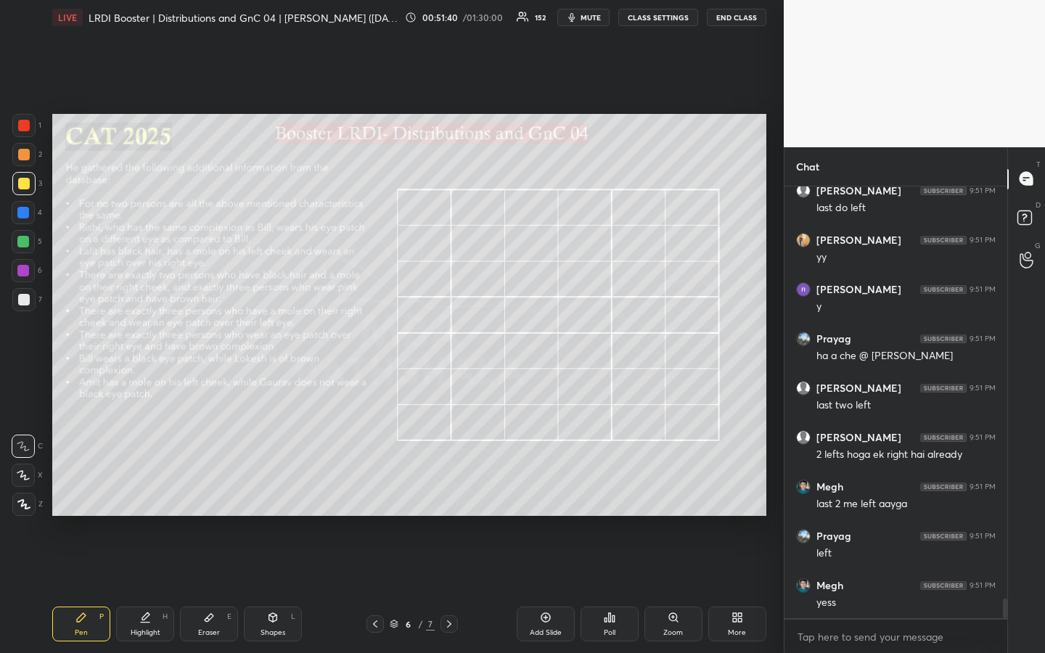
click at [146, 489] on div "Highlight H" at bounding box center [145, 624] width 58 height 35
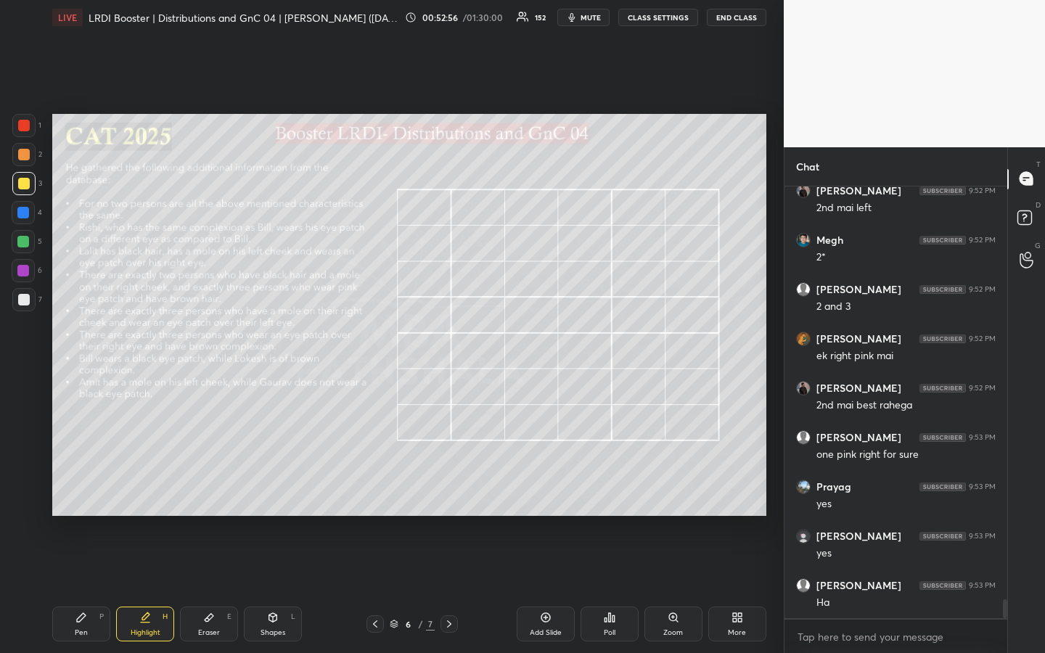
scroll to position [9743, 0]
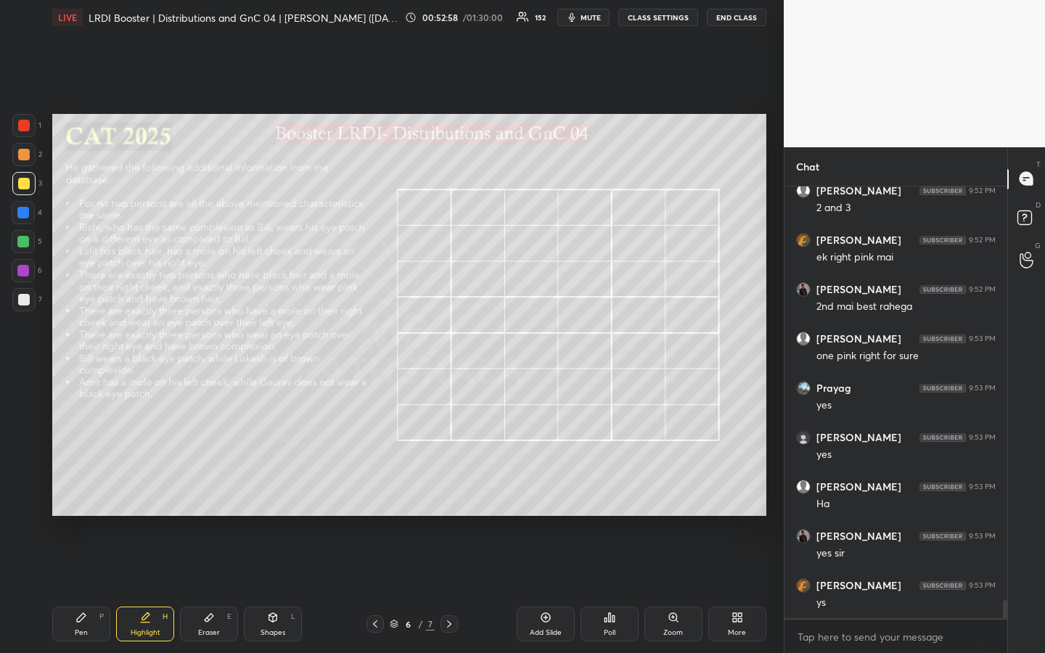
click at [87, 489] on div "Pen" at bounding box center [81, 632] width 13 height 7
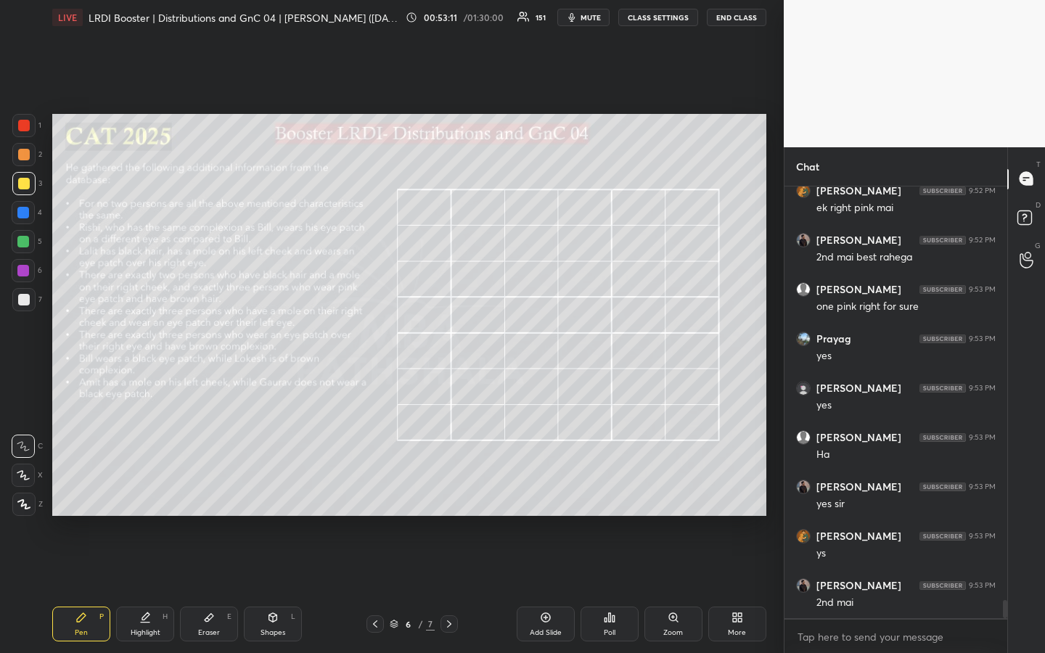
click at [147, 489] on div "Highlight H" at bounding box center [145, 624] width 58 height 35
click at [81, 489] on div "Pen P" at bounding box center [81, 624] width 58 height 35
click at [149, 489] on div "Highlight" at bounding box center [146, 632] width 30 height 7
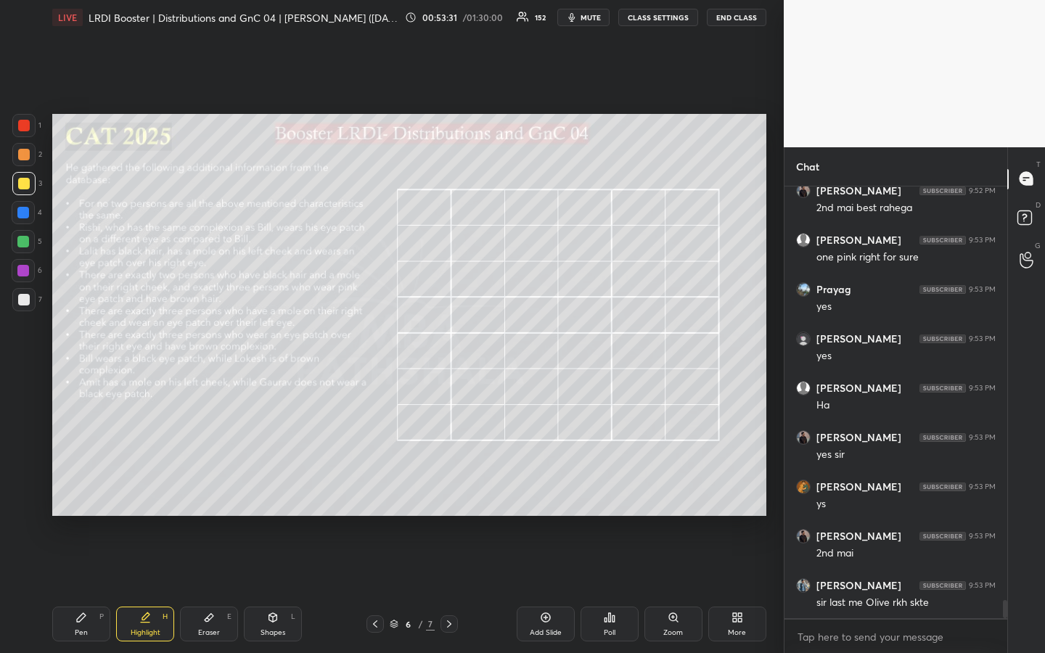
scroll to position [9891, 0]
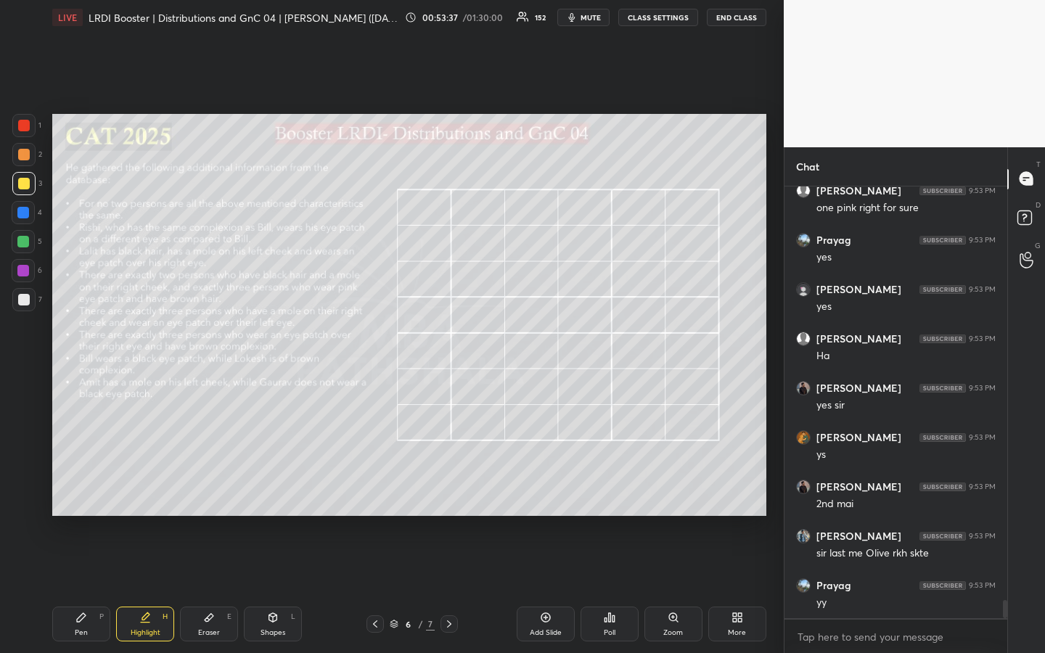
click at [89, 489] on div "Pen P" at bounding box center [81, 624] width 58 height 35
click at [141, 489] on div "Highlight" at bounding box center [146, 632] width 30 height 7
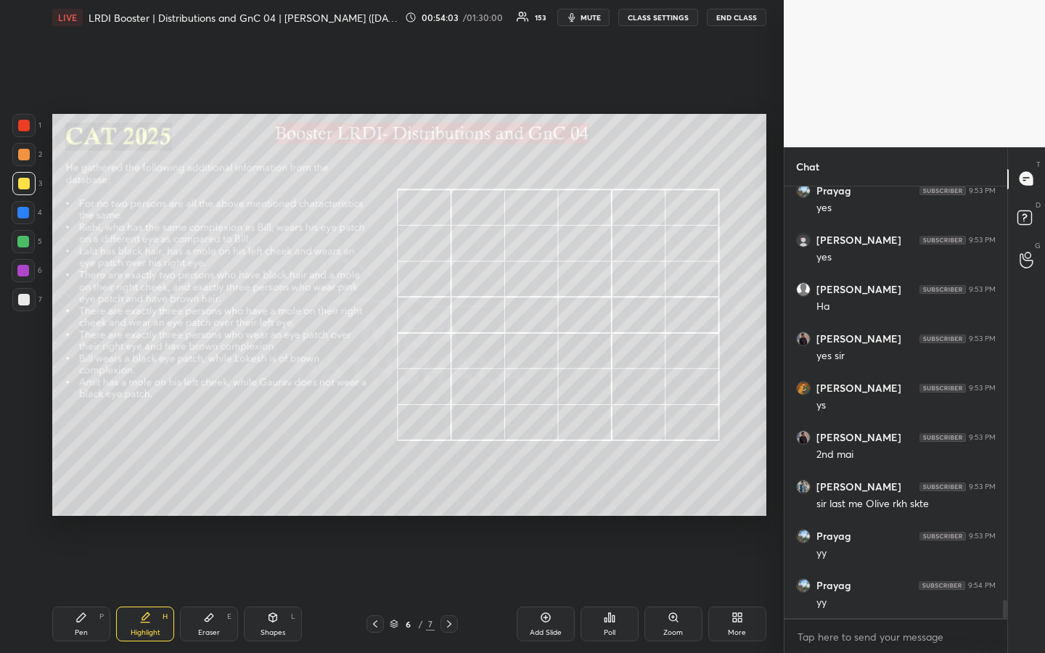
click at [152, 489] on div "Highlight" at bounding box center [146, 632] width 30 height 7
click at [78, 489] on div "Pen" at bounding box center [81, 632] width 13 height 7
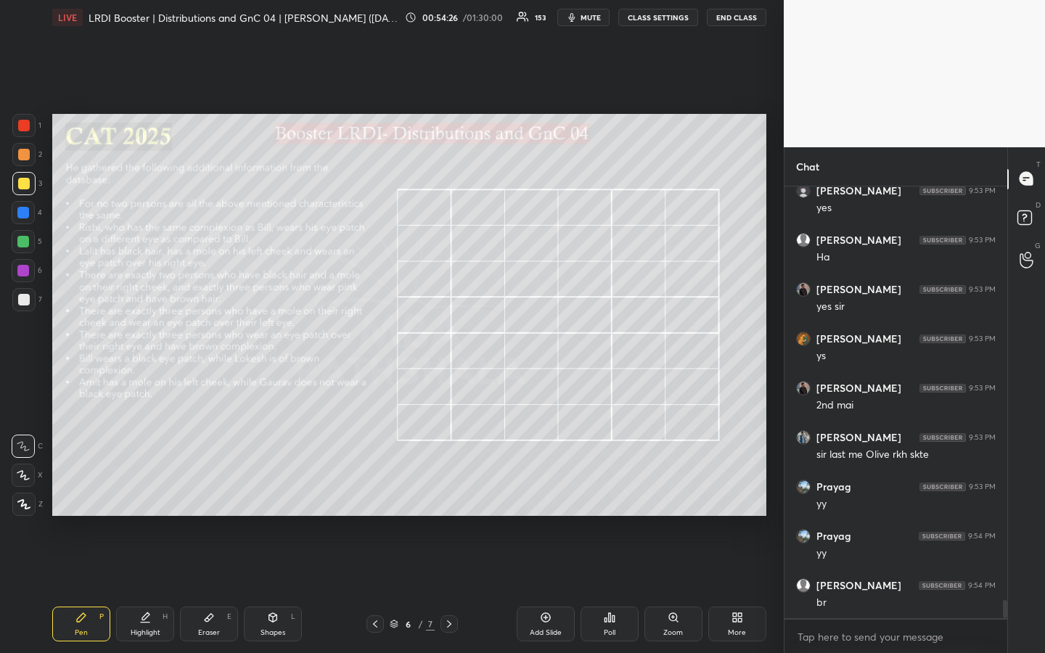
scroll to position [10039, 0]
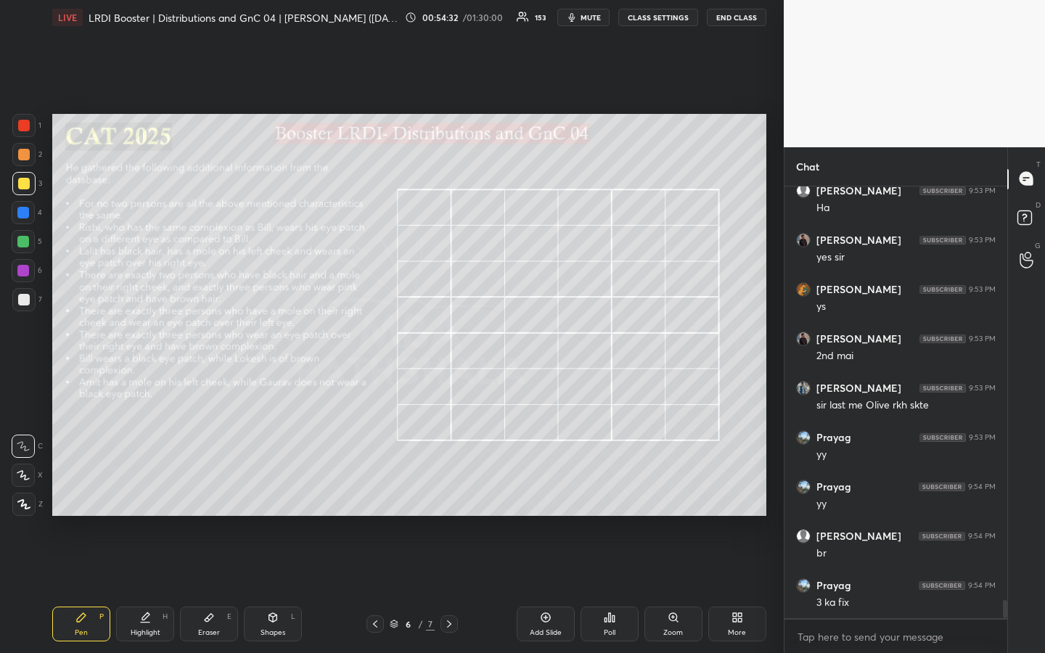
click at [156, 489] on div "Highlight H" at bounding box center [145, 624] width 58 height 35
click at [81, 489] on div "Pen P" at bounding box center [81, 624] width 58 height 35
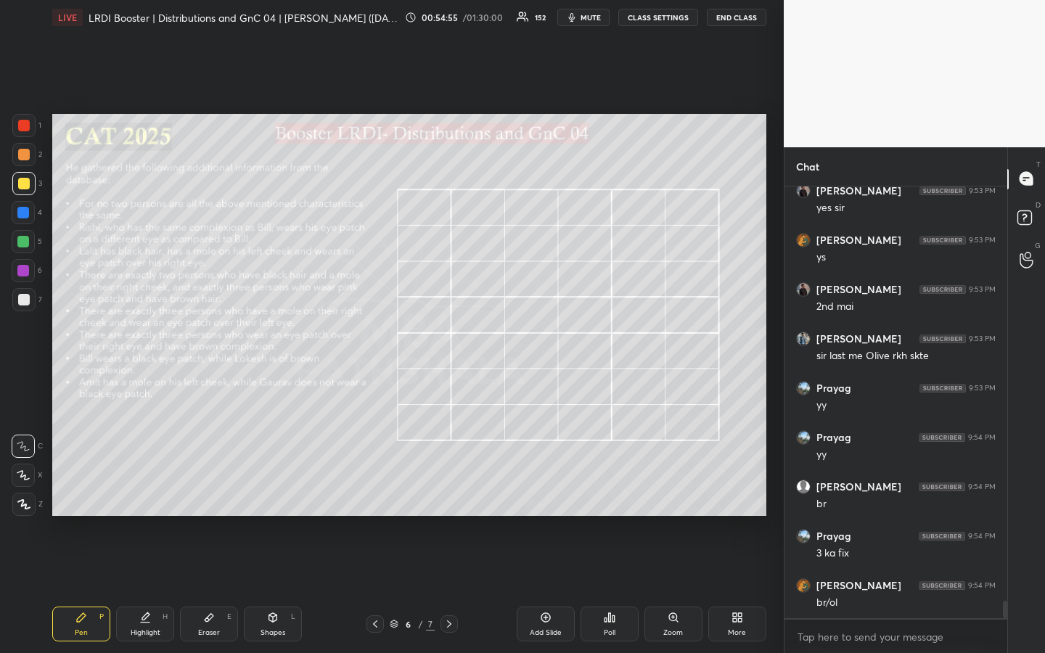
scroll to position [10138, 0]
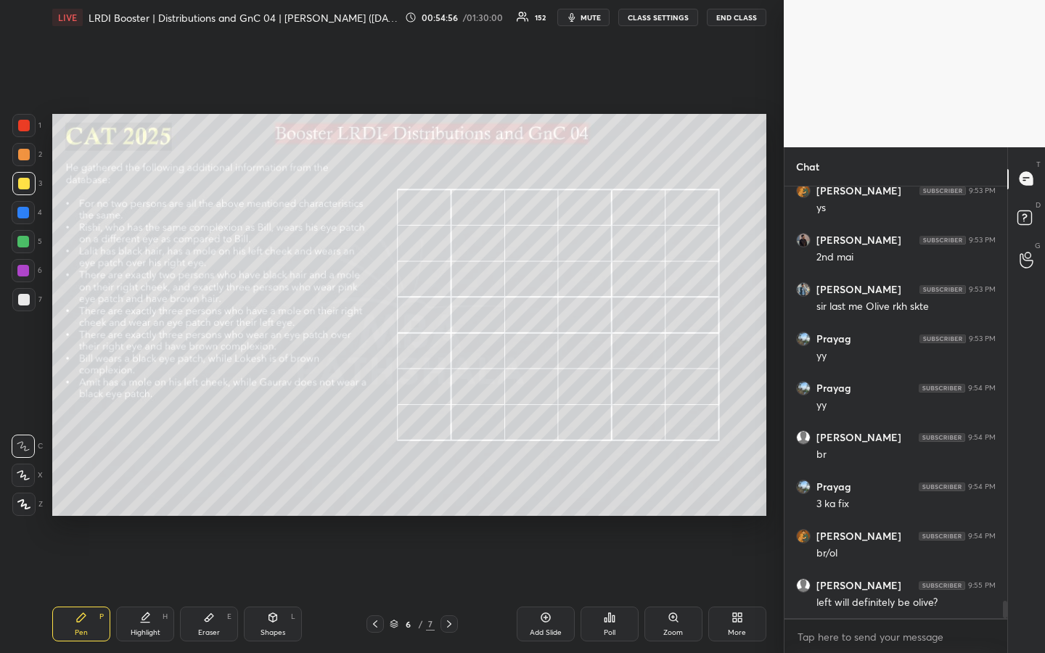
click at [145, 489] on div "Highlight" at bounding box center [146, 632] width 30 height 7
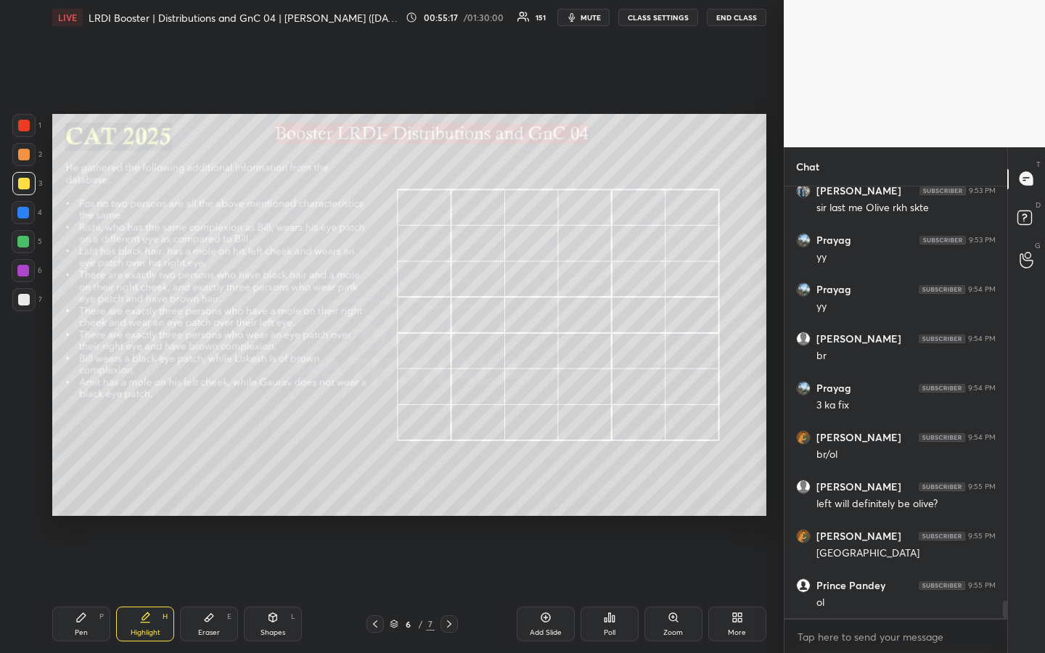
scroll to position [10336, 0]
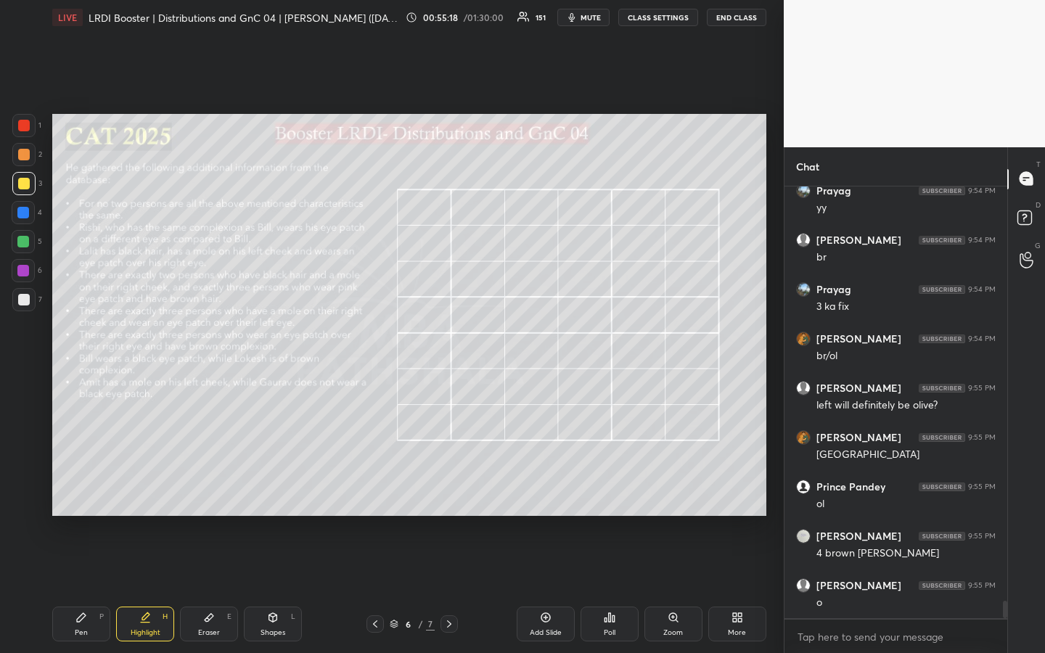
click at [76, 489] on div "Pen" at bounding box center [81, 632] width 13 height 7
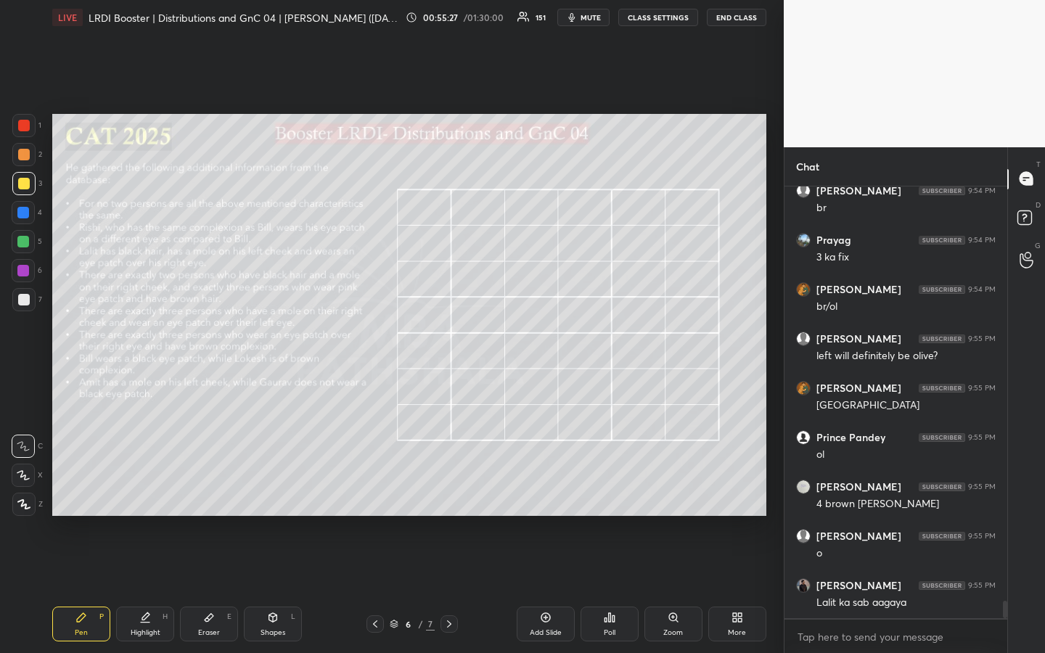
click at [147, 489] on div "Highlight H" at bounding box center [145, 624] width 58 height 35
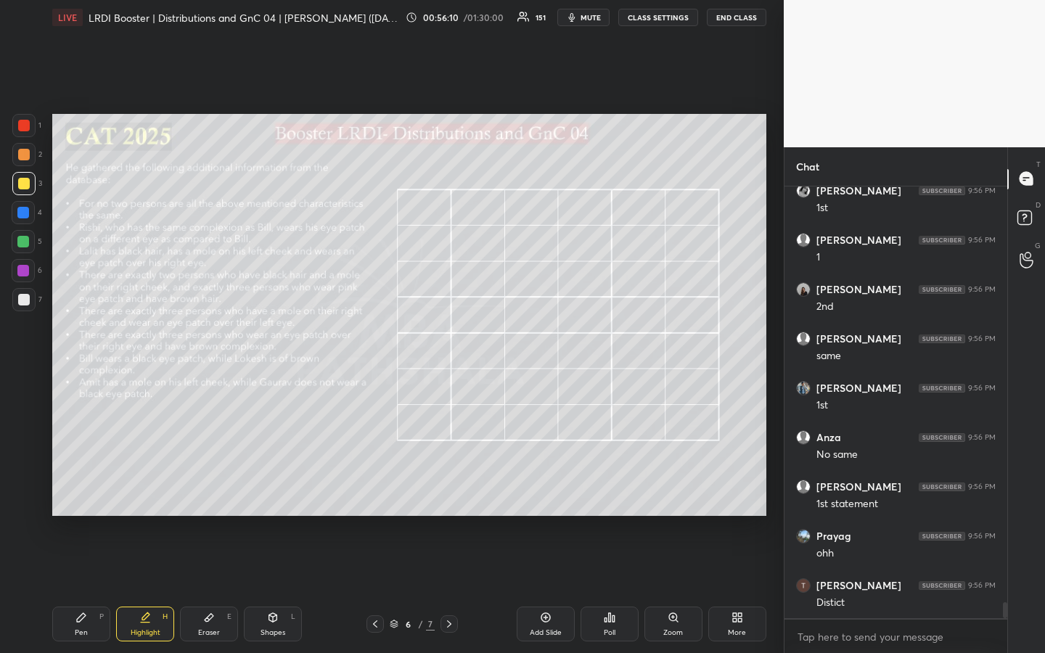
scroll to position [11274, 0]
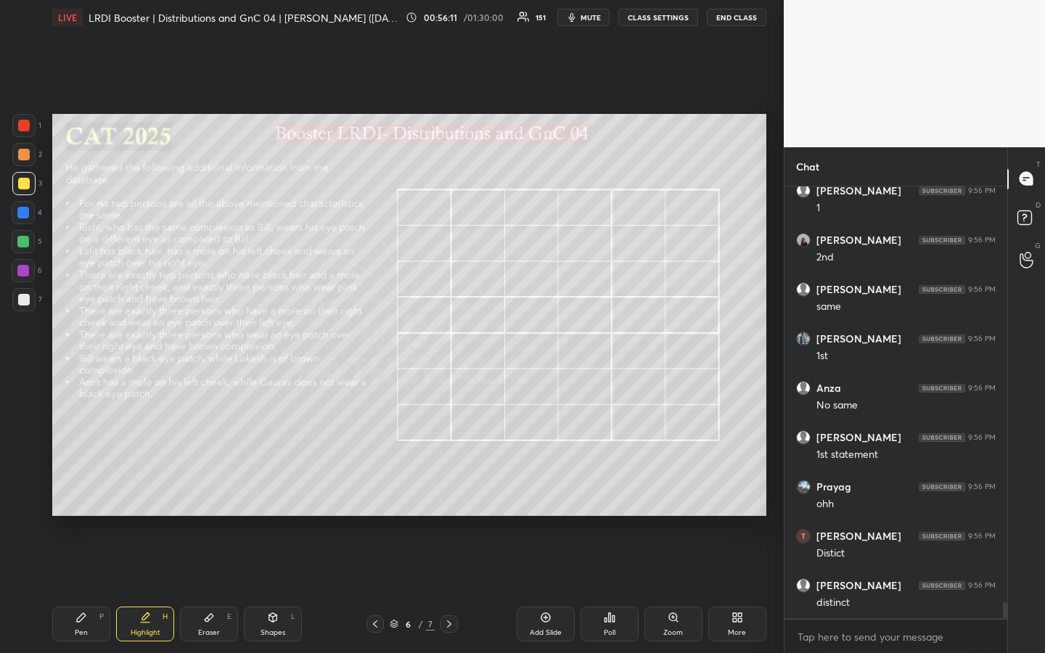
click at [164, 489] on div "H" at bounding box center [165, 616] width 5 height 7
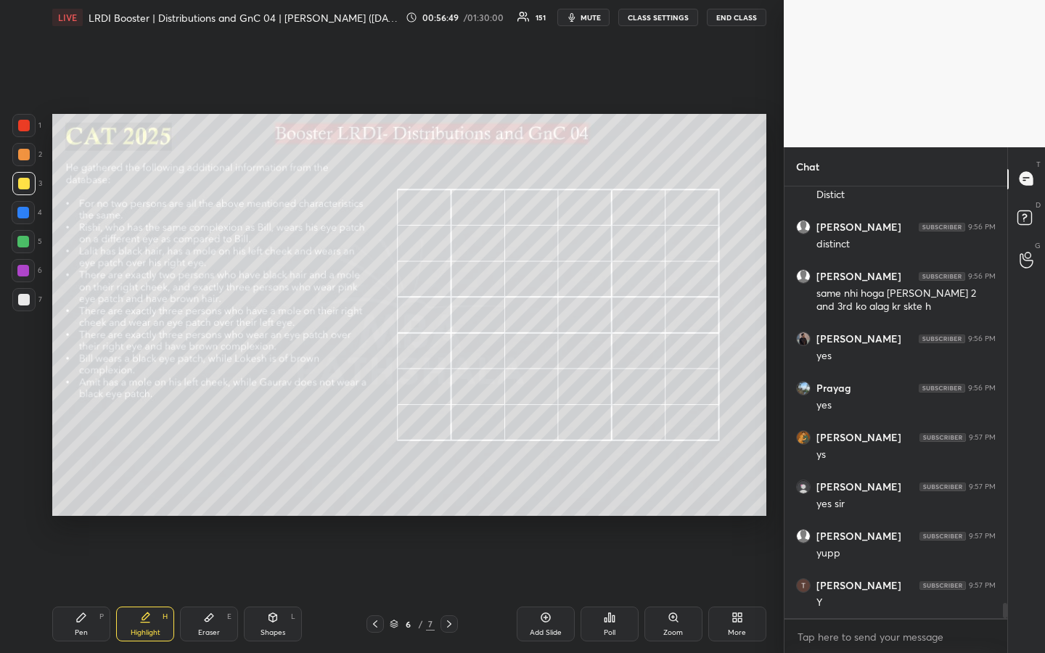
scroll to position [11682, 0]
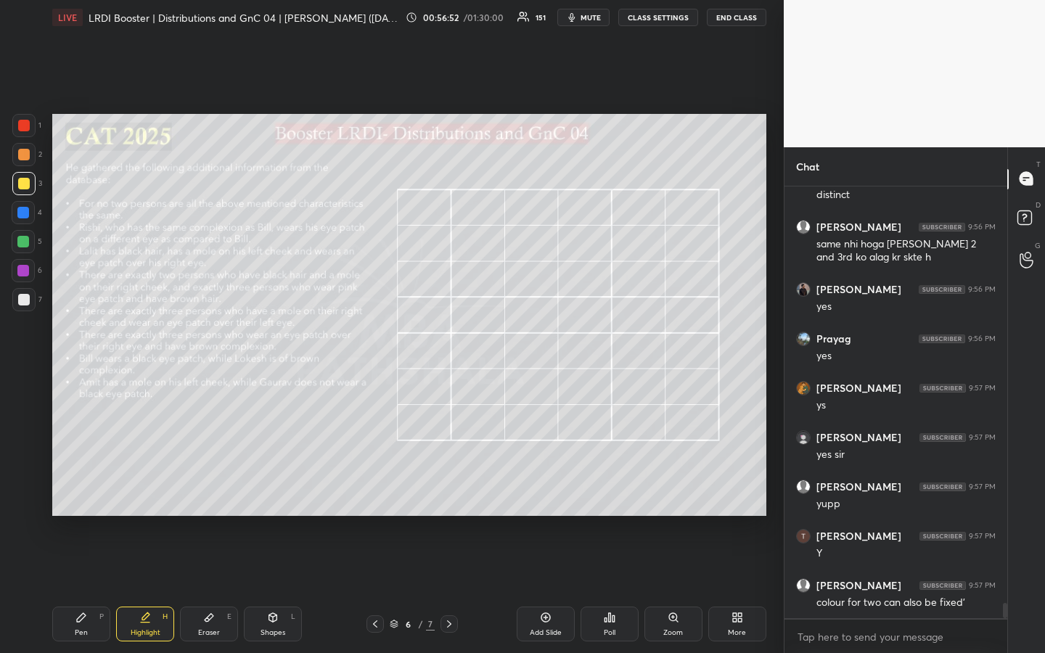
click at [206, 489] on icon at bounding box center [209, 618] width 12 height 12
click at [15, 448] on div at bounding box center [23, 446] width 23 height 23
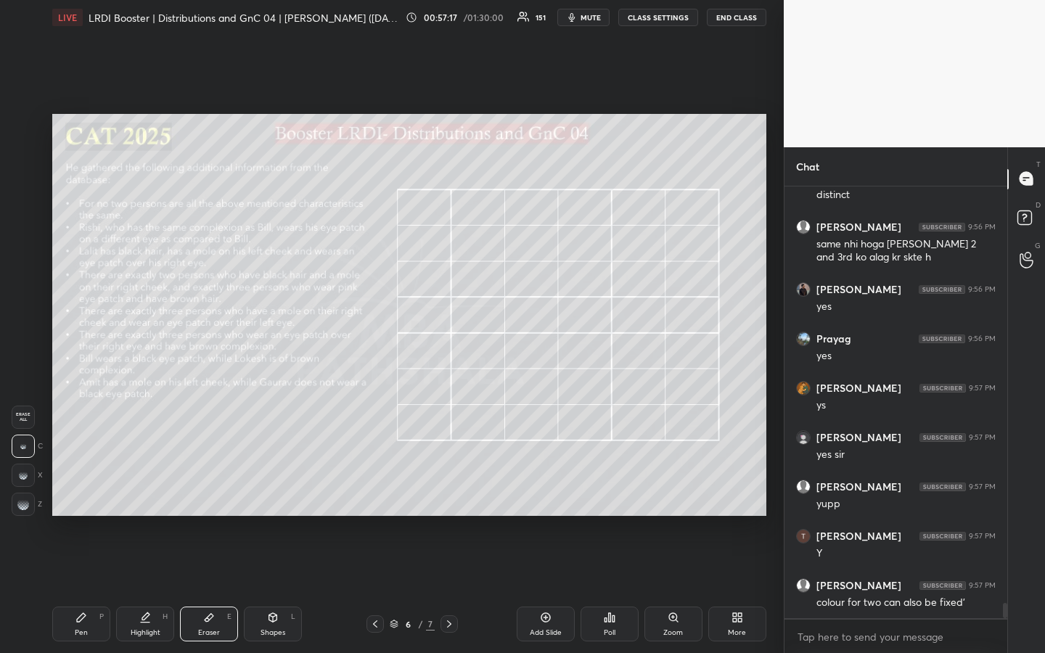
click at [147, 489] on div "Highlight H" at bounding box center [145, 624] width 58 height 35
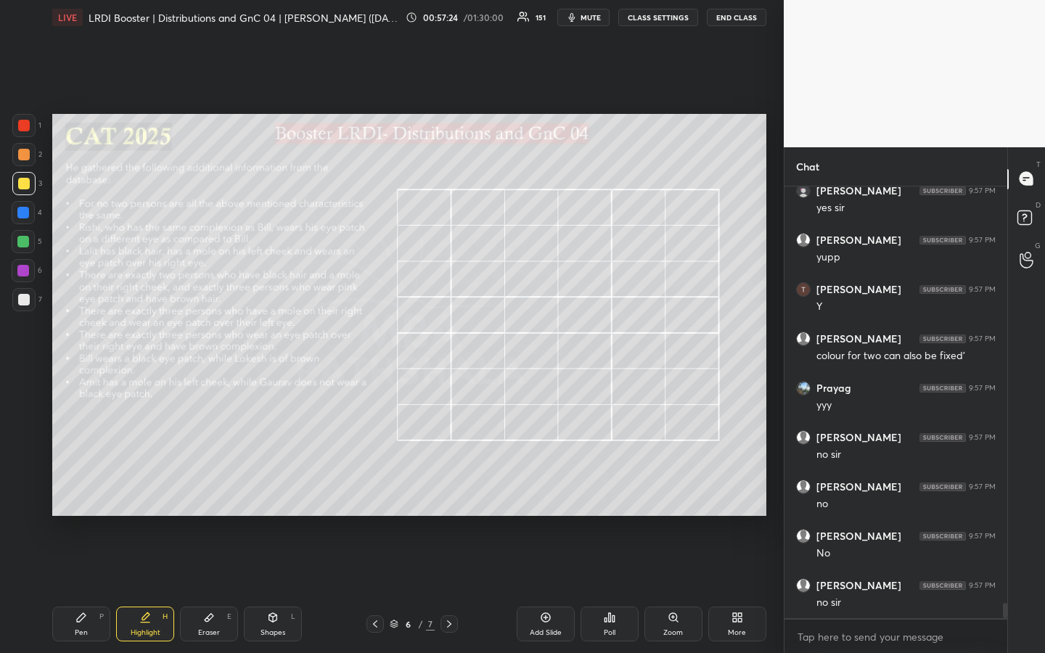
scroll to position [11978, 0]
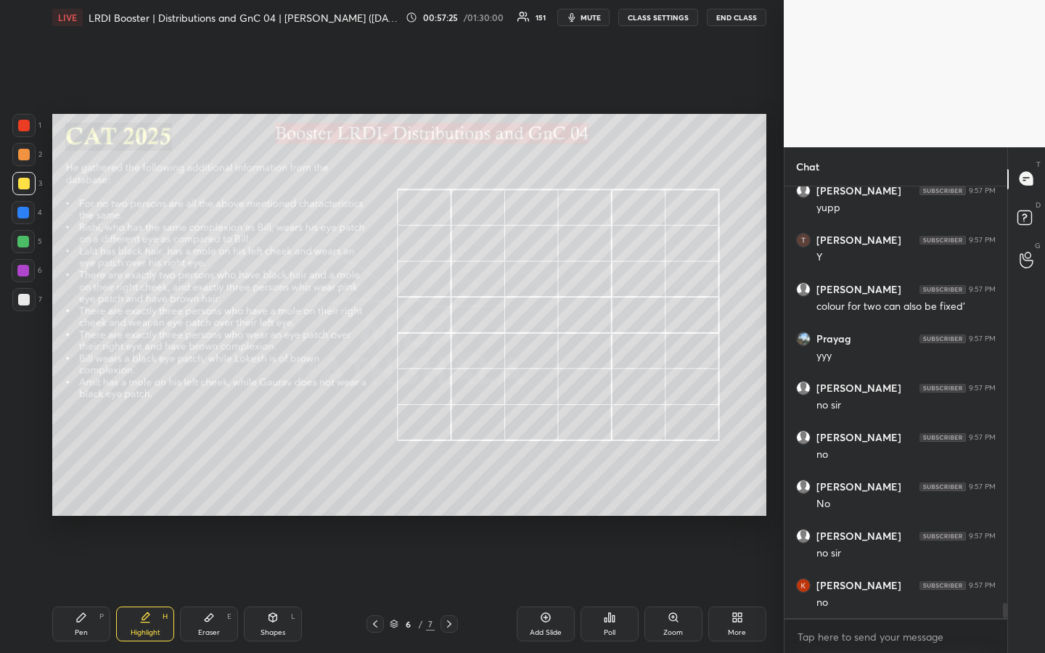
click at [158, 489] on div "Highlight" at bounding box center [146, 632] width 30 height 7
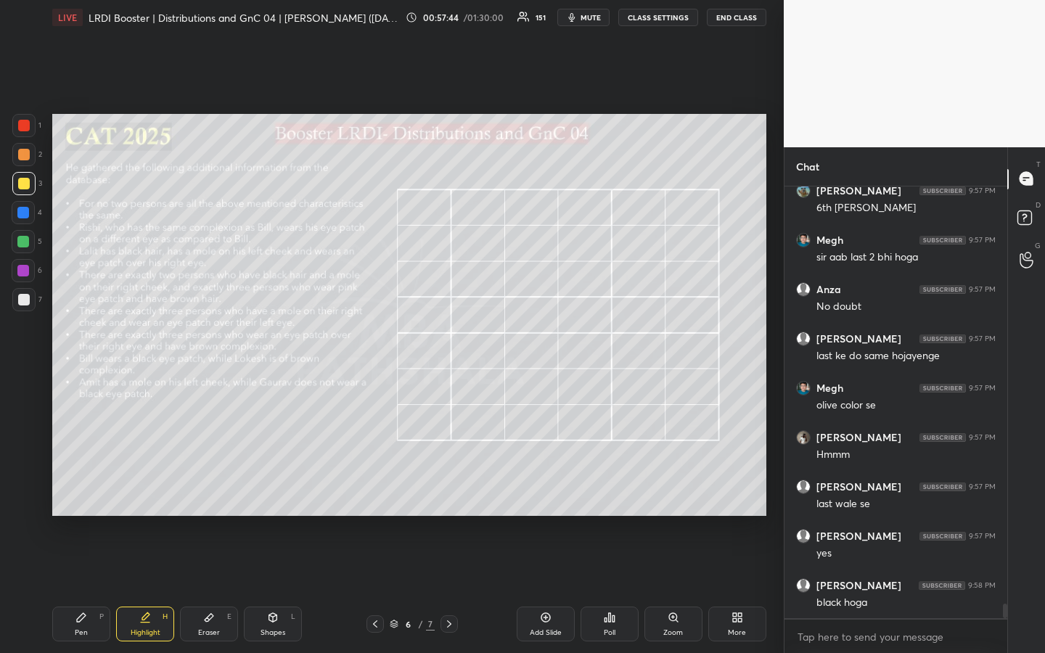
scroll to position [12718, 0]
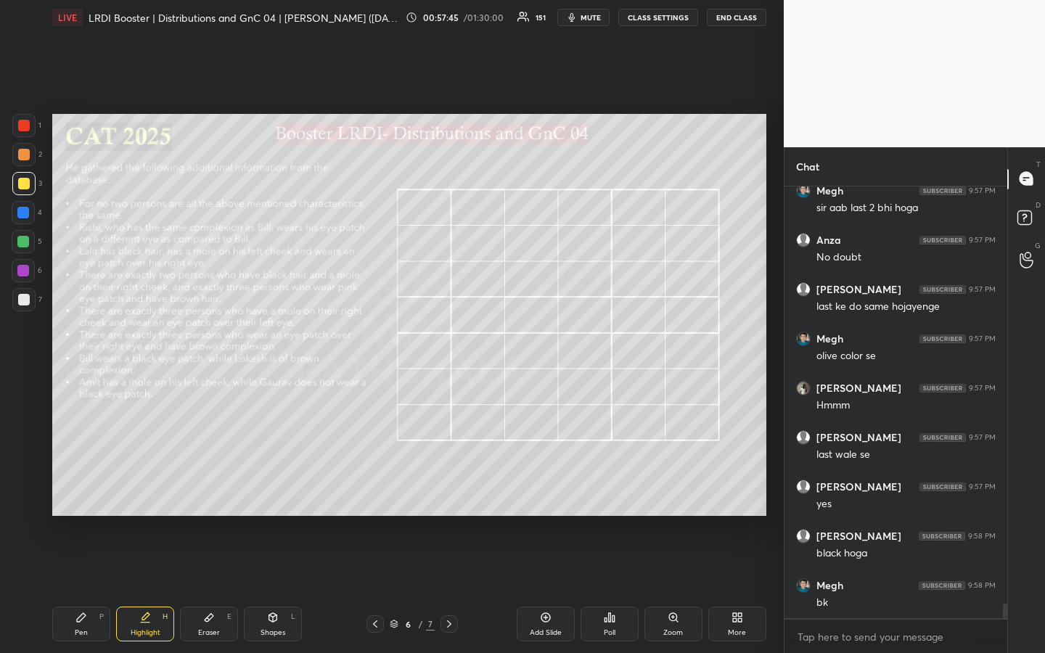
drag, startPoint x: 218, startPoint y: 623, endPoint x: 266, endPoint y: 565, distance: 75.8
click at [216, 489] on div "Eraser E" at bounding box center [209, 624] width 58 height 35
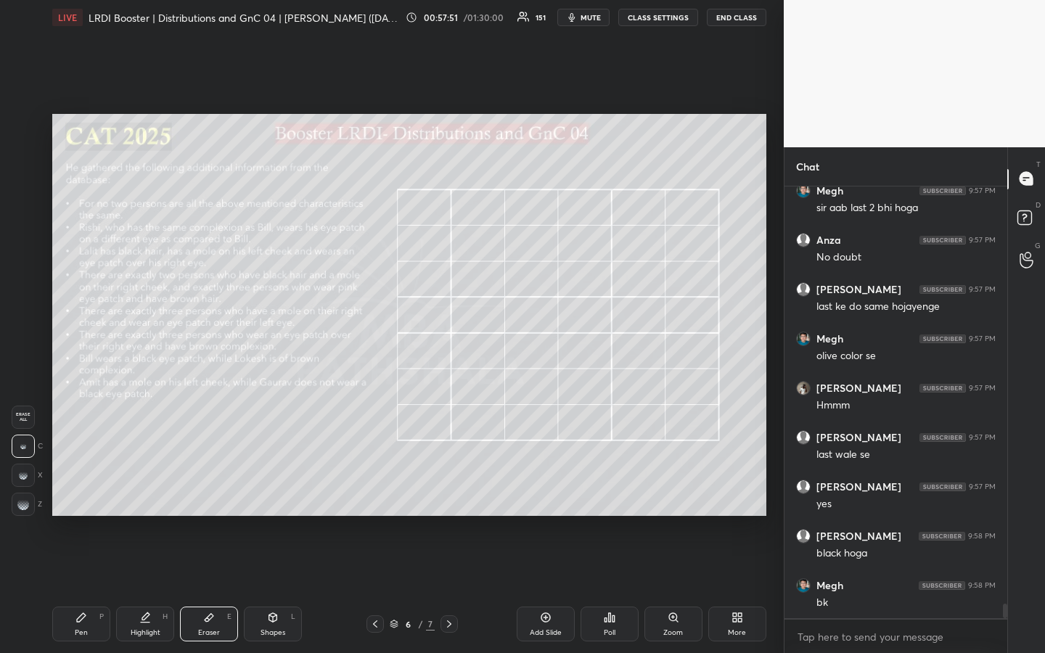
scroll to position [12768, 0]
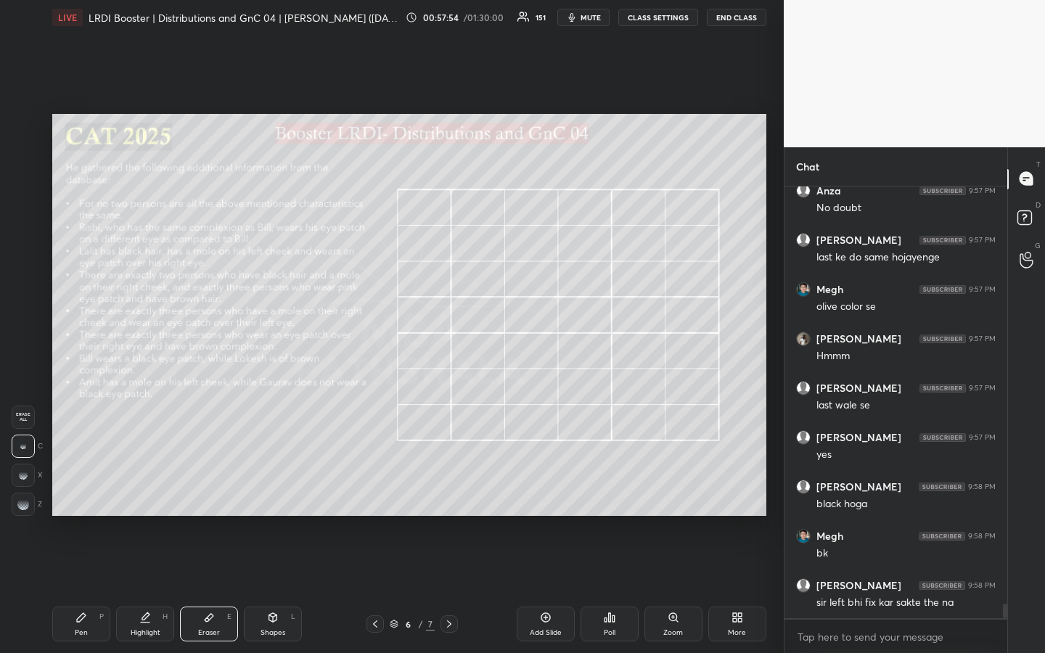
click at [79, 489] on div "Pen P" at bounding box center [81, 624] width 58 height 35
click at [26, 154] on div at bounding box center [24, 155] width 12 height 12
click at [28, 240] on div at bounding box center [23, 242] width 12 height 12
click at [24, 212] on div at bounding box center [23, 213] width 12 height 12
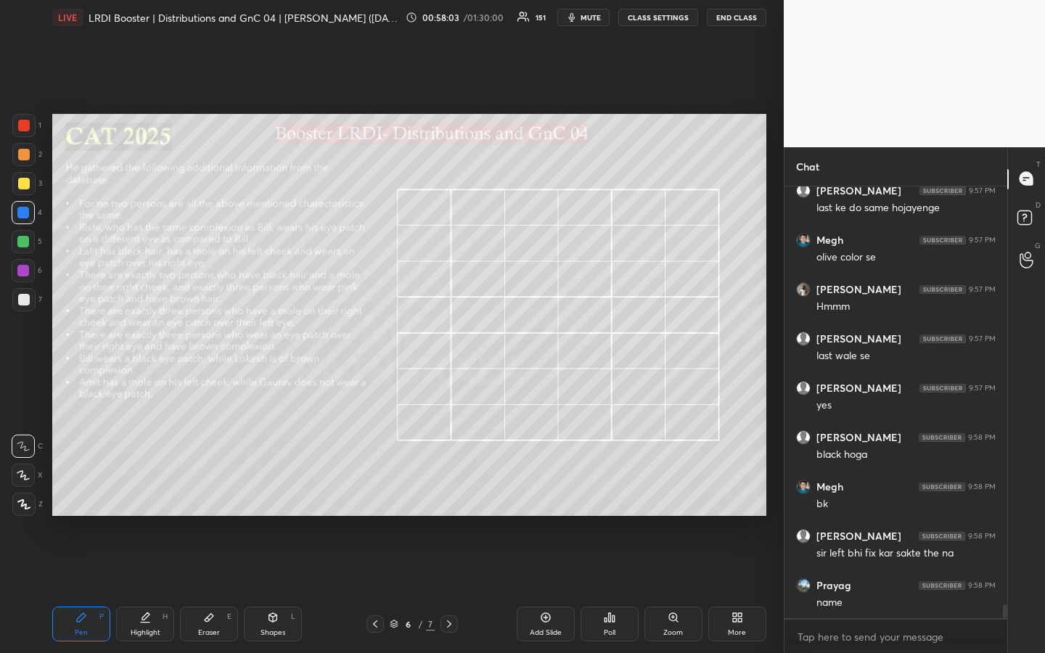
click at [89, 489] on div "Pen P" at bounding box center [81, 624] width 58 height 35
click at [150, 489] on div "Highlight H" at bounding box center [145, 624] width 58 height 35
click at [89, 489] on div "Pen P" at bounding box center [81, 624] width 58 height 35
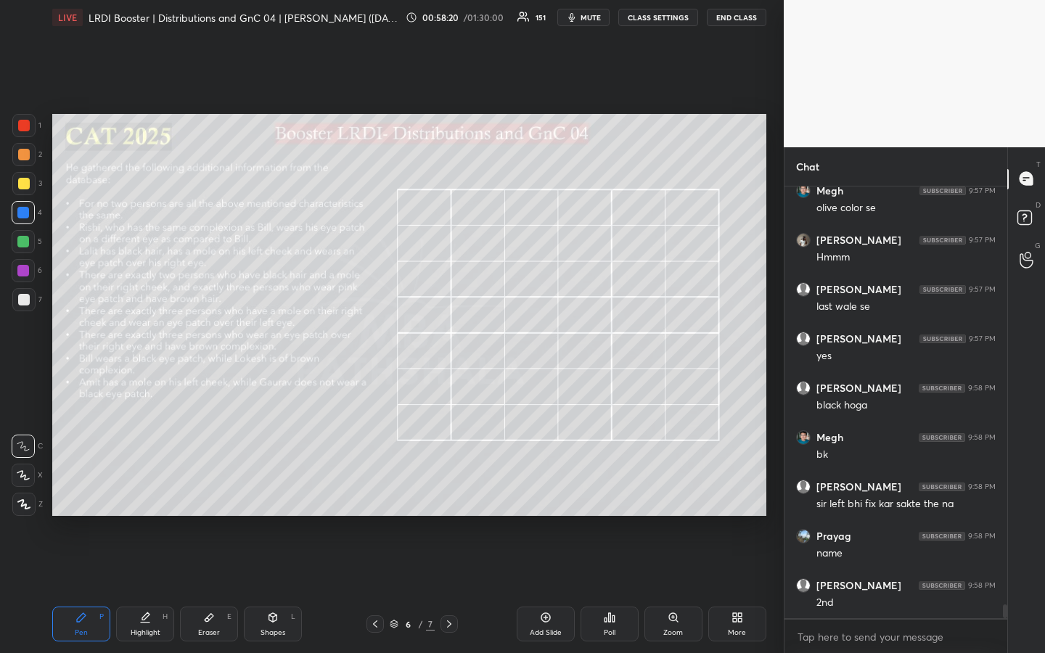
click at [152, 489] on div "Highlight" at bounding box center [146, 632] width 30 height 7
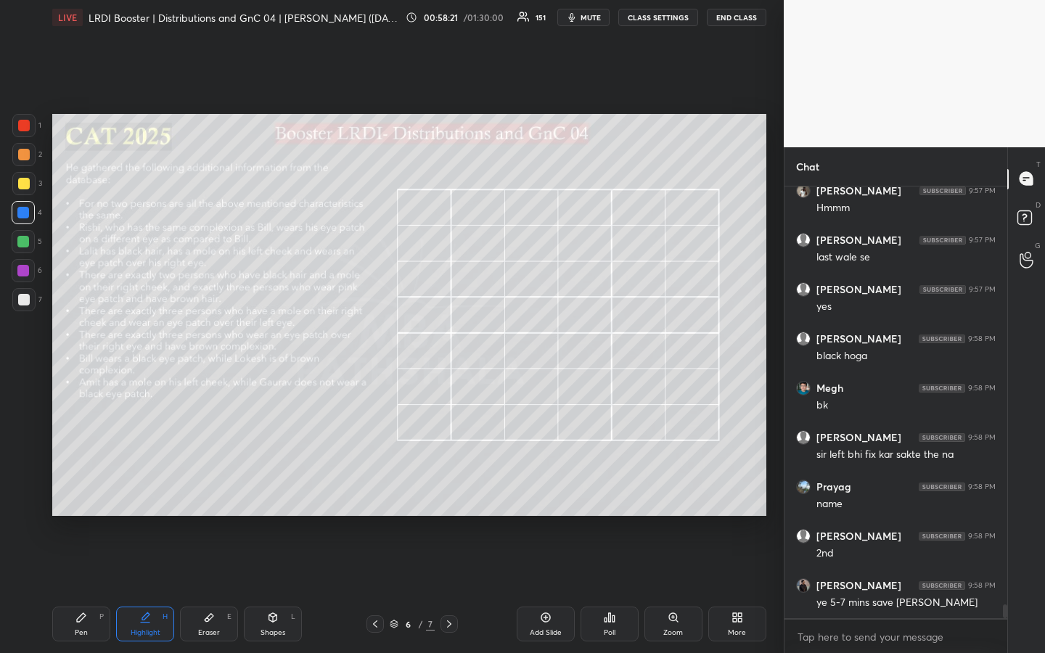
click at [89, 489] on div "Pen P" at bounding box center [81, 624] width 58 height 35
drag, startPoint x: 134, startPoint y: 624, endPoint x: 134, endPoint y: 613, distance: 10.9
click at [132, 489] on div "Highlight H" at bounding box center [145, 624] width 58 height 35
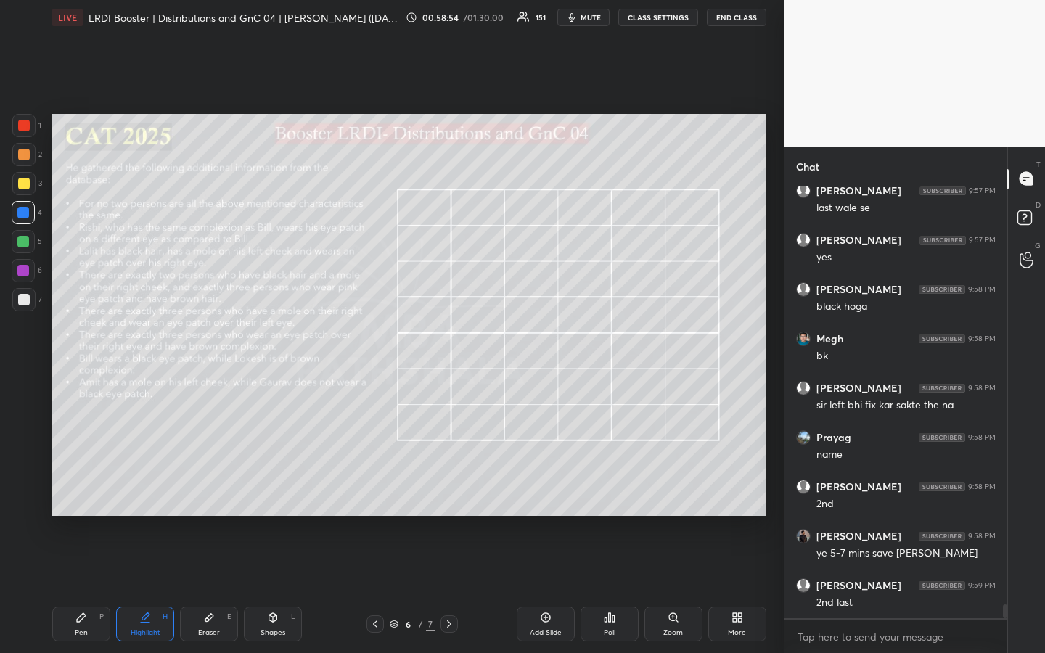
scroll to position [13014, 0]
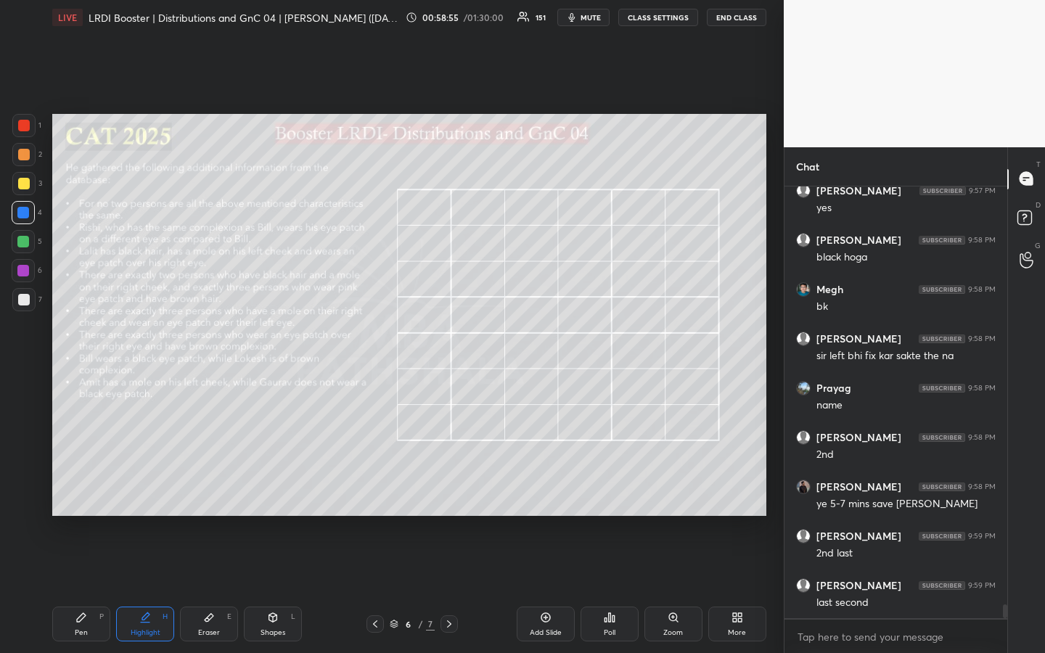
drag, startPoint x: 26, startPoint y: 121, endPoint x: 25, endPoint y: 129, distance: 8.1
click at [25, 123] on div at bounding box center [24, 126] width 12 height 12
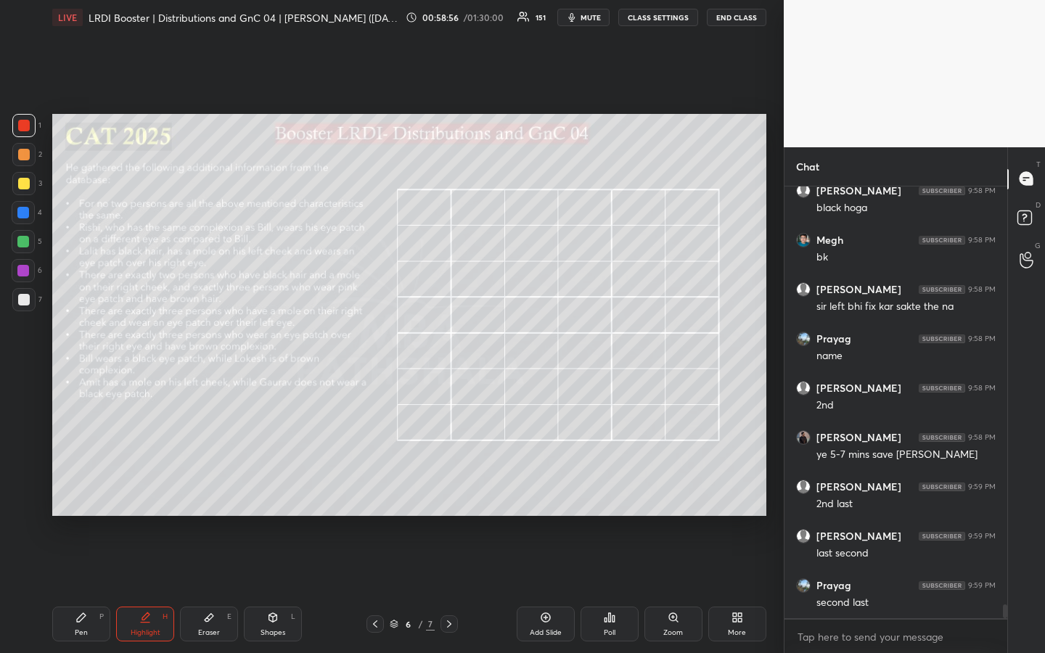
click at [83, 489] on div "Pen P" at bounding box center [81, 624] width 58 height 35
click at [144, 489] on div "Highlight" at bounding box center [146, 632] width 30 height 7
click at [147, 489] on div "Highlight H" at bounding box center [145, 624] width 58 height 35
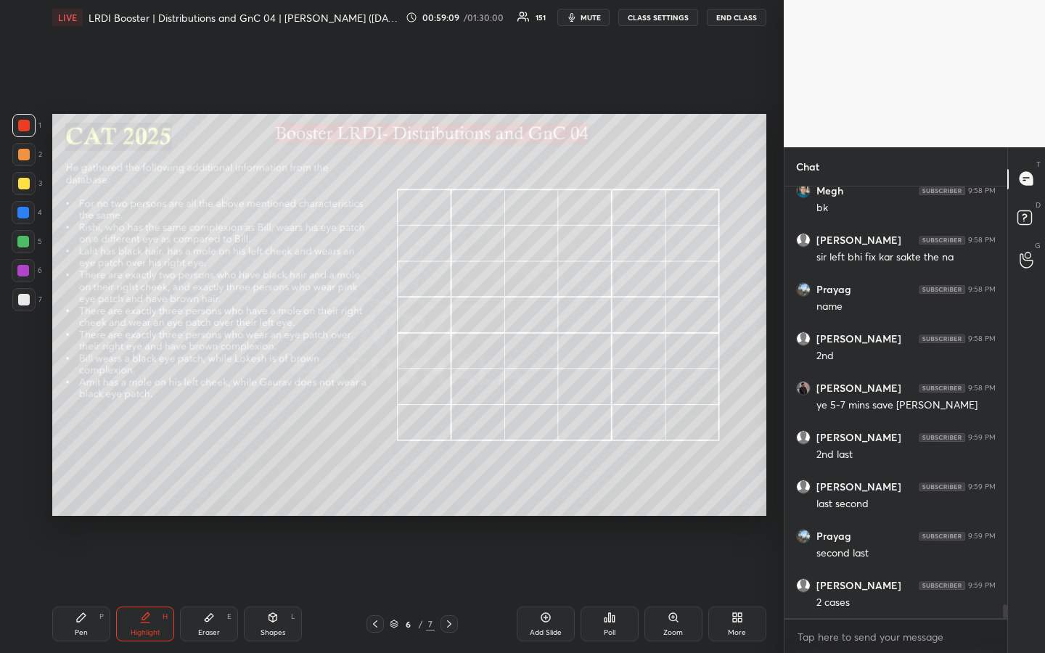
click at [82, 489] on div "Pen P" at bounding box center [81, 624] width 58 height 35
click at [150, 489] on div "Highlight" at bounding box center [146, 632] width 30 height 7
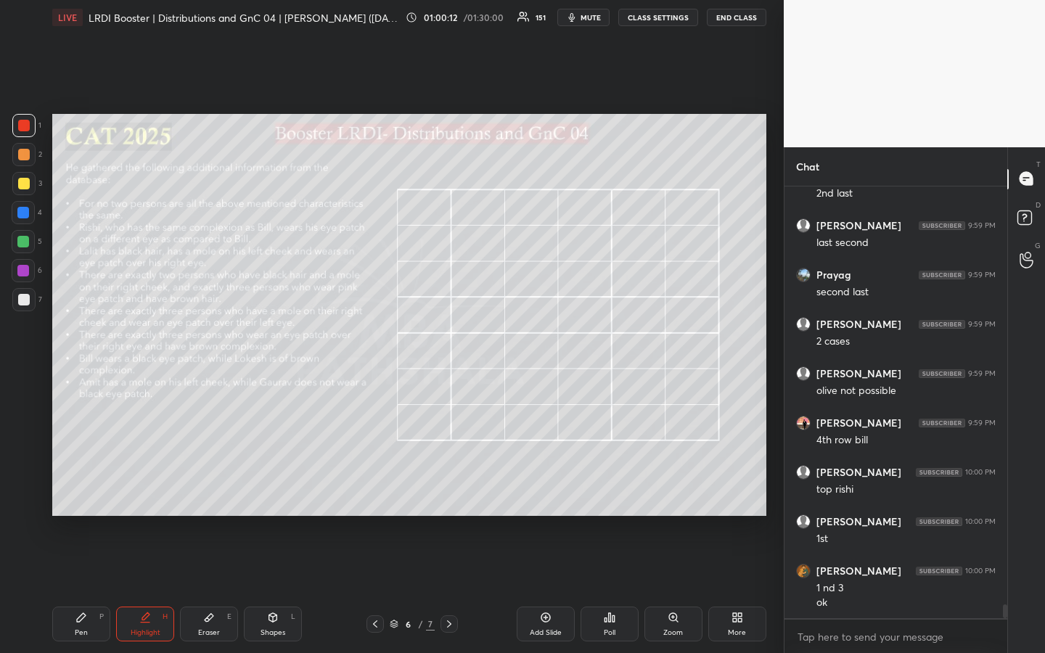
click at [89, 489] on div "Pen P" at bounding box center [81, 624] width 58 height 35
click at [28, 301] on div at bounding box center [24, 300] width 12 height 12
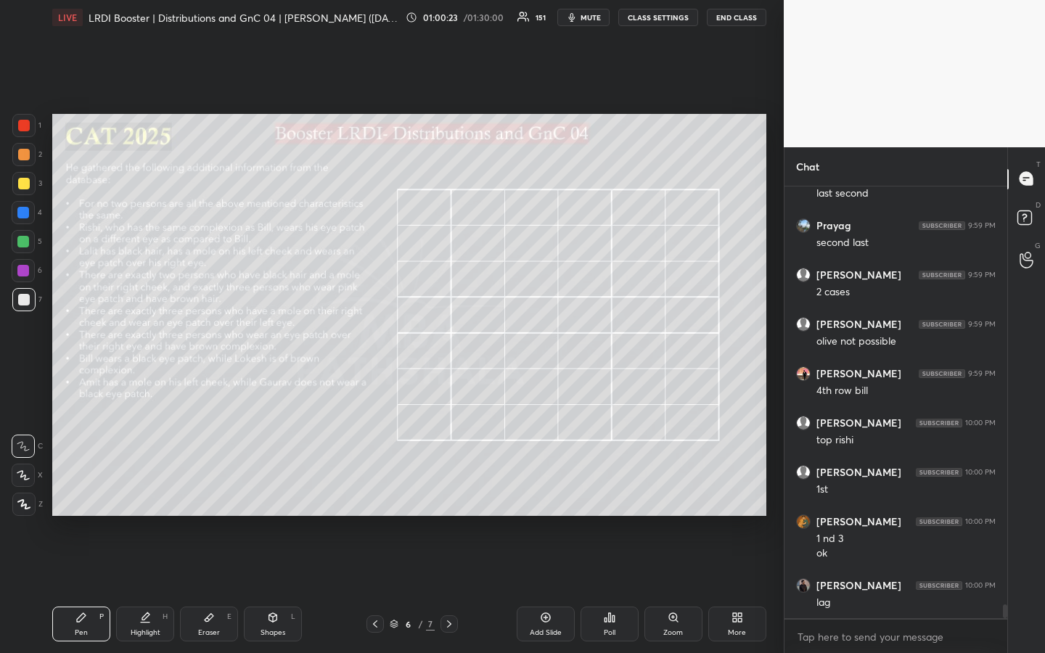
click at [24, 152] on div at bounding box center [24, 155] width 12 height 12
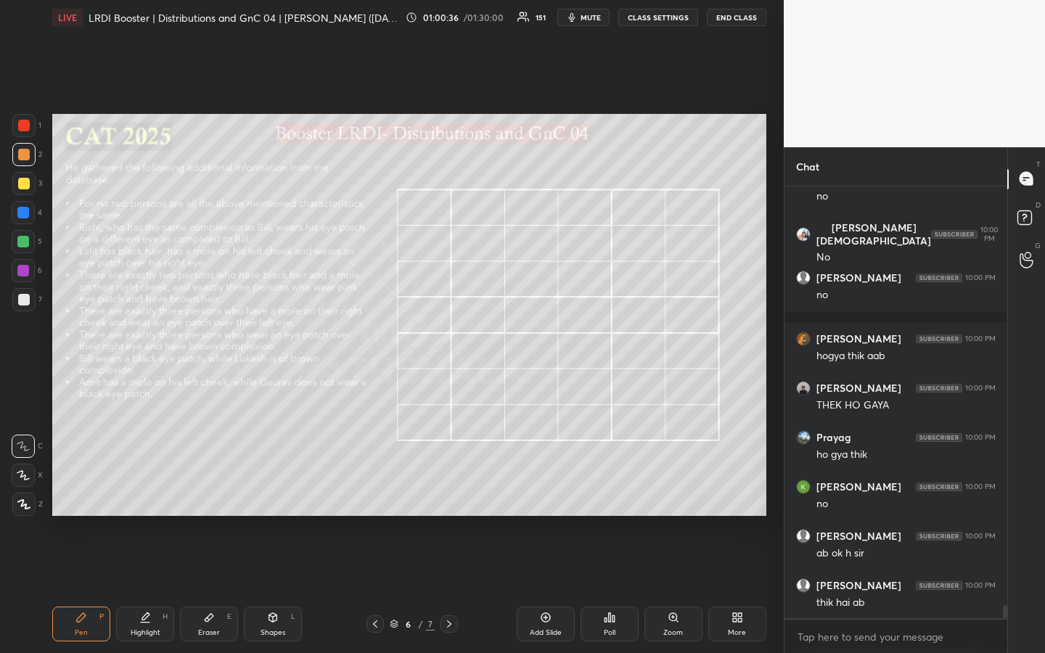
scroll to position [14028, 0]
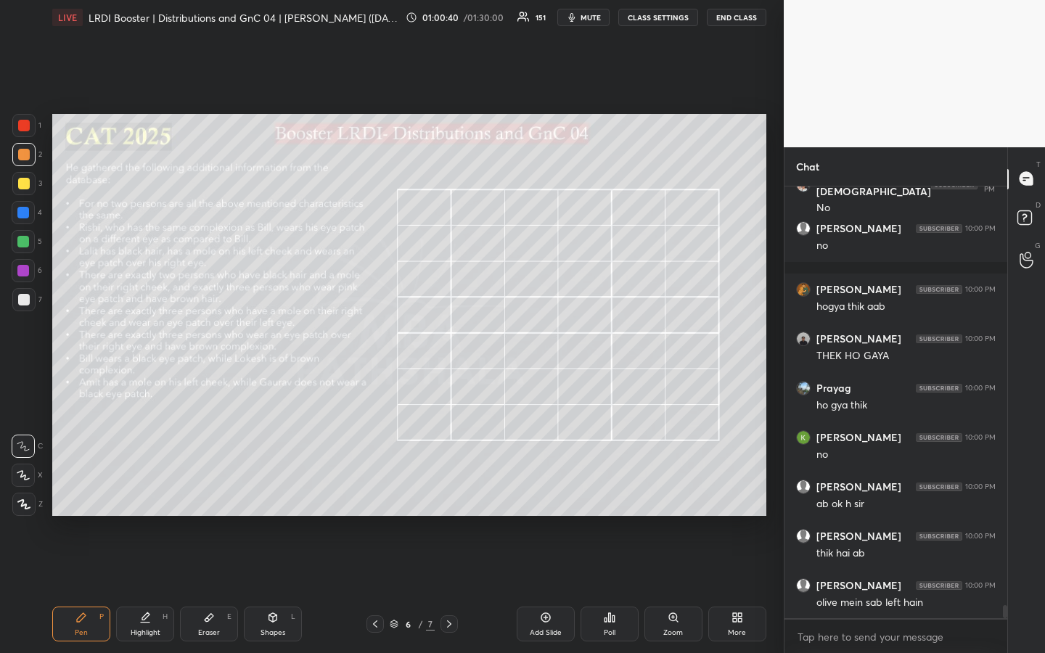
click at [156, 489] on div "Highlight H" at bounding box center [145, 624] width 58 height 35
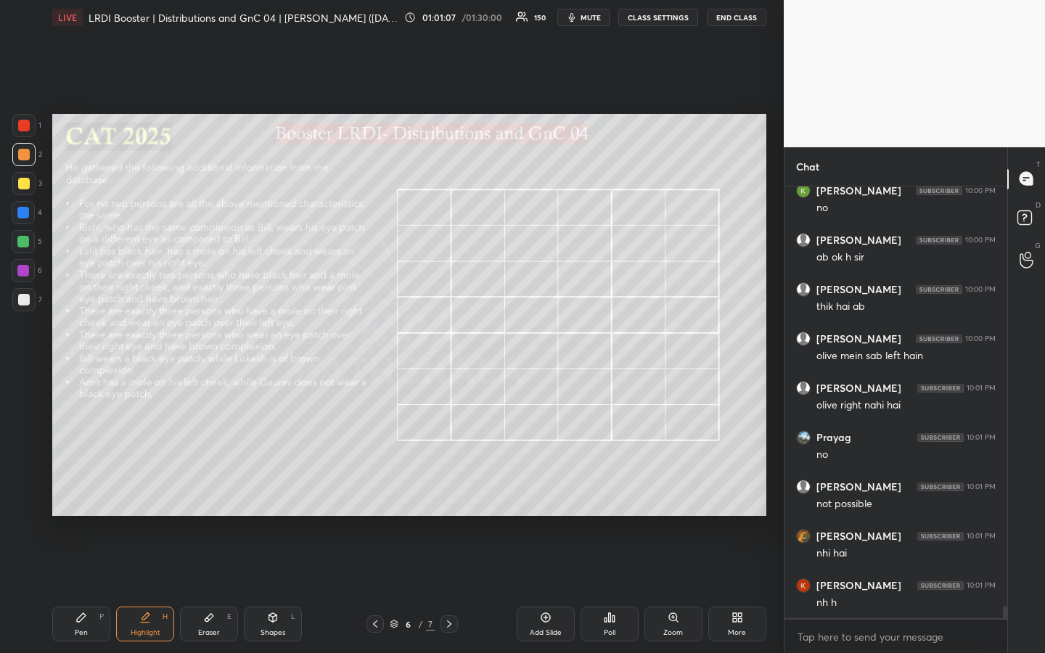
scroll to position [14324, 0]
click at [205, 489] on div "Eraser" at bounding box center [209, 632] width 22 height 7
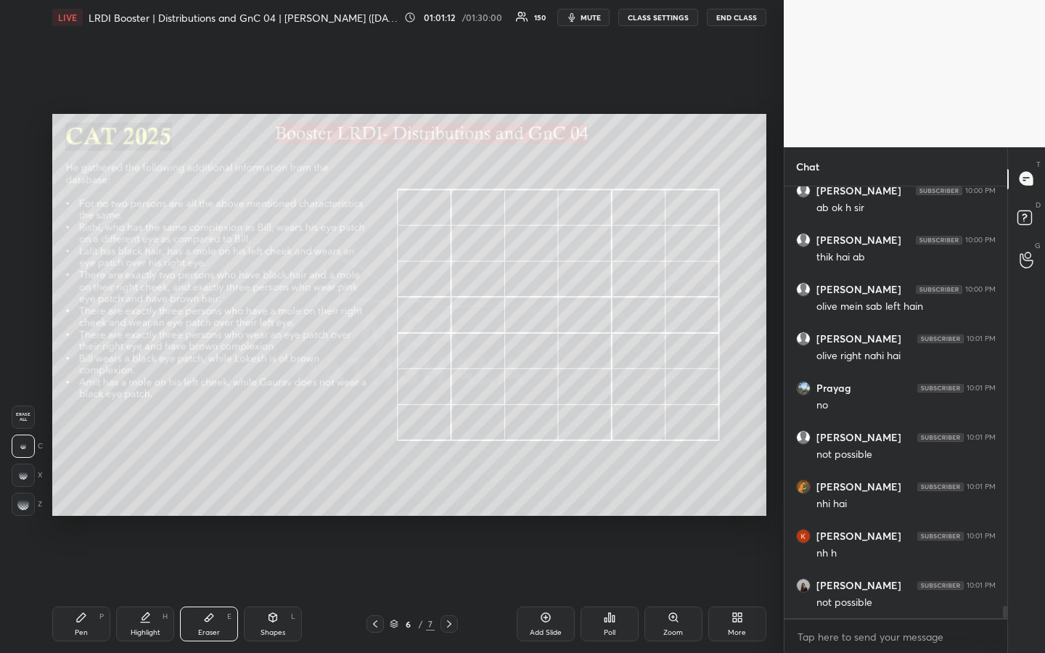
click at [85, 489] on div "Pen" at bounding box center [81, 632] width 13 height 7
click at [26, 240] on div at bounding box center [23, 242] width 12 height 12
click at [24, 246] on div at bounding box center [23, 242] width 12 height 12
click at [147, 489] on div "Highlight" at bounding box center [146, 632] width 30 height 7
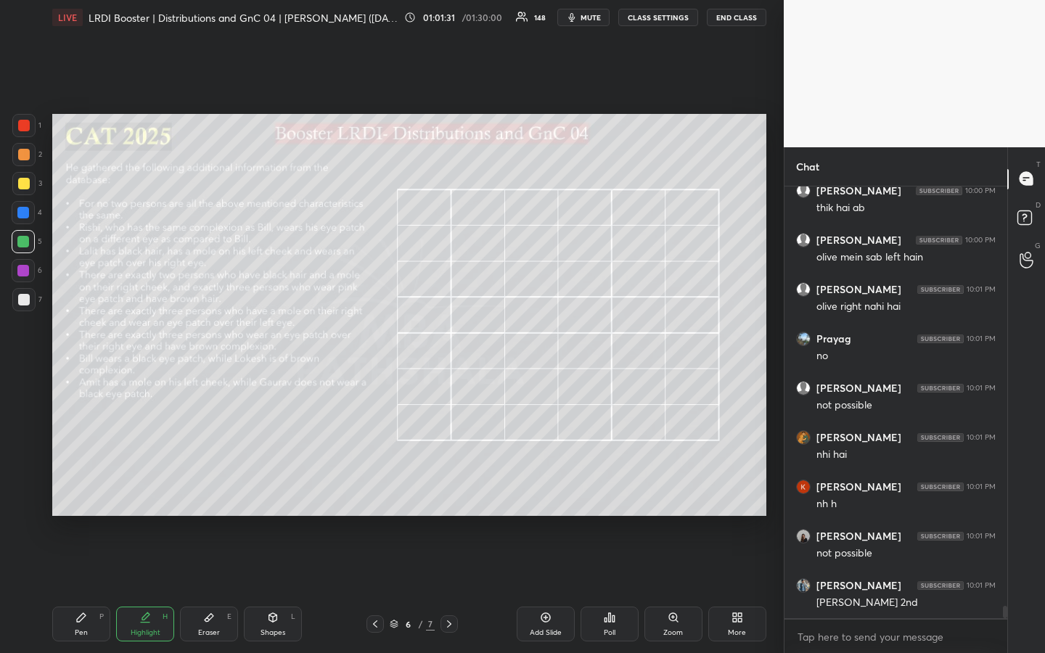
scroll to position [14423, 0]
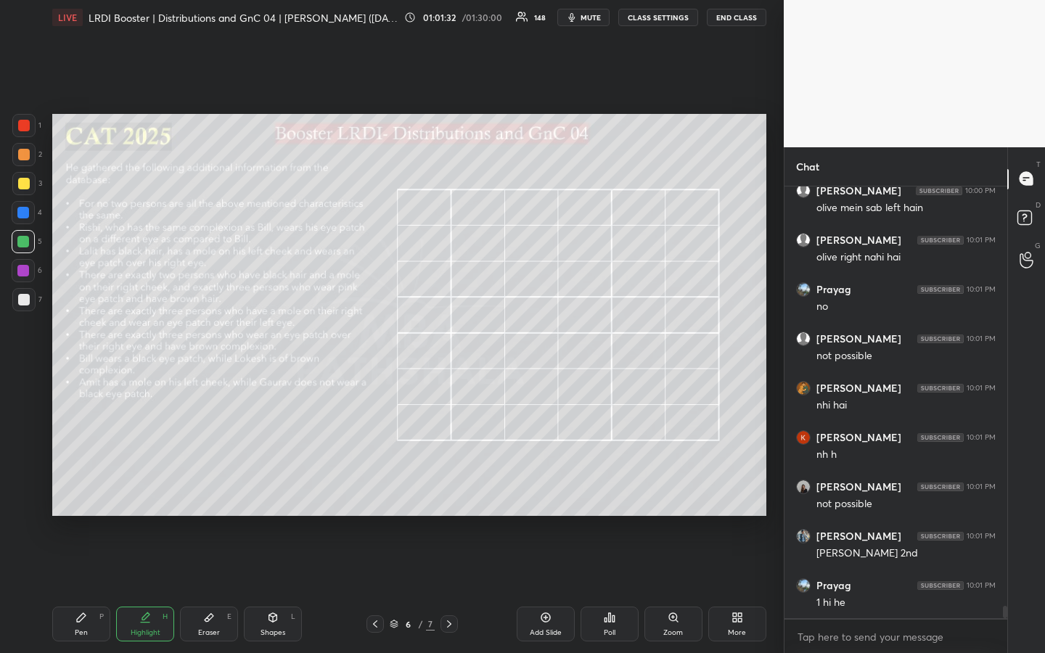
click at [81, 489] on div "Pen P" at bounding box center [81, 624] width 58 height 35
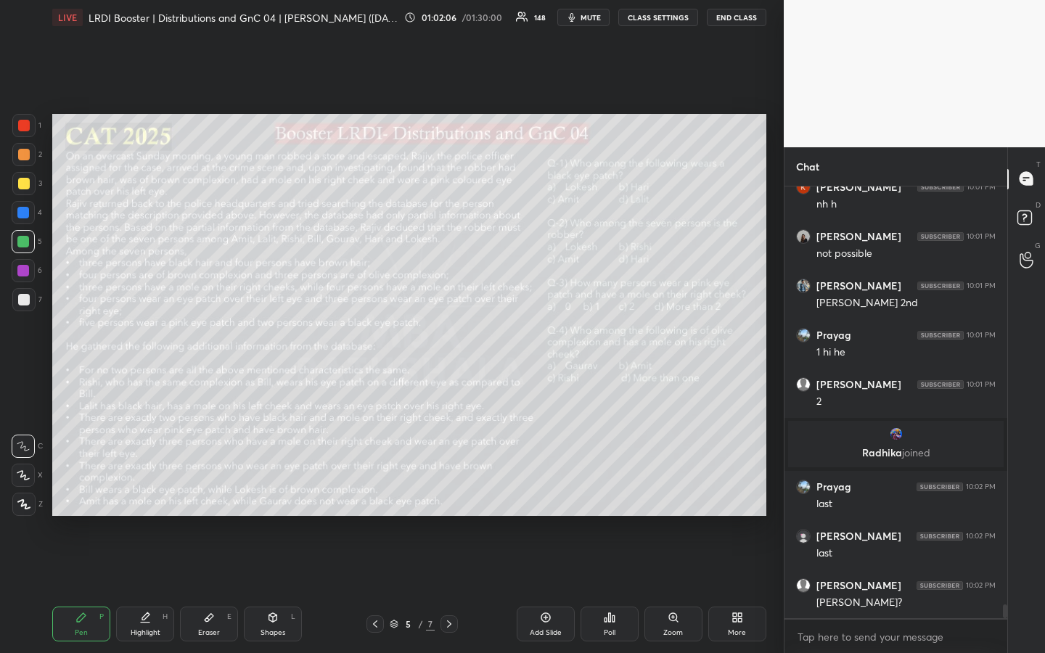
scroll to position [12940, 0]
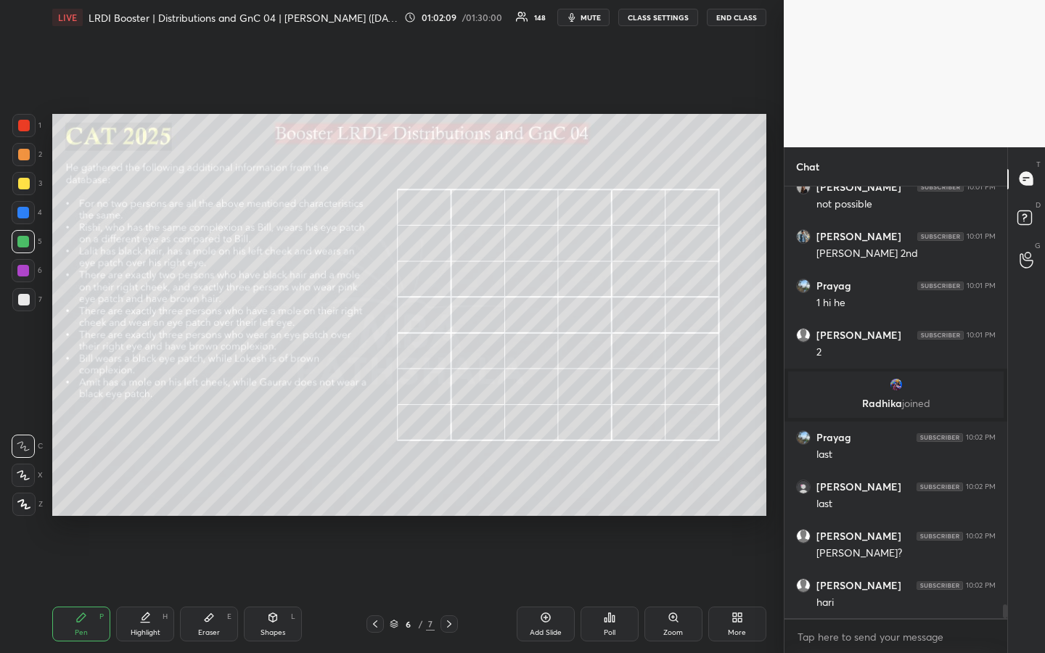
click at [146, 489] on div "Highlight H" at bounding box center [145, 624] width 58 height 35
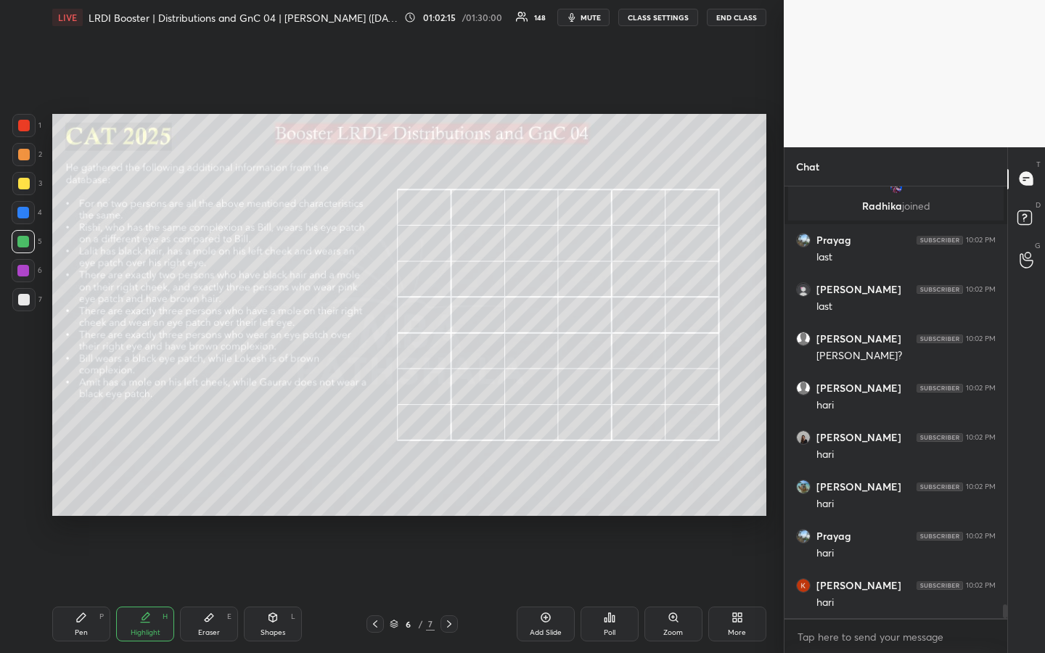
scroll to position [13187, 0]
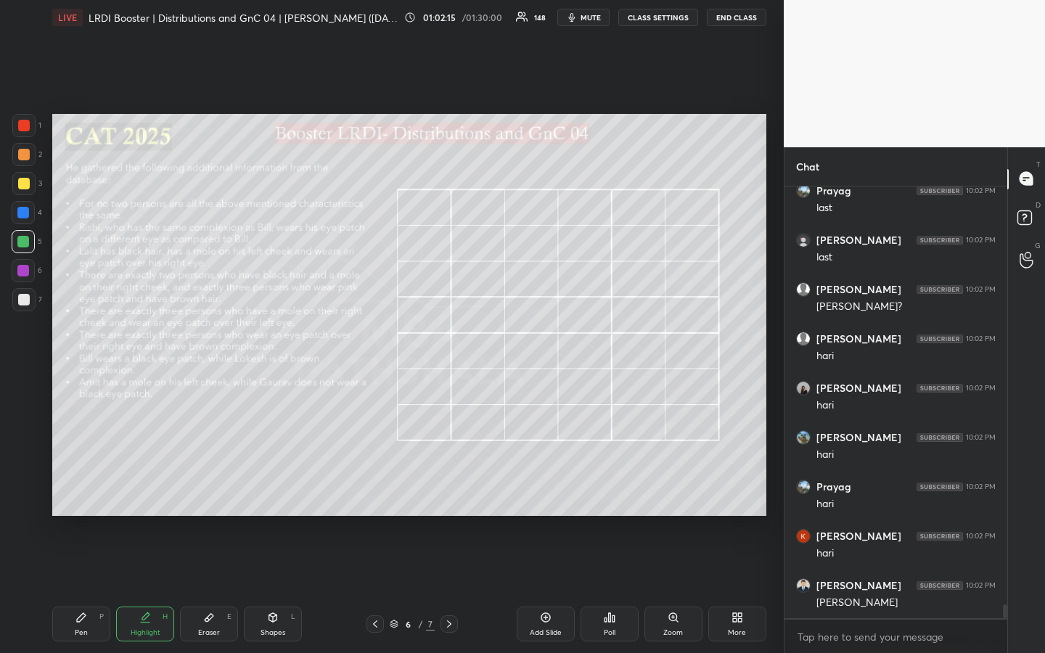
drag, startPoint x: 80, startPoint y: 628, endPoint x: 83, endPoint y: 572, distance: 56.0
click at [78, 489] on div "Pen P" at bounding box center [81, 624] width 58 height 35
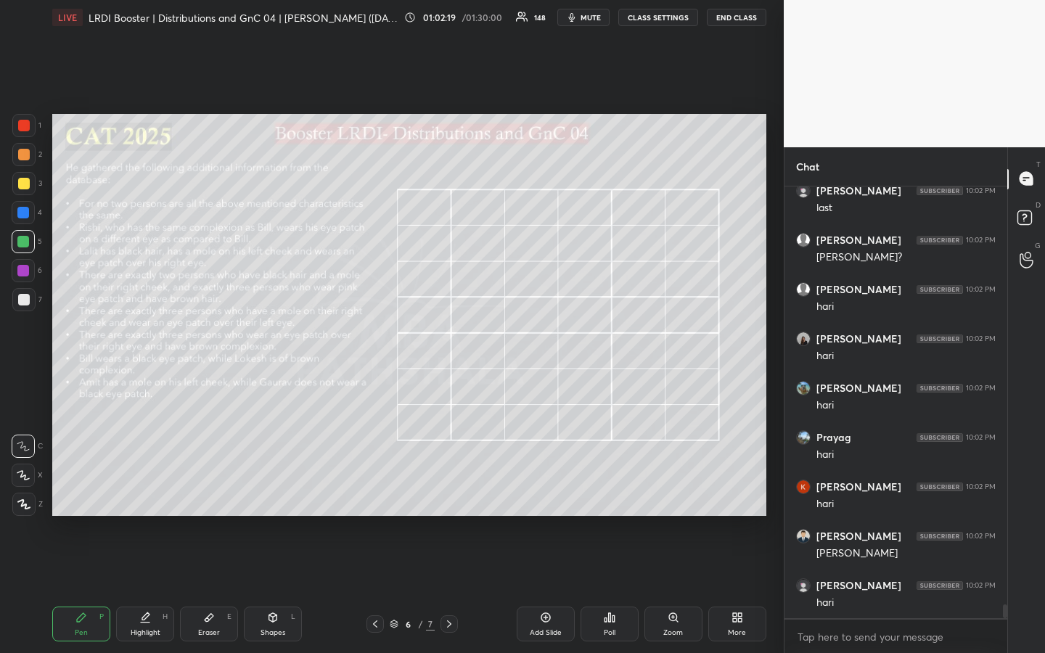
click at [148, 489] on div "Highlight" at bounding box center [146, 632] width 30 height 7
drag, startPoint x: 84, startPoint y: 621, endPoint x: 104, endPoint y: 608, distance: 23.2
click at [89, 489] on div "Pen P" at bounding box center [81, 624] width 58 height 35
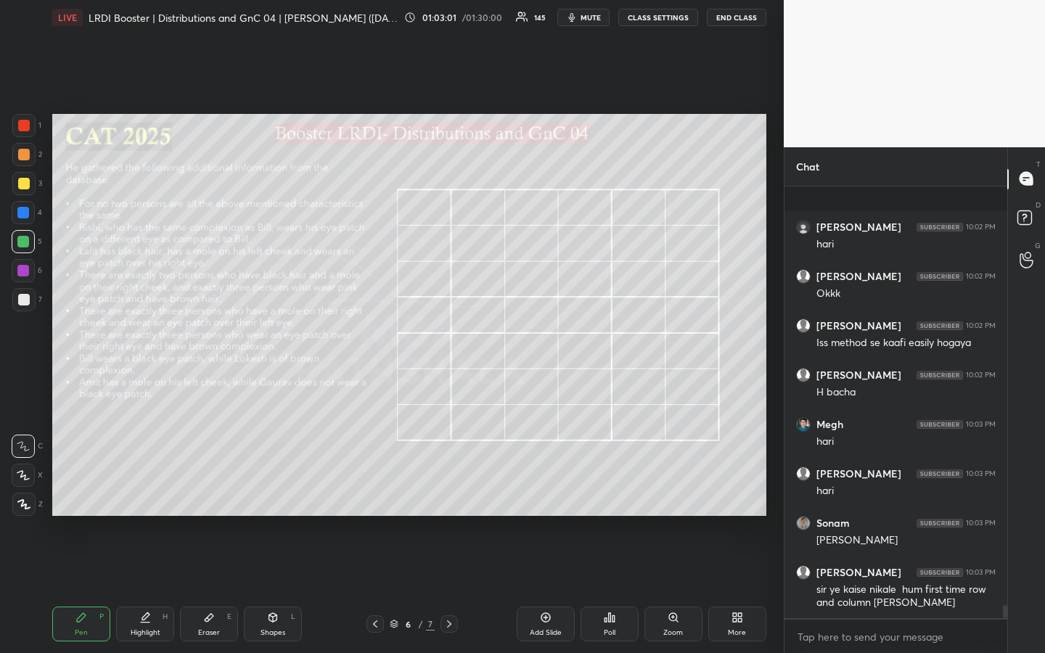
scroll to position [13671, 0]
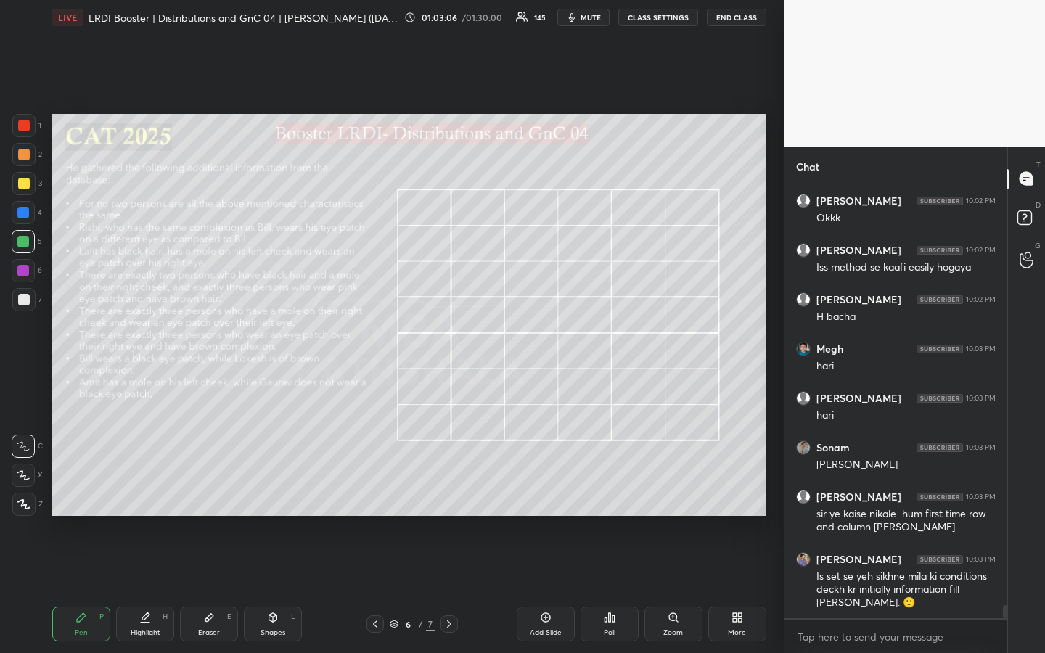
click at [139, 489] on div "Highlight H" at bounding box center [145, 624] width 58 height 35
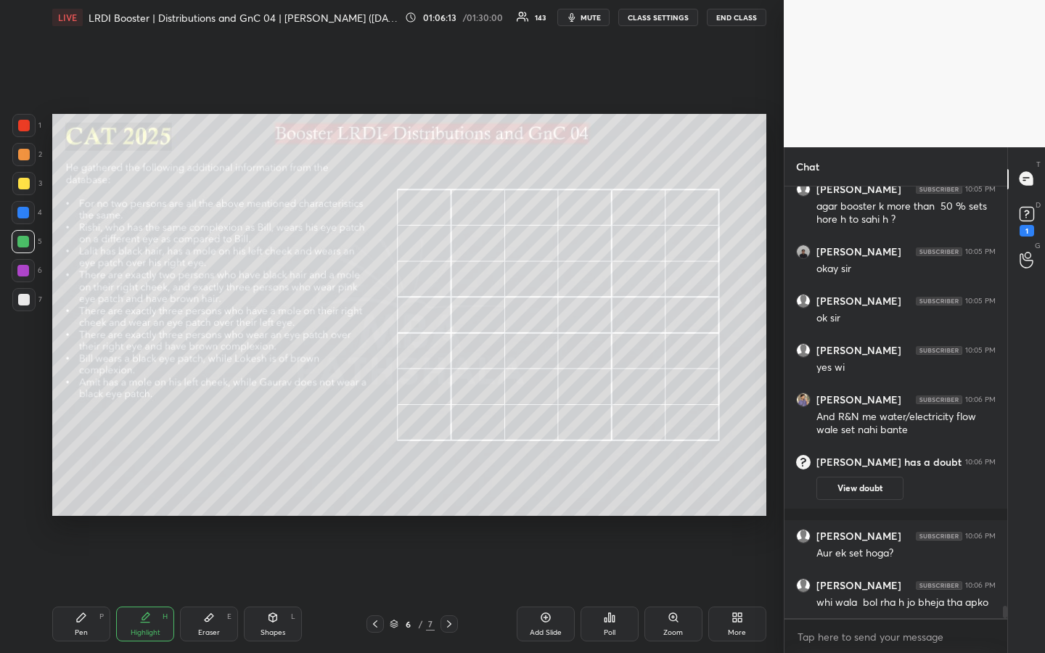
scroll to position [14774, 0]
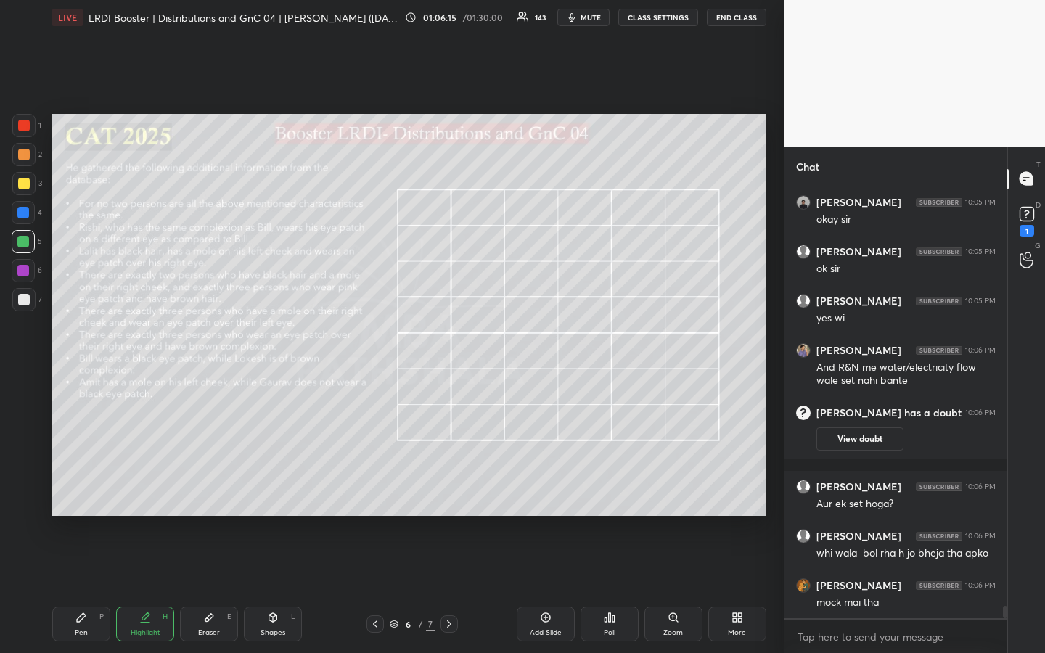
click at [775, 393] on div "1 2 3 4 5 6 7 R O A L C X Z Erase all C X Z LIVE LRDI Booster | Distributions a…" at bounding box center [392, 326] width 784 height 653
click at [775, 380] on div "1 2 3 4 5 6 7 R O A L C X Z Erase all C X Z LIVE LRDI Booster | Distributions a…" at bounding box center [392, 326] width 784 height 653
click at [775, 370] on div "1 2 3 4 5 6 7 R O A L C X Z Erase all C X Z LIVE LRDI Booster | Distributions a…" at bounding box center [392, 326] width 784 height 653
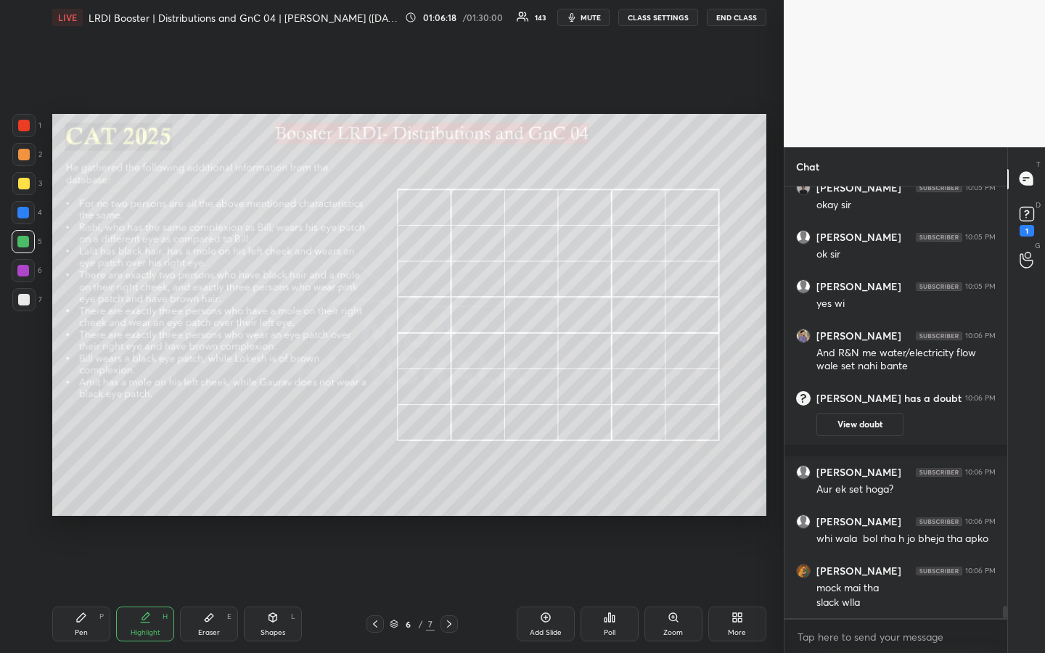
click at [775, 370] on div "1 2 3 4 5 6 7 R O A L C X Z Erase all C X Z LIVE LRDI Booster | Distributions a…" at bounding box center [392, 326] width 784 height 653
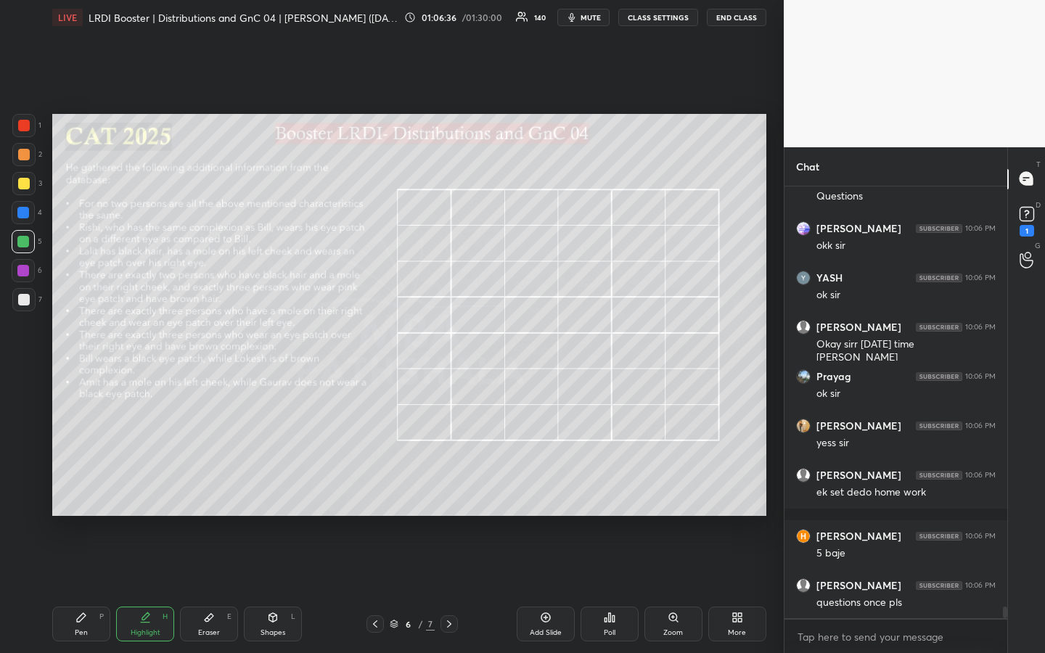
scroll to position [15593, 0]
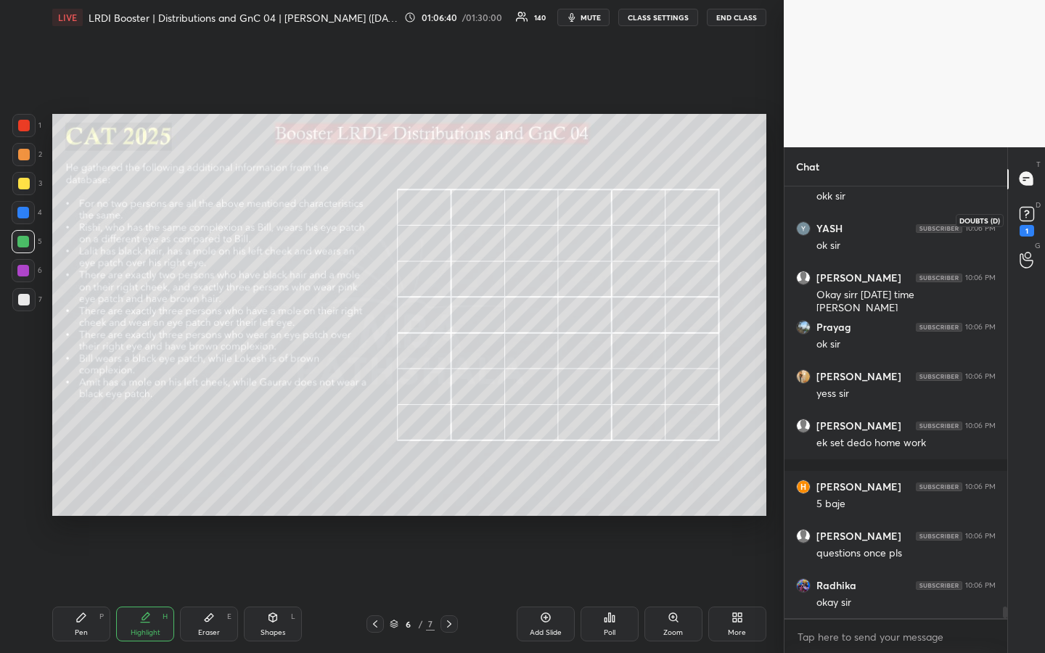
click at [1029, 214] on rect at bounding box center [1027, 214] width 14 height 14
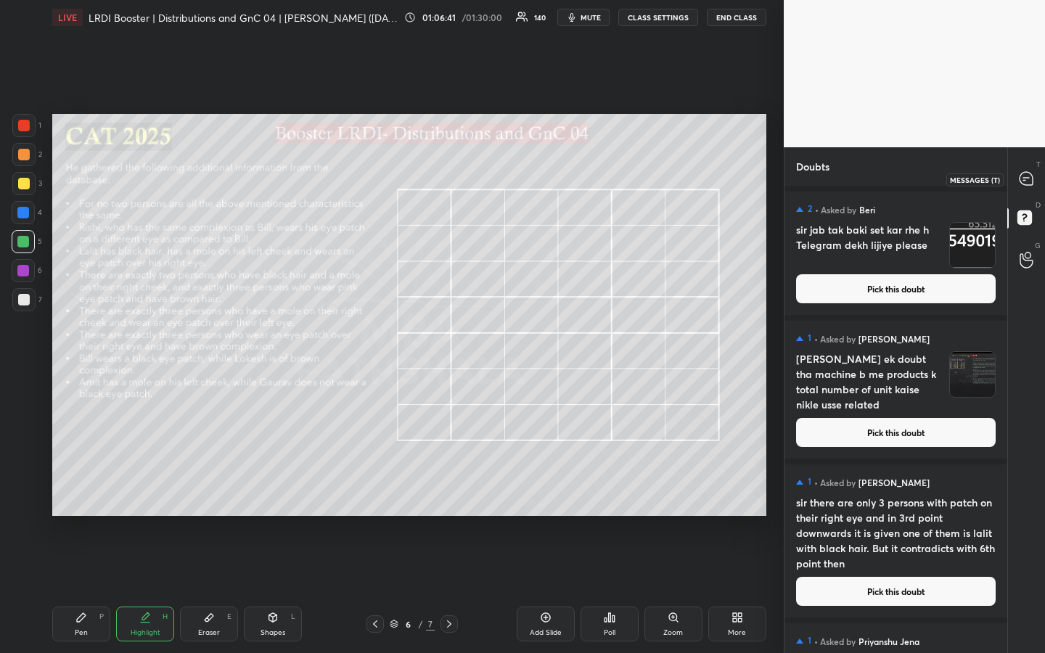
click at [1032, 179] on icon at bounding box center [1026, 178] width 13 height 13
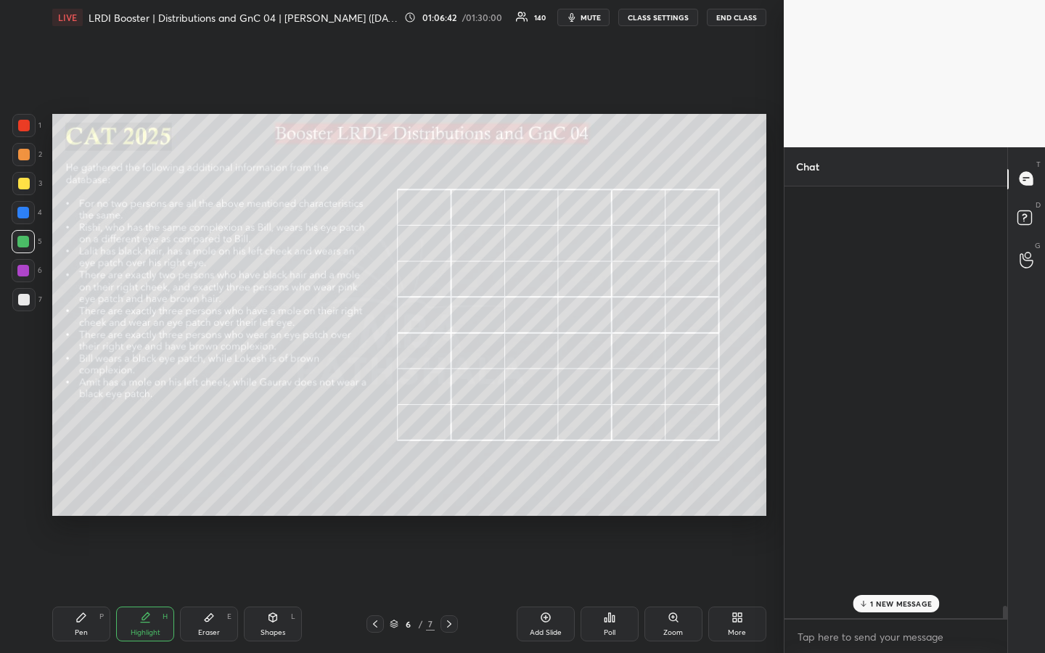
scroll to position [428, 219]
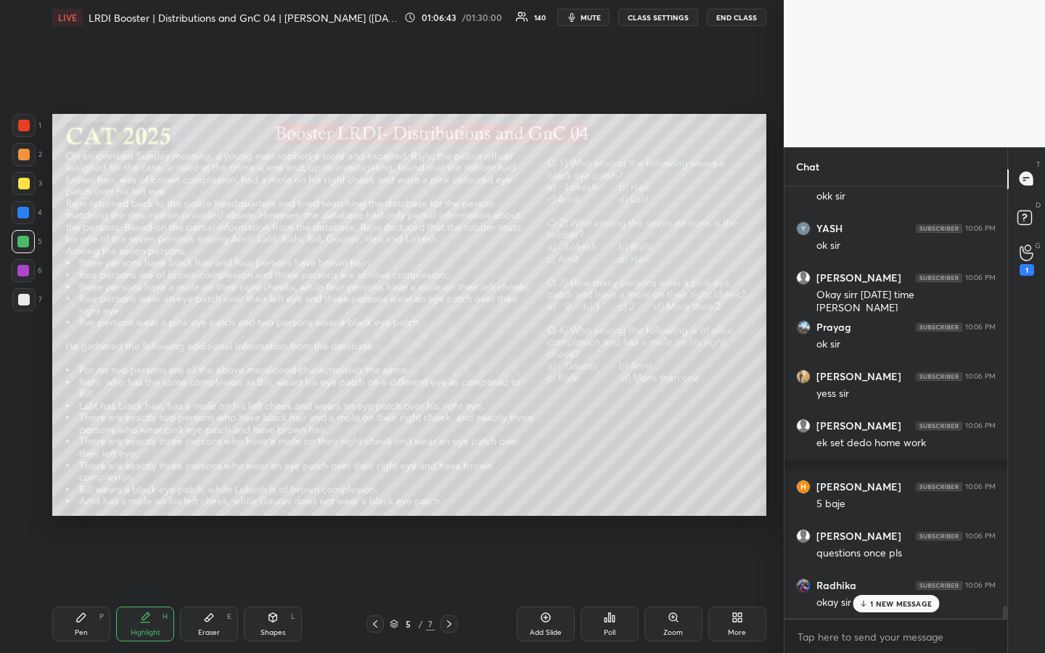
click at [75, 489] on div "Pen P" at bounding box center [81, 624] width 58 height 35
click at [25, 181] on div at bounding box center [24, 184] width 12 height 12
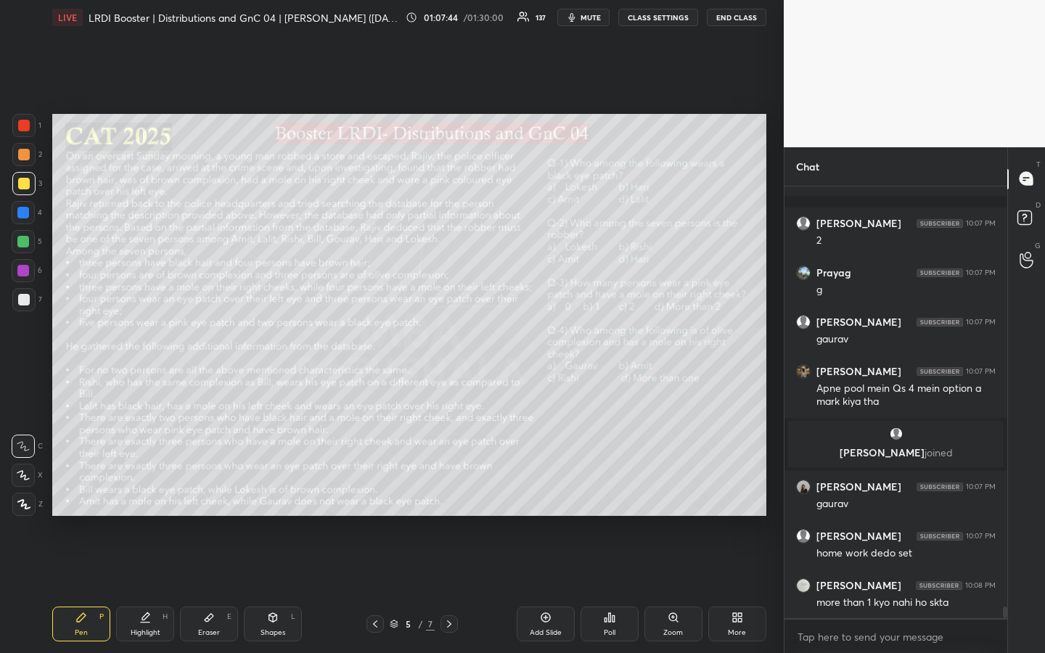
scroll to position [15701, 0]
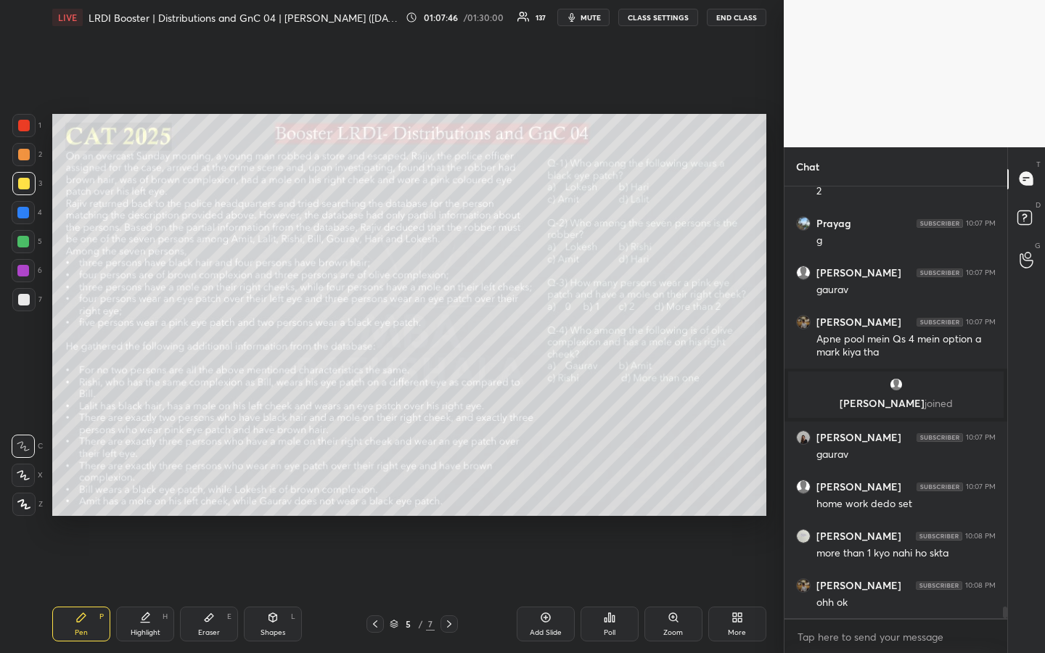
click at [147, 489] on div "Highlight H" at bounding box center [145, 624] width 58 height 35
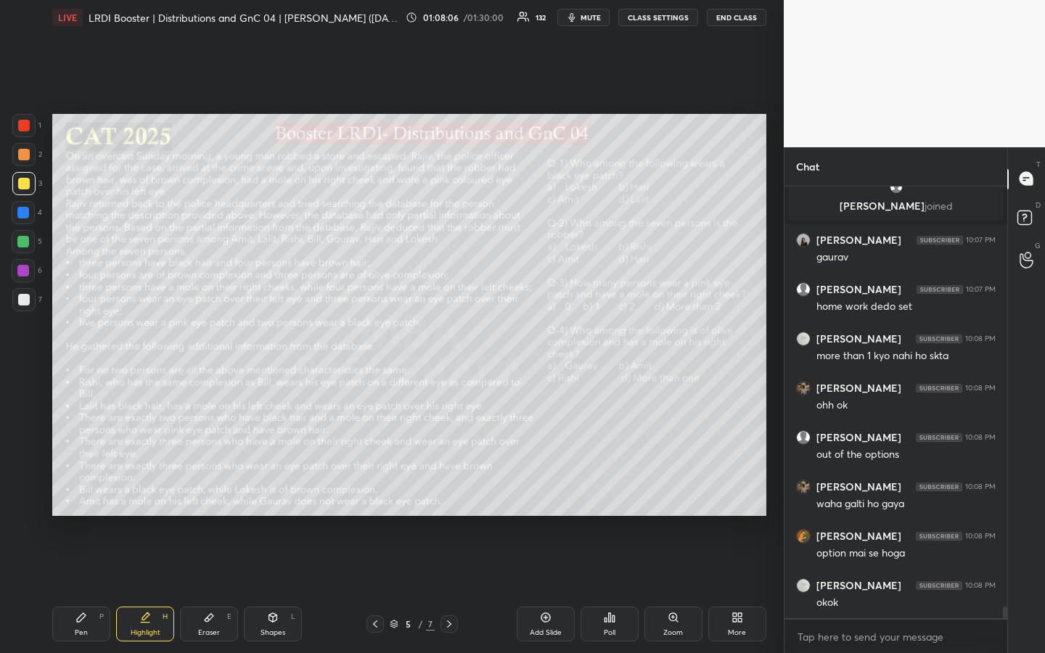
scroll to position [5, 5]
click at [77, 489] on div "Pen" at bounding box center [81, 632] width 13 height 7
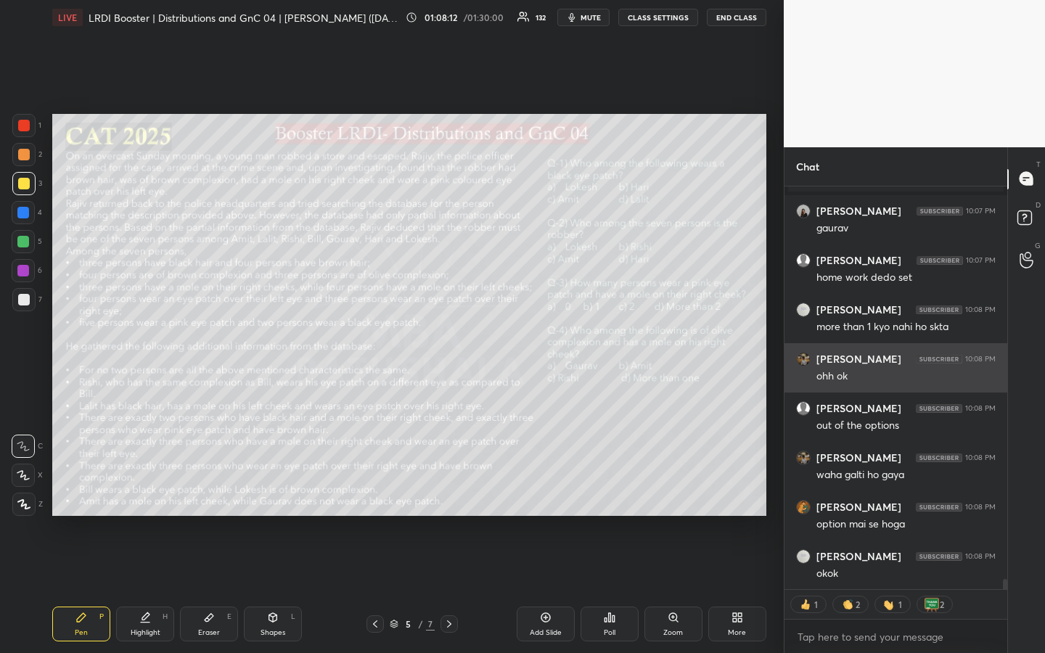
scroll to position [15976, 0]
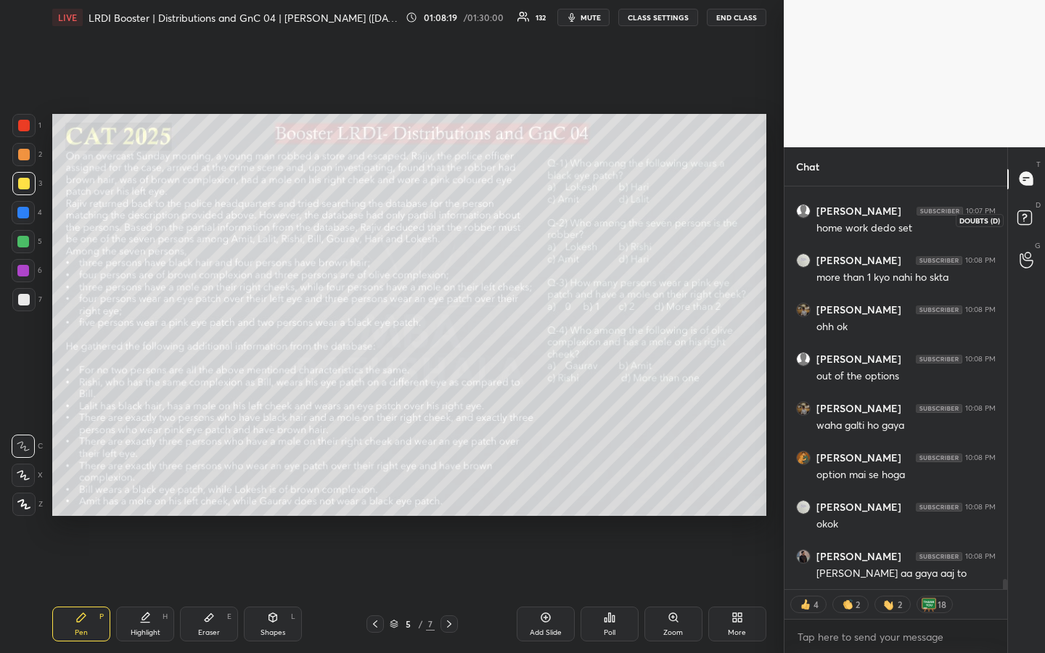
click at [1028, 216] on rect at bounding box center [1025, 218] width 14 height 14
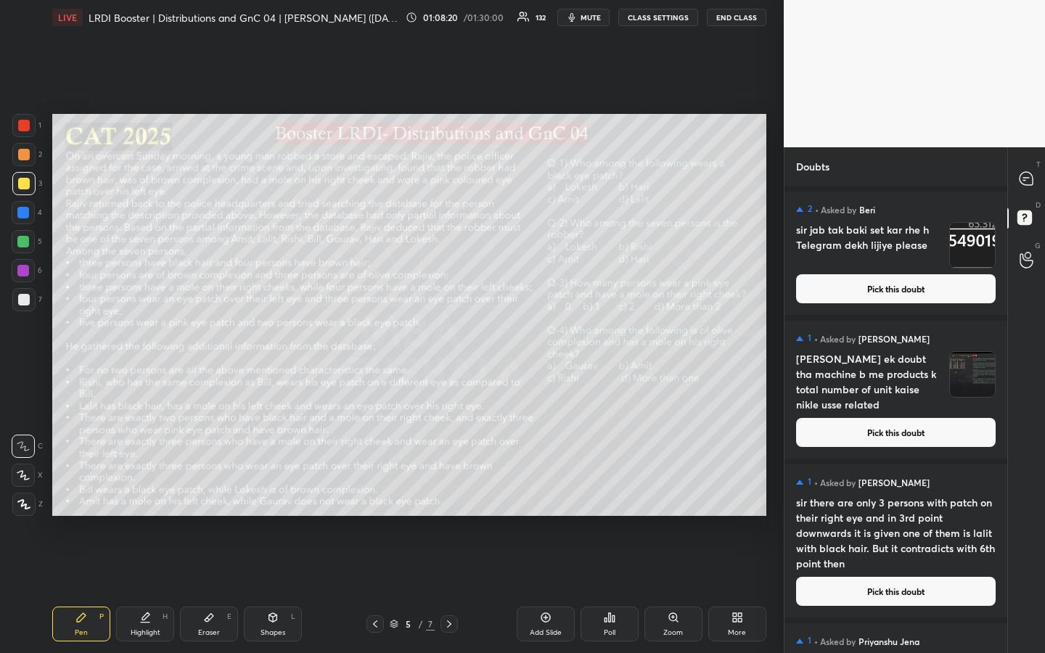
scroll to position [9, 0]
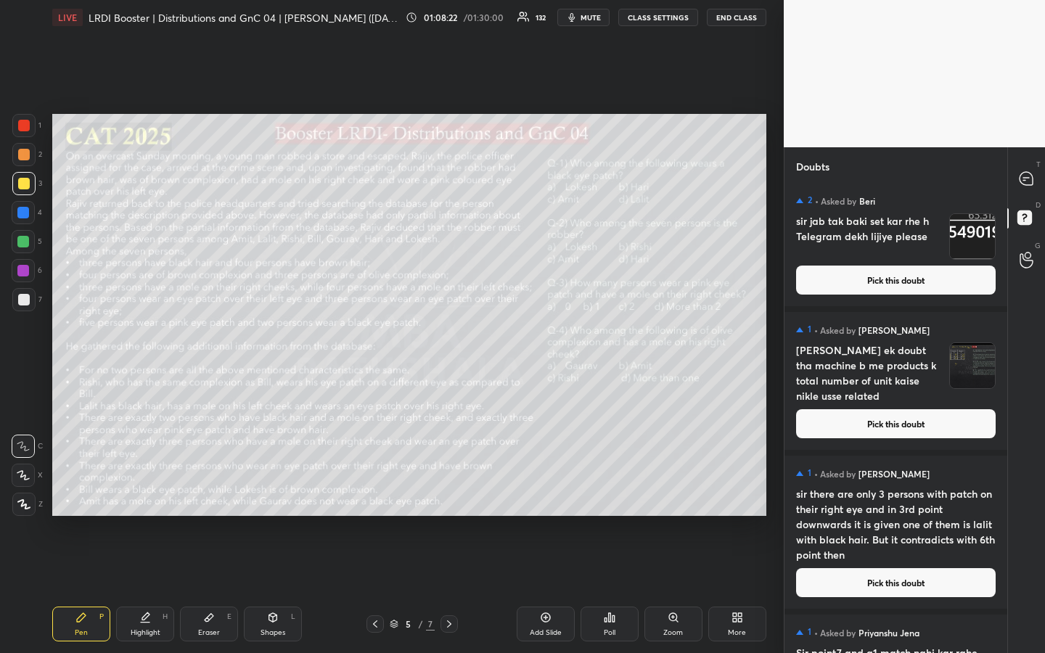
click at [942, 431] on button "Pick this doubt" at bounding box center [896, 423] width 200 height 29
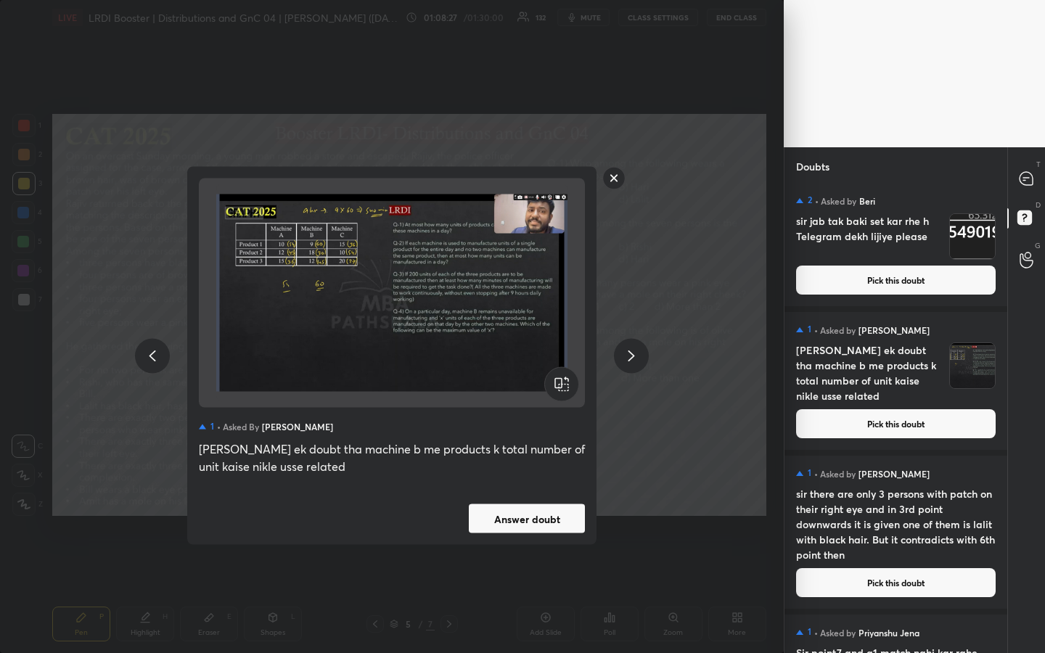
click at [616, 172] on rect at bounding box center [614, 178] width 23 height 23
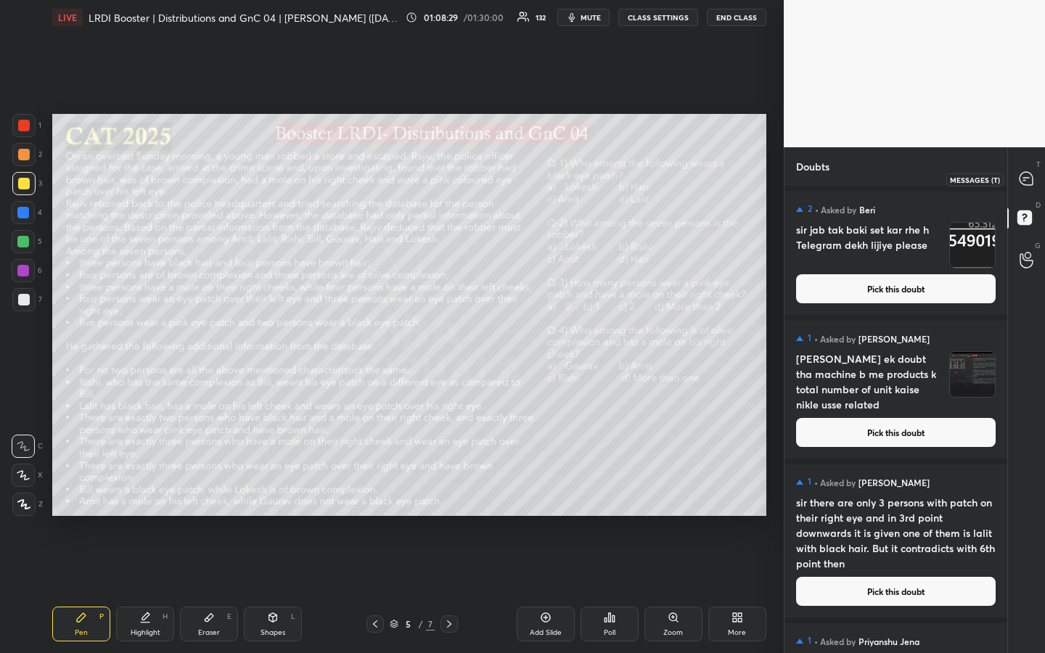
click at [1024, 176] on icon at bounding box center [1026, 178] width 13 height 13
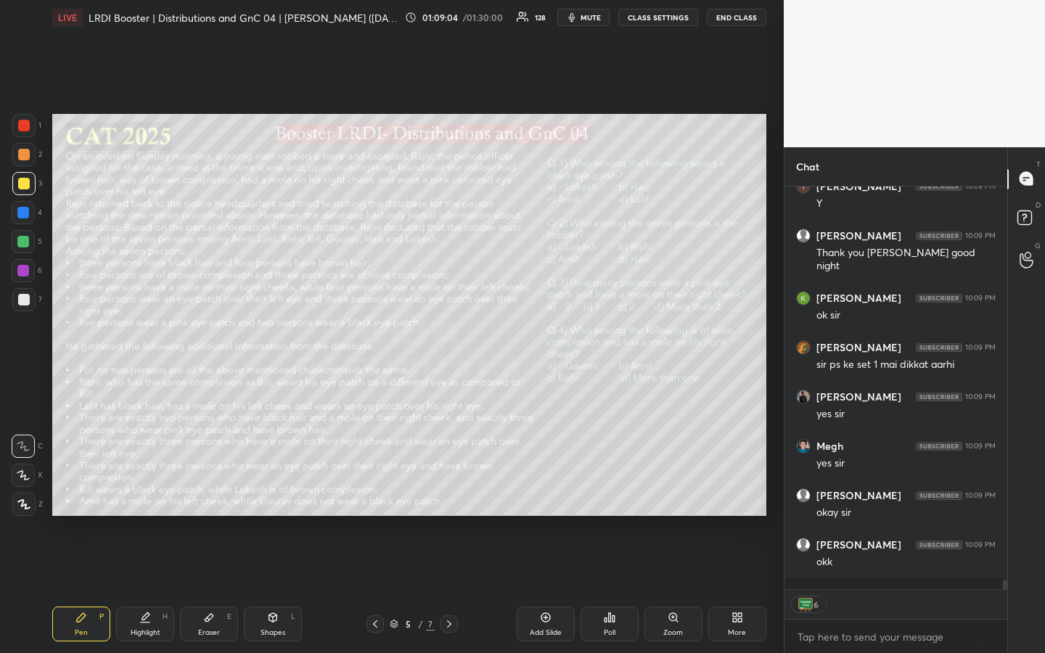
scroll to position [17177, 0]
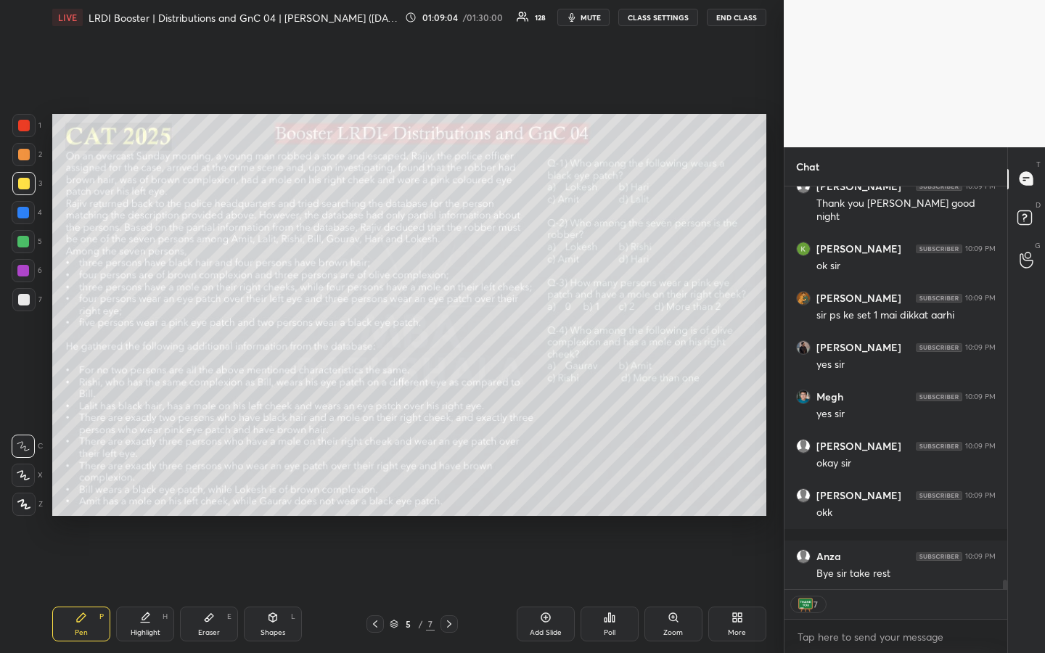
click at [774, 457] on div "1 2 3 4 5 6 7 R O A L C X Z Erase all C X Z LIVE LRDI Booster | Distributions a…" at bounding box center [392, 326] width 784 height 653
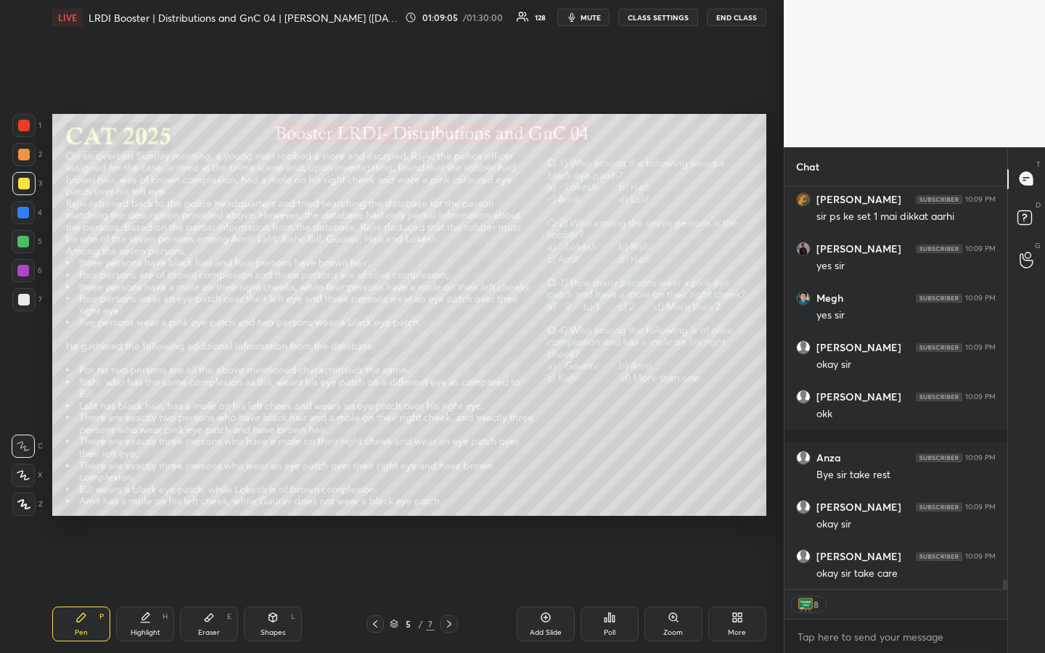
click at [774, 457] on div "1 2 3 4 5 6 7 R O A L C X Z Erase all C X Z LIVE LRDI Booster | Distributions a…" at bounding box center [392, 326] width 784 height 653
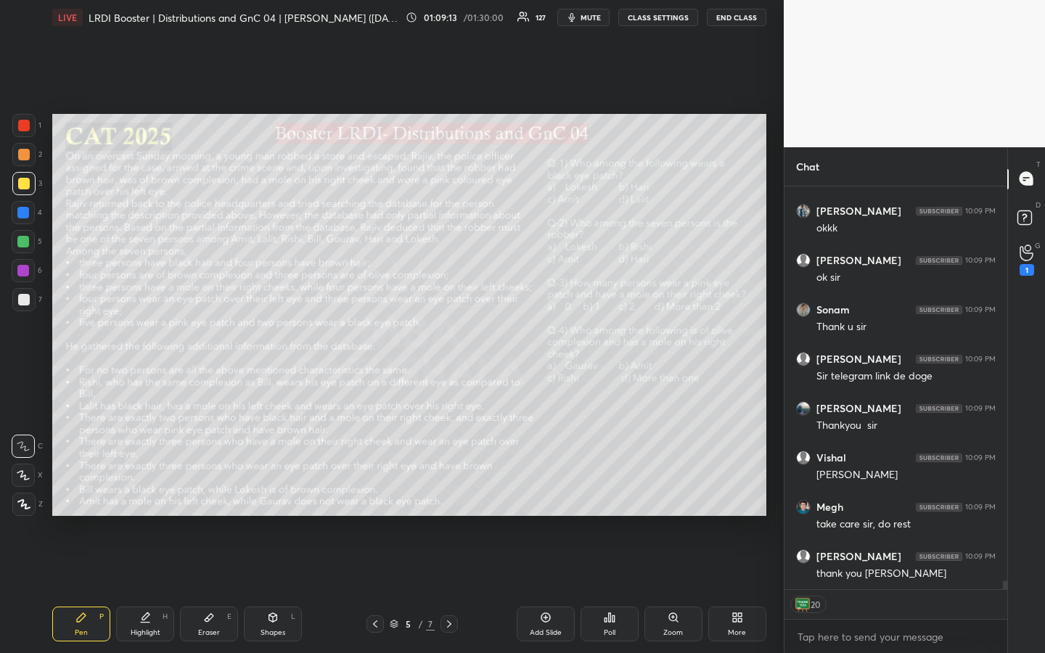
scroll to position [17720, 0]
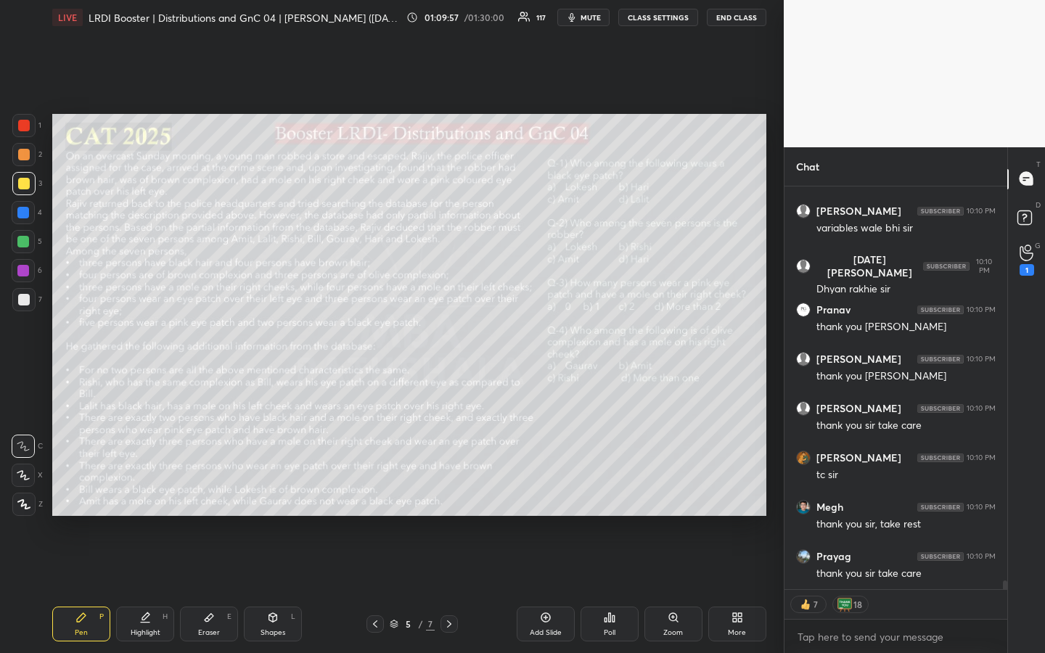
click at [774, 452] on div "1 2 3 4 5 6 7 R O A L C X Z Erase all C X Z LIVE LRDI Booster | Distributions a…" at bounding box center [392, 326] width 784 height 653
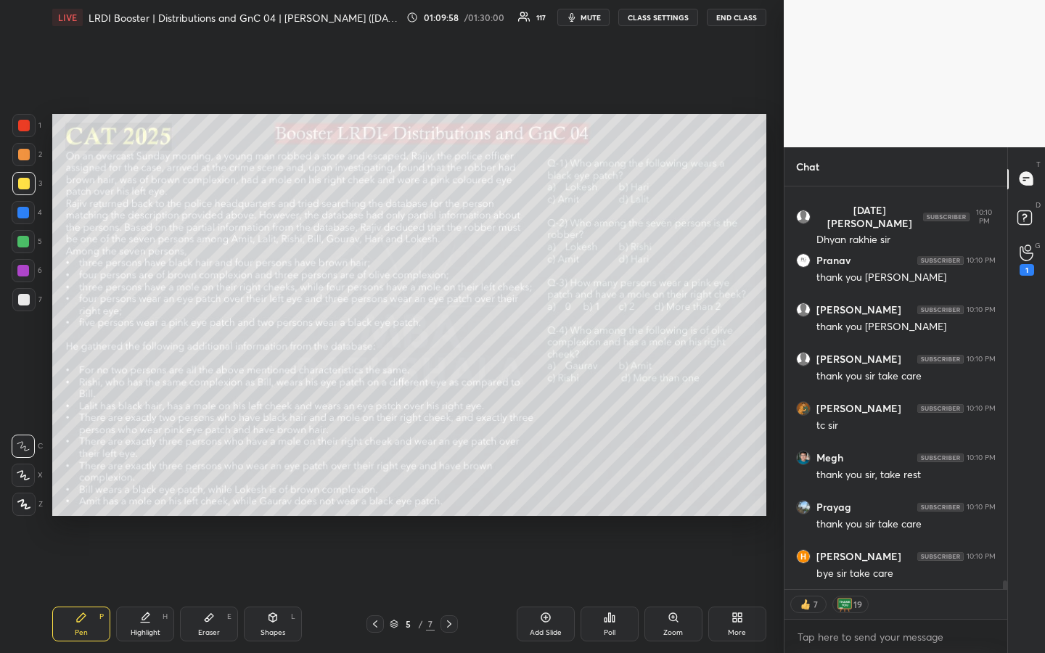
click at [774, 452] on div "1 2 3 4 5 6 7 R O A L C X Z Erase all C X Z LIVE LRDI Booster | Distributions a…" at bounding box center [392, 326] width 784 height 653
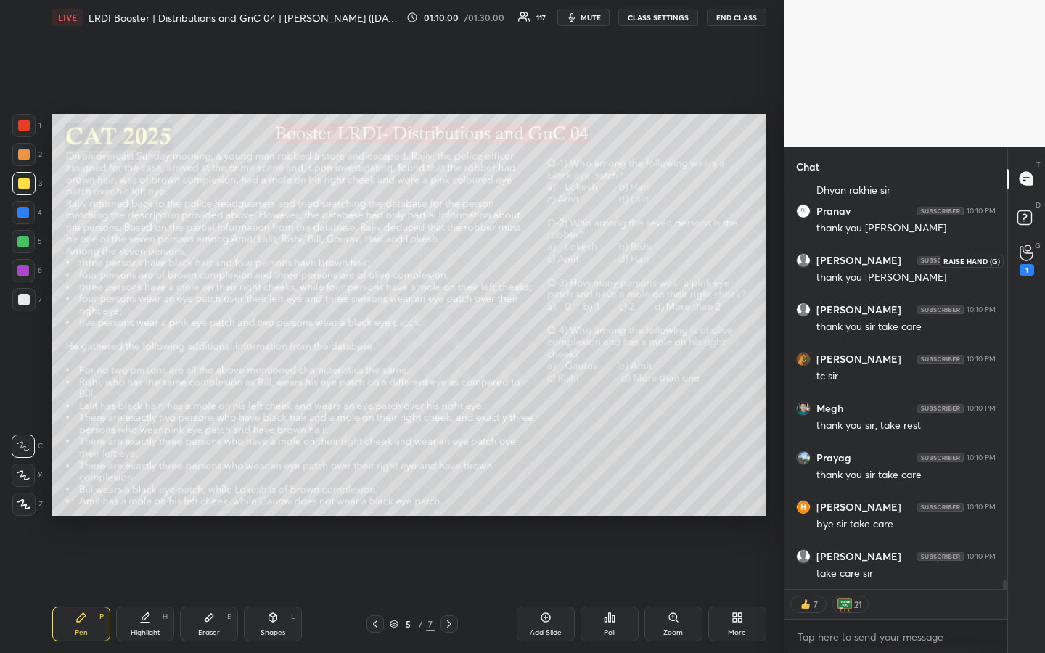
click at [1027, 249] on icon at bounding box center [1027, 253] width 14 height 17
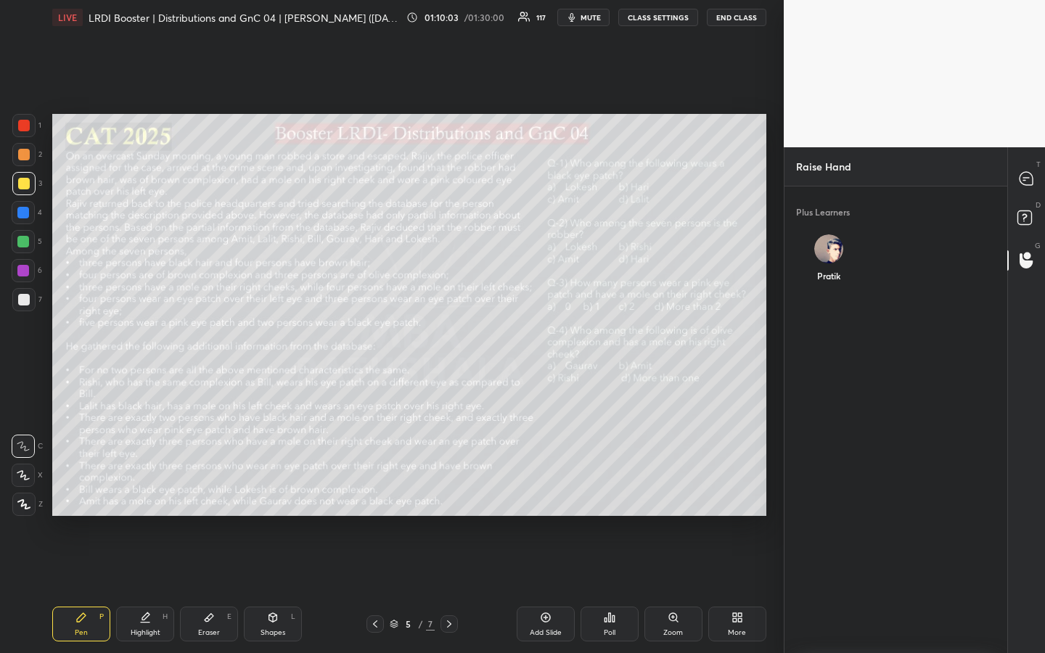
click at [834, 252] on div "Pratik" at bounding box center [829, 261] width 66 height 77
click at [830, 290] on button "INVITE" at bounding box center [829, 286] width 54 height 19
click at [1032, 222] on icon at bounding box center [1027, 220] width 26 height 26
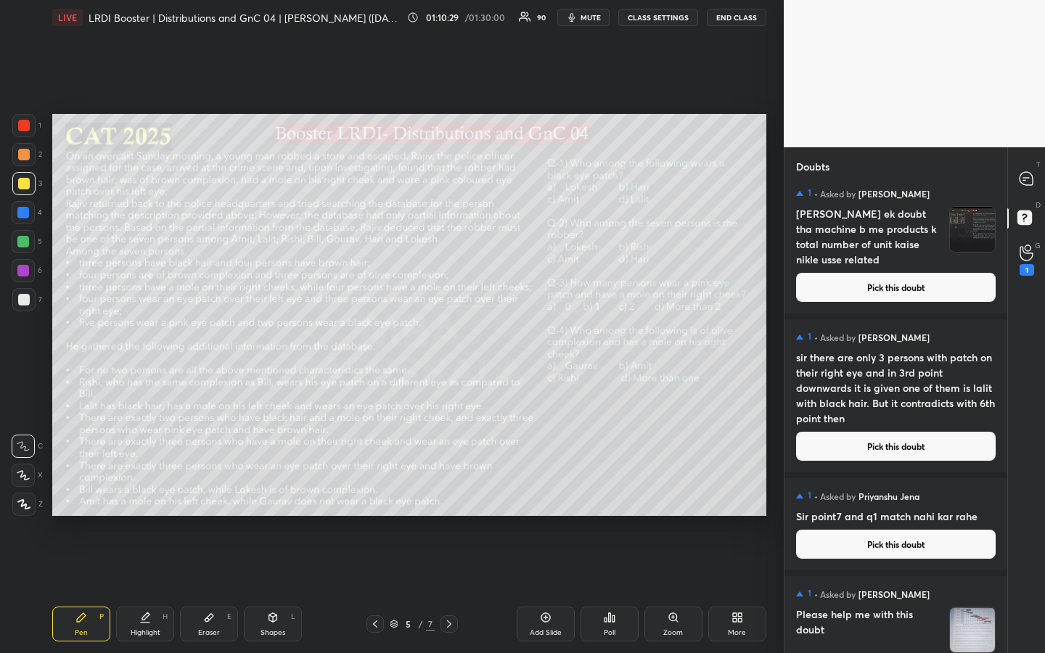
scroll to position [191, 0]
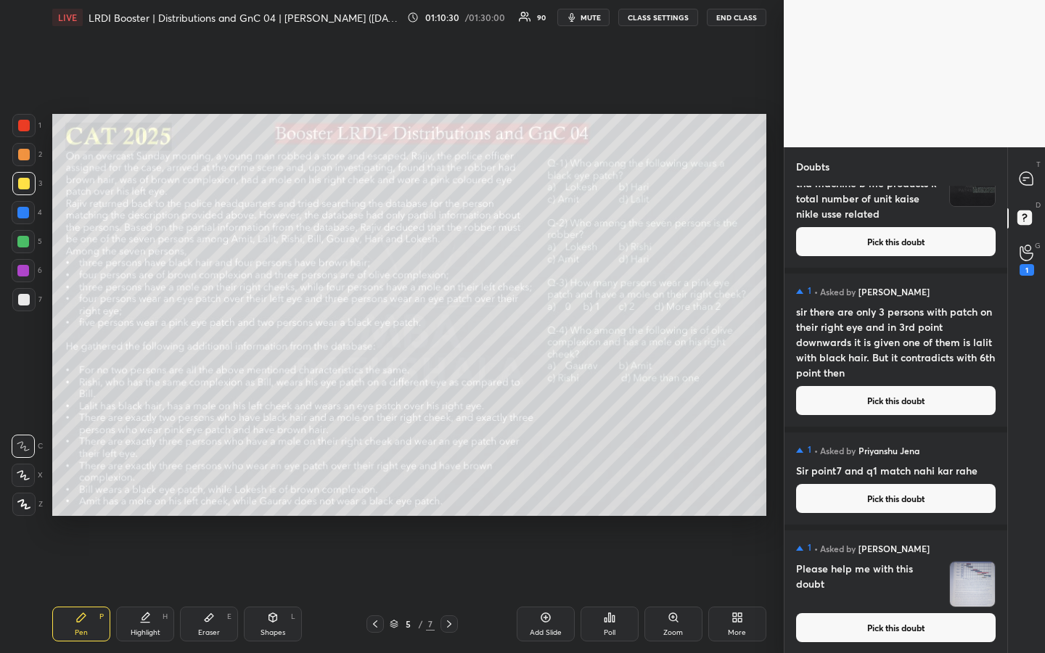
click at [917, 489] on button "Pick this doubt" at bounding box center [896, 627] width 200 height 29
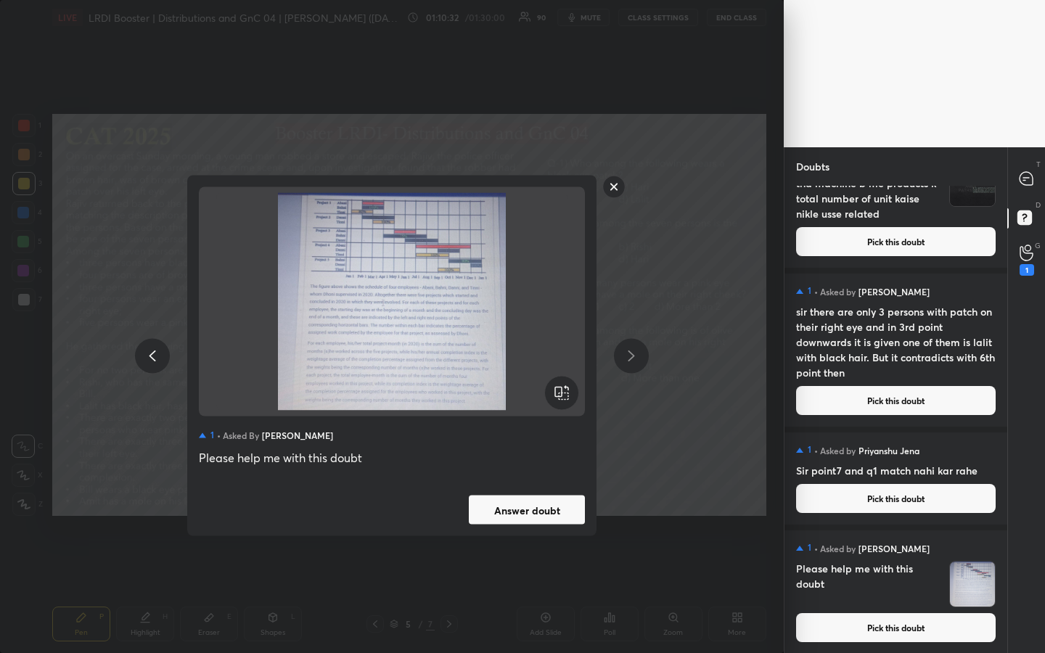
click at [534, 489] on button "Answer doubt" at bounding box center [527, 510] width 116 height 29
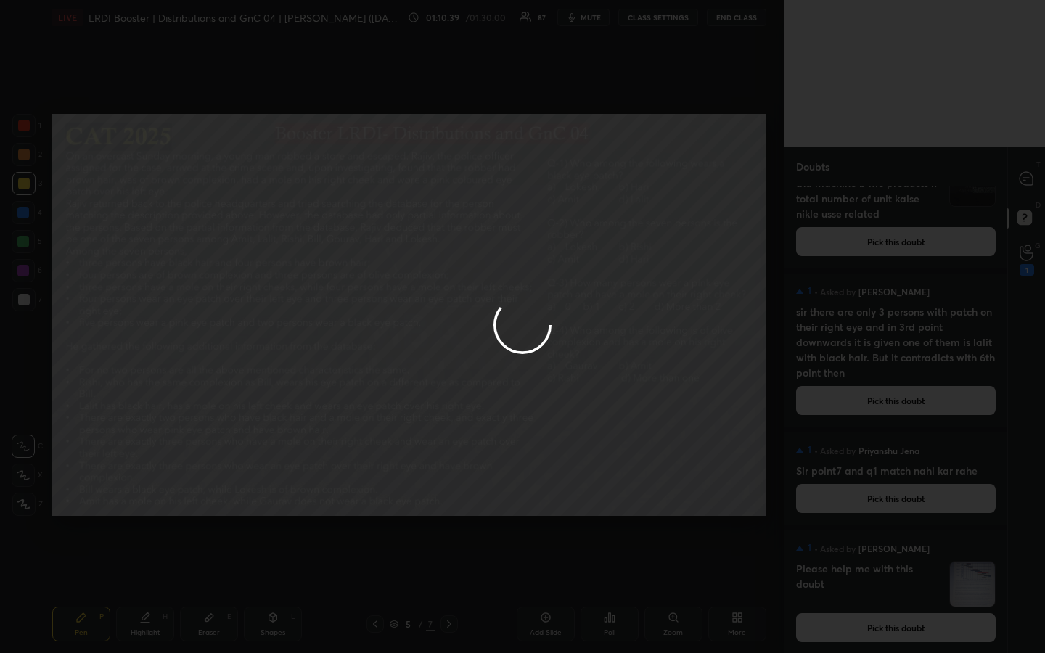
scroll to position [62, 0]
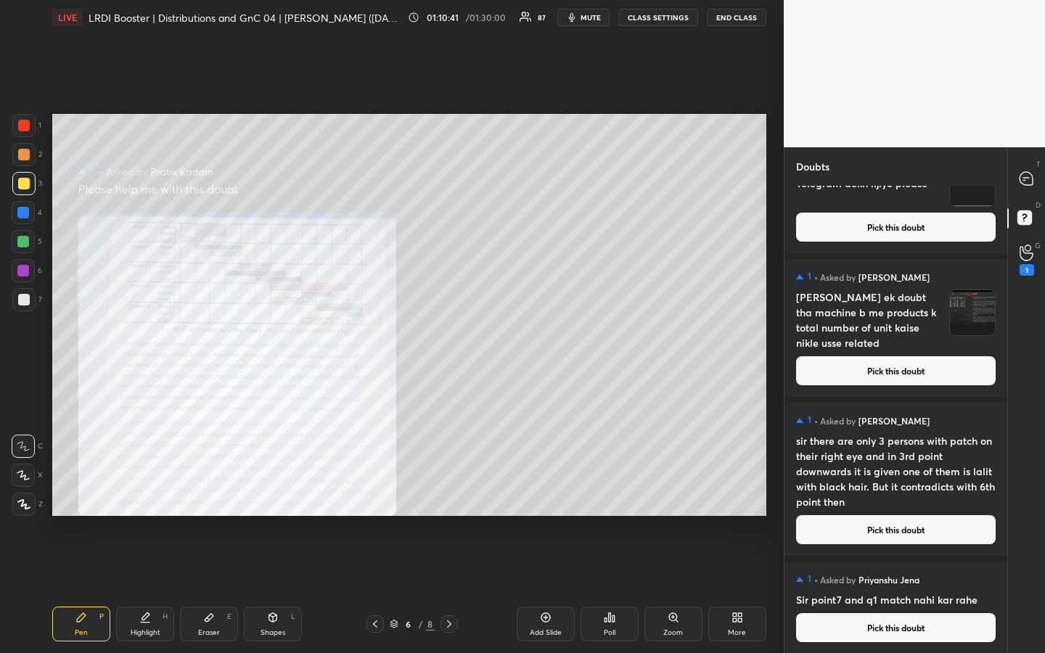
click at [678, 489] on div "Zoom" at bounding box center [674, 624] width 58 height 35
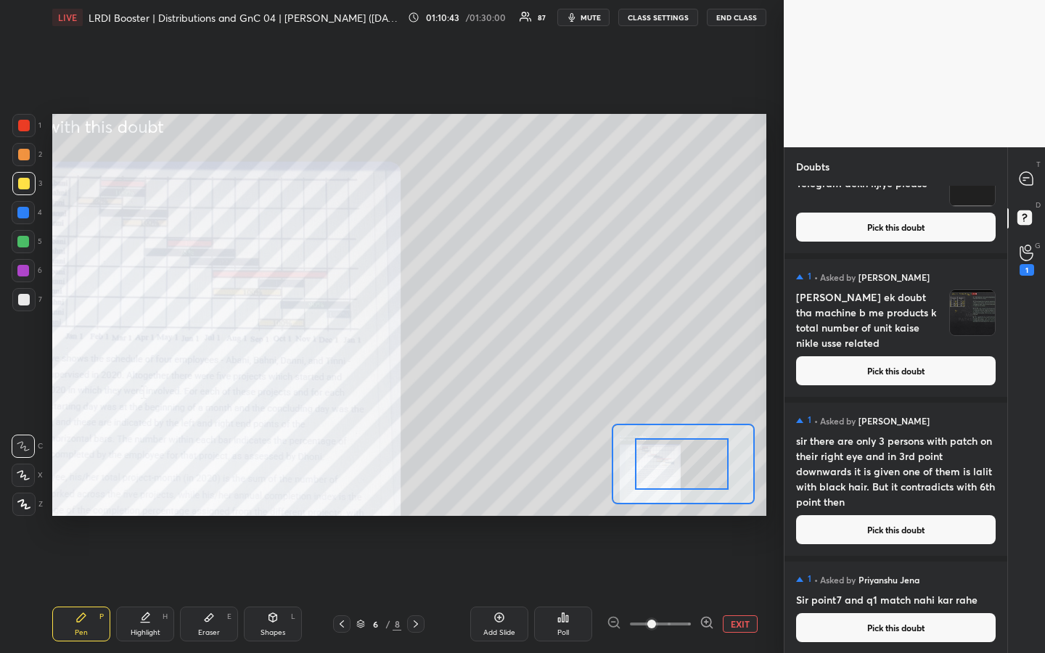
drag, startPoint x: 686, startPoint y: 465, endPoint x: 642, endPoint y: 470, distance: 43.8
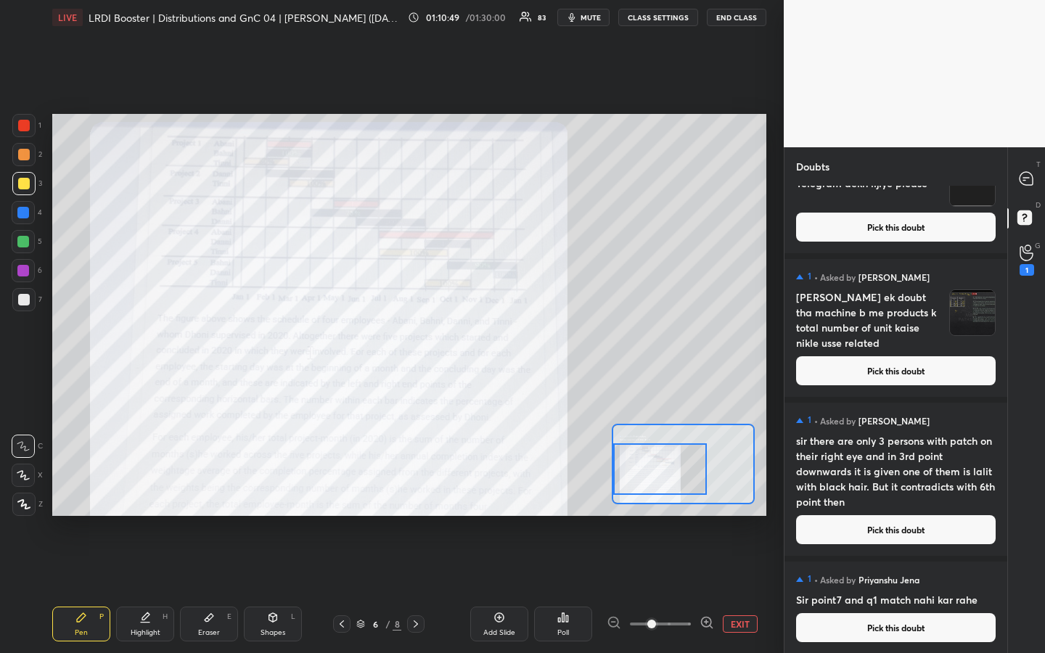
drag, startPoint x: 665, startPoint y: 462, endPoint x: 642, endPoint y: 467, distance: 23.1
click at [642, 467] on div at bounding box center [660, 470] width 94 height 52
click at [21, 130] on div at bounding box center [24, 126] width 12 height 12
click at [153, 489] on div "Highlight H" at bounding box center [145, 624] width 58 height 35
click at [84, 489] on div "Pen" at bounding box center [81, 632] width 13 height 7
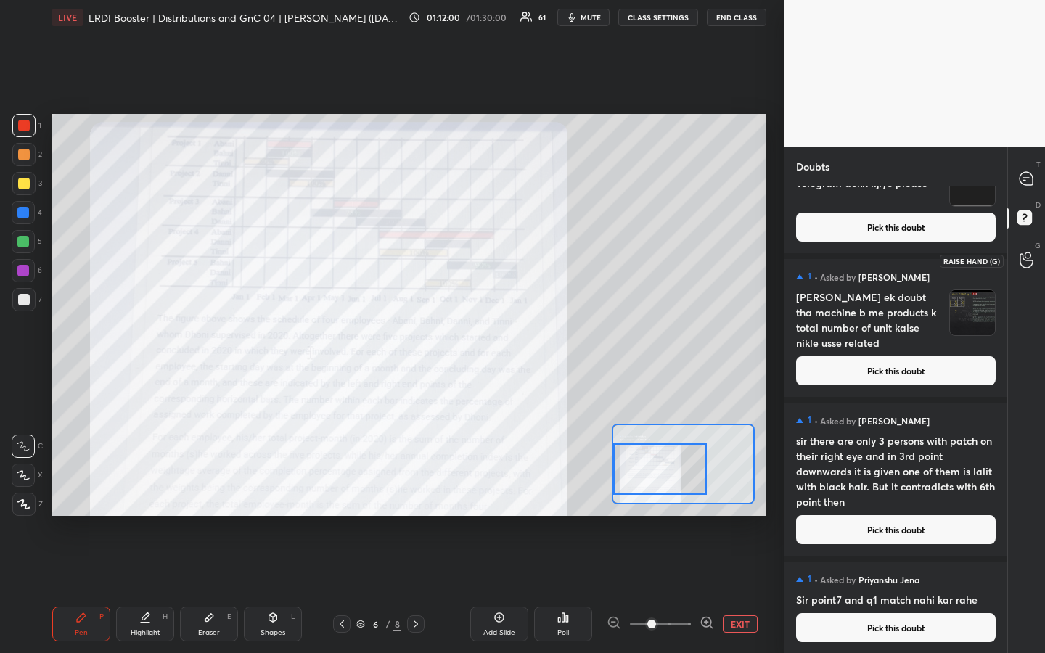
click at [1031, 264] on icon at bounding box center [1027, 260] width 14 height 17
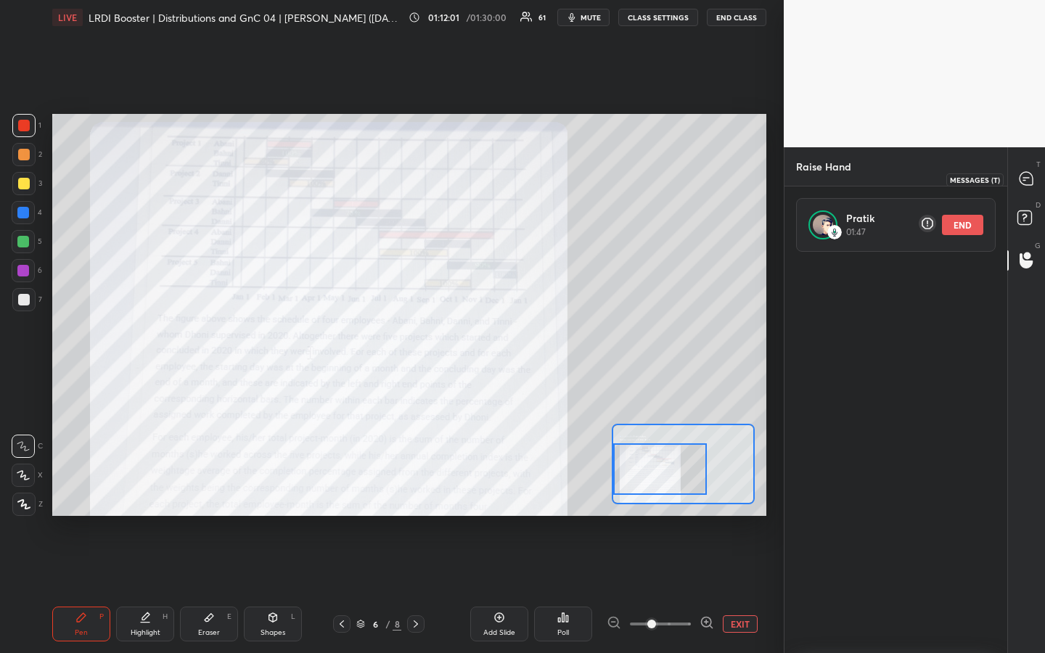
click at [1025, 178] on icon at bounding box center [1026, 178] width 13 height 13
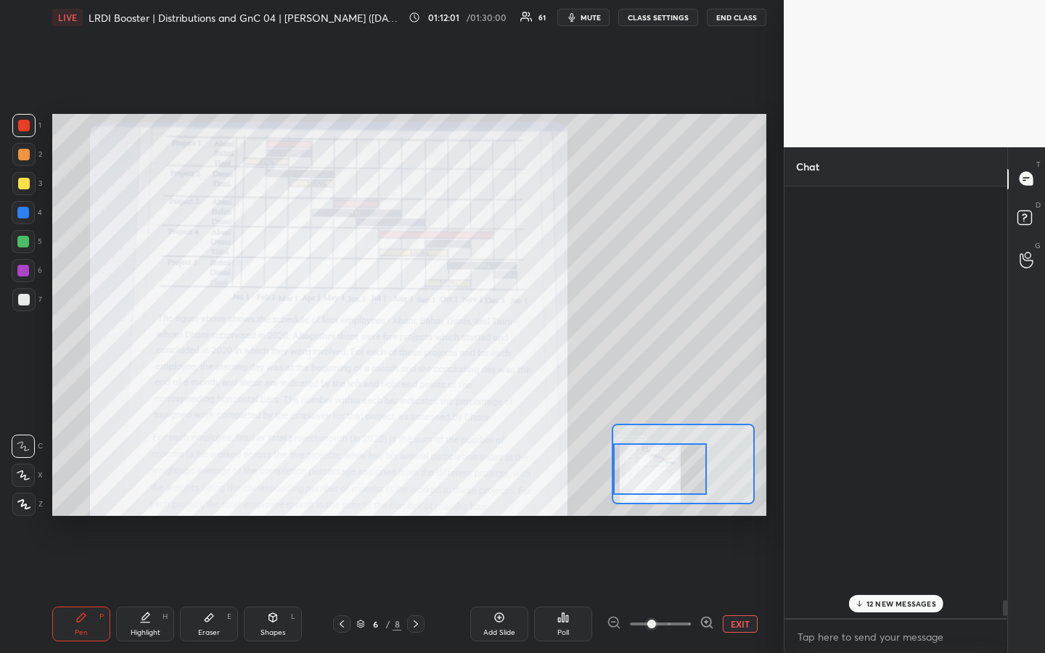
scroll to position [428, 219]
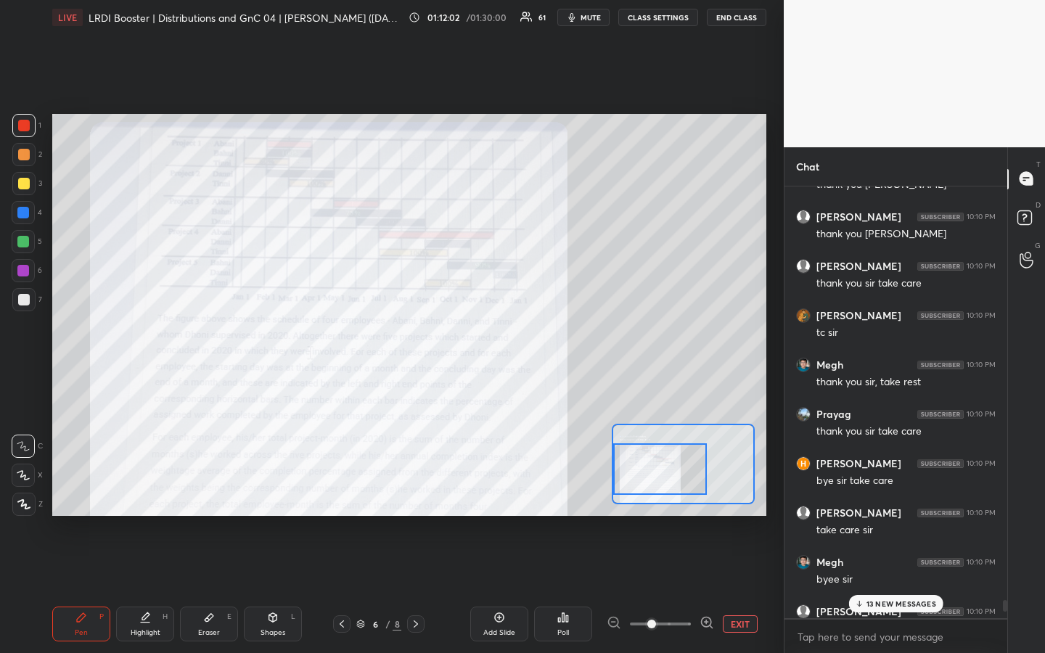
click at [155, 489] on div "Highlight" at bounding box center [146, 632] width 30 height 7
click at [1023, 257] on icon at bounding box center [1027, 253] width 14 height 17
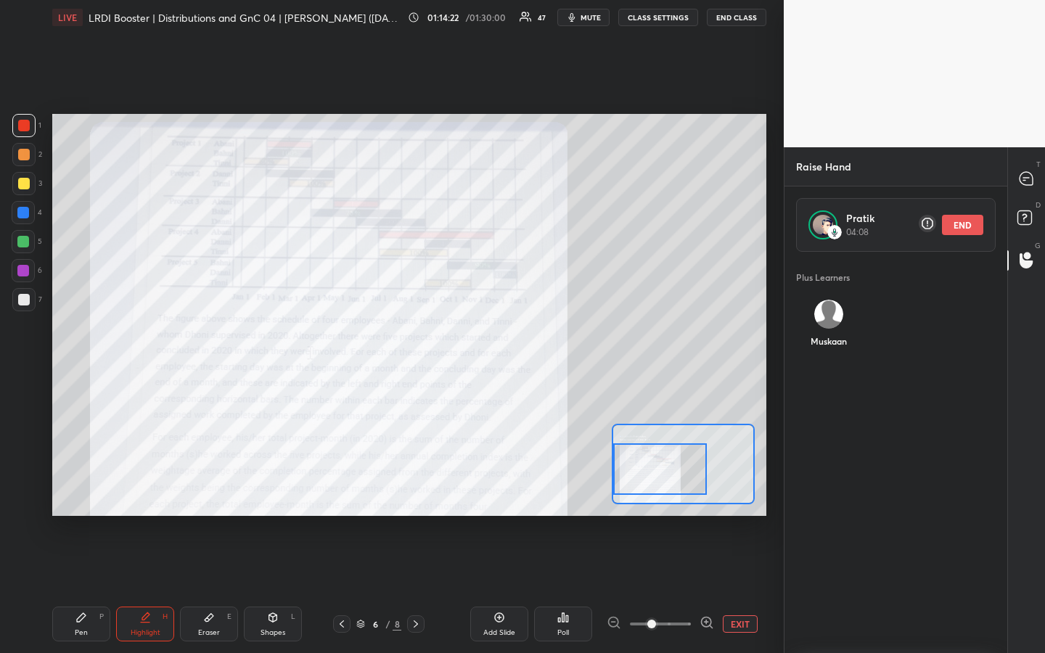
click at [961, 230] on button "END" at bounding box center [962, 225] width 41 height 20
click at [831, 311] on img "grid" at bounding box center [829, 314] width 29 height 29
click at [832, 352] on button "INVITE" at bounding box center [829, 351] width 54 height 19
click at [1021, 184] on icon at bounding box center [1026, 178] width 15 height 15
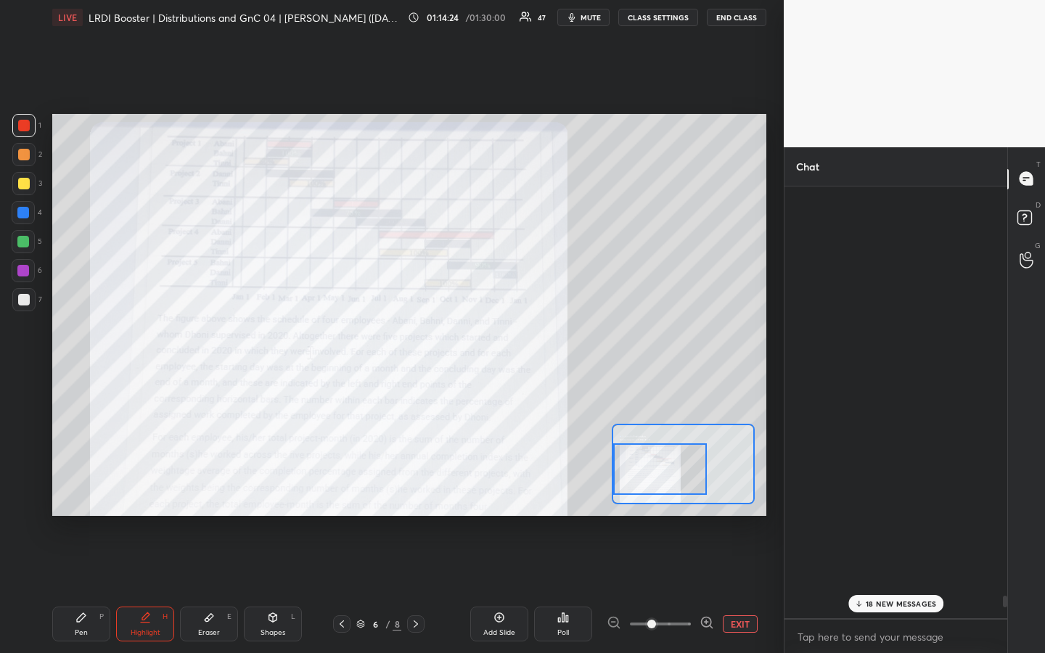
scroll to position [428, 219]
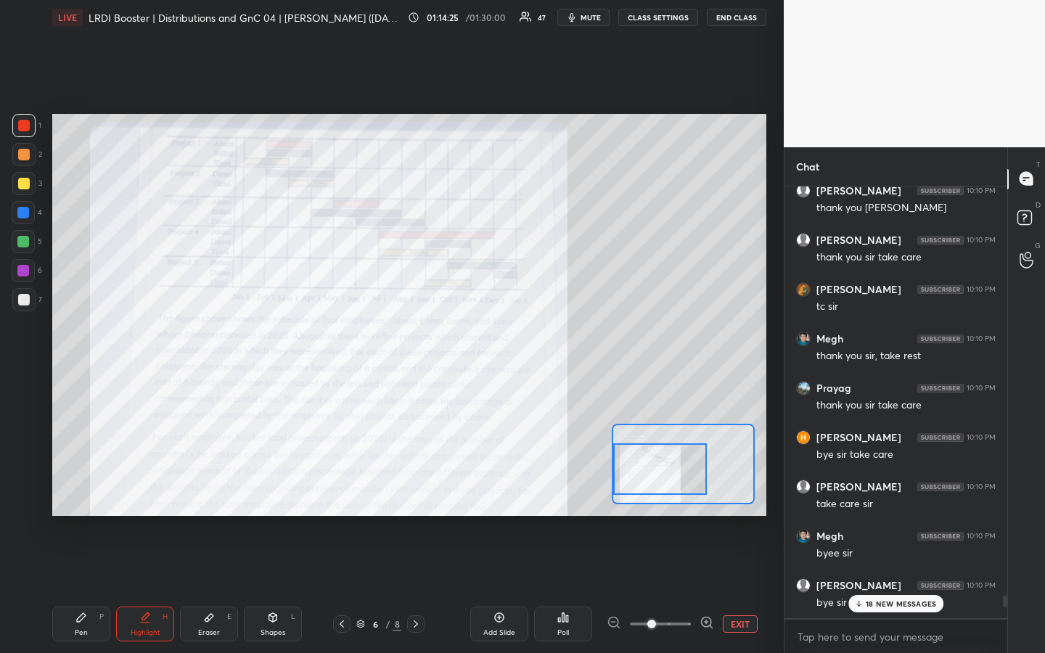
click at [902, 489] on p "18 NEW MESSAGES" at bounding box center [901, 604] width 70 height 9
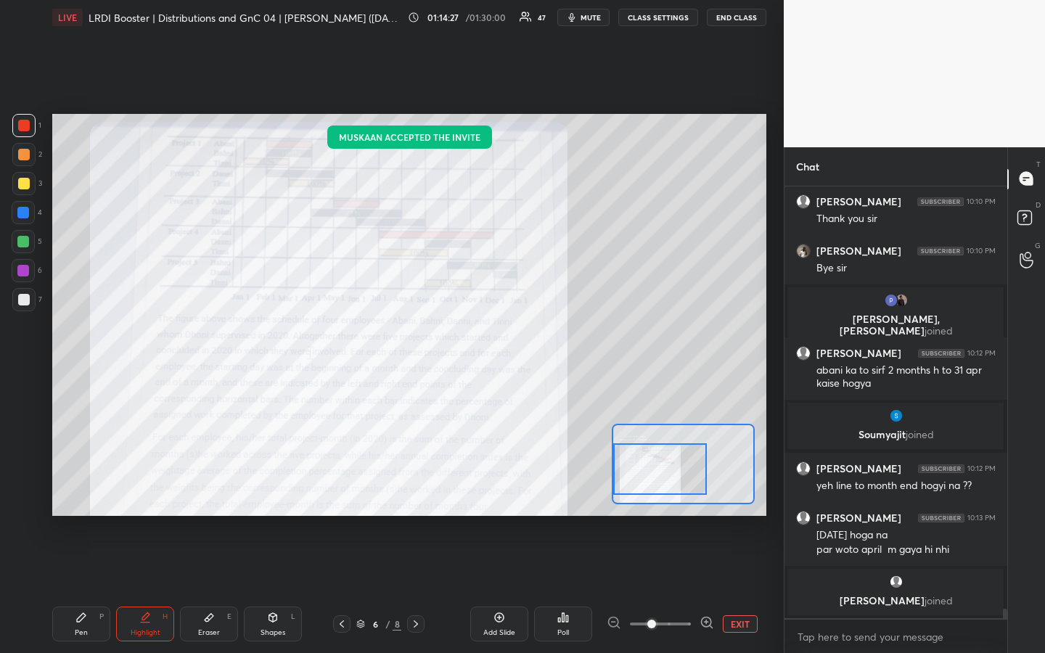
scroll to position [19094, 0]
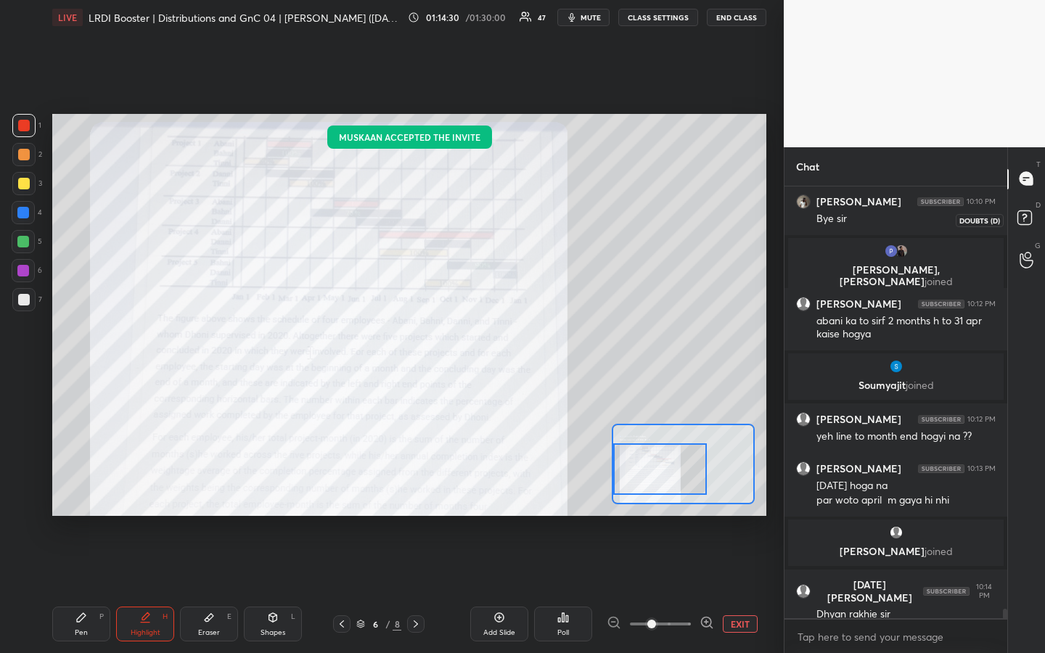
click at [1025, 215] on icon at bounding box center [1027, 220] width 26 height 26
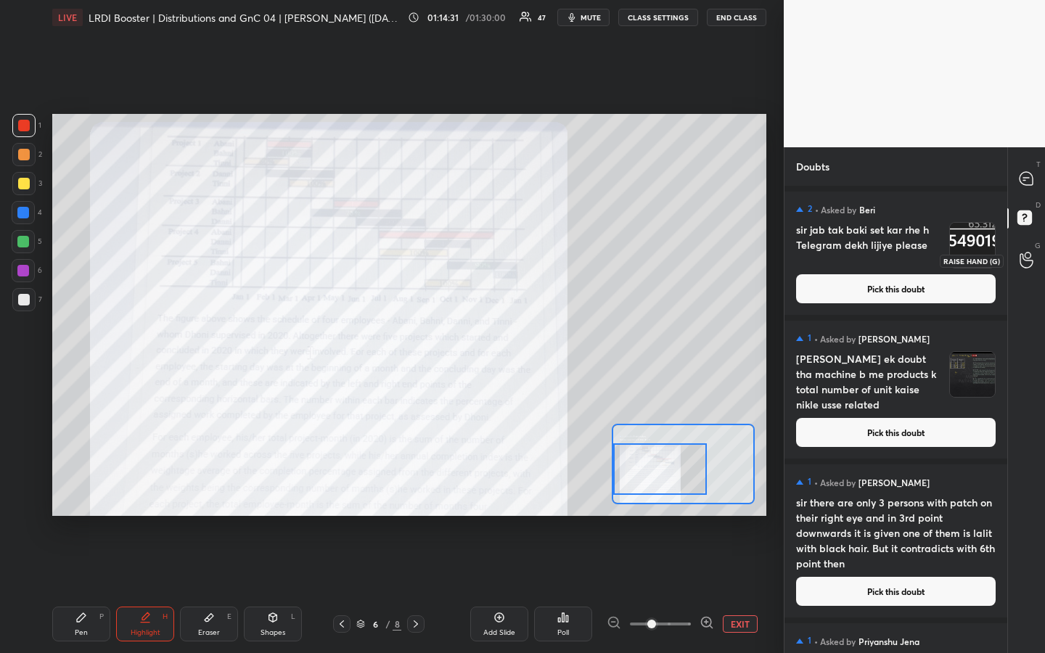
click at [1021, 255] on icon at bounding box center [1027, 260] width 14 height 17
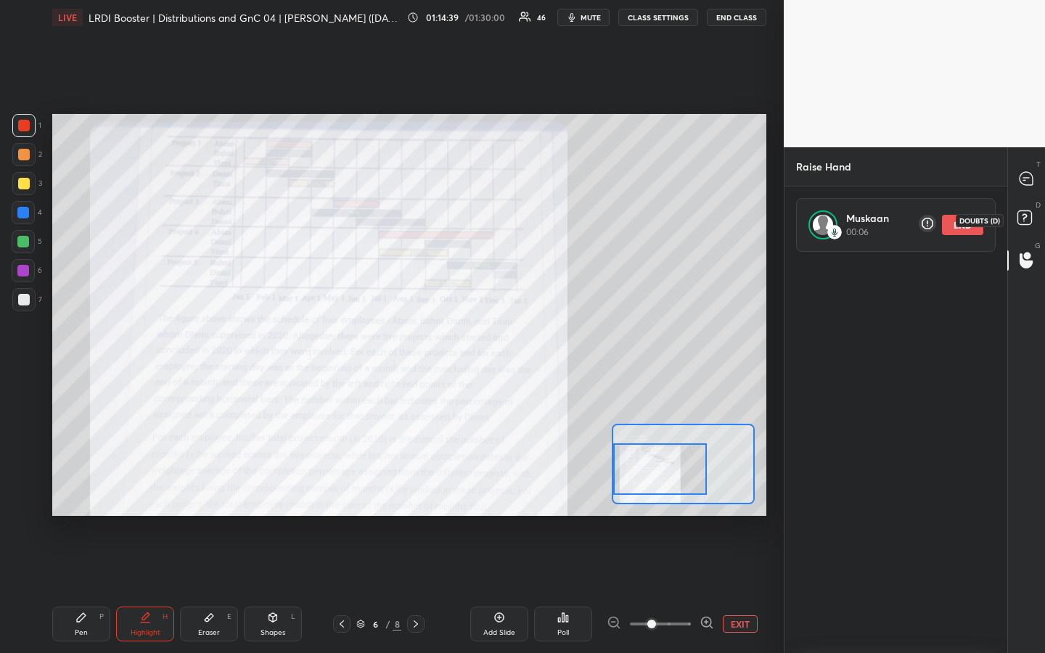
click at [1023, 219] on icon at bounding box center [1027, 220] width 26 height 26
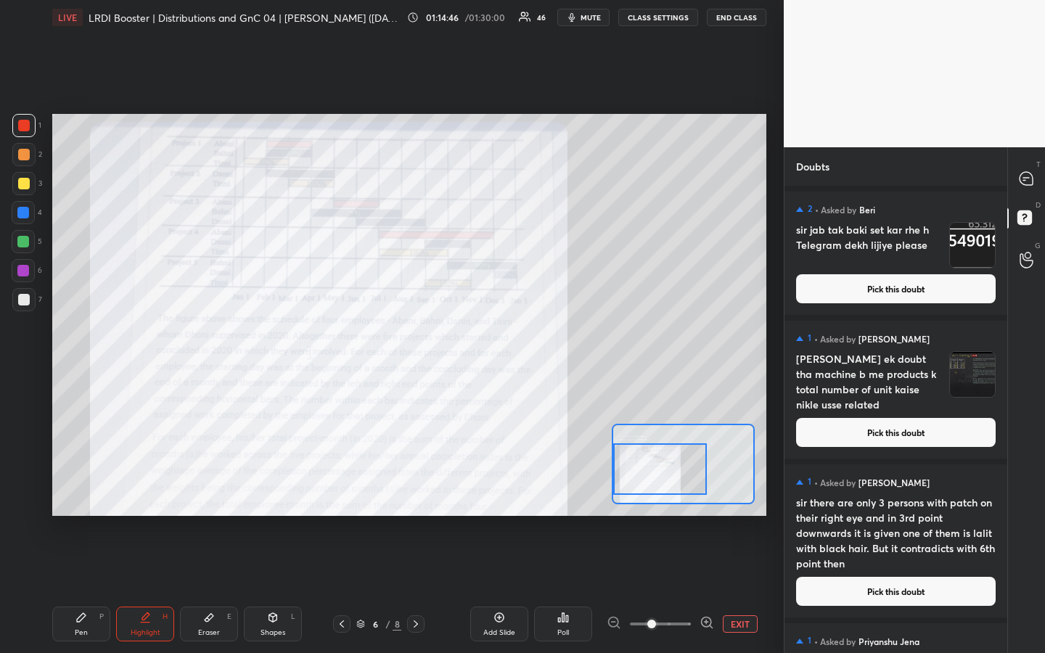
click at [890, 430] on button "Pick this doubt" at bounding box center [896, 432] width 200 height 29
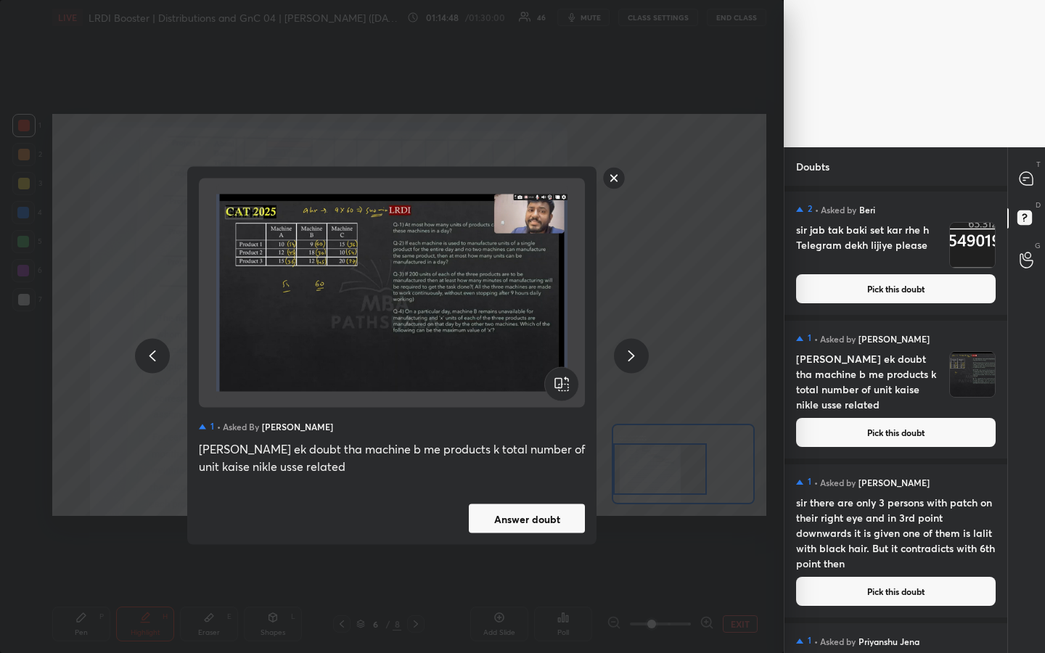
click at [521, 489] on button "Answer doubt" at bounding box center [527, 519] width 116 height 29
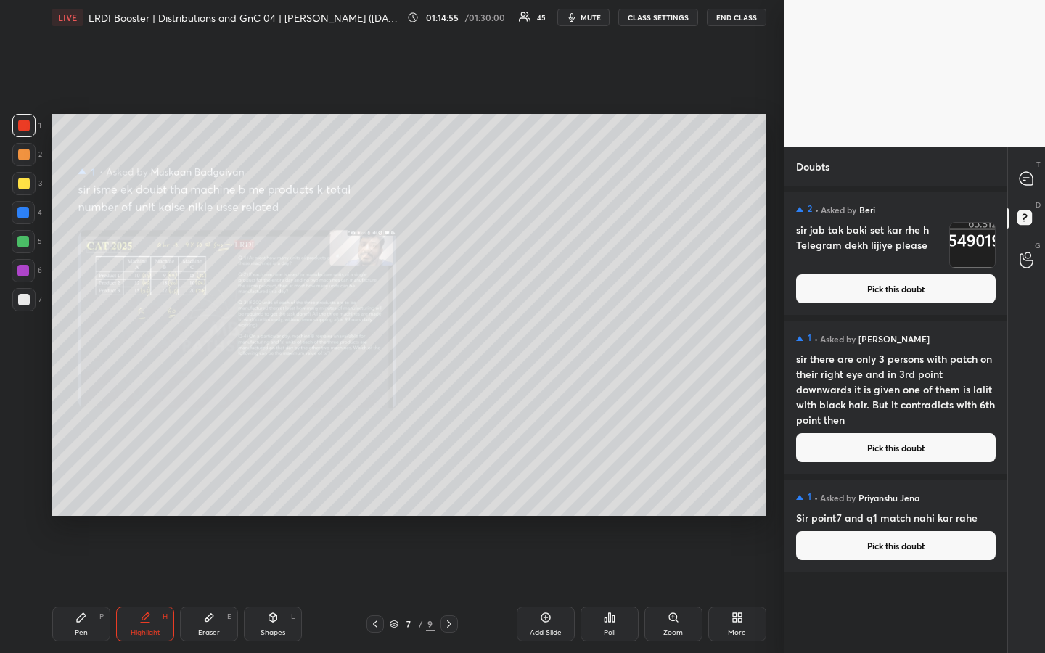
click at [680, 489] on div "Zoom" at bounding box center [674, 624] width 58 height 35
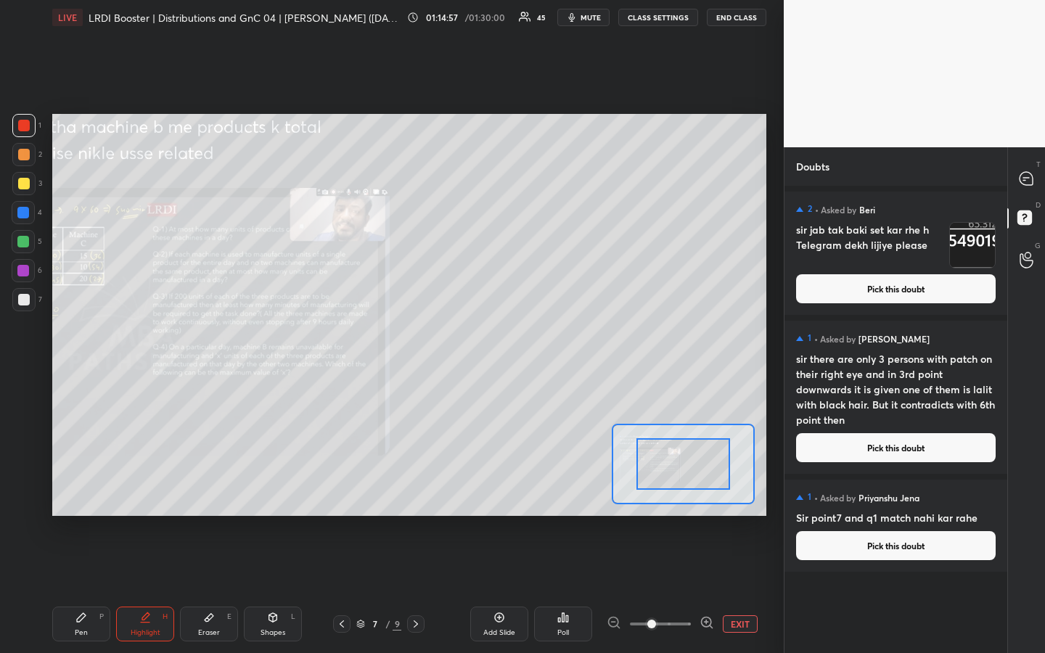
click at [705, 489] on icon at bounding box center [707, 623] width 15 height 15
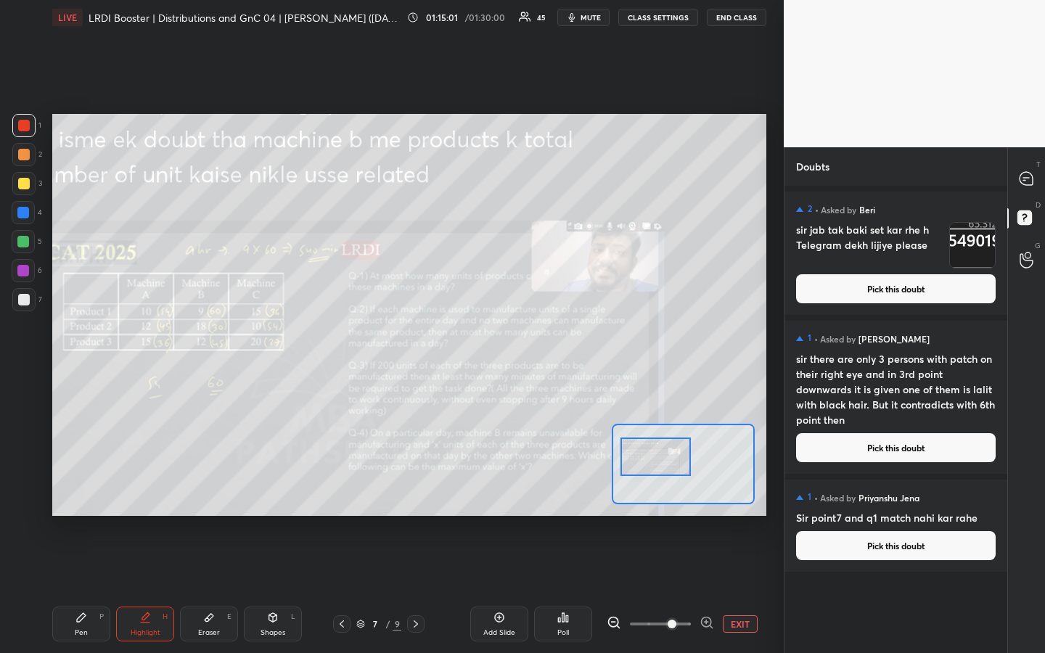
drag, startPoint x: 674, startPoint y: 473, endPoint x: 647, endPoint y: 466, distance: 28.5
click at [647, 466] on div at bounding box center [656, 457] width 70 height 38
click at [147, 489] on div "Highlight" at bounding box center [146, 632] width 30 height 7
click at [1029, 178] on icon at bounding box center [1027, 178] width 6 height 0
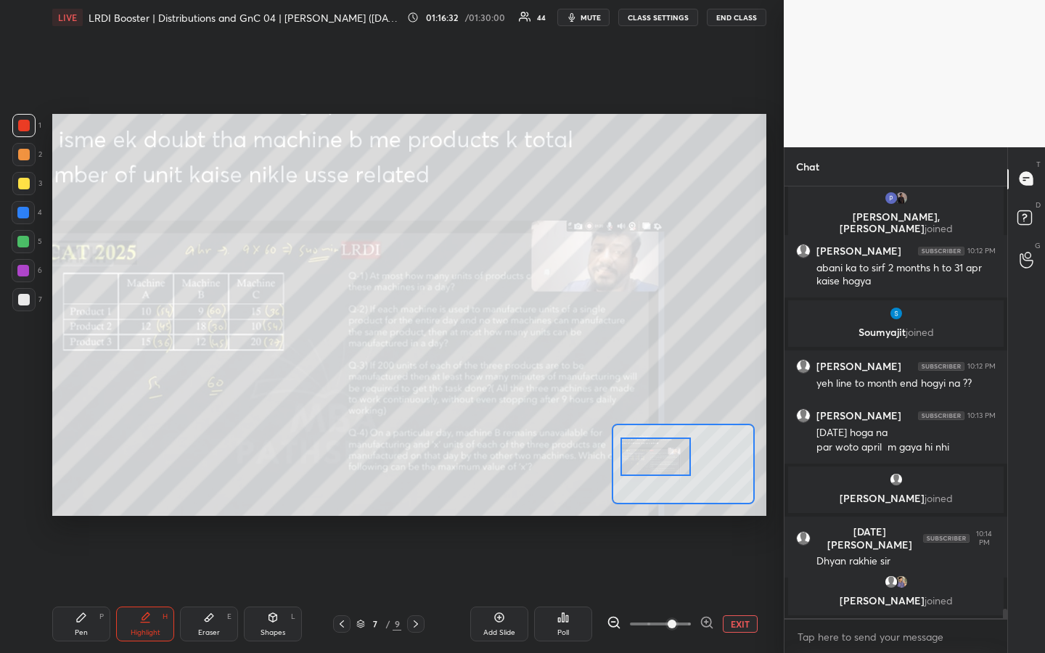
scroll to position [19160, 0]
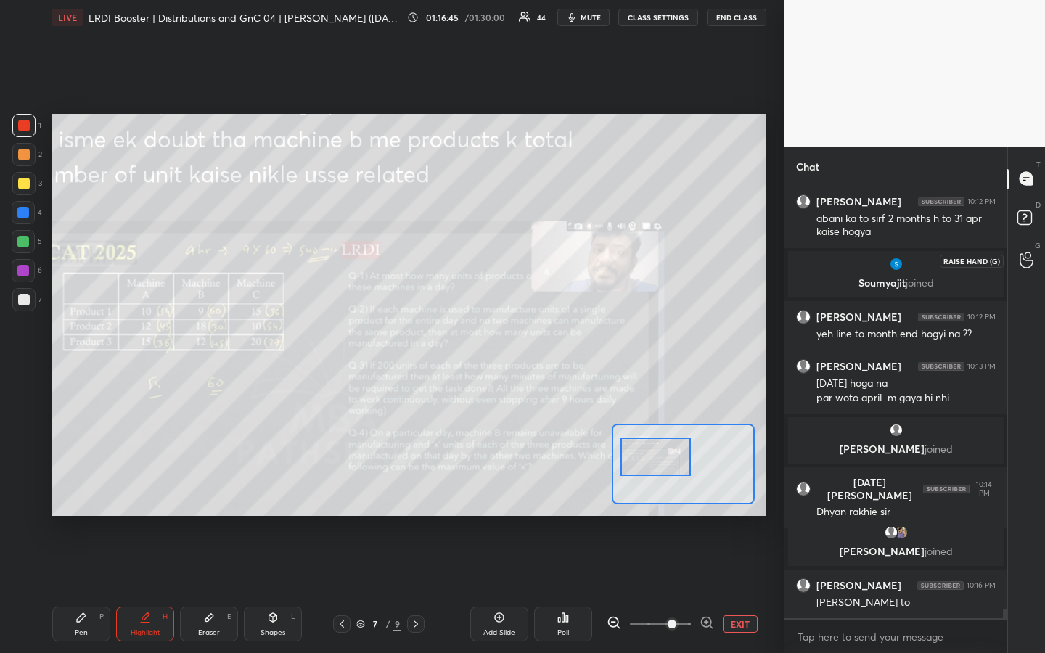
click at [1028, 263] on icon at bounding box center [1027, 260] width 14 height 17
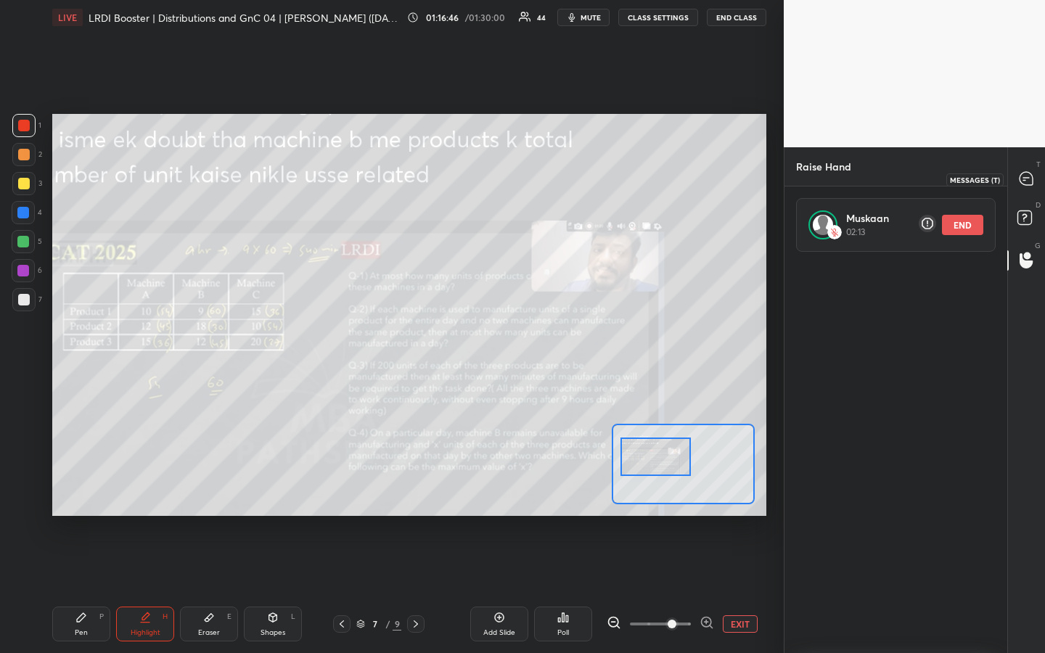
click at [1029, 182] on icon at bounding box center [1026, 178] width 13 height 13
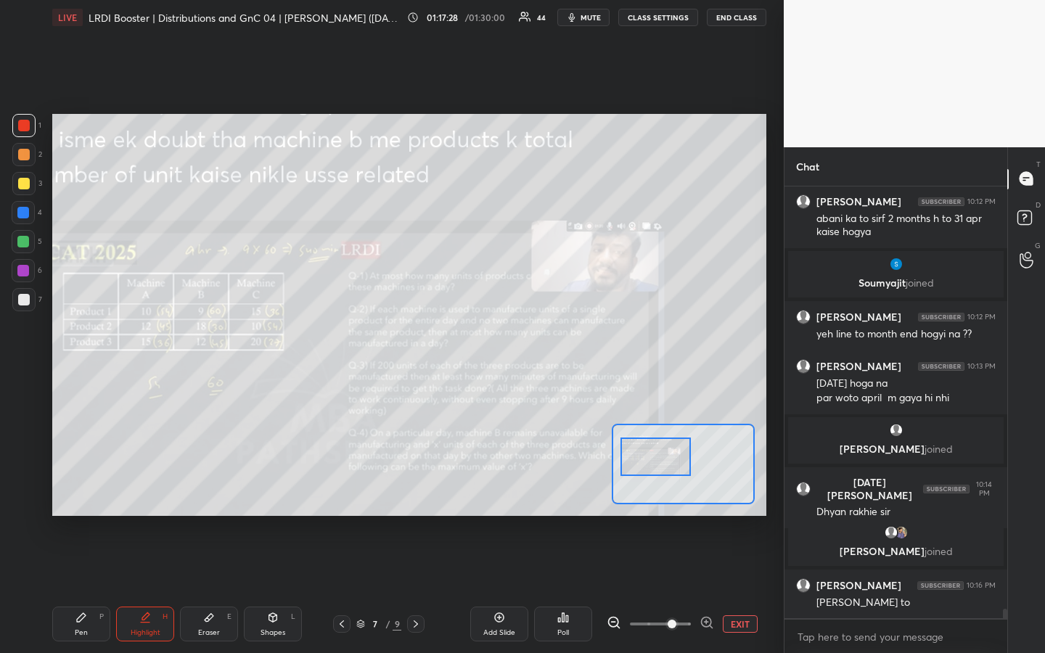
scroll to position [19248, 0]
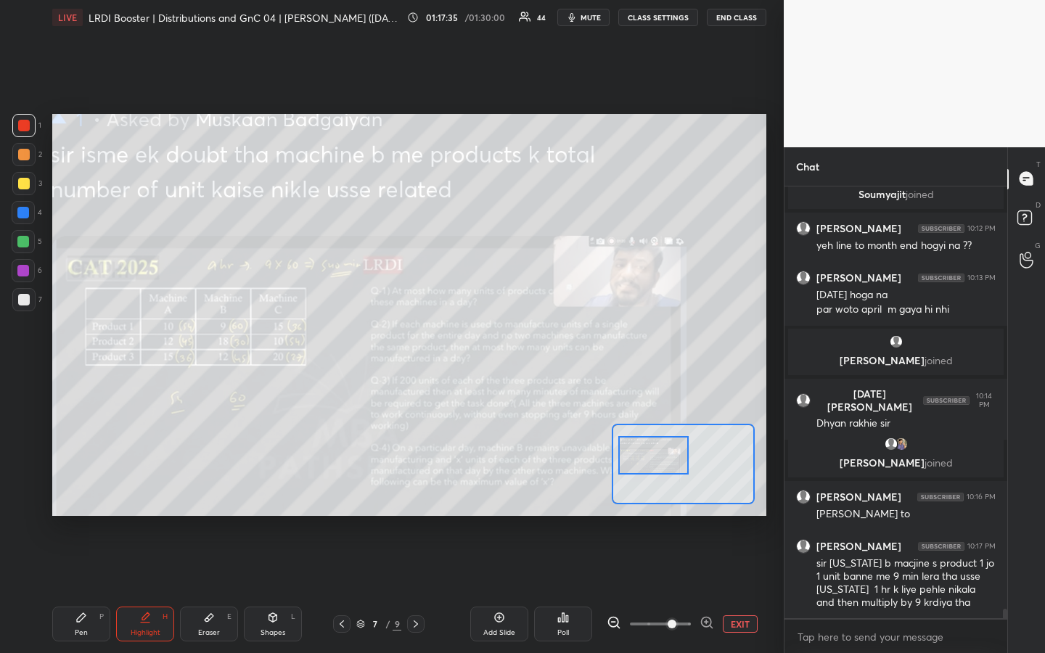
click at [656, 450] on div at bounding box center [654, 455] width 70 height 38
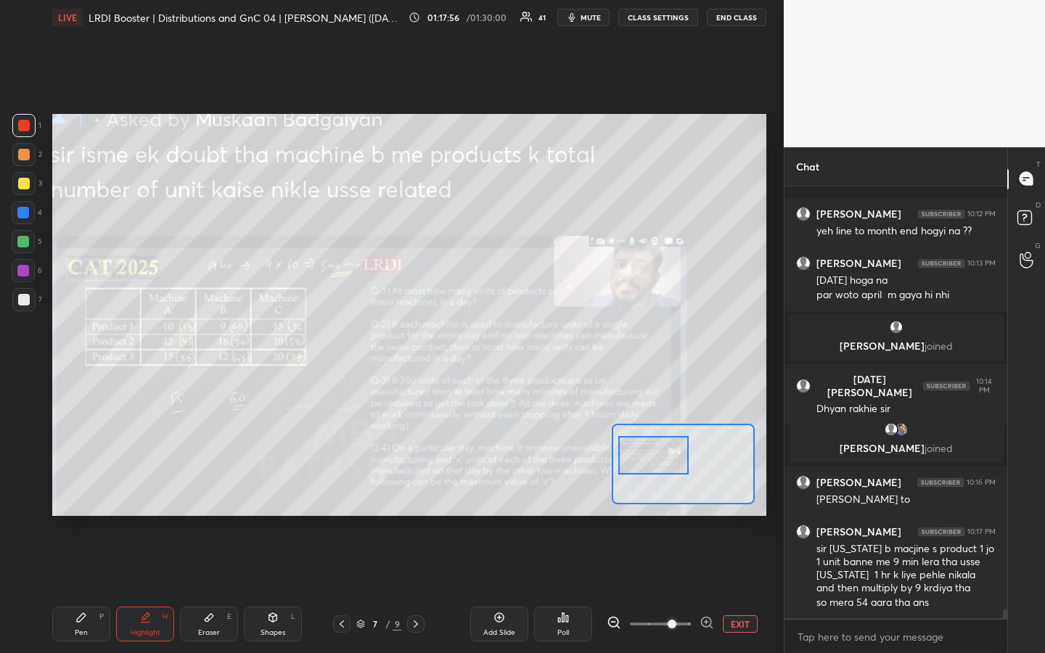
scroll to position [19325, 0]
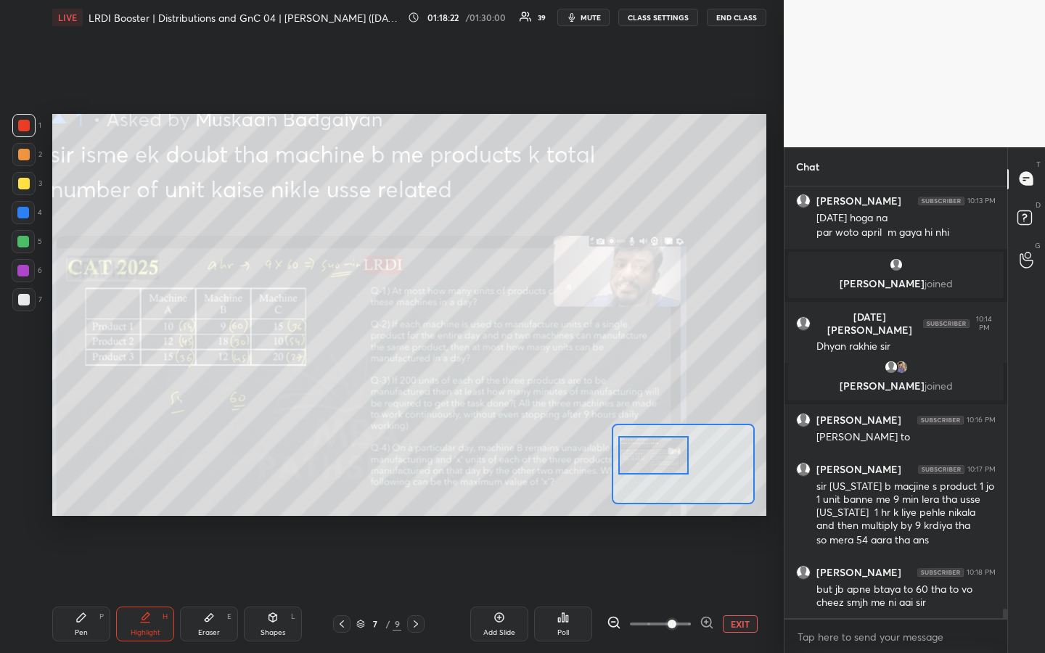
click at [85, 489] on div "Pen" at bounding box center [81, 632] width 13 height 7
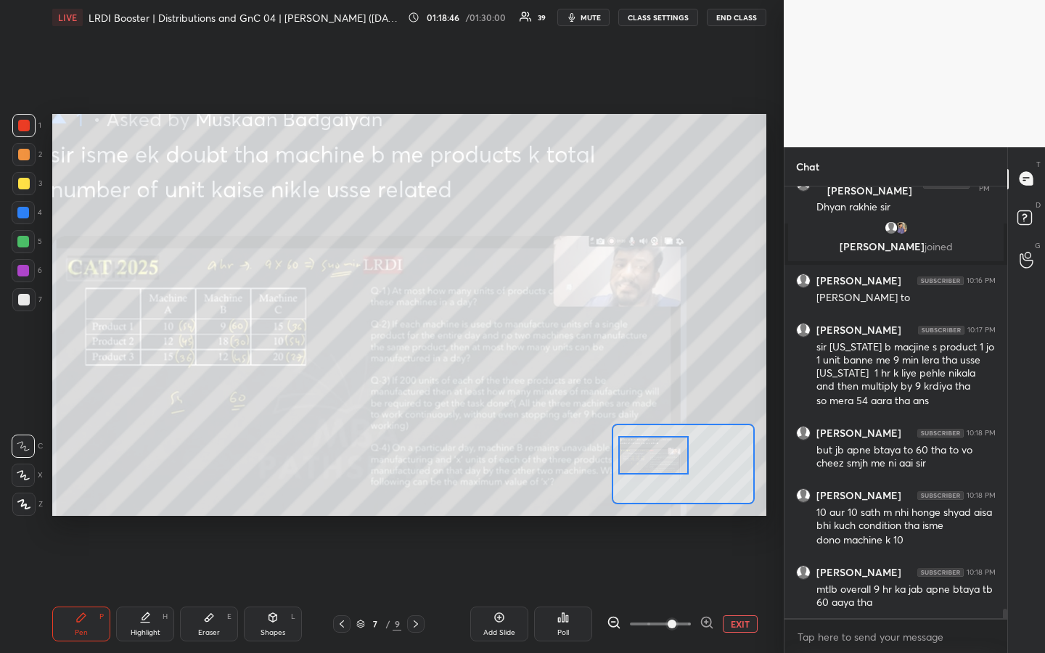
scroll to position [19514, 0]
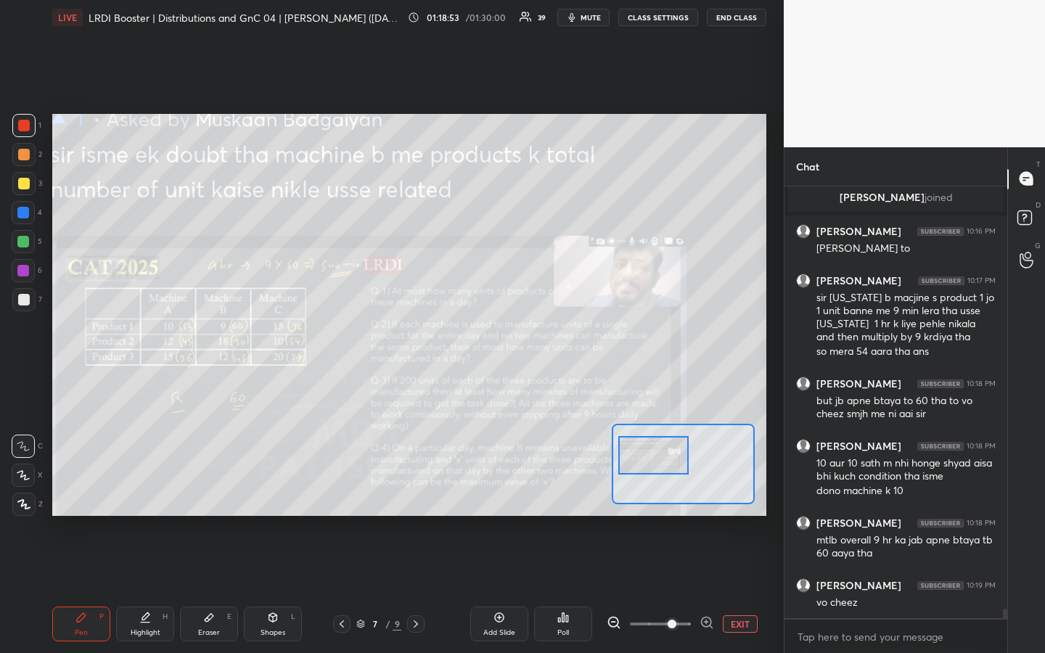
click at [150, 489] on div "Highlight H" at bounding box center [145, 624] width 58 height 35
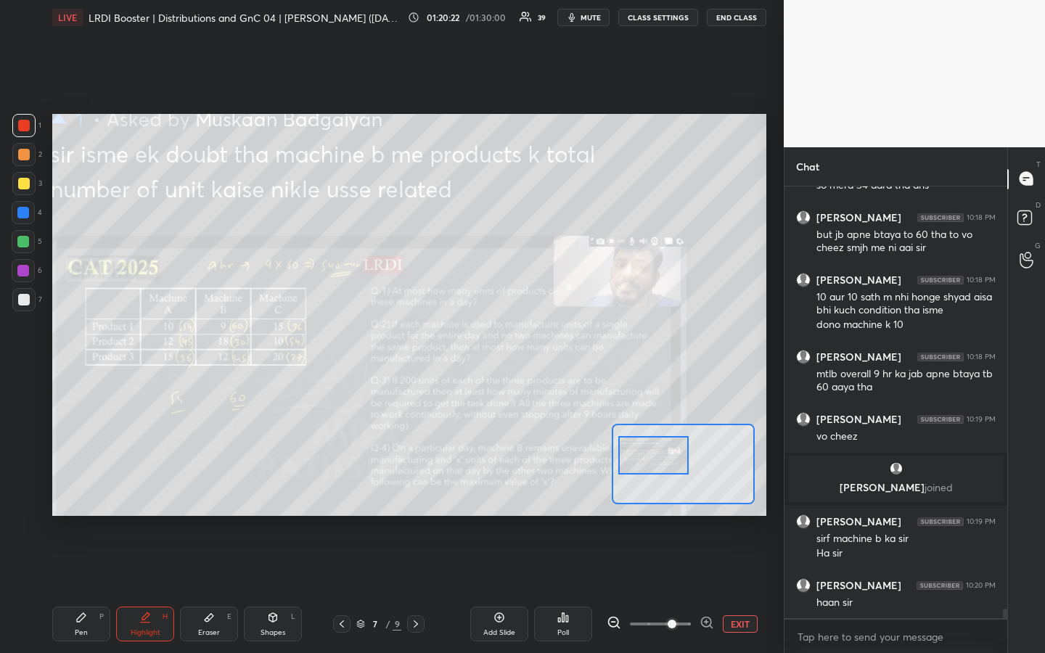
scroll to position [18888, 0]
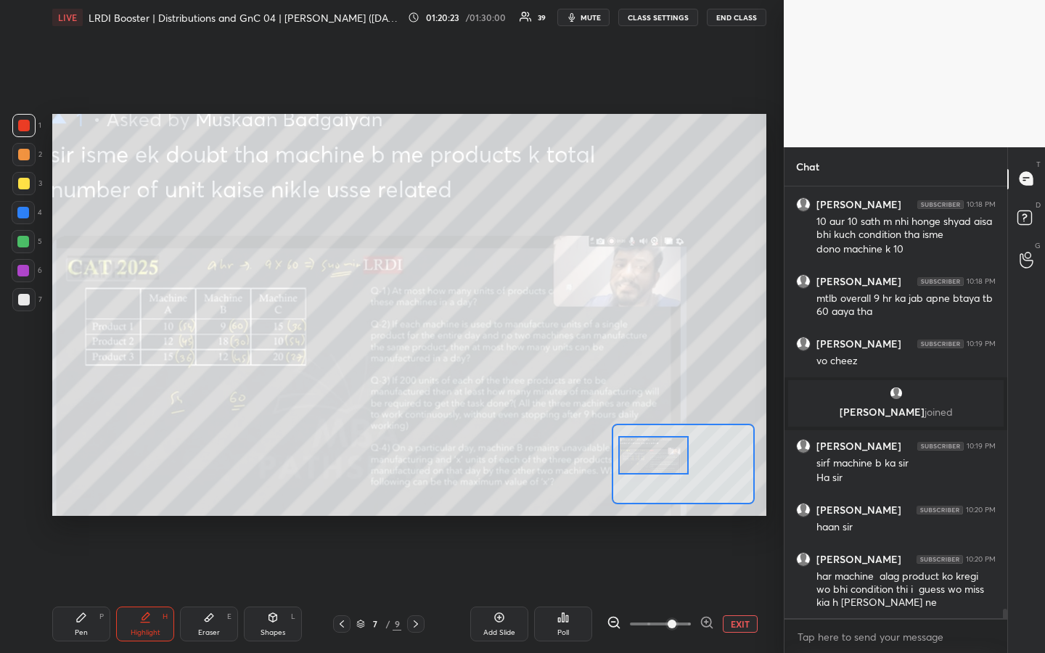
click at [82, 489] on icon at bounding box center [81, 617] width 9 height 9
click at [144, 489] on div "Highlight" at bounding box center [146, 632] width 30 height 7
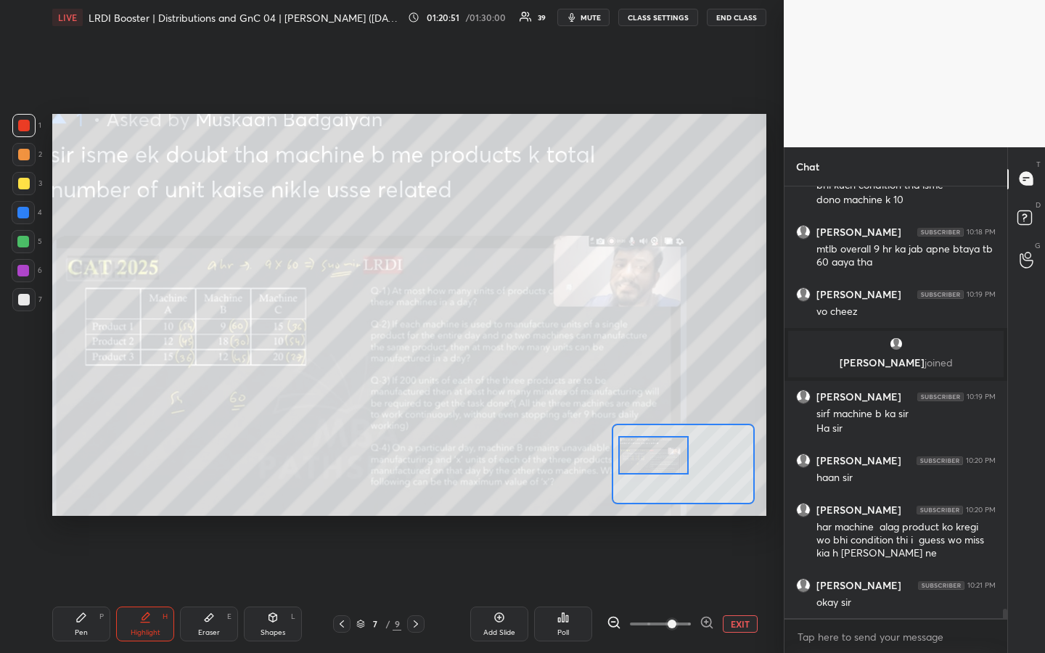
click at [83, 489] on div "Pen" at bounding box center [81, 632] width 13 height 7
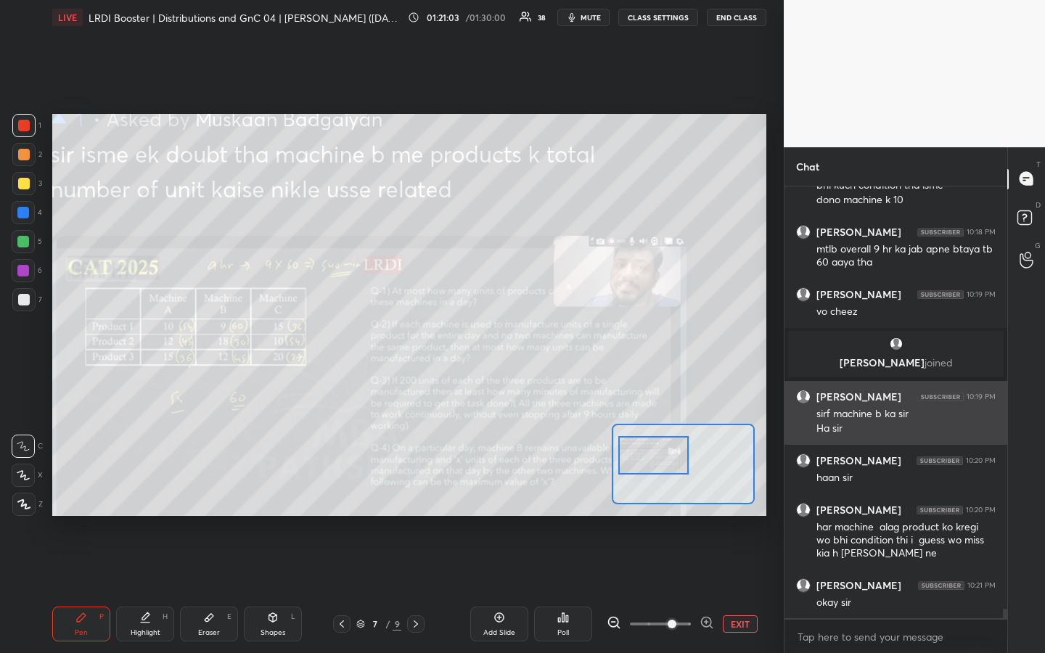
scroll to position [18986, 0]
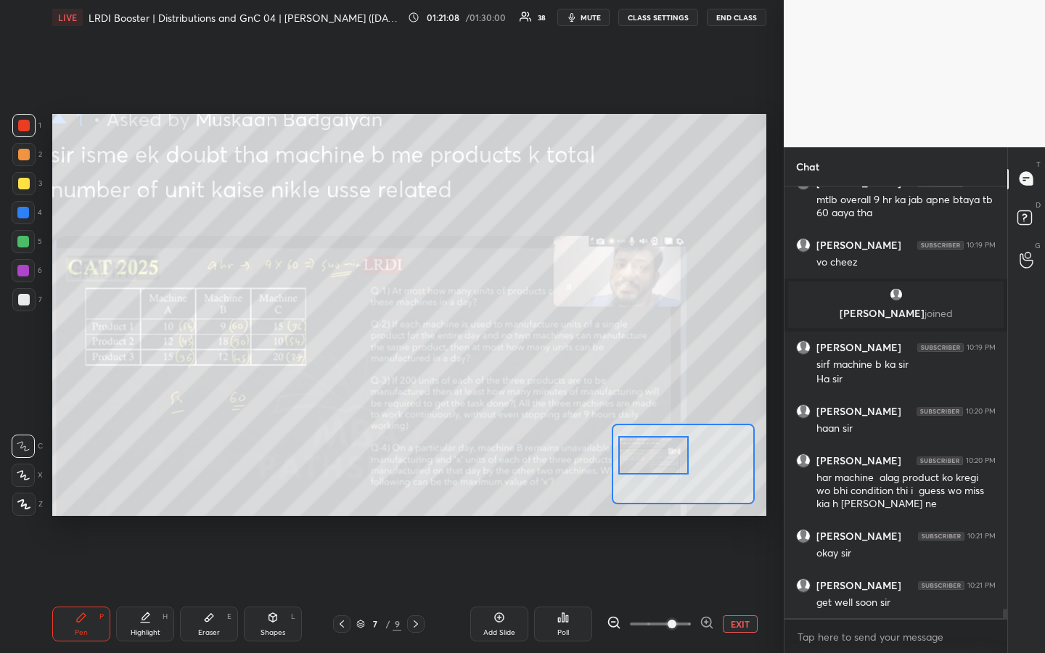
click at [775, 307] on div "1 2 3 4 5 6 7 R O A L C X Z Erase all C X Z LIVE LRDI Booster | Distributions a…" at bounding box center [392, 326] width 784 height 653
click at [775, 300] on div "1 2 3 4 5 6 7 R O A L C X Z Erase all C X Z LIVE LRDI Booster | Distributions a…" at bounding box center [392, 326] width 784 height 653
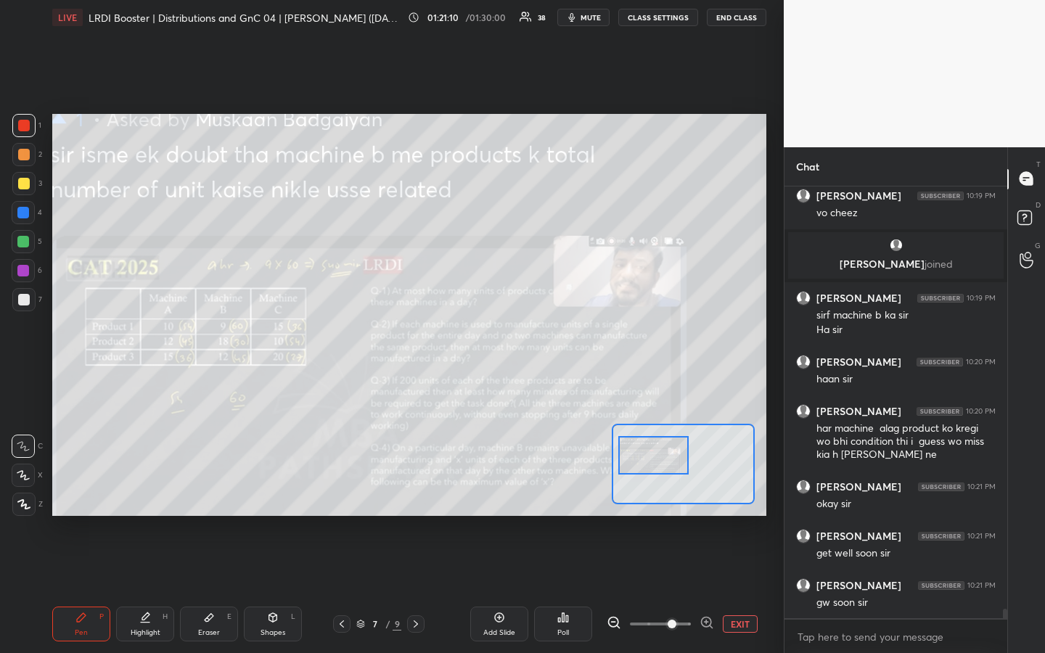
scroll to position [19085, 0]
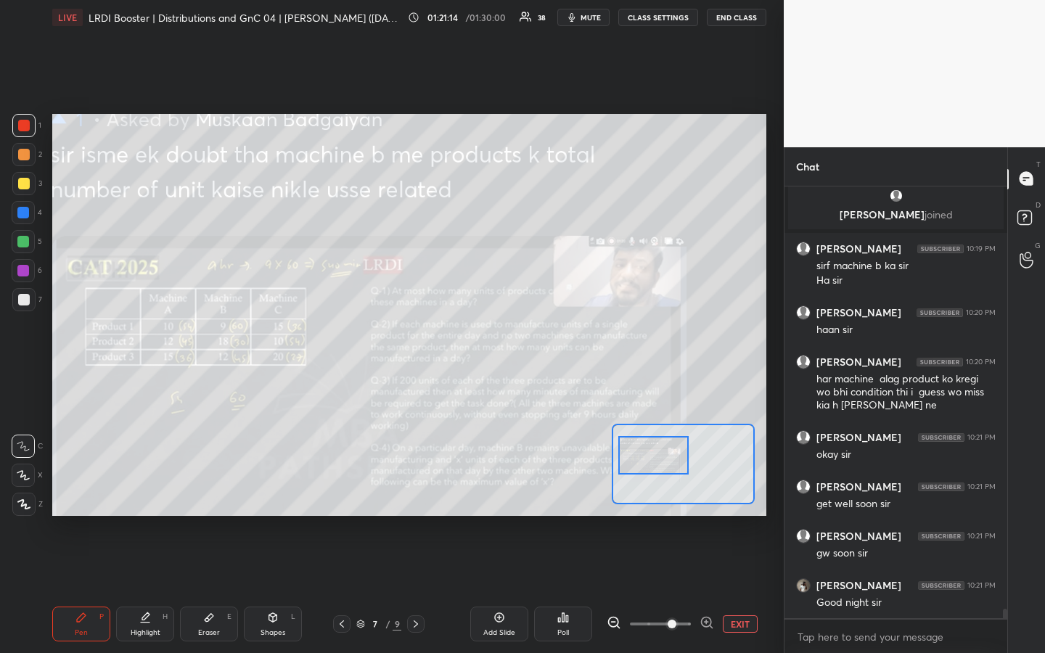
click at [728, 17] on button "END CLASS" at bounding box center [737, 17] width 60 height 17
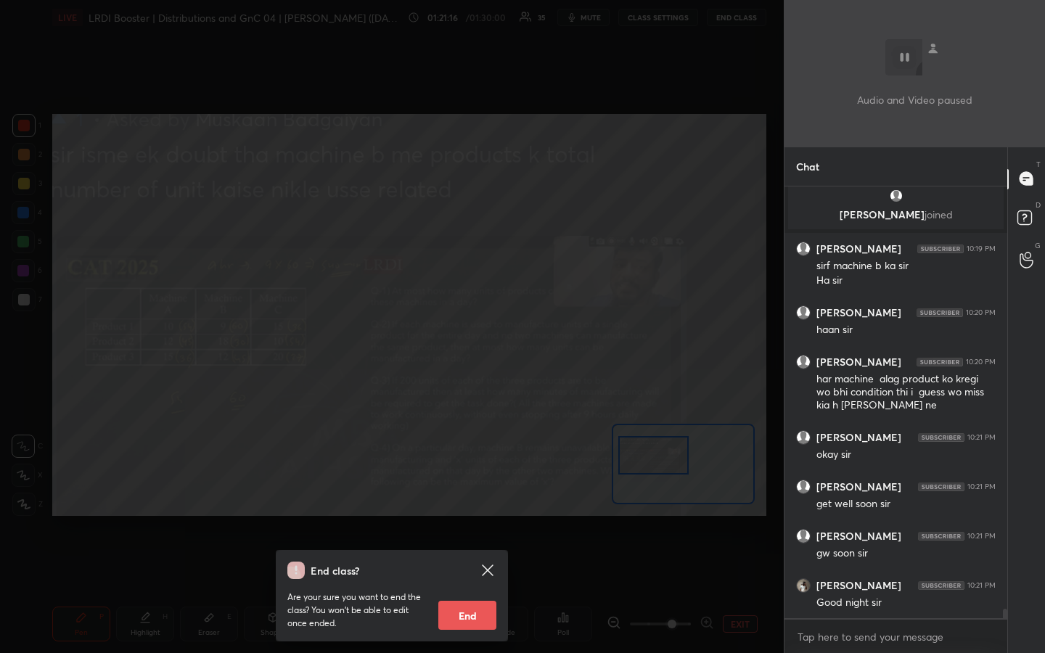
click at [481, 489] on button "End" at bounding box center [467, 615] width 58 height 29
type textarea "x"
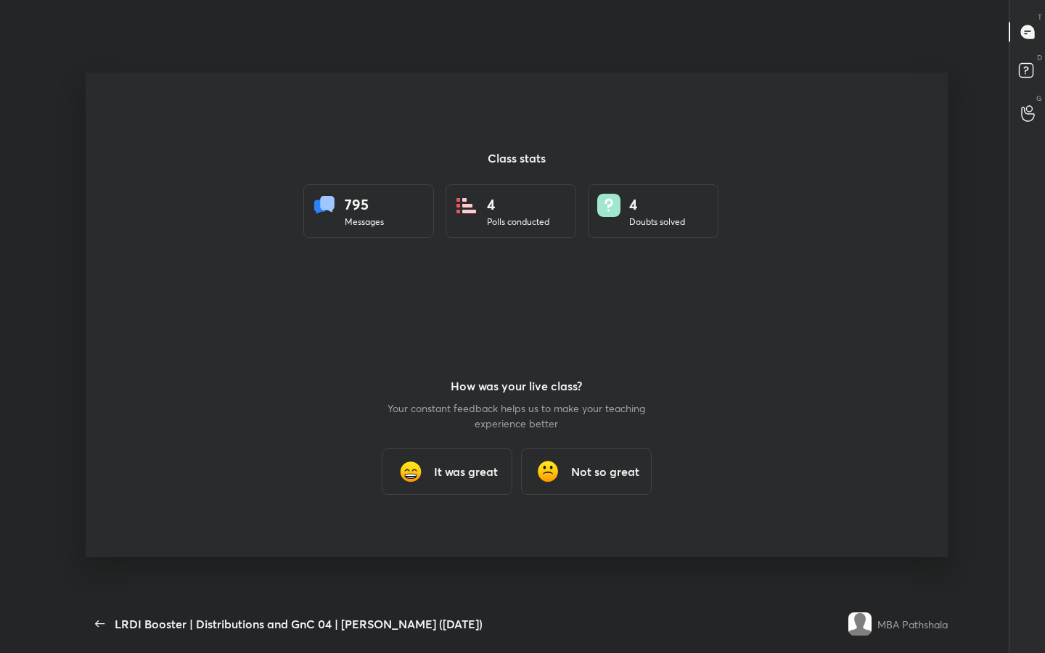
scroll to position [72037, 71573]
